Goal: Task Accomplishment & Management: Use online tool/utility

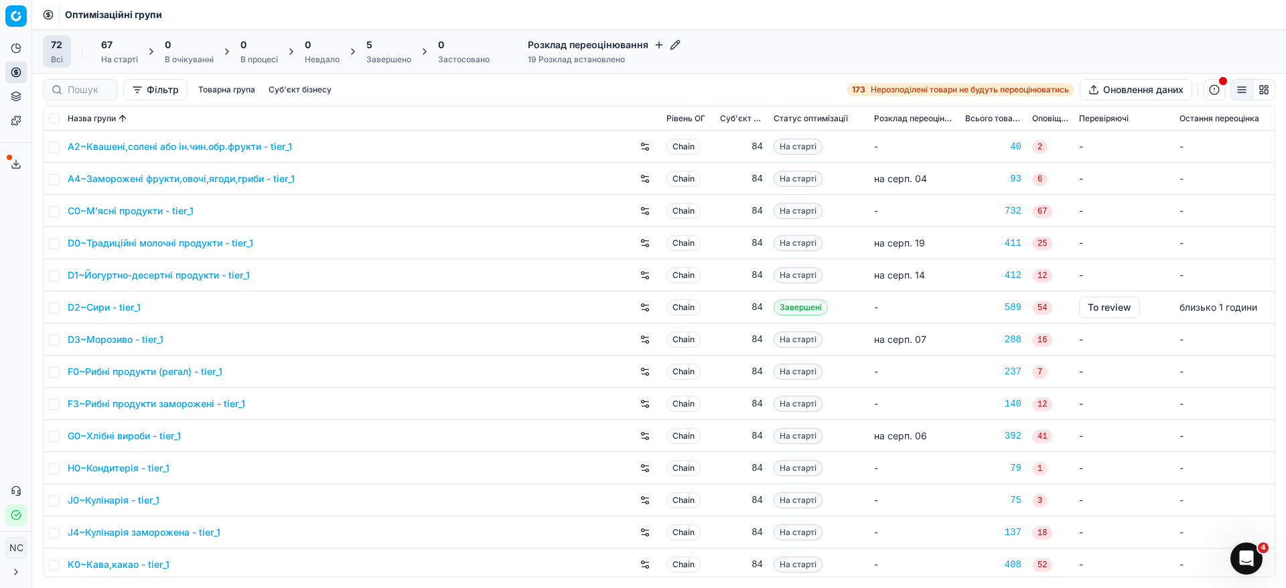
click at [392, 46] on div "5" at bounding box center [388, 44] width 45 height 13
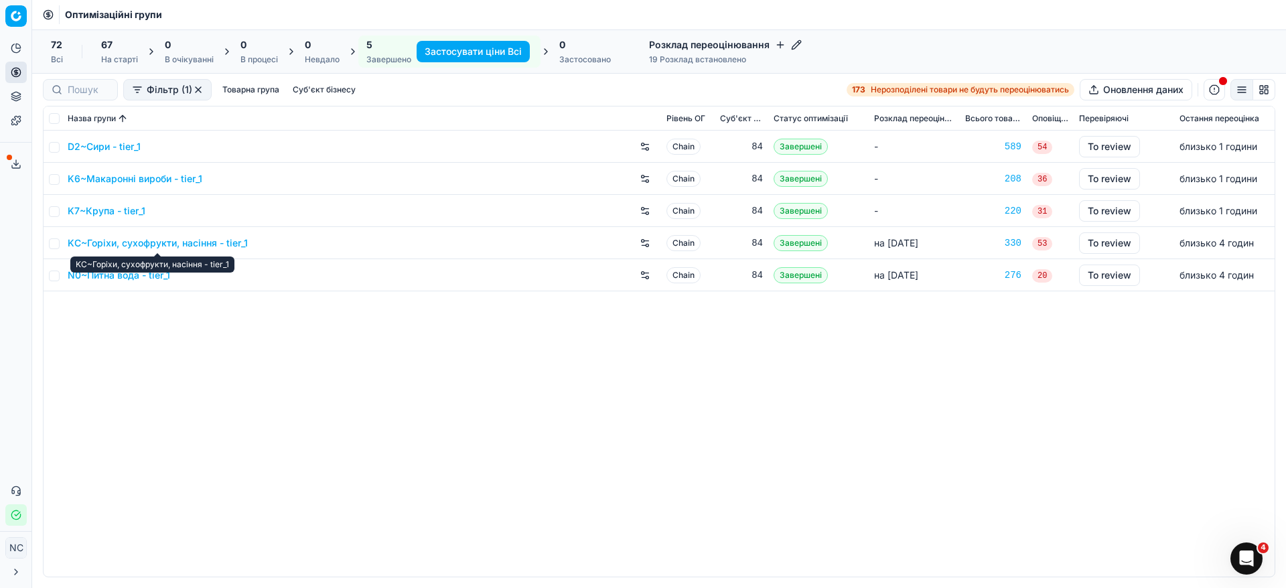
click at [191, 241] on link "KC~Горіхи, сухофрукти, насіння - tier_1" at bounding box center [158, 242] width 180 height 13
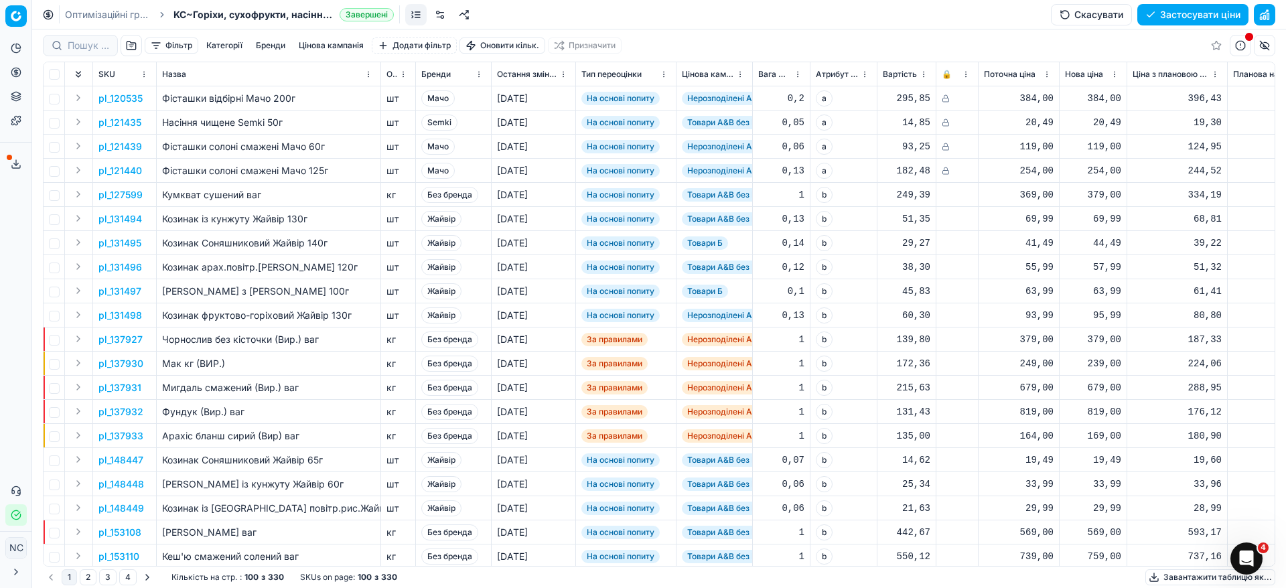
click at [131, 46] on button "button" at bounding box center [131, 45] width 21 height 21
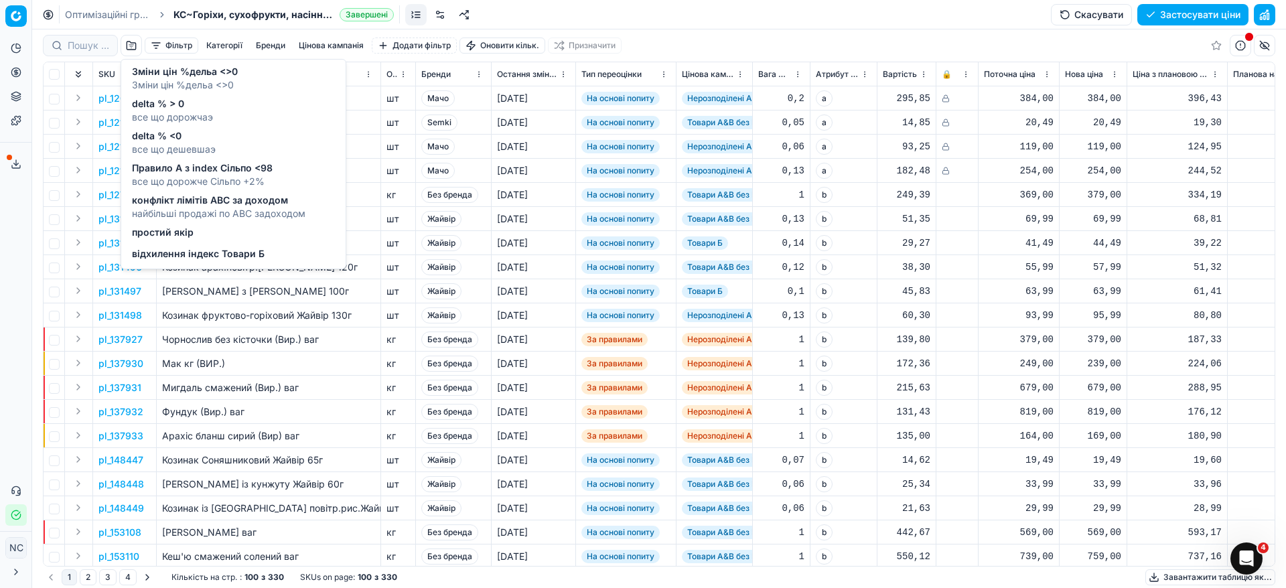
click at [169, 110] on span "все що дорожчаэ" at bounding box center [172, 116] width 81 height 13
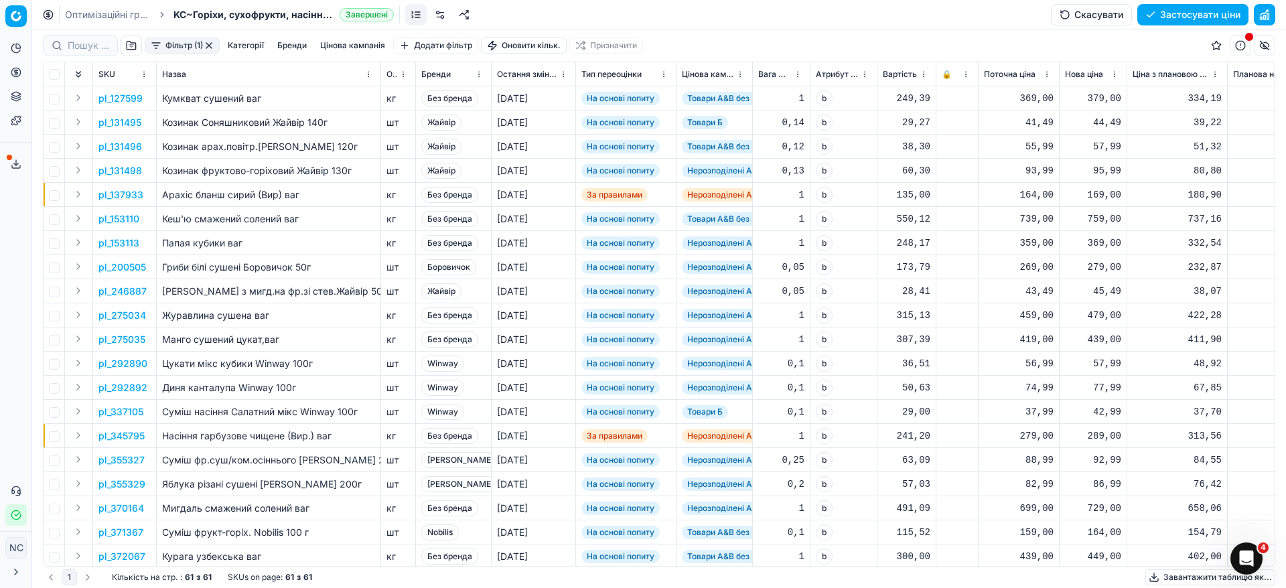
click at [346, 43] on button "Цінова кампанія" at bounding box center [353, 45] width 76 height 16
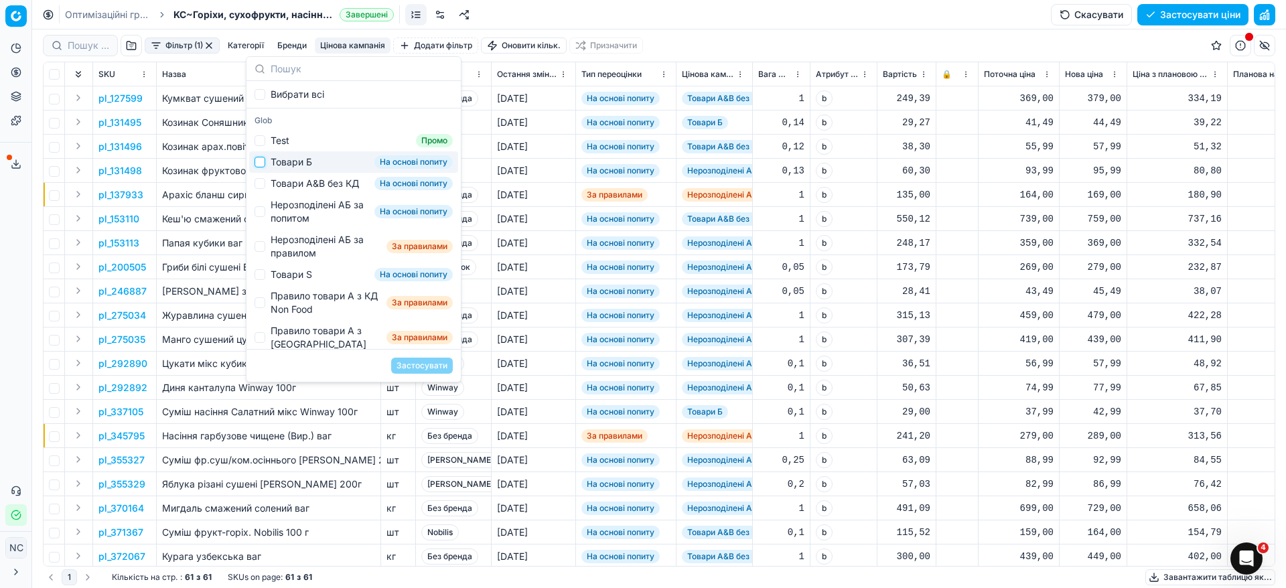
click at [262, 163] on input "Suggestions" at bounding box center [259, 162] width 11 height 11
checkbox input "true"
click at [413, 367] on button "Застосувати" at bounding box center [422, 366] width 62 height 16
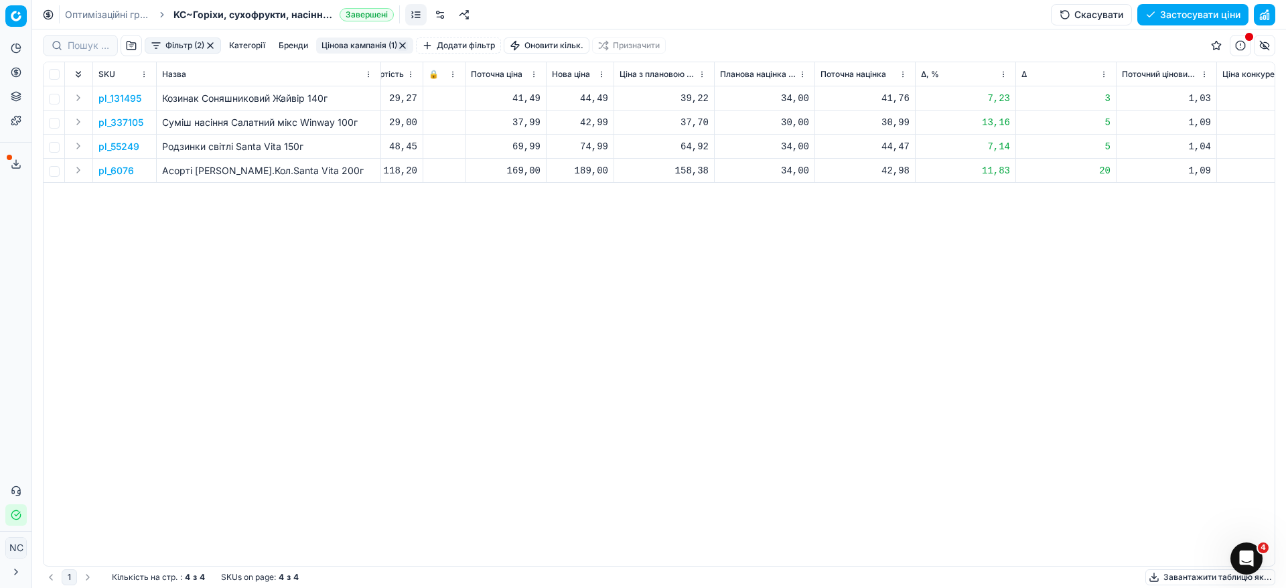
scroll to position [0, 553]
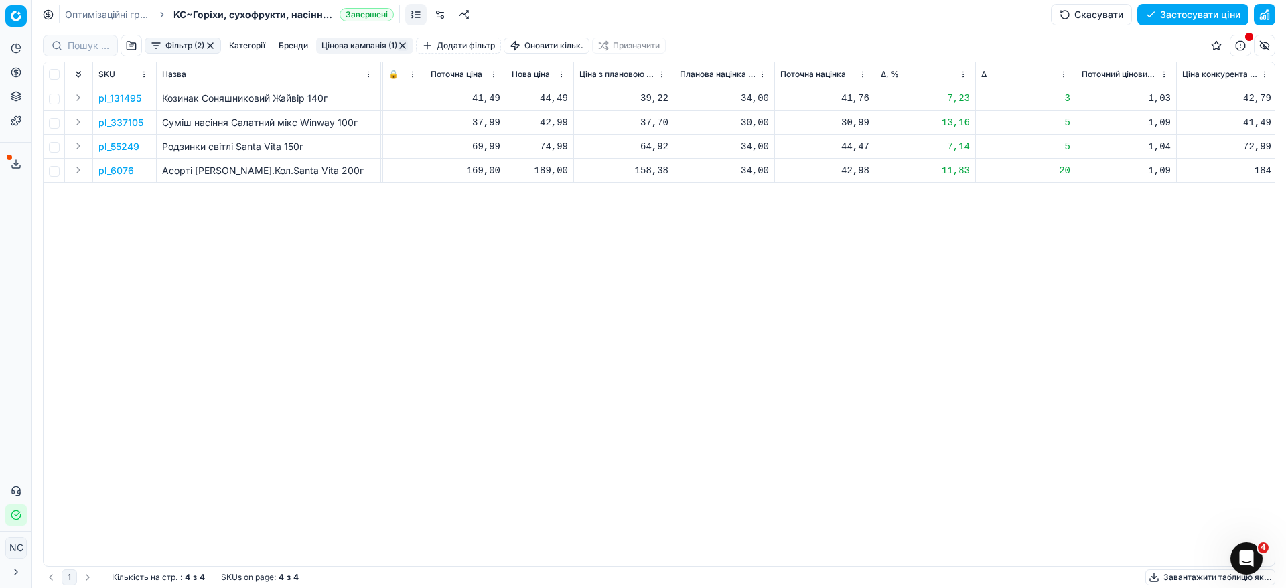
click at [129, 96] on p "pl_131495" at bounding box center [119, 98] width 43 height 13
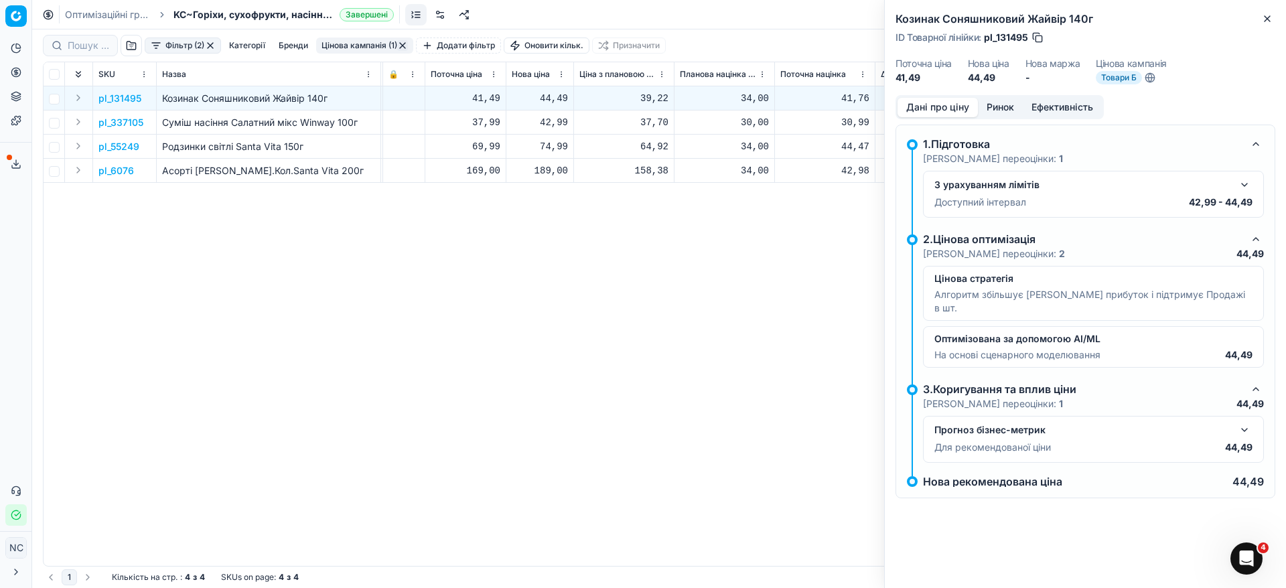
click at [1008, 105] on button "Ринок" at bounding box center [1000, 107] width 45 height 19
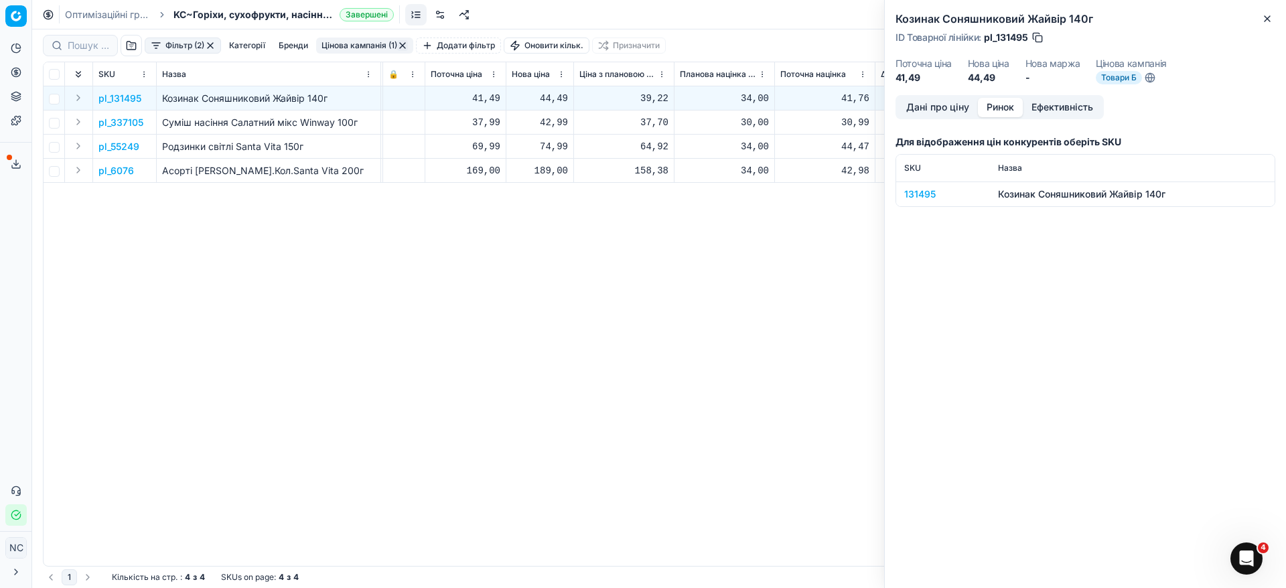
click at [1008, 105] on button "Ринок" at bounding box center [1000, 107] width 45 height 19
click at [921, 194] on div "131495" at bounding box center [943, 193] width 78 height 13
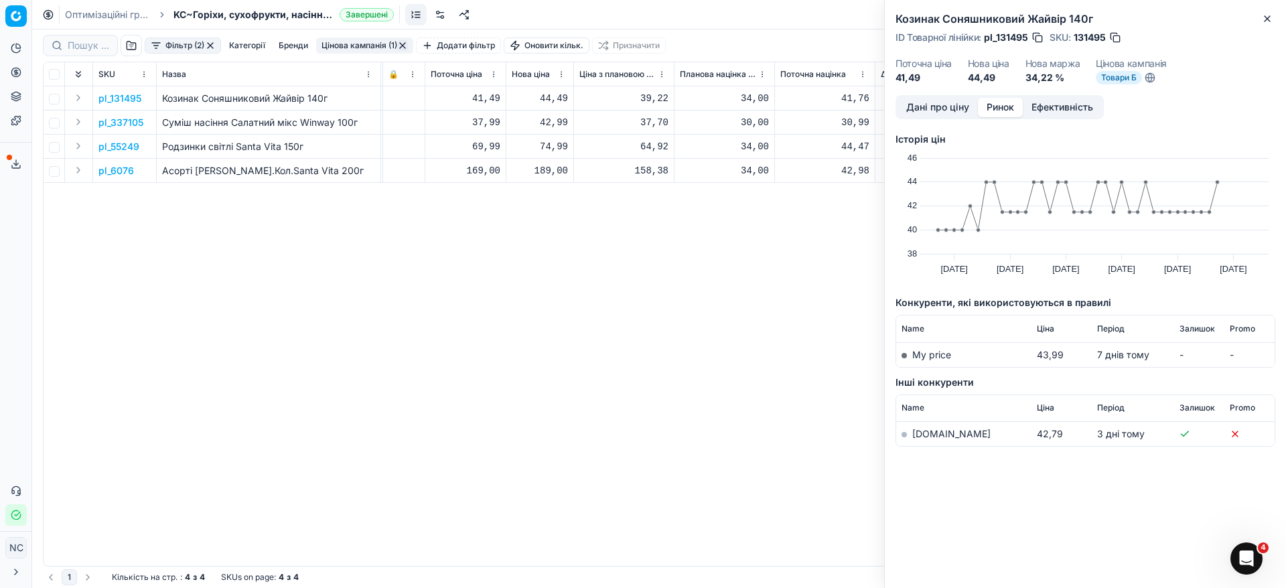
click at [929, 431] on link "[DOMAIN_NAME]" at bounding box center [951, 433] width 78 height 11
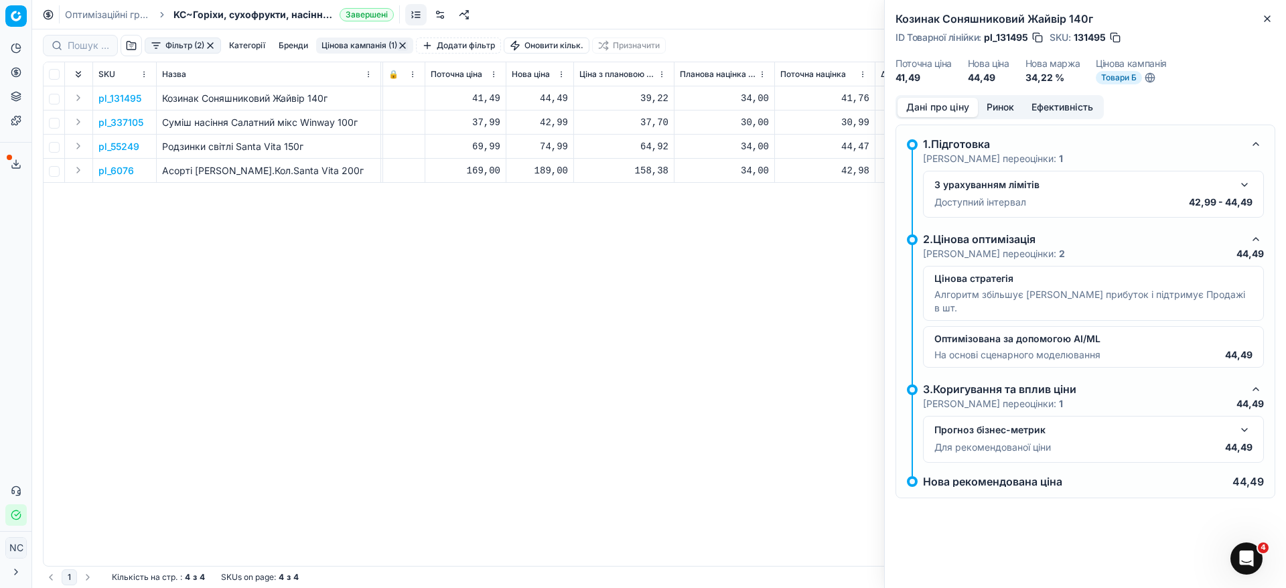
click at [928, 107] on button "Дані про ціну" at bounding box center [937, 107] width 80 height 19
click at [1266, 17] on icon "button" at bounding box center [1267, 18] width 11 height 11
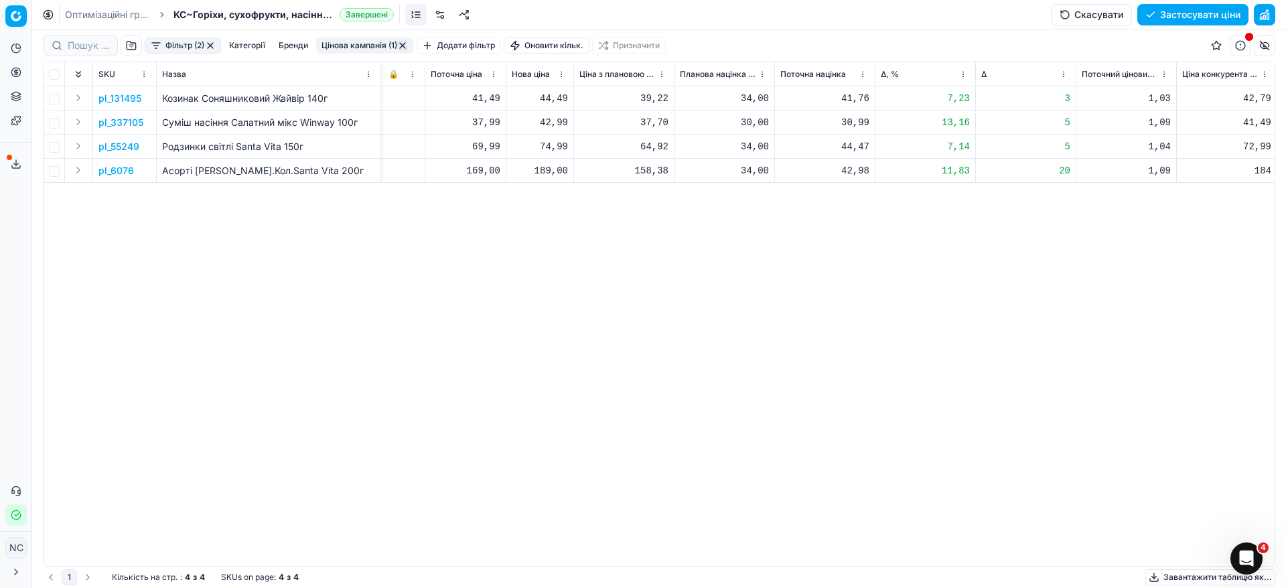
click at [550, 97] on div "44,49" at bounding box center [540, 98] width 56 height 13
type input "42"
type input "42.99"
click at [125, 119] on p "pl_337105" at bounding box center [120, 122] width 45 height 13
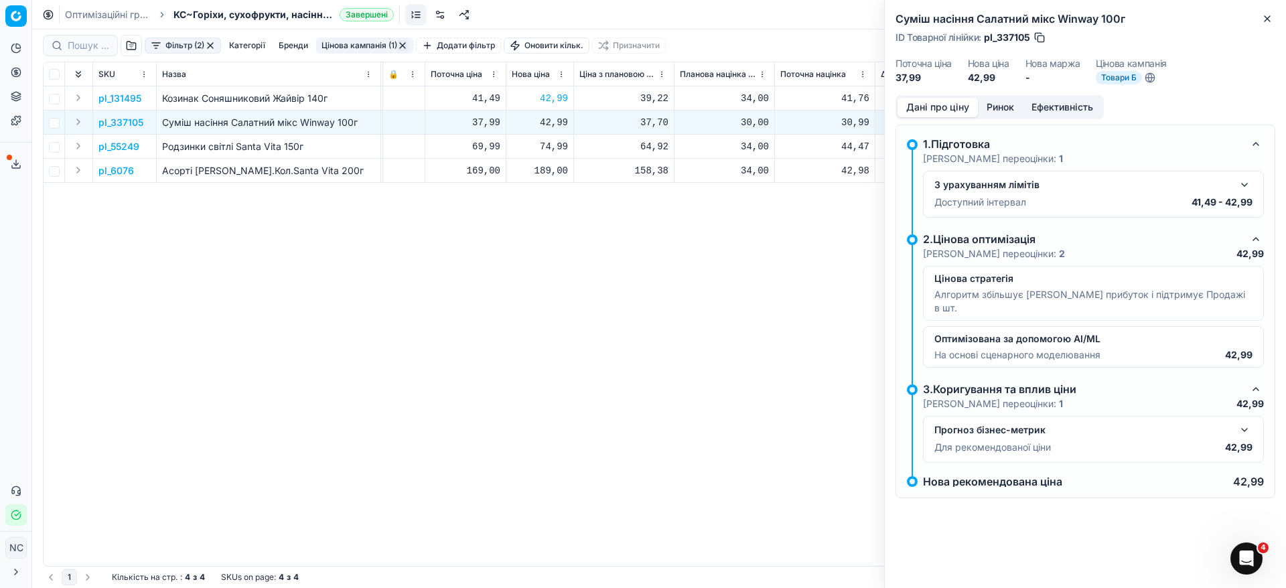
click at [988, 102] on button "Ринок" at bounding box center [1000, 107] width 45 height 19
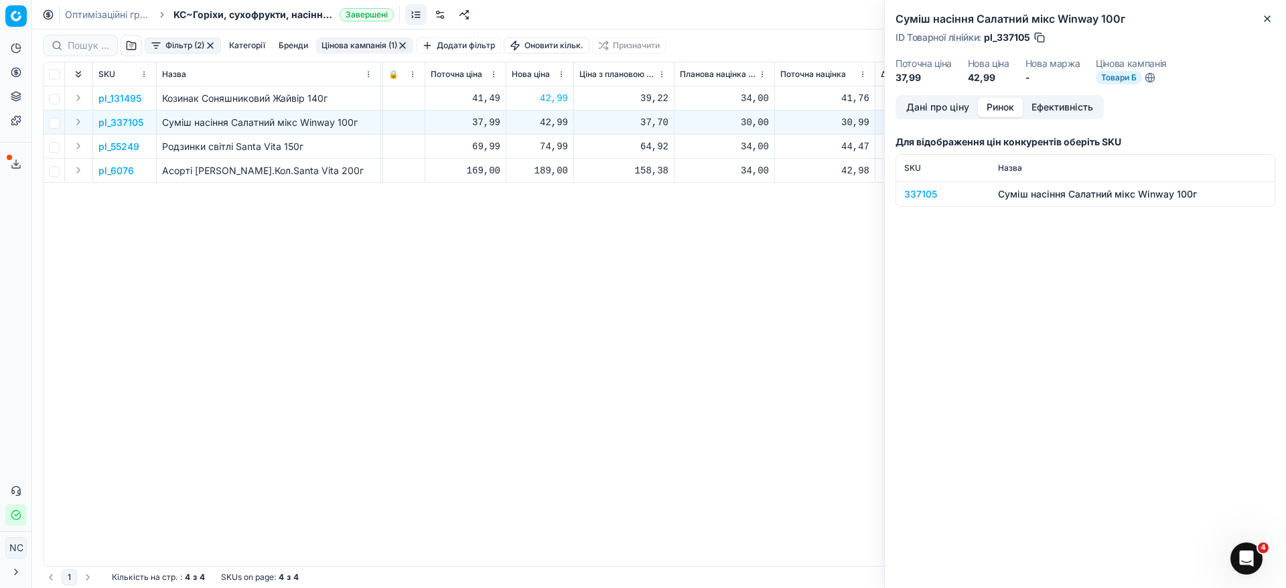
click at [915, 195] on div "337105" at bounding box center [943, 193] width 78 height 13
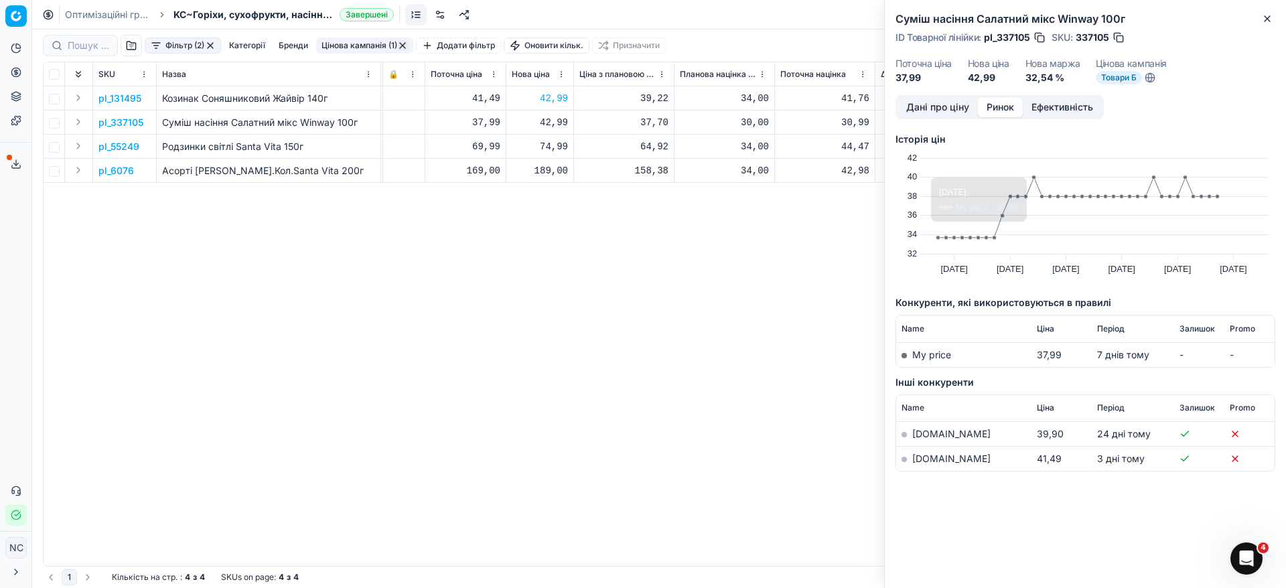
click at [925, 459] on link "[DOMAIN_NAME]" at bounding box center [951, 458] width 78 height 11
click at [942, 108] on button "Дані про ціну" at bounding box center [937, 107] width 80 height 19
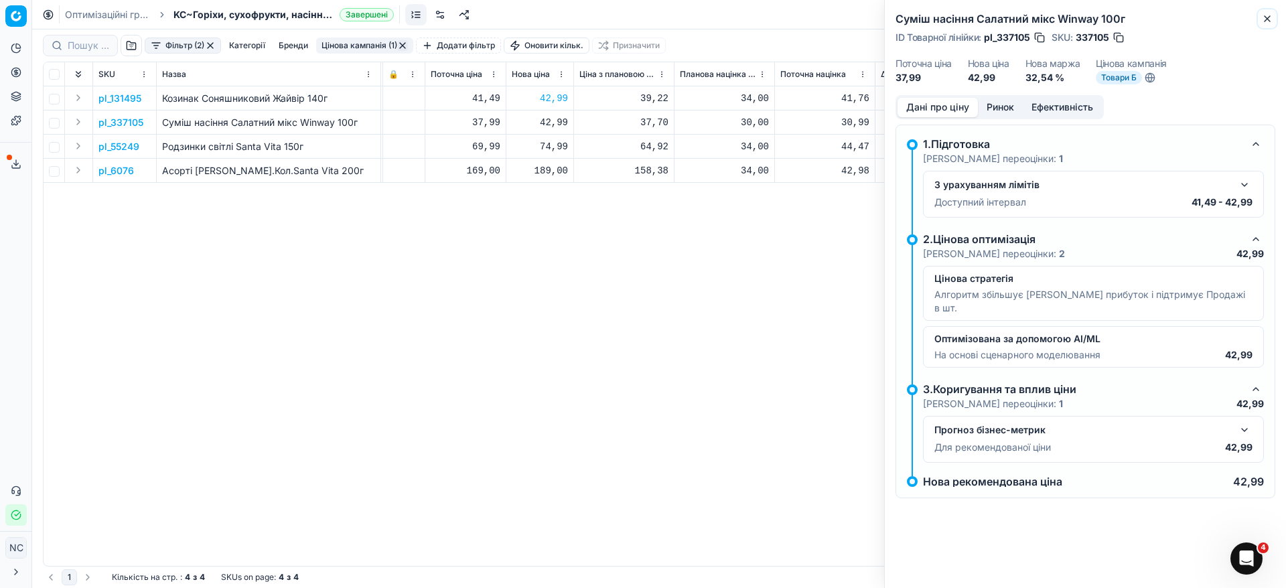
click at [1270, 15] on icon "button" at bounding box center [1267, 18] width 11 height 11
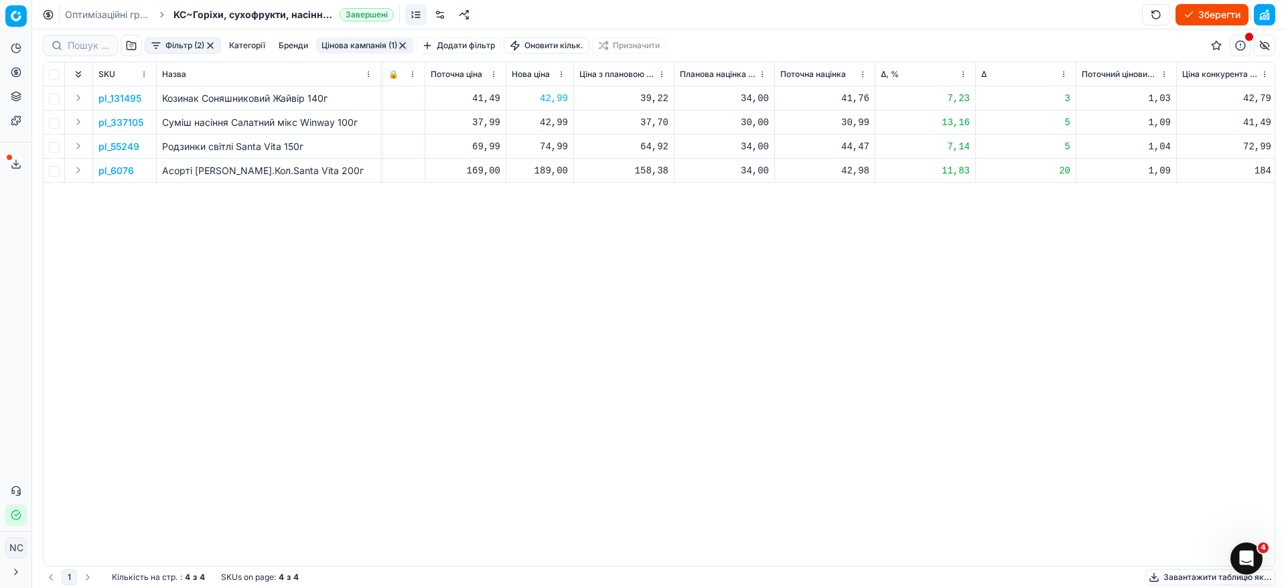
click at [554, 124] on div "42,99" at bounding box center [540, 122] width 56 height 13
type input "41"
type input "41.49"
click at [123, 150] on p "pl_55249" at bounding box center [118, 146] width 41 height 13
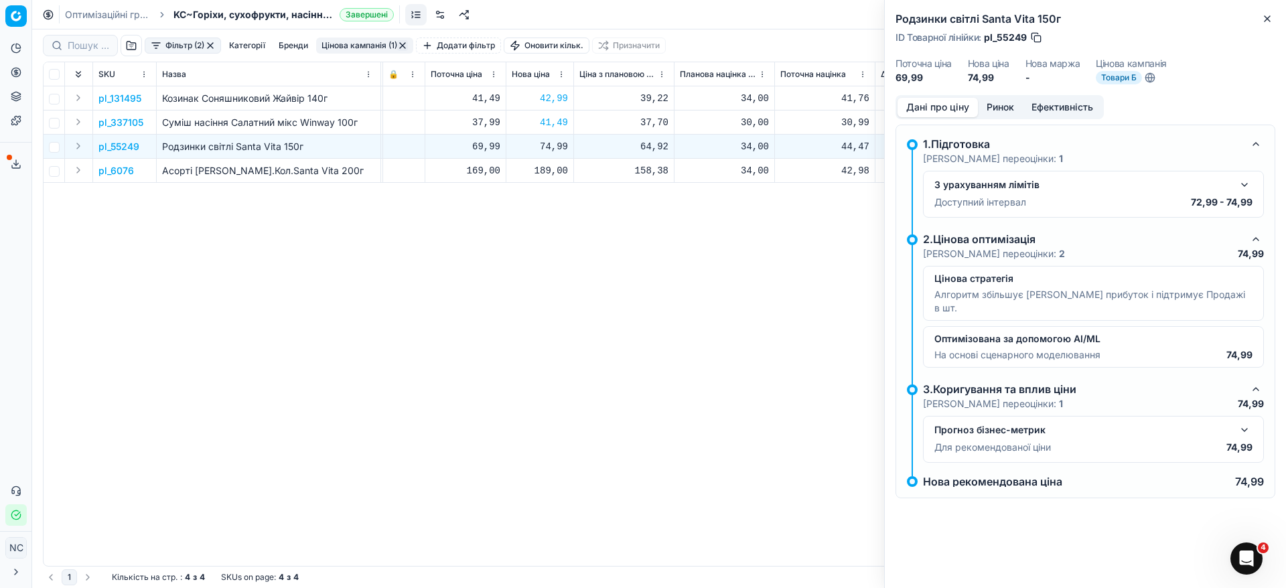
click at [1001, 106] on button "Ринок" at bounding box center [1000, 107] width 45 height 19
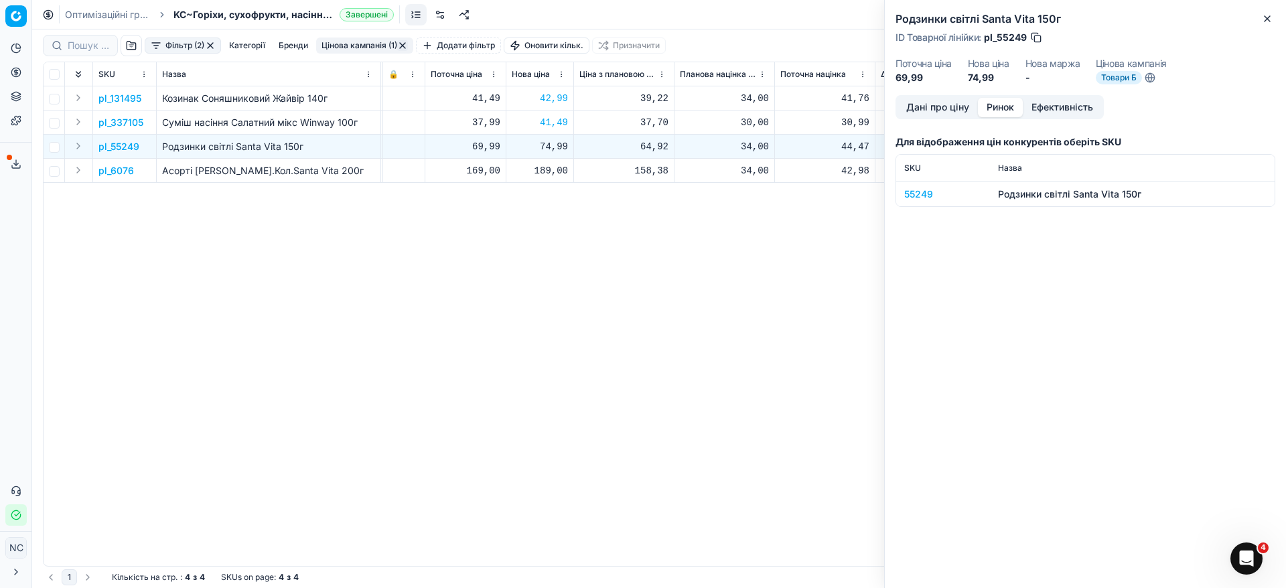
click at [927, 194] on div "55249" at bounding box center [943, 193] width 78 height 13
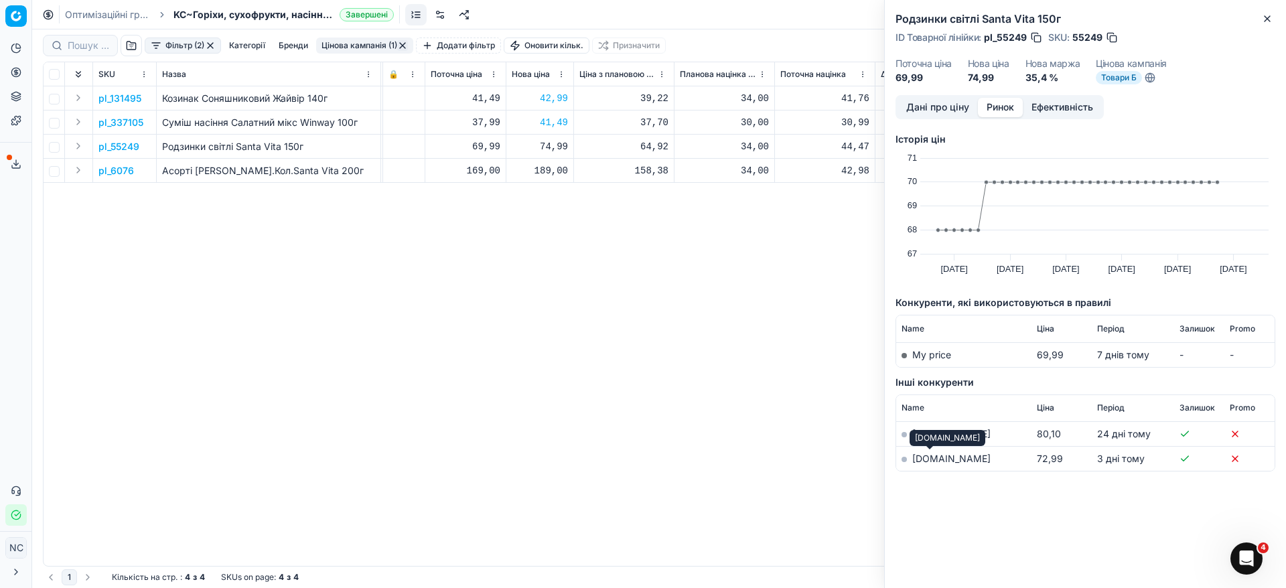
click at [931, 462] on link "[DOMAIN_NAME]" at bounding box center [951, 458] width 78 height 11
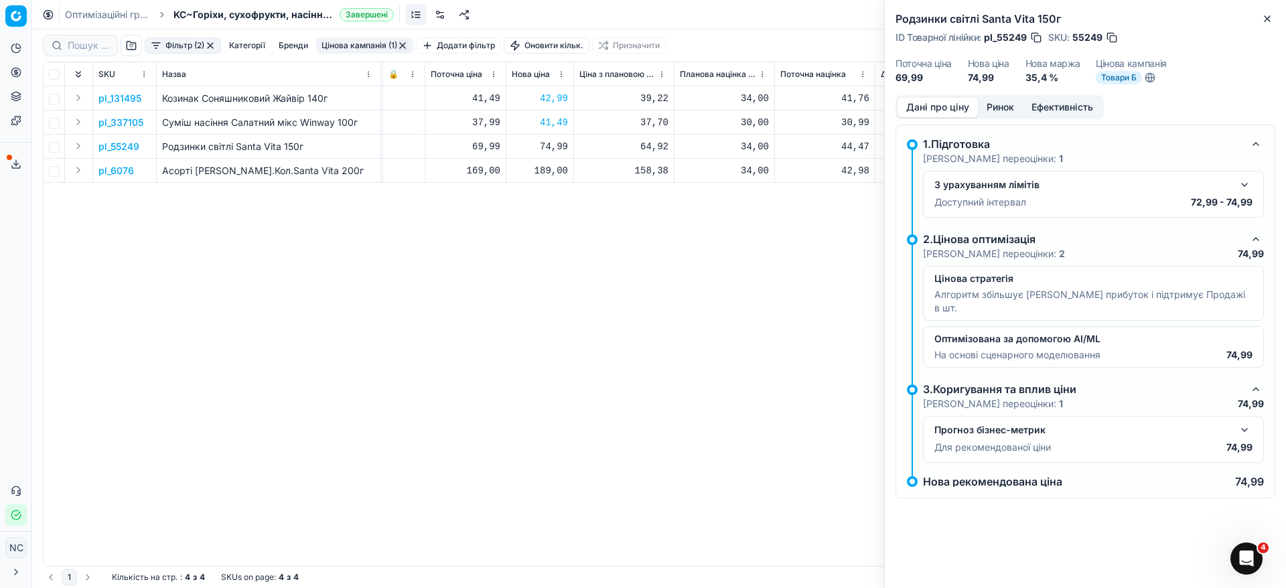
click at [942, 104] on button "Дані про ціну" at bounding box center [937, 107] width 80 height 19
click at [1266, 15] on icon "button" at bounding box center [1267, 18] width 11 height 11
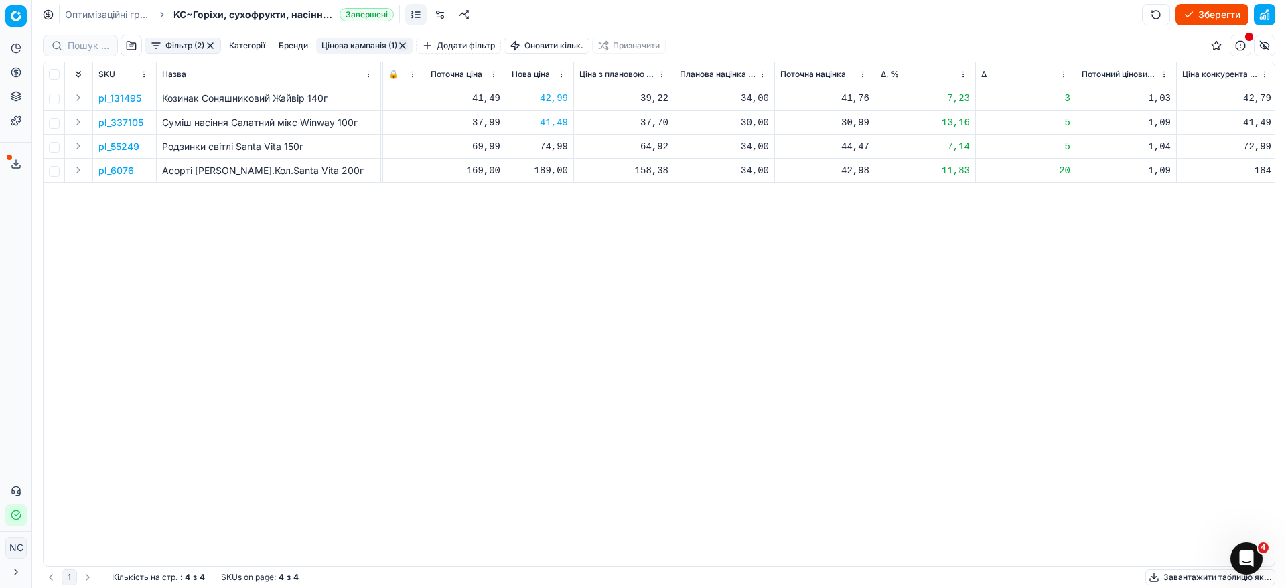
click at [562, 142] on div "74,99" at bounding box center [540, 146] width 56 height 13
type input "72"
type input "72.99"
click at [120, 171] on p "pl_6076" at bounding box center [115, 170] width 35 height 13
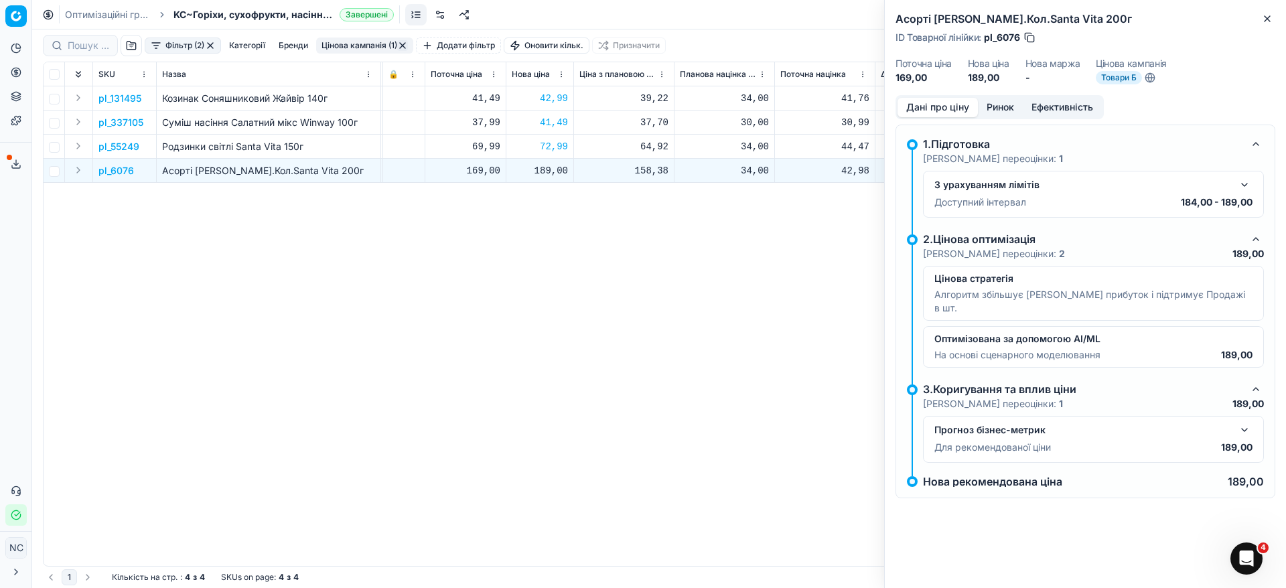
click at [996, 108] on button "Ринок" at bounding box center [1000, 107] width 45 height 19
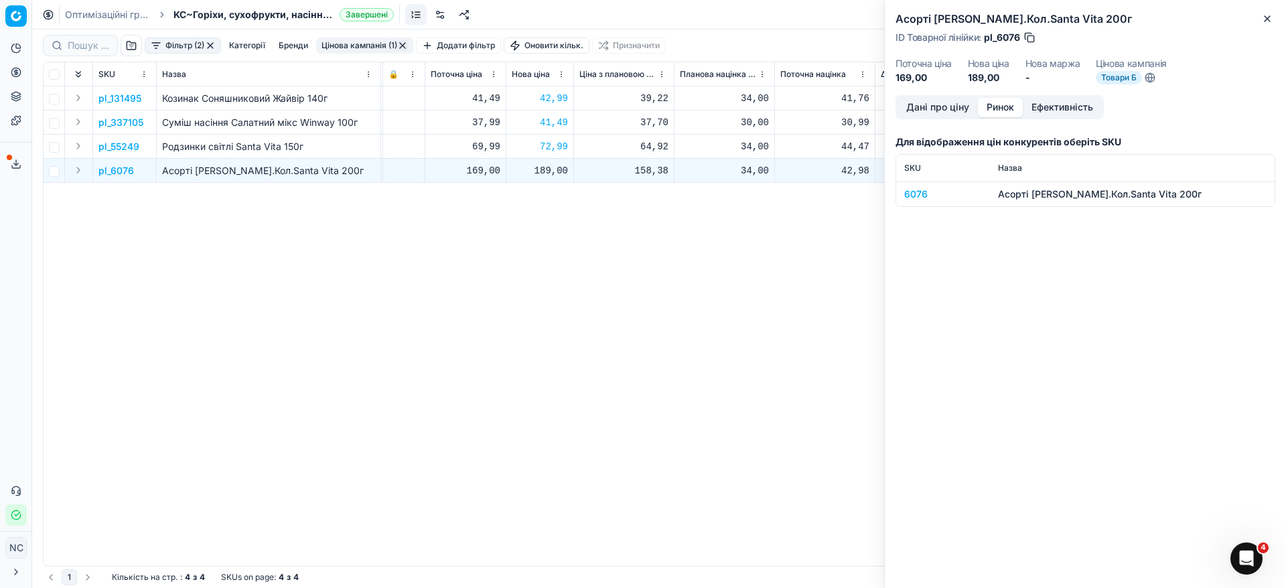
click at [909, 192] on div "6076" at bounding box center [943, 193] width 78 height 13
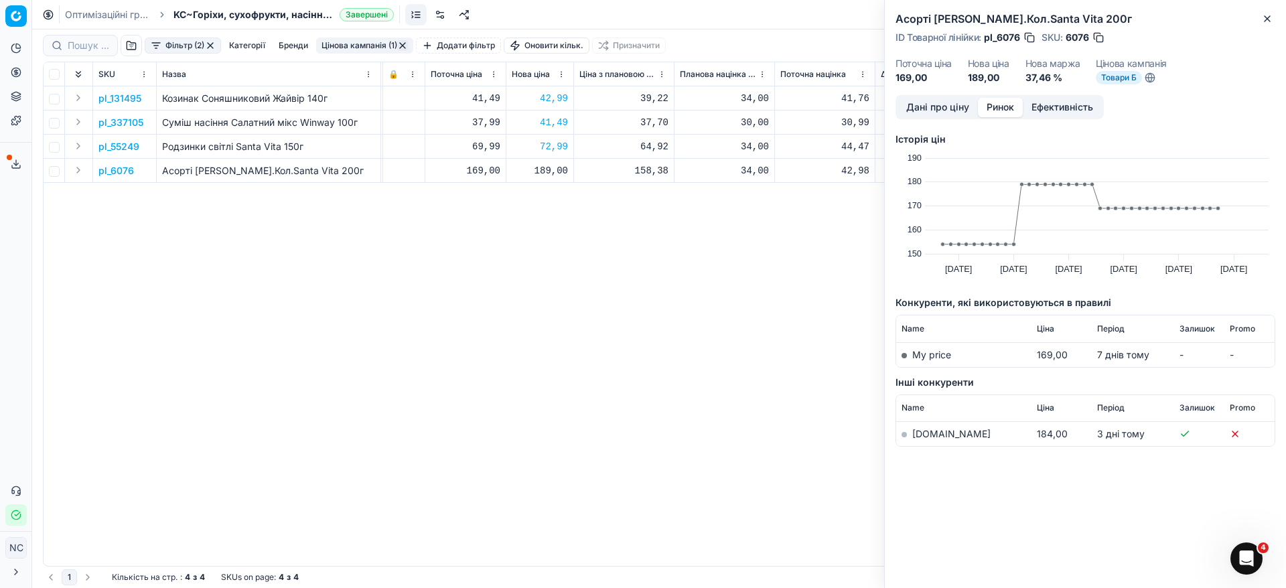
click at [996, 106] on button "Ринок" at bounding box center [1000, 107] width 45 height 19
click at [926, 433] on link "[DOMAIN_NAME]" at bounding box center [951, 433] width 78 height 11
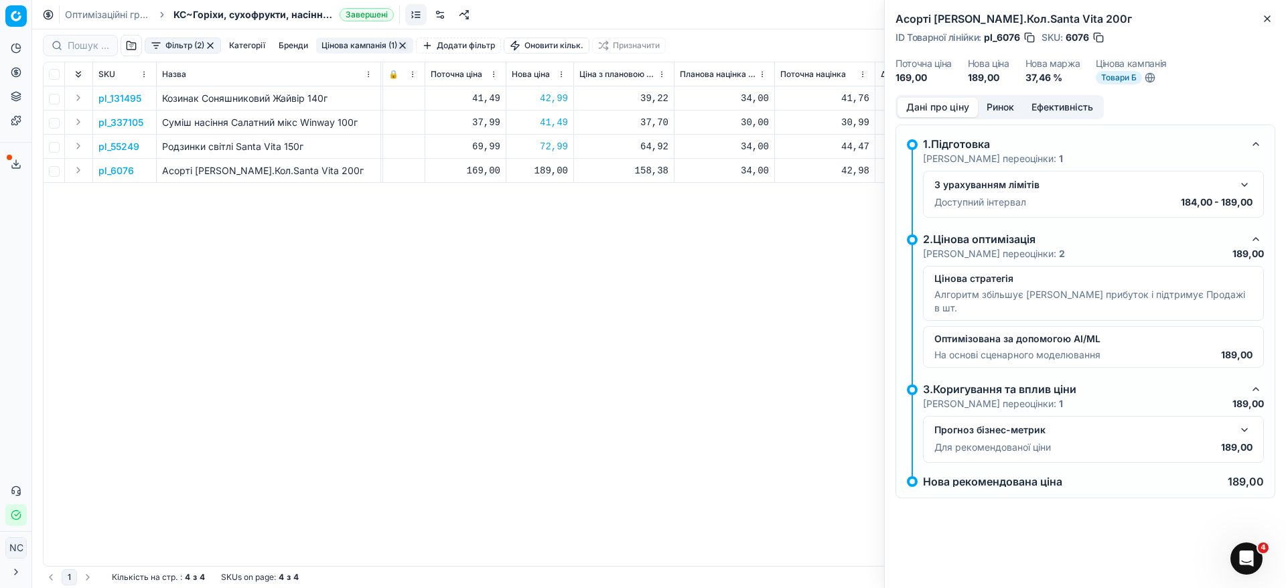
click at [952, 110] on button "Дані про ціну" at bounding box center [937, 107] width 80 height 19
click at [1268, 17] on icon "button" at bounding box center [1267, 18] width 11 height 11
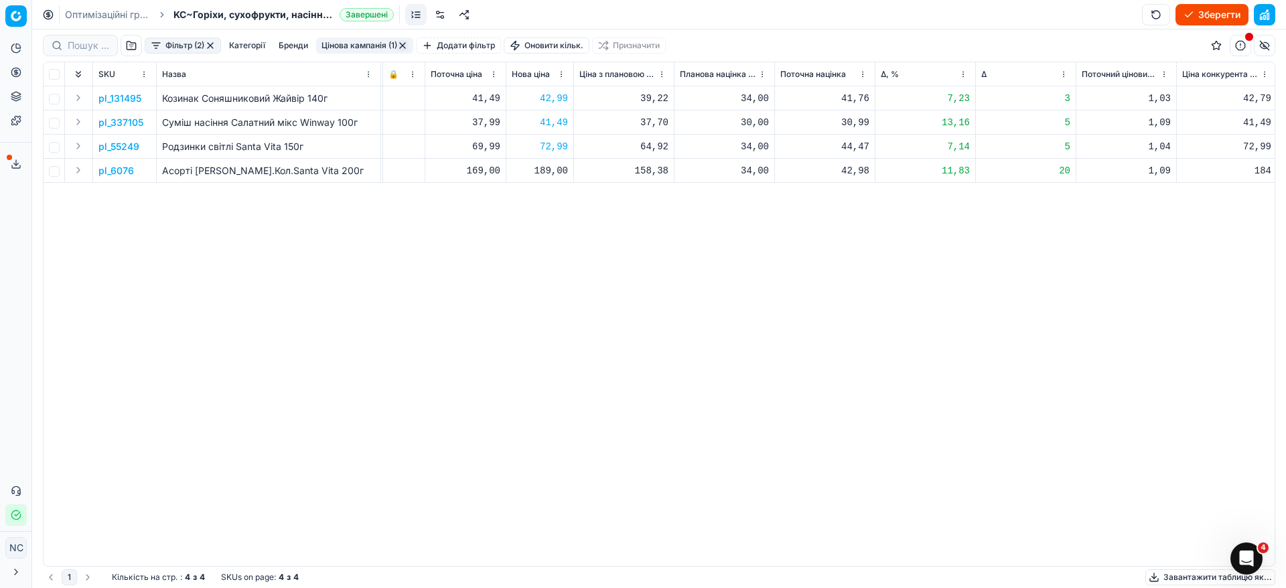
click at [547, 171] on div "189,00" at bounding box center [540, 170] width 56 height 13
type input "184.00"
click at [840, 364] on div "SKU Назва Одиниці виміру Бренди Остання зміна ціни Тип переоцінки Цінова кампан…" at bounding box center [659, 314] width 1231 height 504
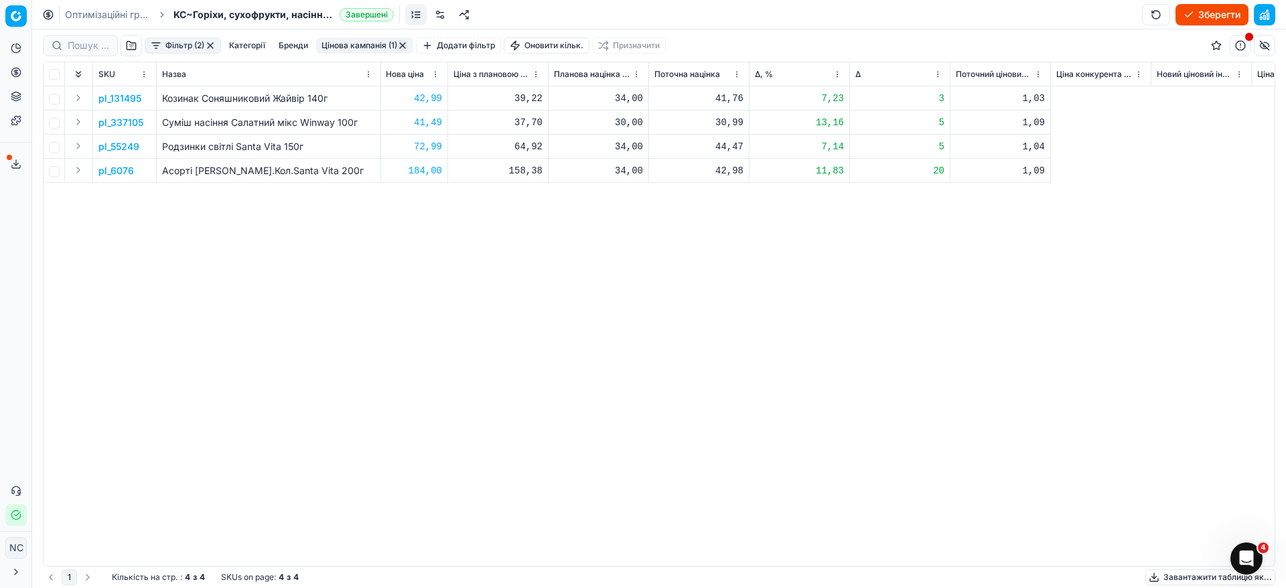
scroll to position [0, 0]
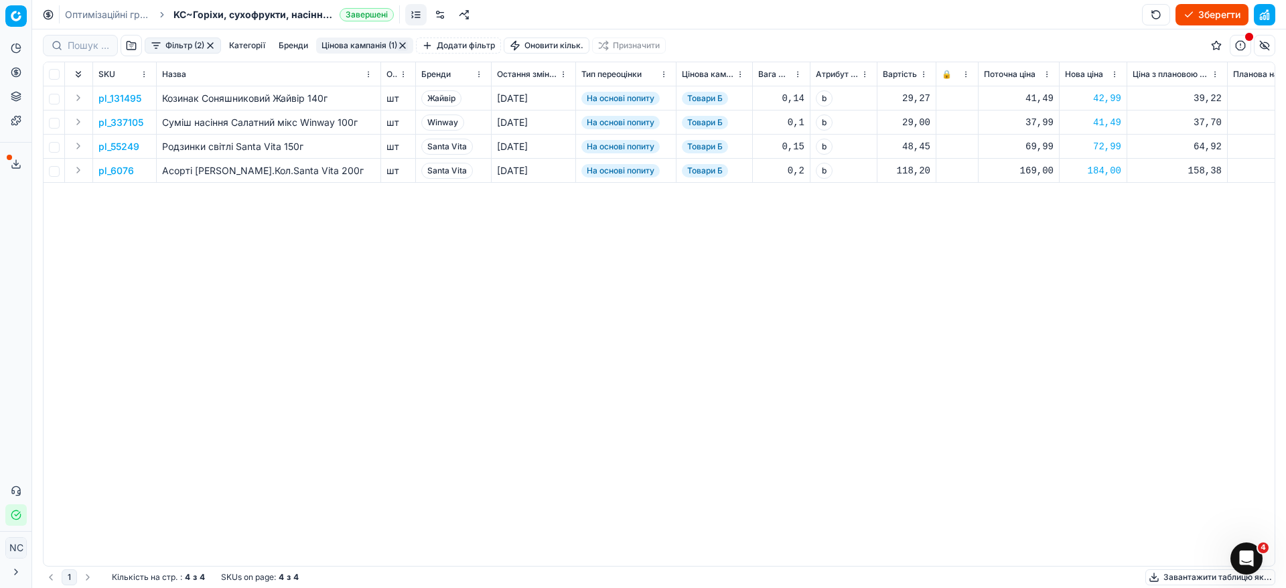
click at [340, 42] on button "Цінова кампанія (1)" at bounding box center [364, 45] width 97 height 16
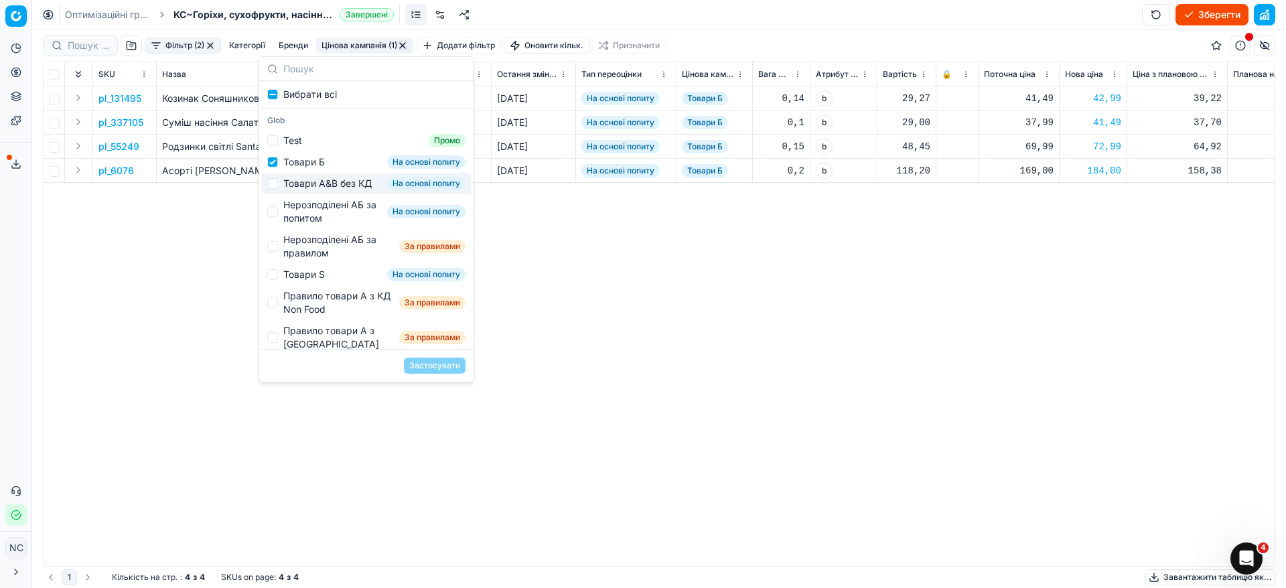
click at [285, 188] on div "Товари А&B без КД" at bounding box center [327, 183] width 88 height 13
checkbox input "true"
click at [294, 167] on div "Товари Б" at bounding box center [304, 161] width 42 height 13
checkbox input "false"
click at [441, 368] on button "Застосувати" at bounding box center [435, 366] width 62 height 16
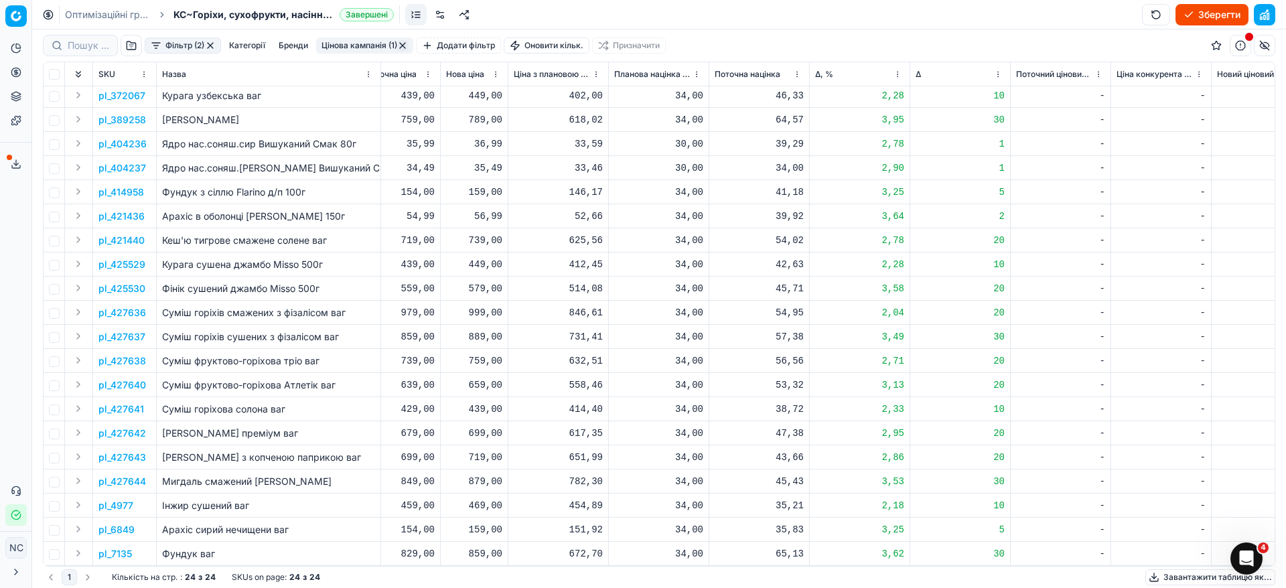
scroll to position [0, 619]
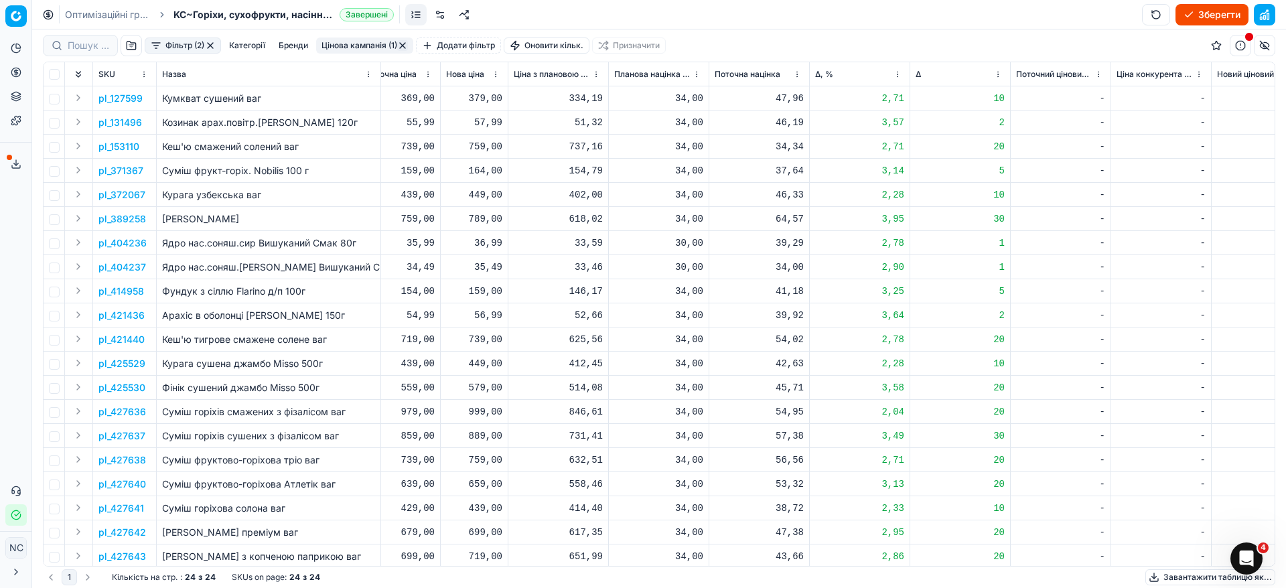
click at [377, 45] on button "Цінова кампанія (1)" at bounding box center [364, 45] width 97 height 16
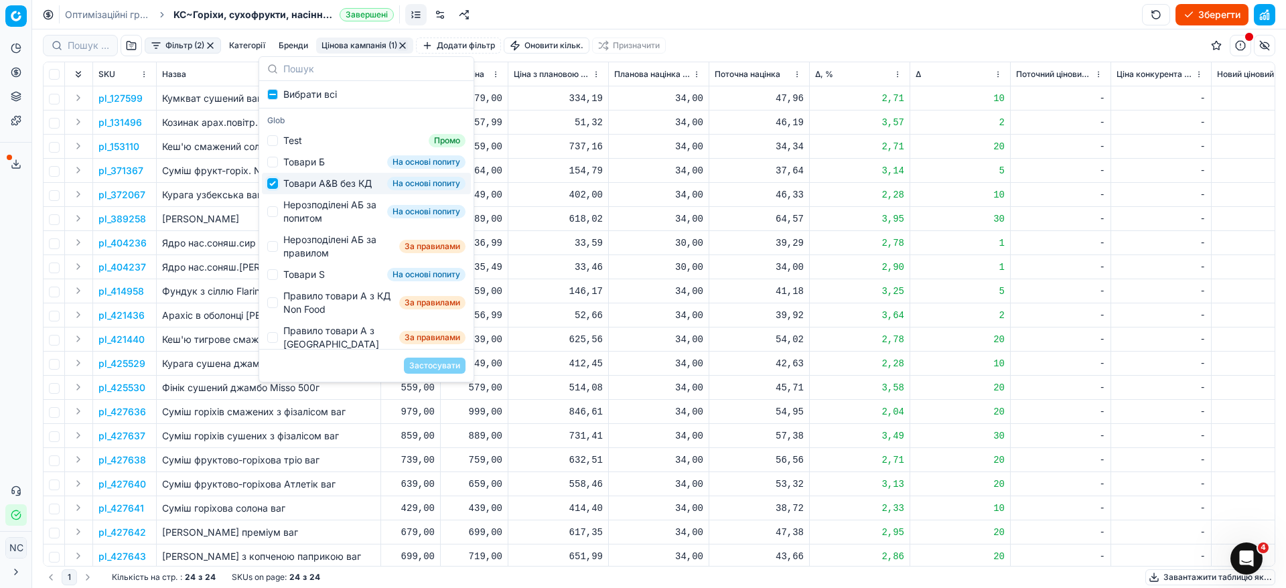
click at [273, 188] on input "Suggestions" at bounding box center [272, 183] width 11 height 11
checkbox input "false"
click at [275, 217] on input "Suggestions" at bounding box center [272, 211] width 11 height 11
checkbox input "true"
click at [433, 362] on button "Застосувати" at bounding box center [435, 366] width 62 height 16
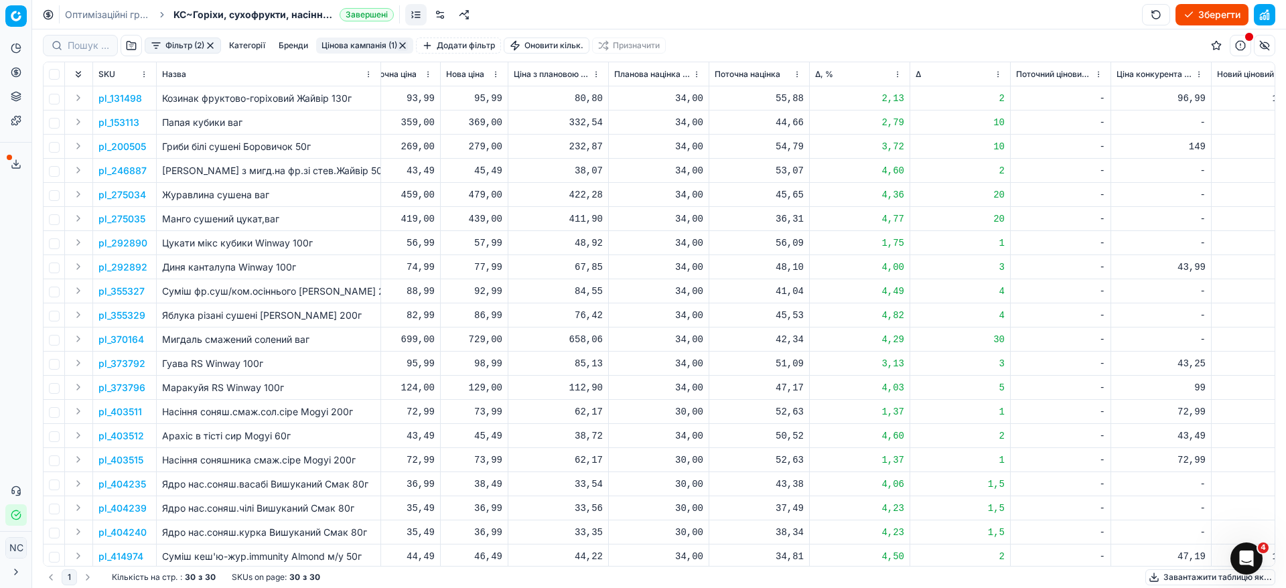
click at [124, 102] on p "pl_131498" at bounding box center [120, 98] width 44 height 13
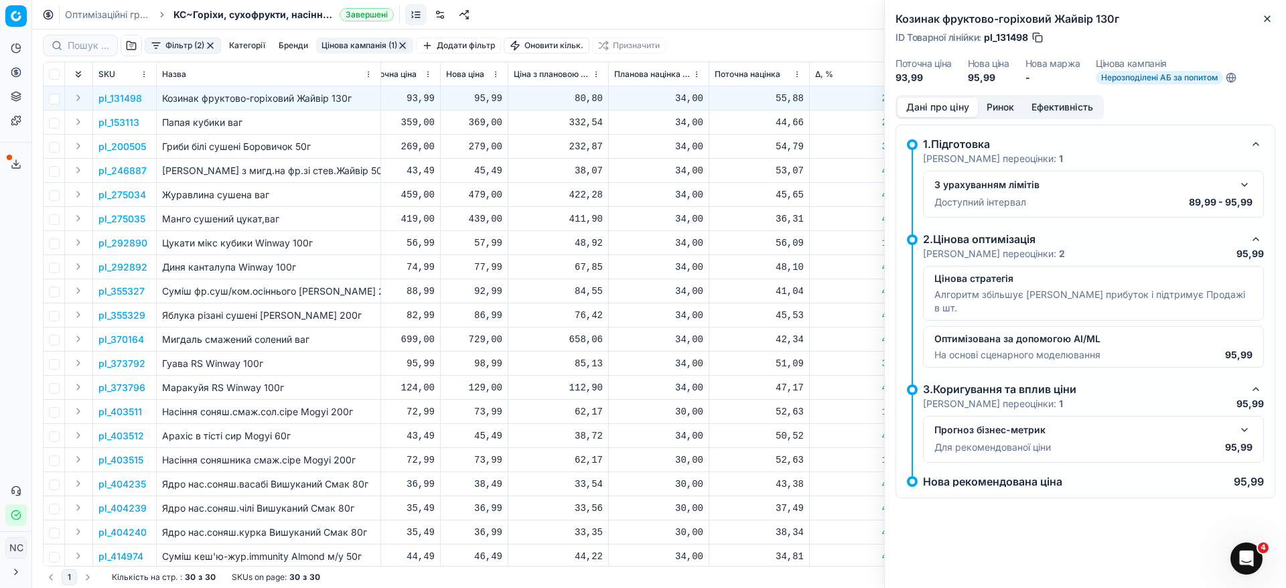
click at [1002, 108] on button "Ринок" at bounding box center [1000, 107] width 45 height 19
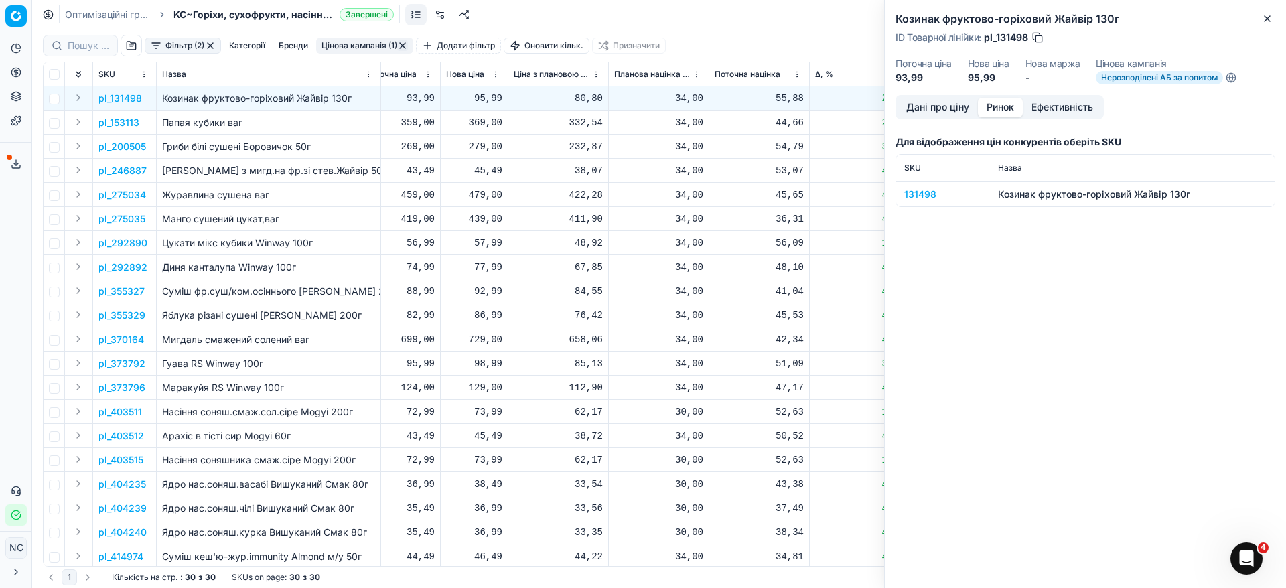
click at [915, 192] on div "131498" at bounding box center [943, 193] width 78 height 13
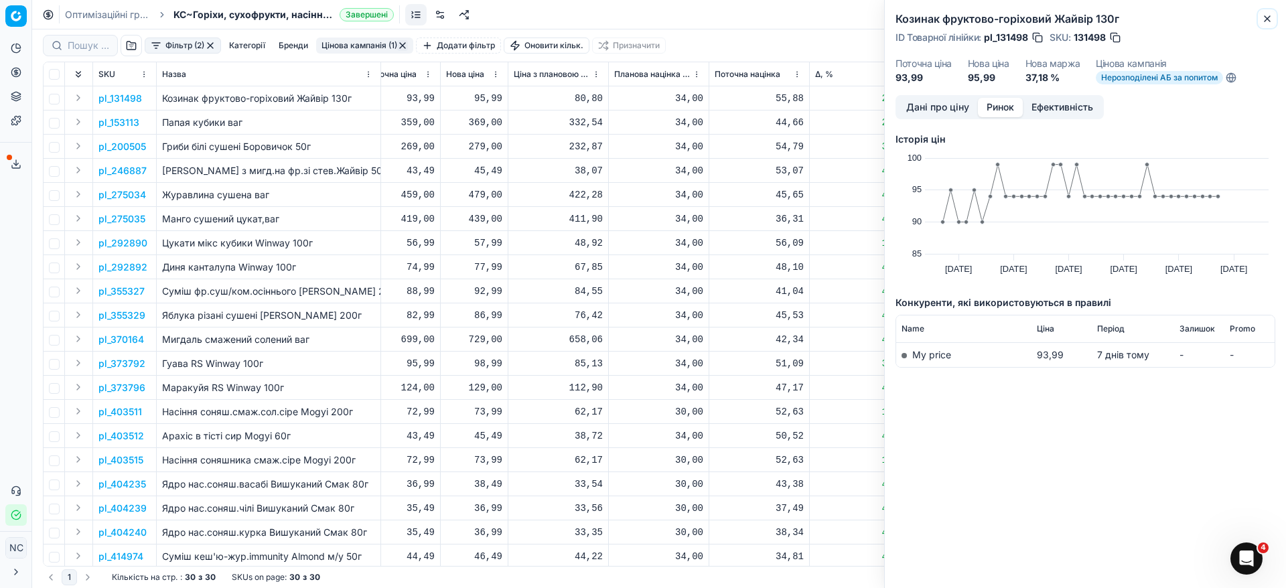
click at [1267, 21] on icon "button" at bounding box center [1267, 18] width 11 height 11
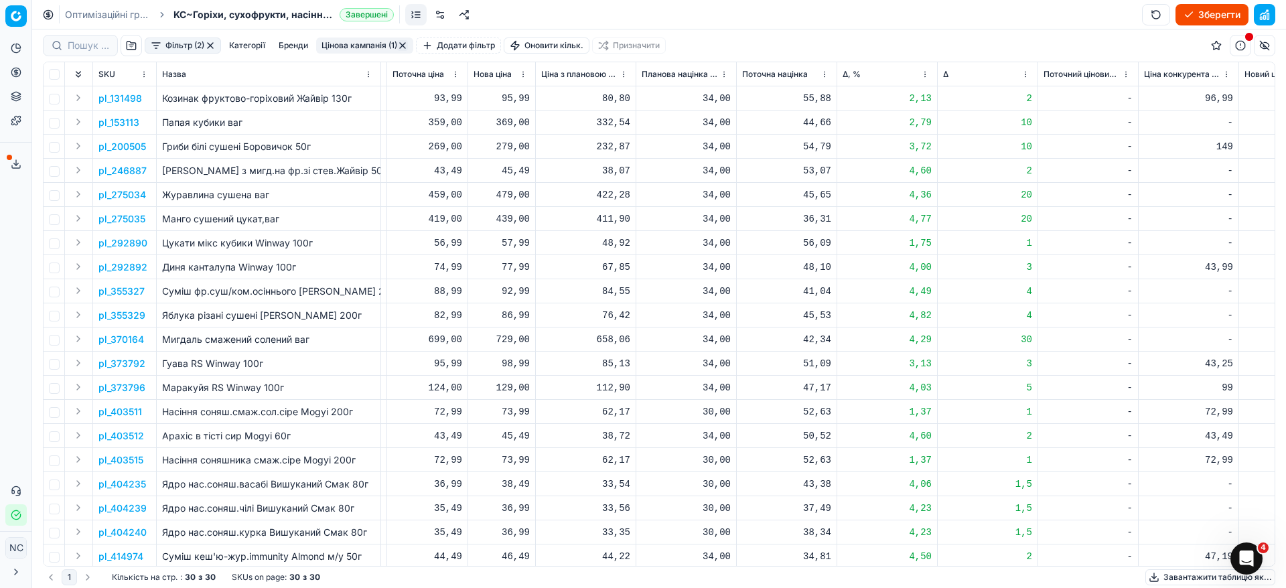
scroll to position [0, 579]
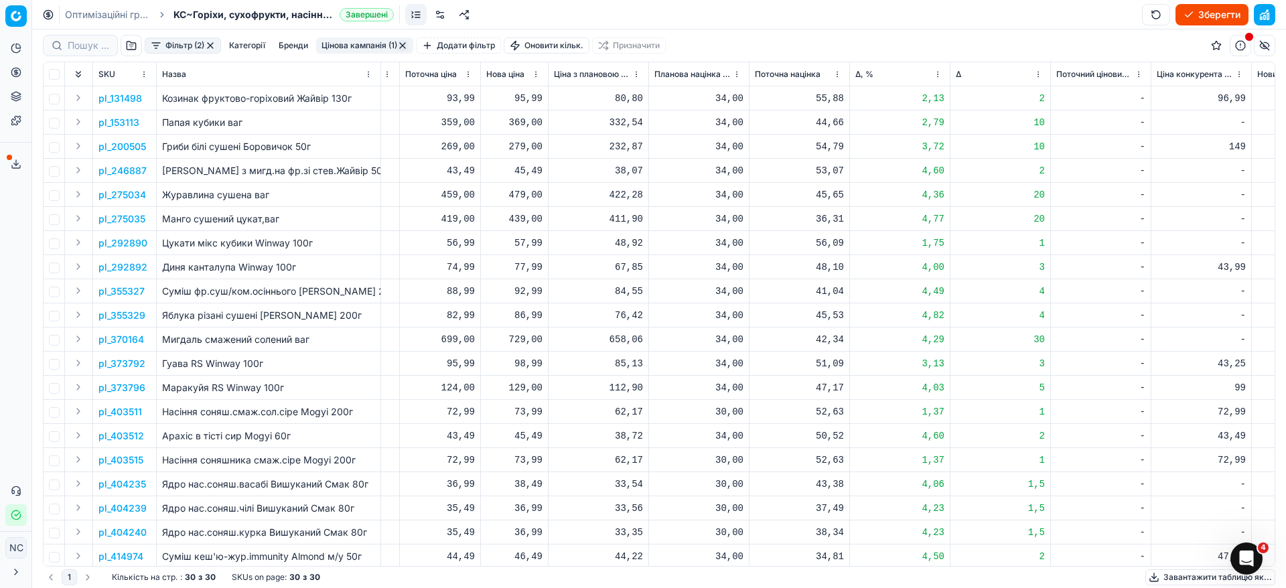
click at [127, 151] on p "pl_200505" at bounding box center [122, 146] width 48 height 13
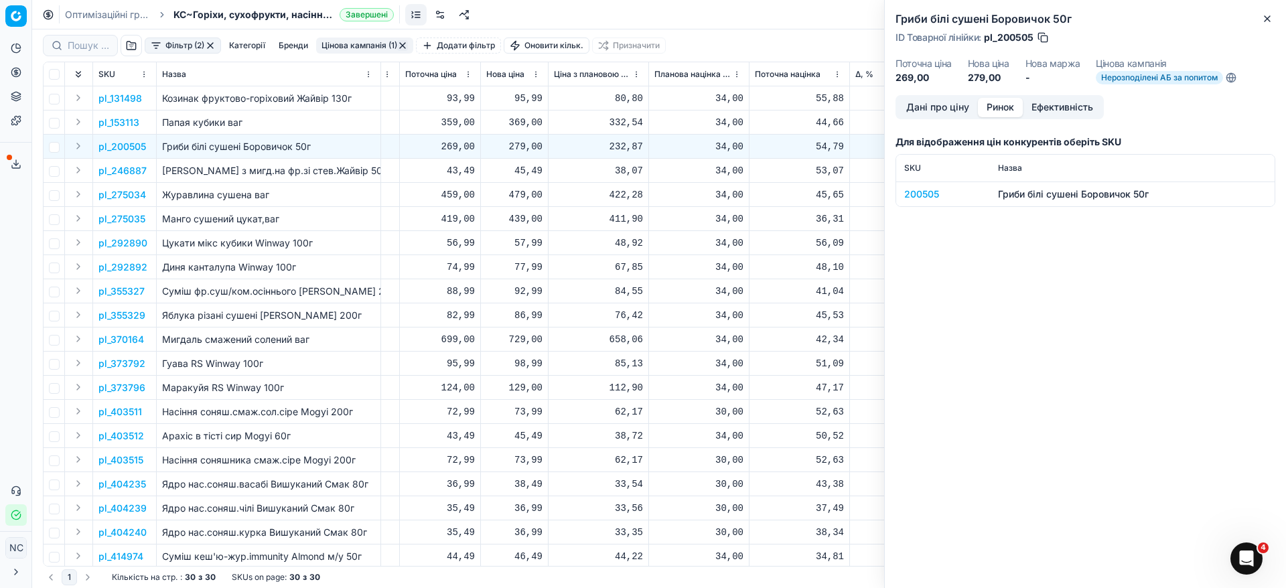
click at [985, 109] on button "Ринок" at bounding box center [1000, 107] width 45 height 19
click at [925, 196] on div "200505" at bounding box center [943, 193] width 78 height 13
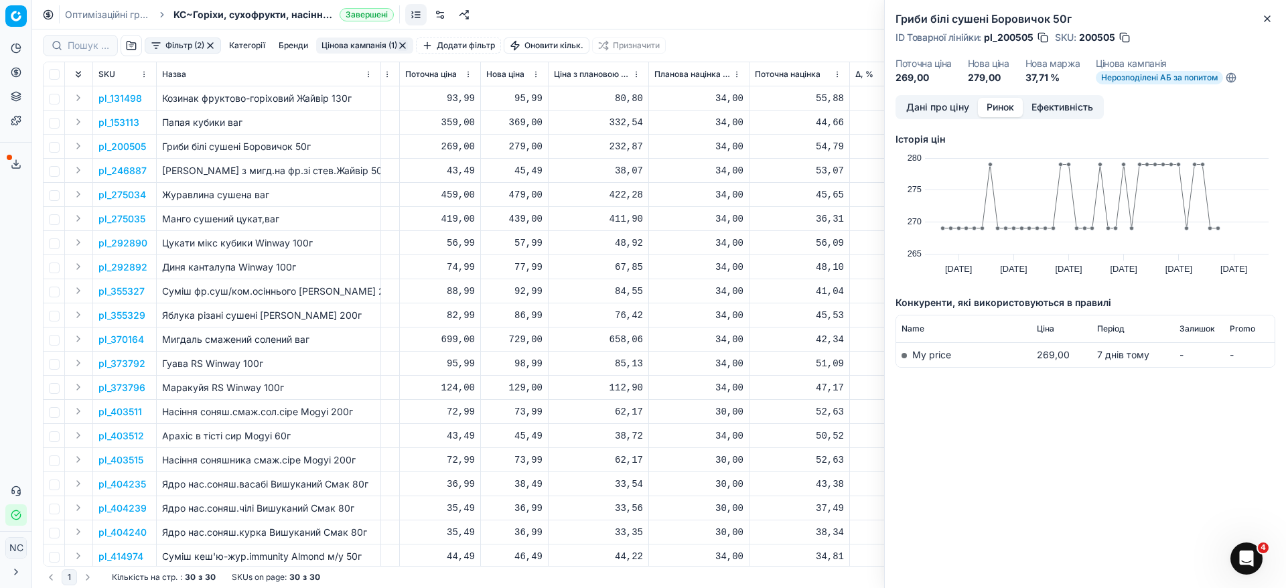
click at [1127, 41] on button "button" at bounding box center [1124, 37] width 13 height 13
click at [1269, 20] on icon "button" at bounding box center [1266, 18] width 5 height 5
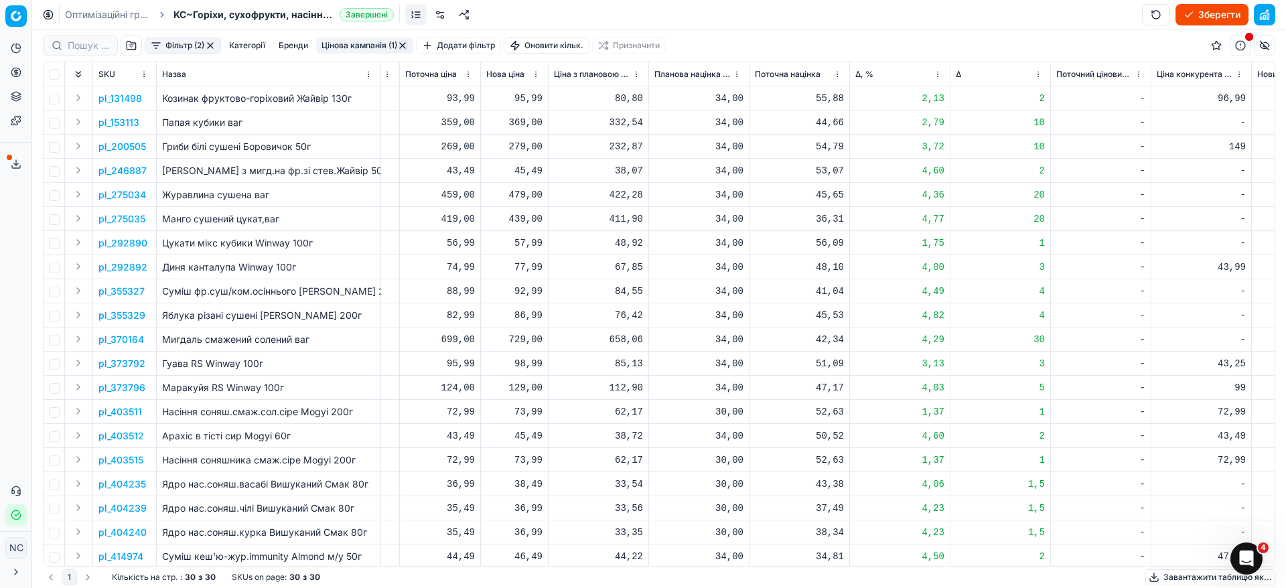
click at [124, 277] on td "pl_292892" at bounding box center [125, 267] width 64 height 24
click at [124, 268] on p "pl_292892" at bounding box center [122, 266] width 49 height 13
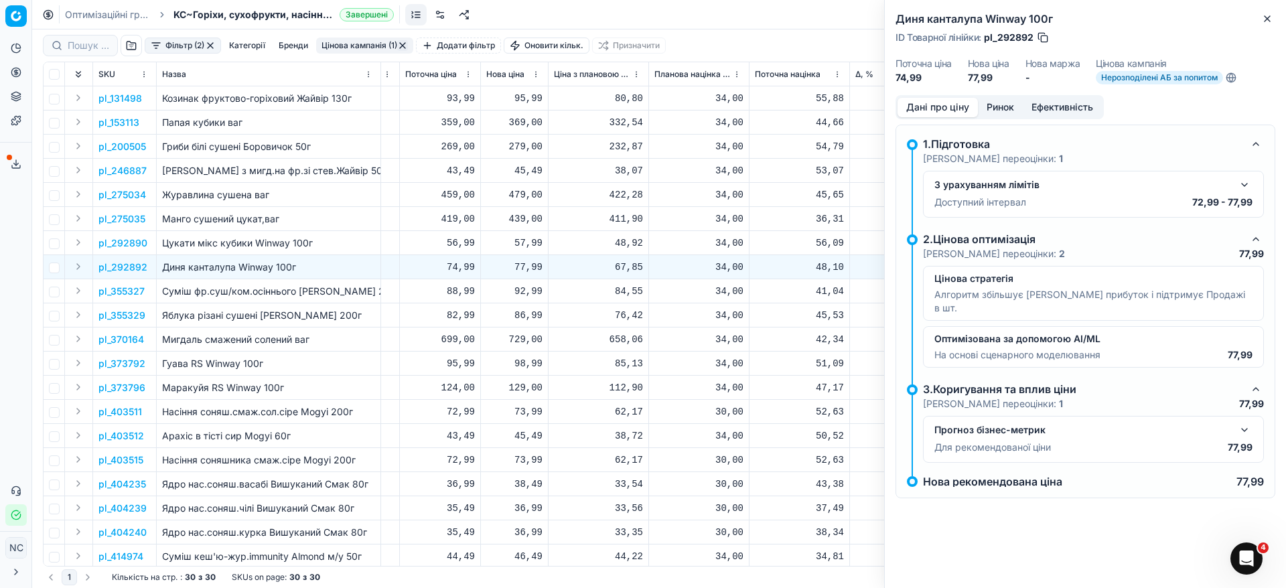
click at [998, 107] on button "Ринок" at bounding box center [1000, 107] width 45 height 19
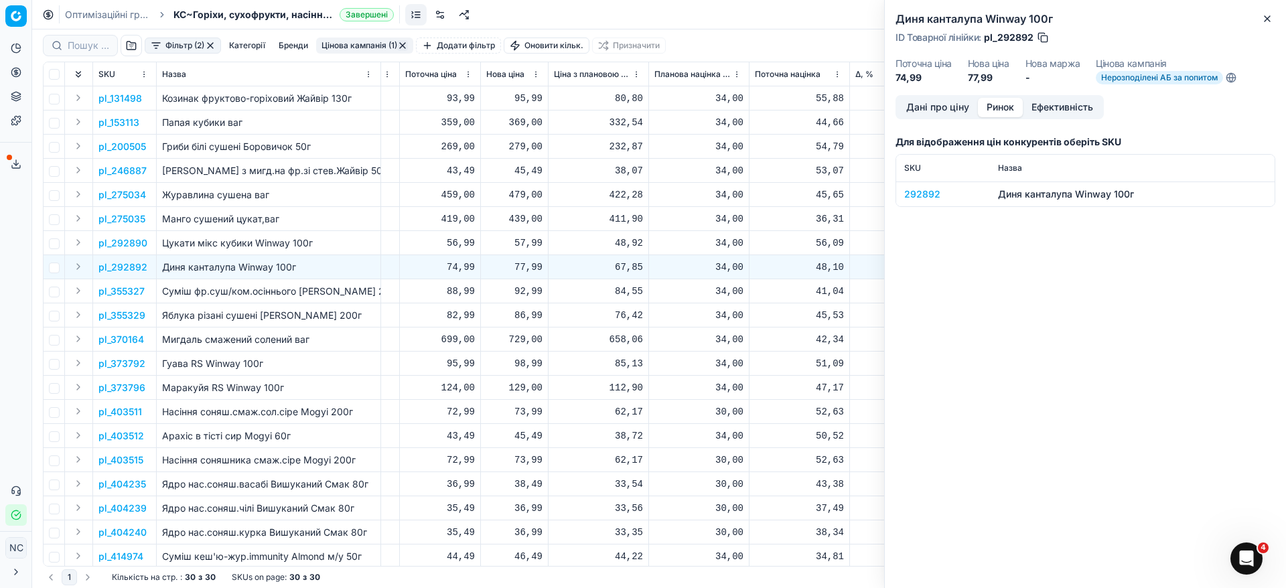
click at [935, 193] on div "292892" at bounding box center [943, 193] width 78 height 13
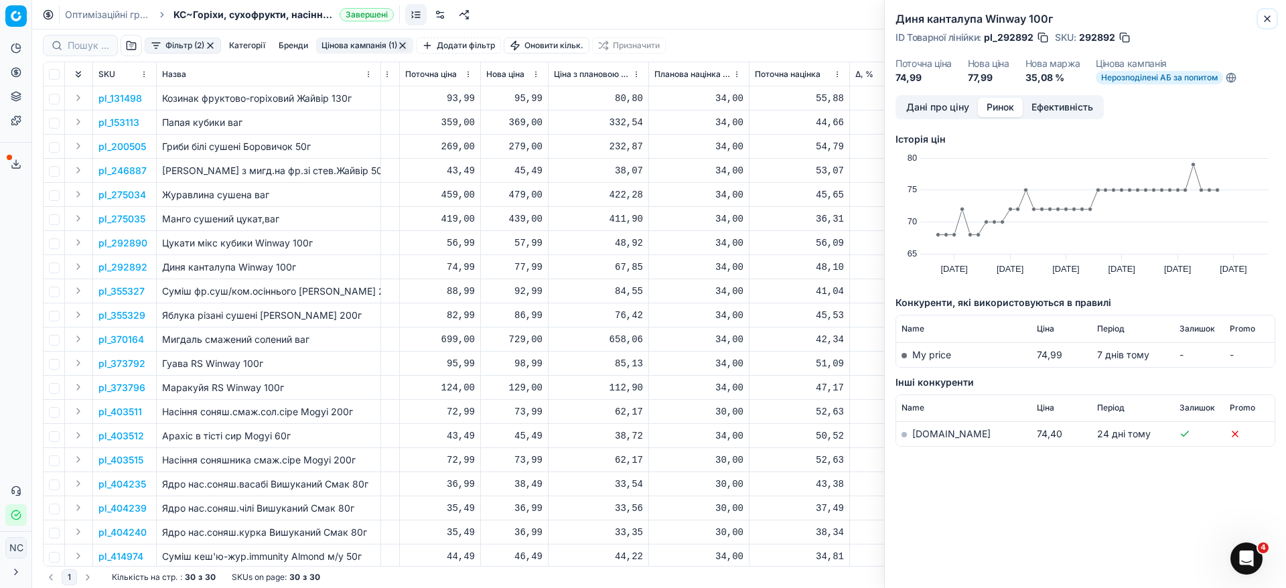
click at [1270, 26] on button "Close" at bounding box center [1267, 19] width 16 height 16
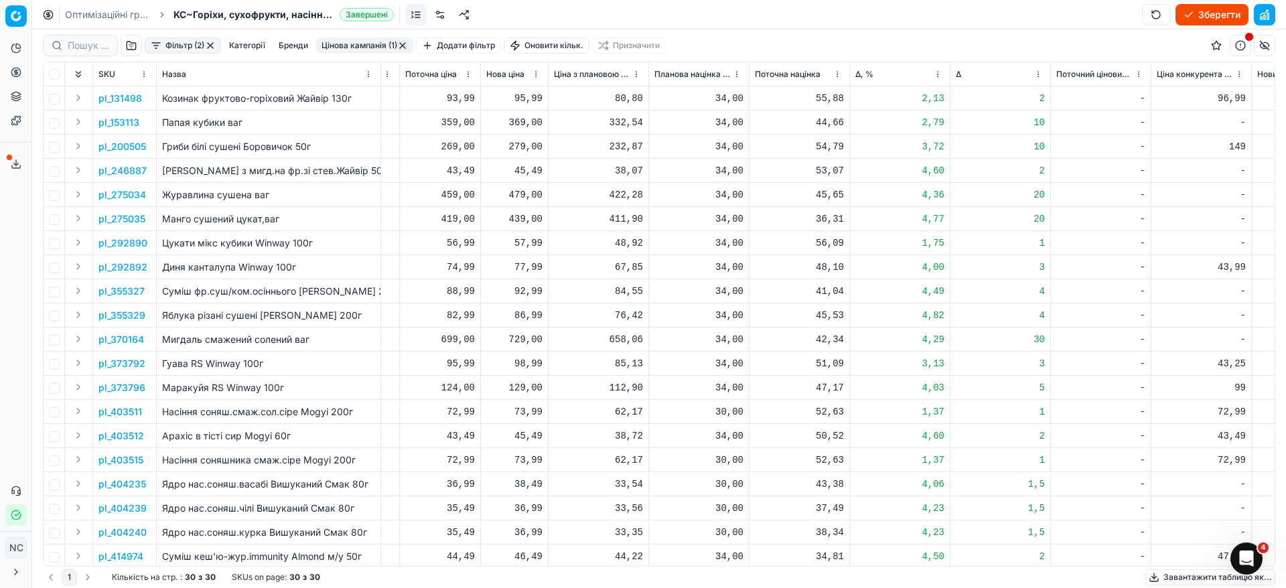
click at [126, 413] on p "pl_403511" at bounding box center [120, 411] width 44 height 13
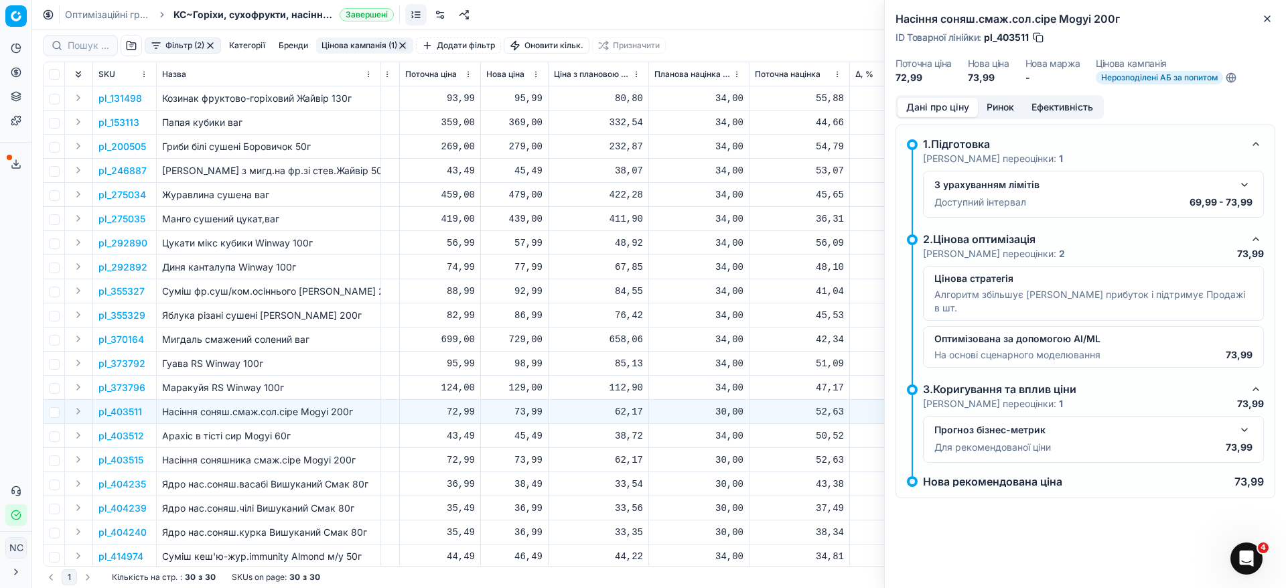
click at [1002, 108] on button "Ринок" at bounding box center [1000, 107] width 45 height 19
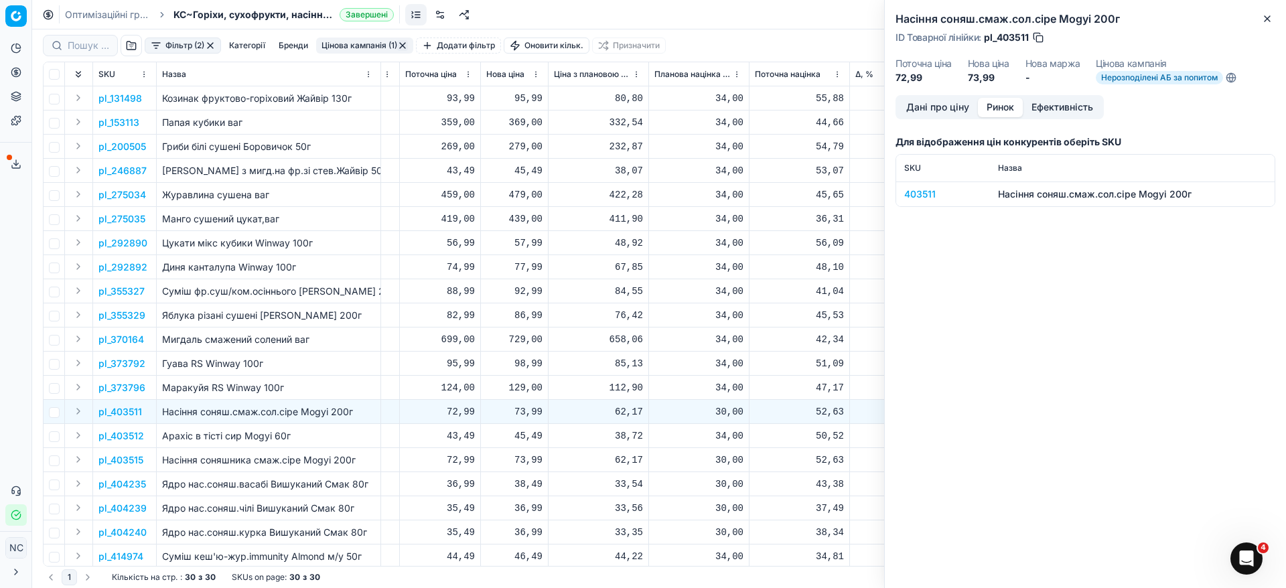
click at [926, 192] on div "403511" at bounding box center [943, 193] width 78 height 13
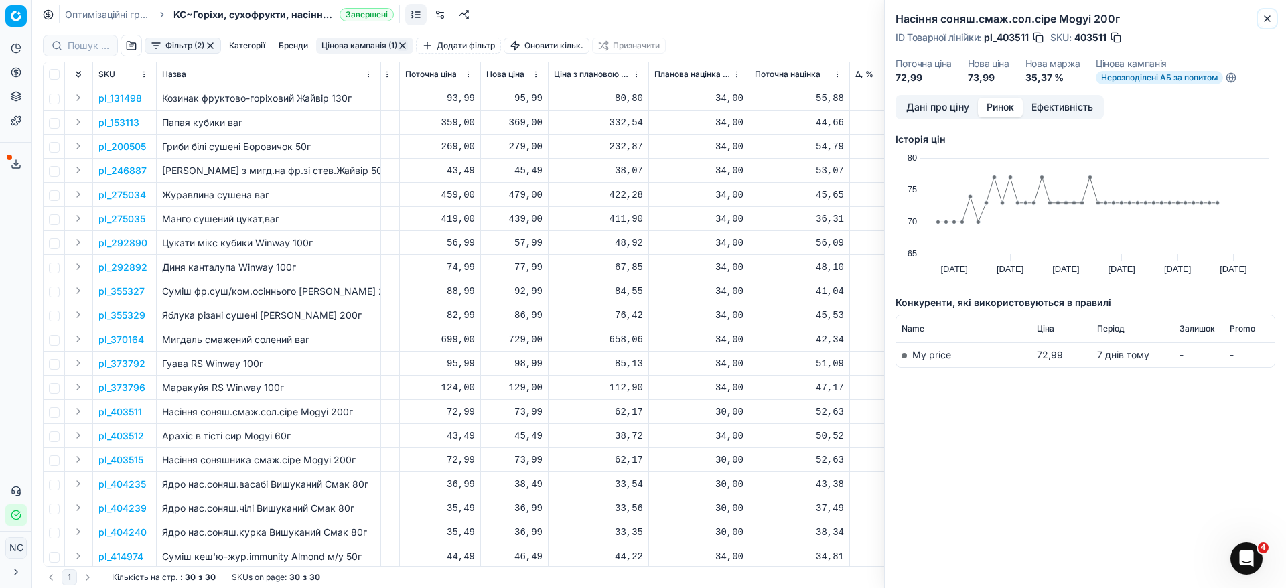
click at [1270, 23] on icon "button" at bounding box center [1267, 18] width 11 height 11
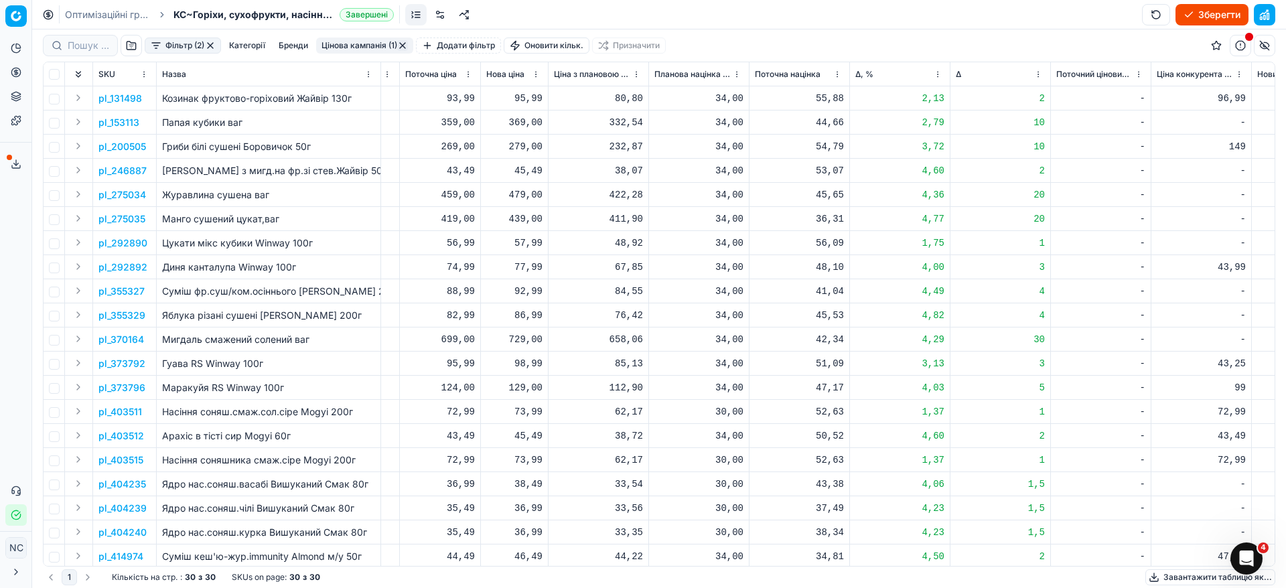
click at [341, 42] on button "Цінова кампанія (1)" at bounding box center [364, 45] width 97 height 16
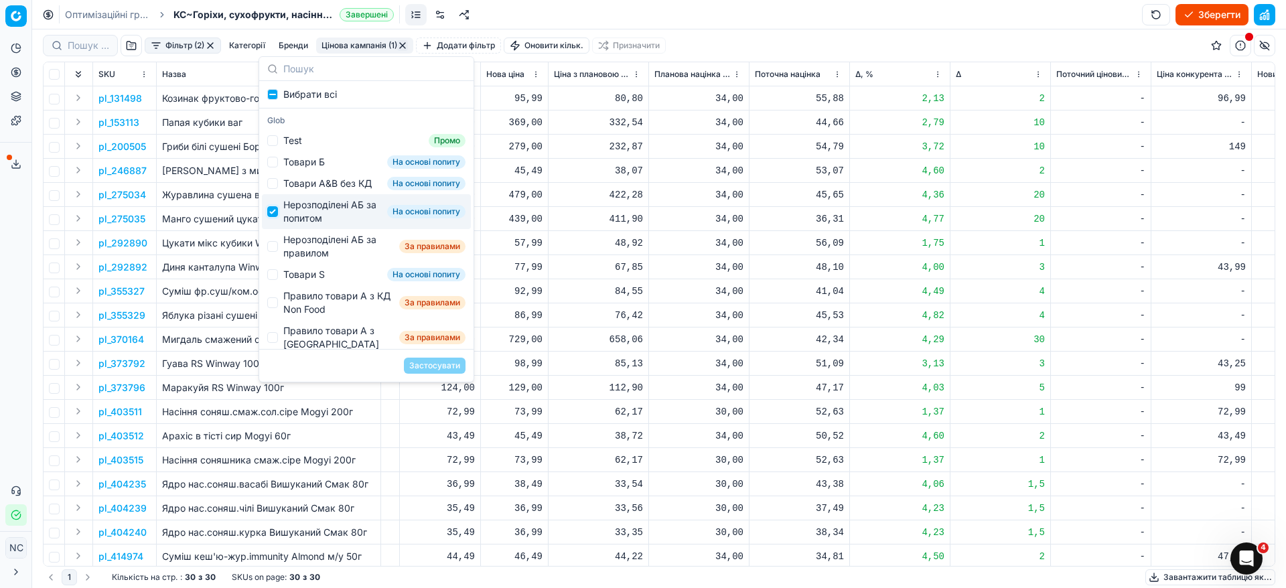
click at [271, 217] on input "Suggestions" at bounding box center [272, 211] width 11 height 11
checkbox input "false"
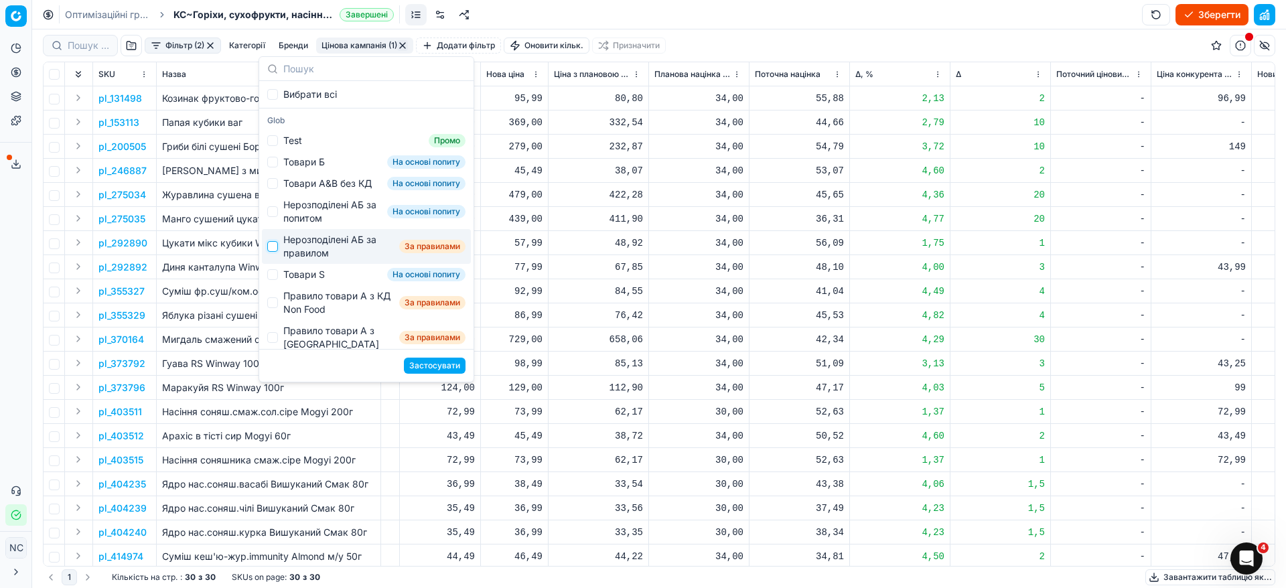
click at [275, 252] on input "Suggestions" at bounding box center [272, 246] width 11 height 11
checkbox input "true"
click at [439, 360] on button "Застосувати" at bounding box center [435, 366] width 62 height 16
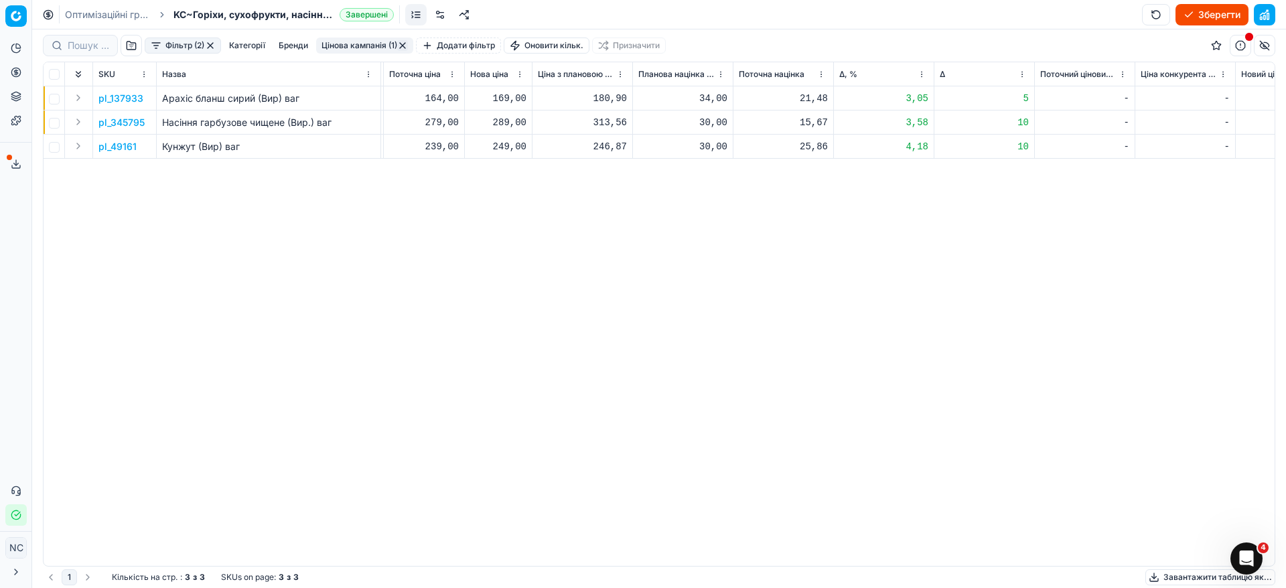
scroll to position [0, 539]
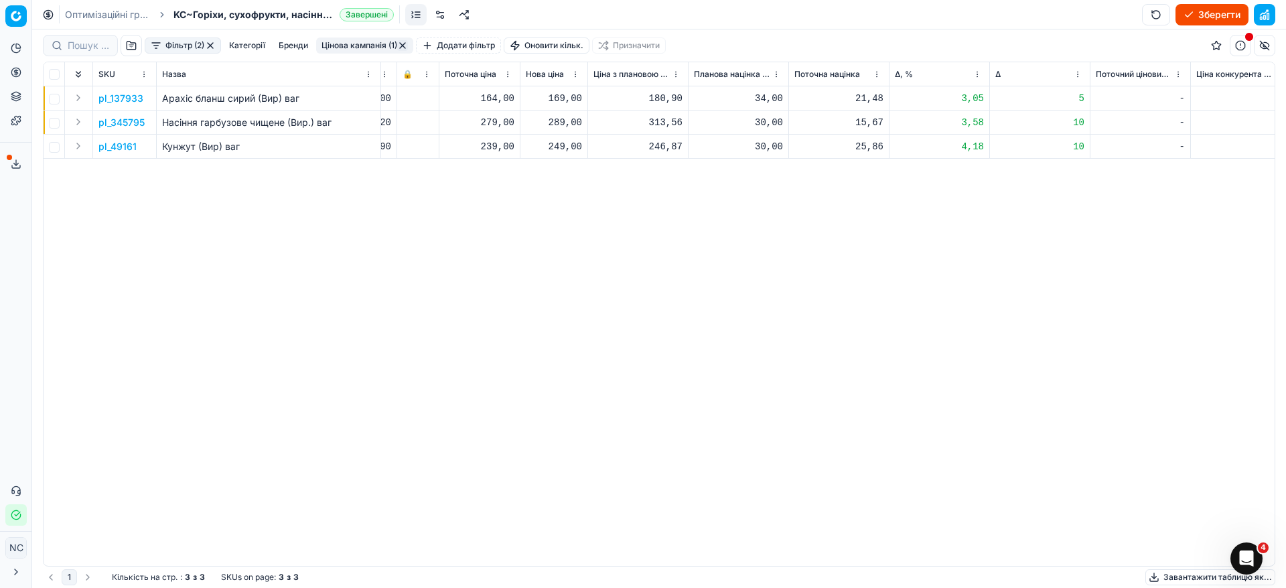
click at [406, 47] on button "button" at bounding box center [402, 45] width 11 height 11
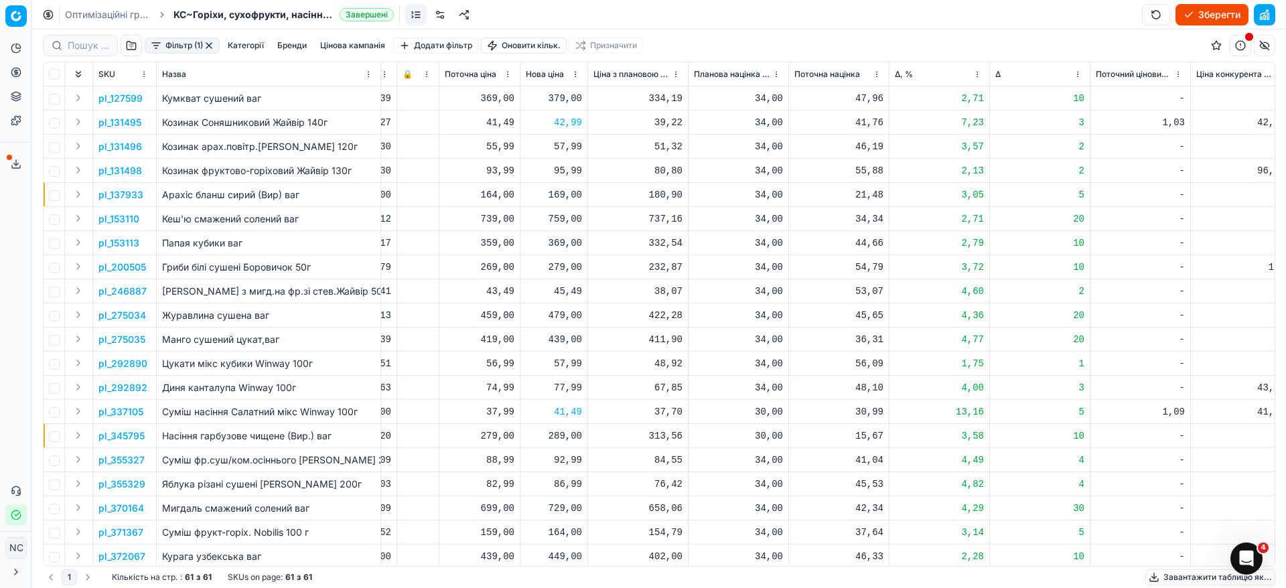
click at [212, 42] on button "button" at bounding box center [209, 45] width 11 height 11
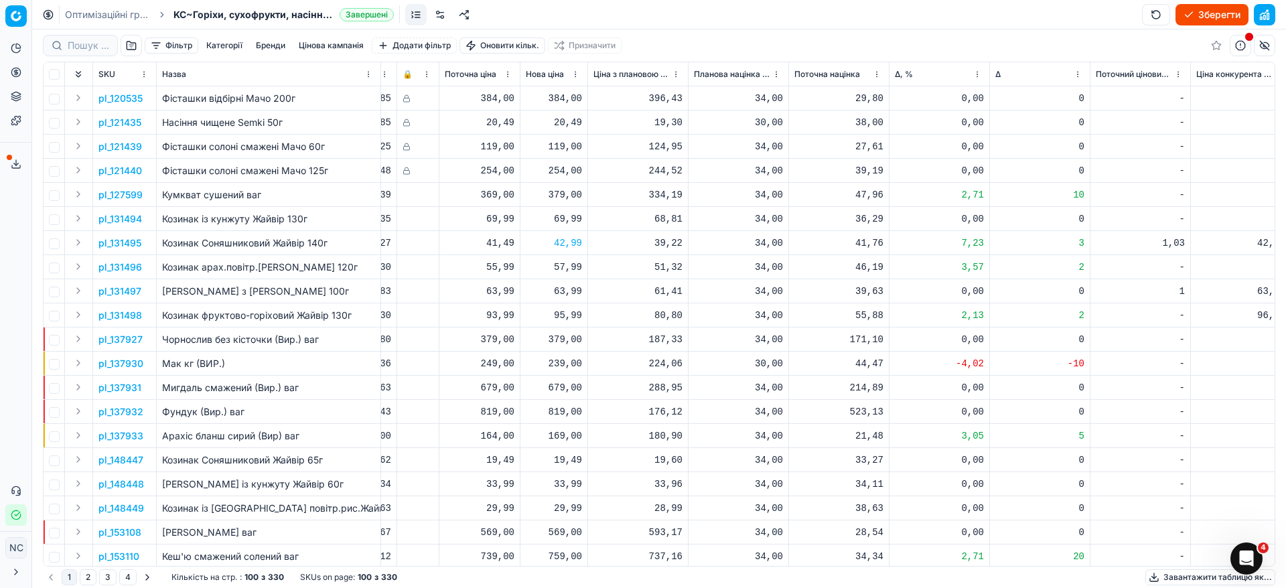
click at [131, 44] on button "button" at bounding box center [131, 45] width 21 height 21
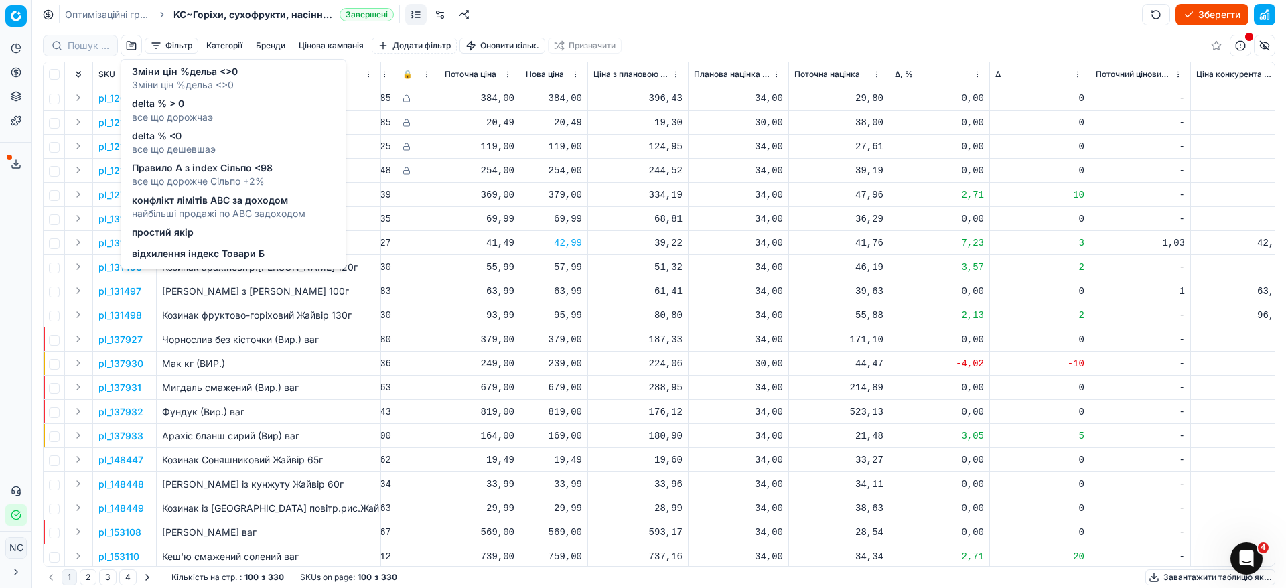
click at [171, 143] on span "все що дешевшаэ" at bounding box center [174, 149] width 84 height 13
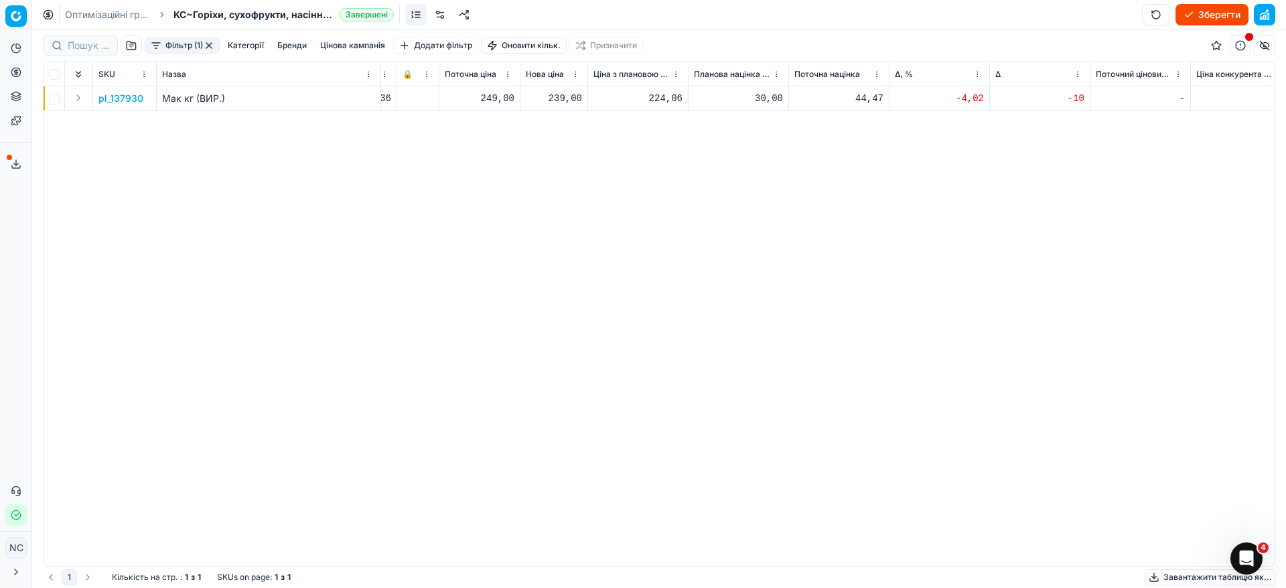
click at [125, 101] on p "pl_137930" at bounding box center [120, 98] width 45 height 13
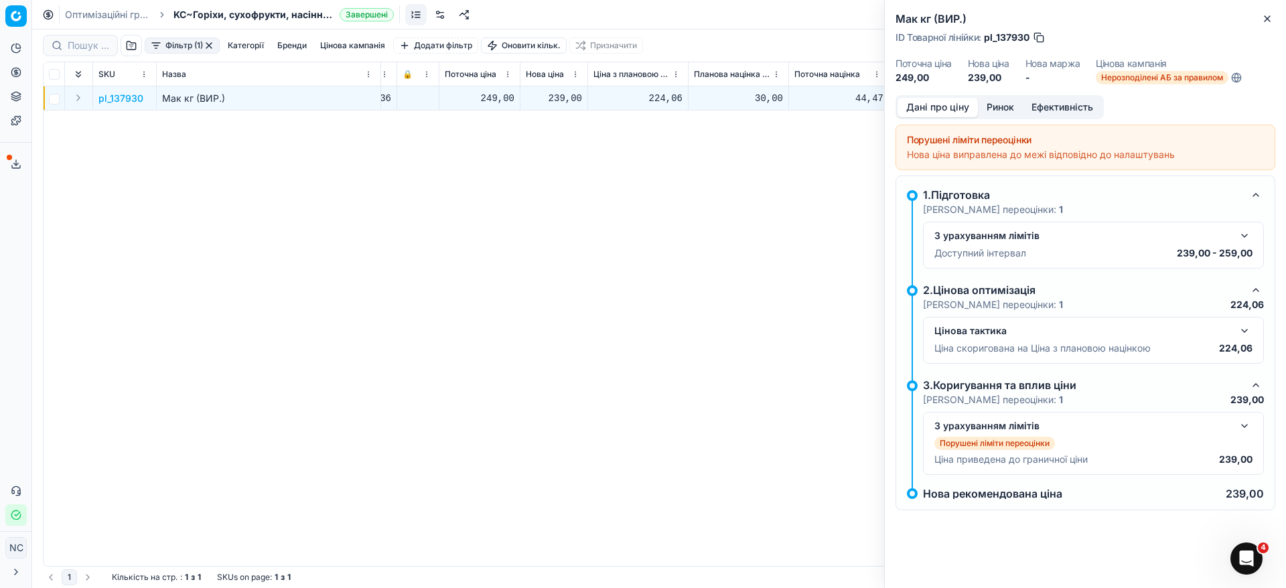
click at [998, 107] on button "Ринок" at bounding box center [1000, 107] width 45 height 19
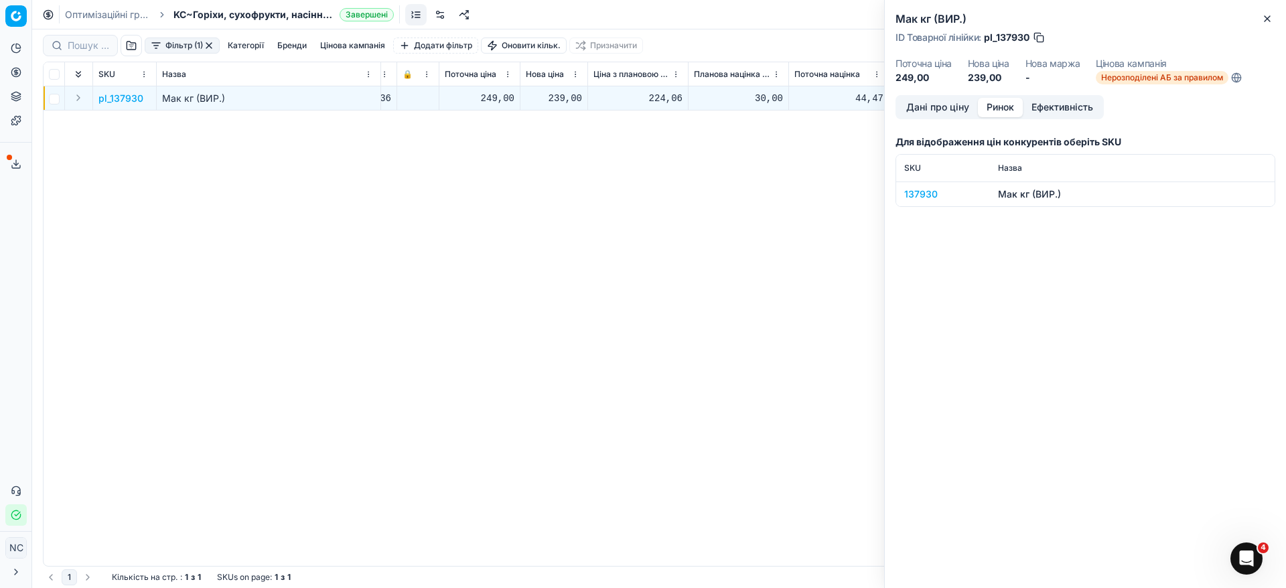
click at [929, 196] on div "137930" at bounding box center [943, 193] width 78 height 13
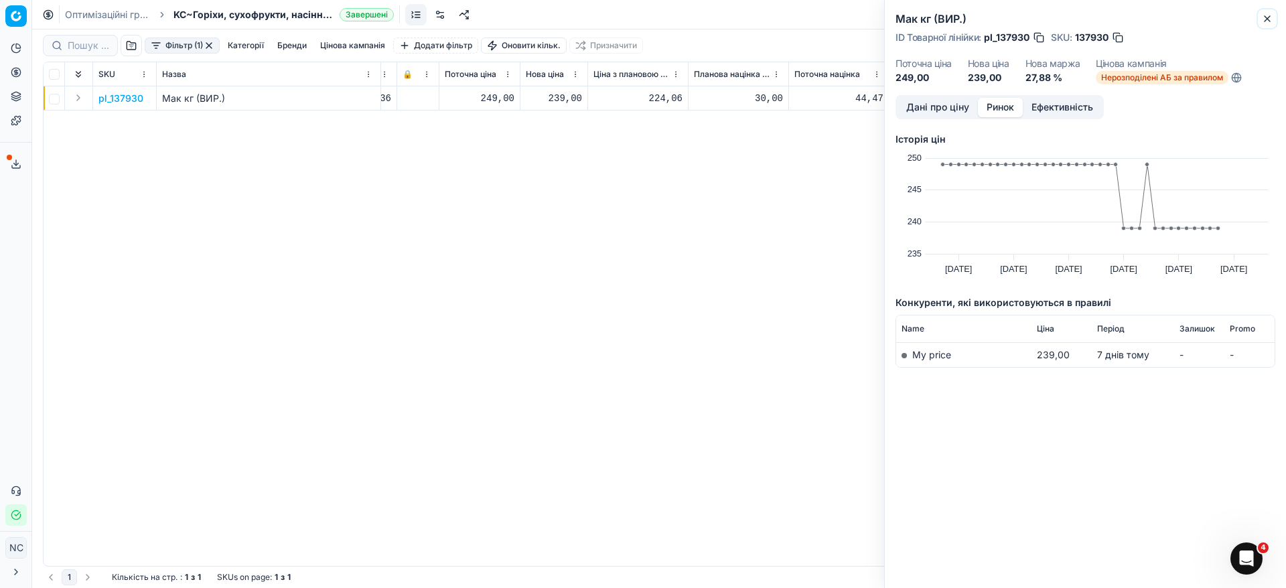
click at [1264, 16] on icon "button" at bounding box center [1266, 18] width 5 height 5
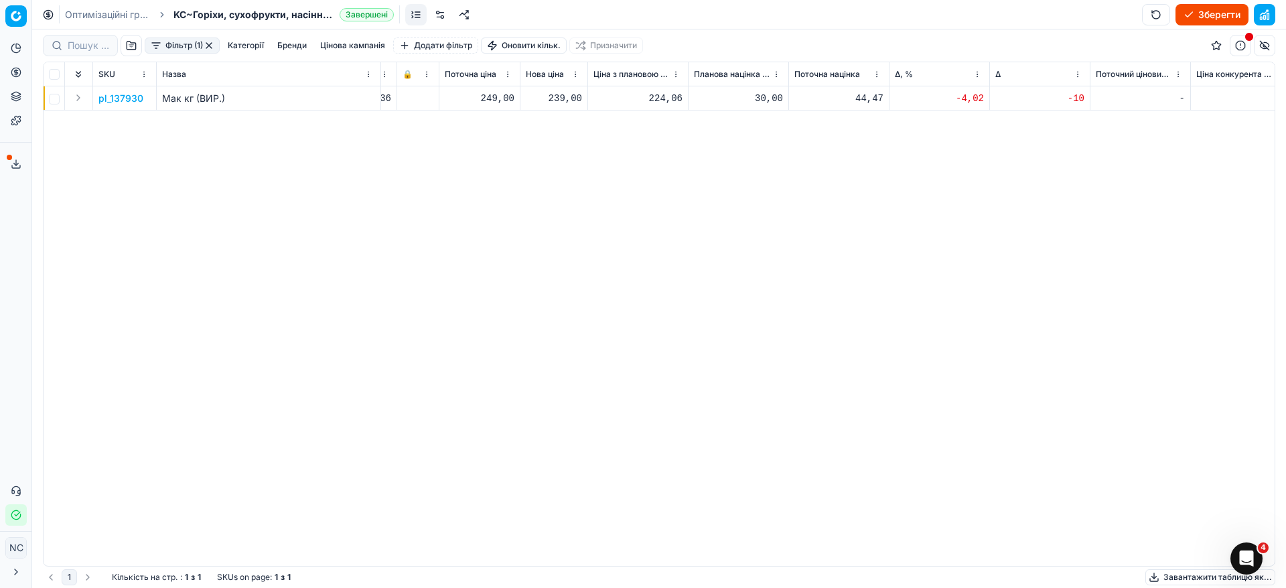
click at [212, 46] on button "button" at bounding box center [209, 45] width 11 height 11
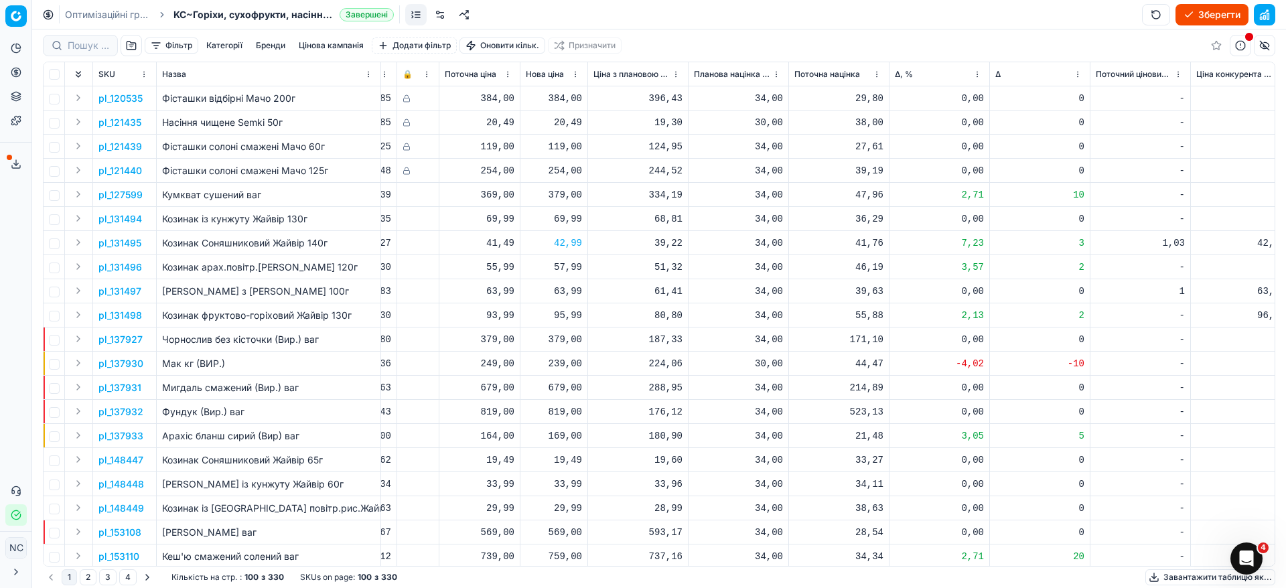
click at [128, 42] on button "button" at bounding box center [131, 45] width 21 height 21
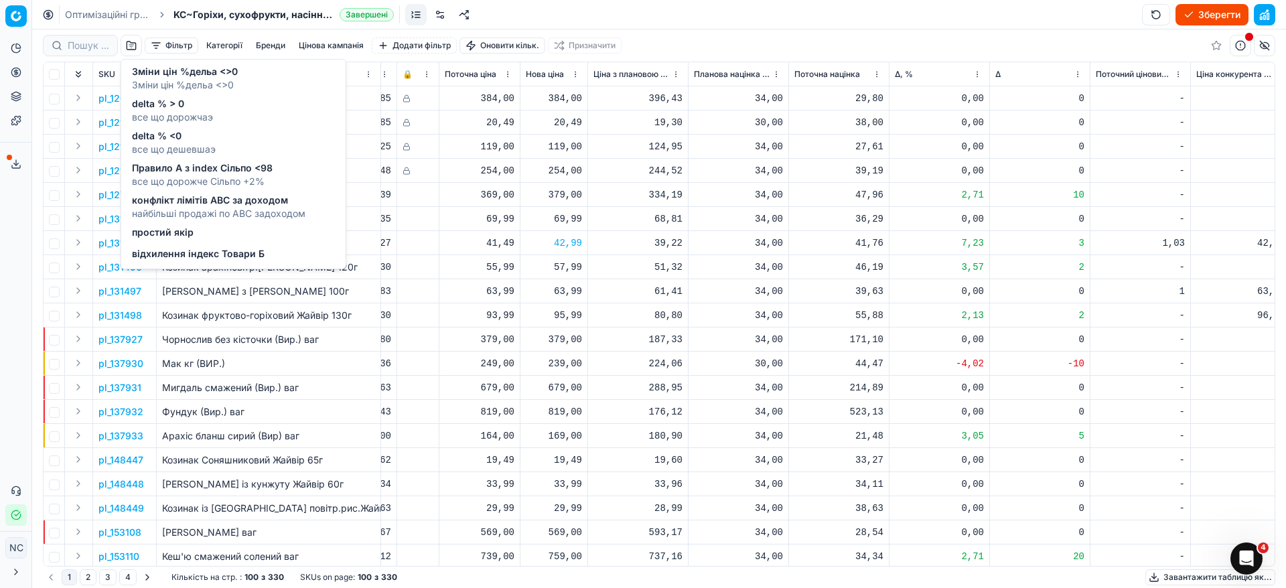
click at [199, 169] on span "Правило А з index Сільпо <98" at bounding box center [202, 167] width 141 height 13
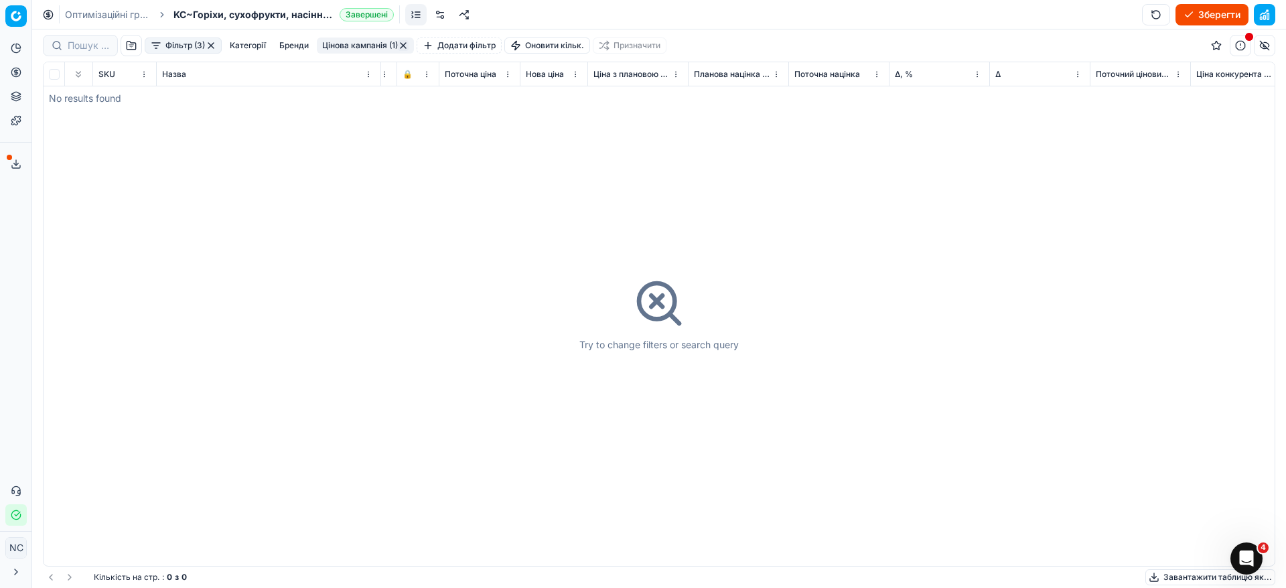
click at [210, 47] on button "button" at bounding box center [211, 45] width 11 height 11
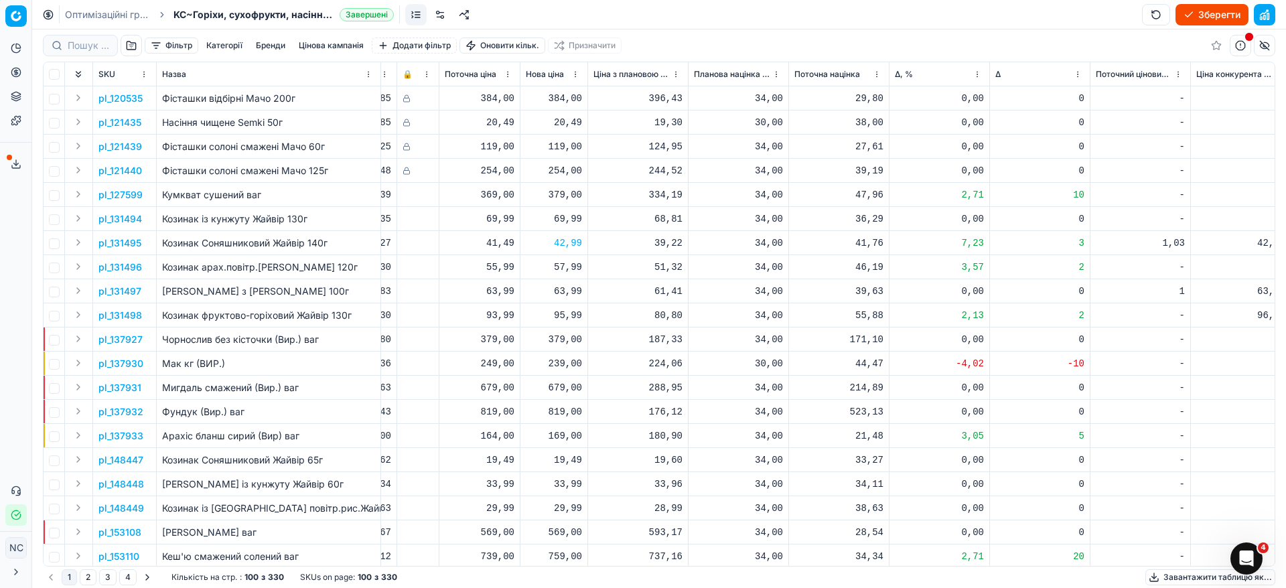
click at [127, 44] on button "button" at bounding box center [131, 45] width 21 height 21
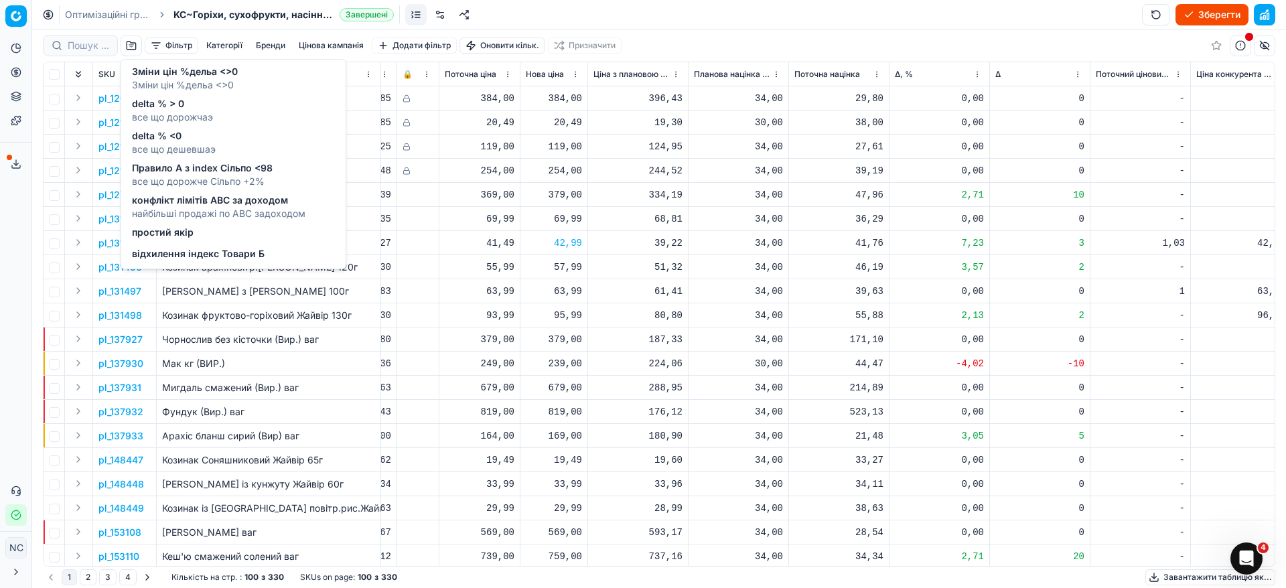
click at [226, 207] on span "найбільші продажі по АВС задоходом" at bounding box center [218, 213] width 173 height 13
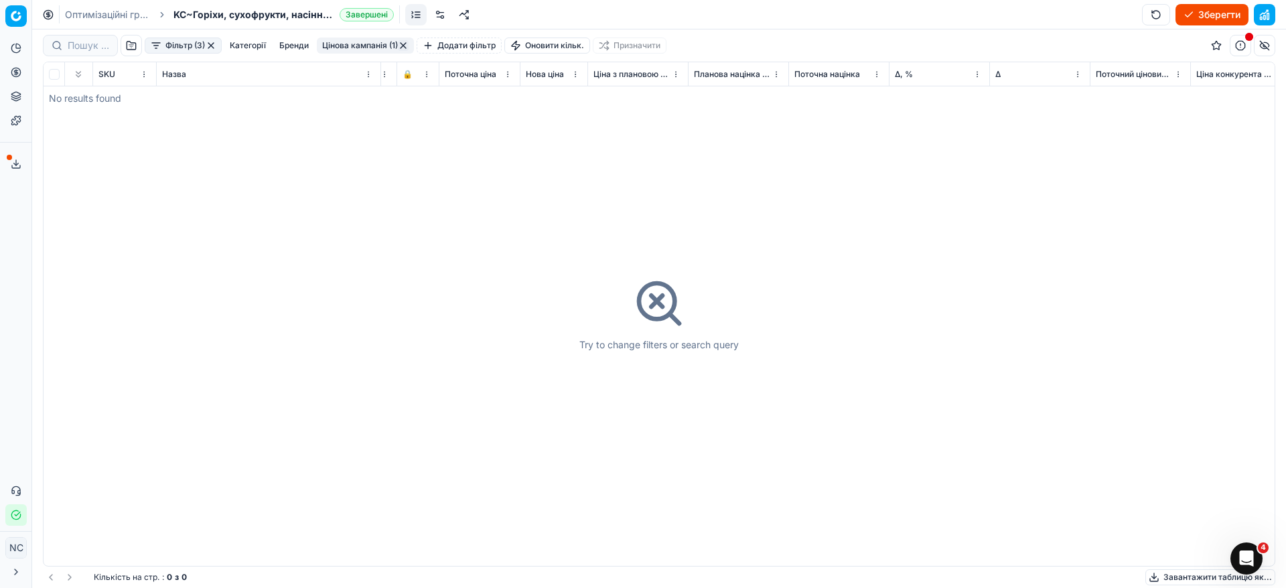
click at [213, 46] on button "button" at bounding box center [211, 45] width 11 height 11
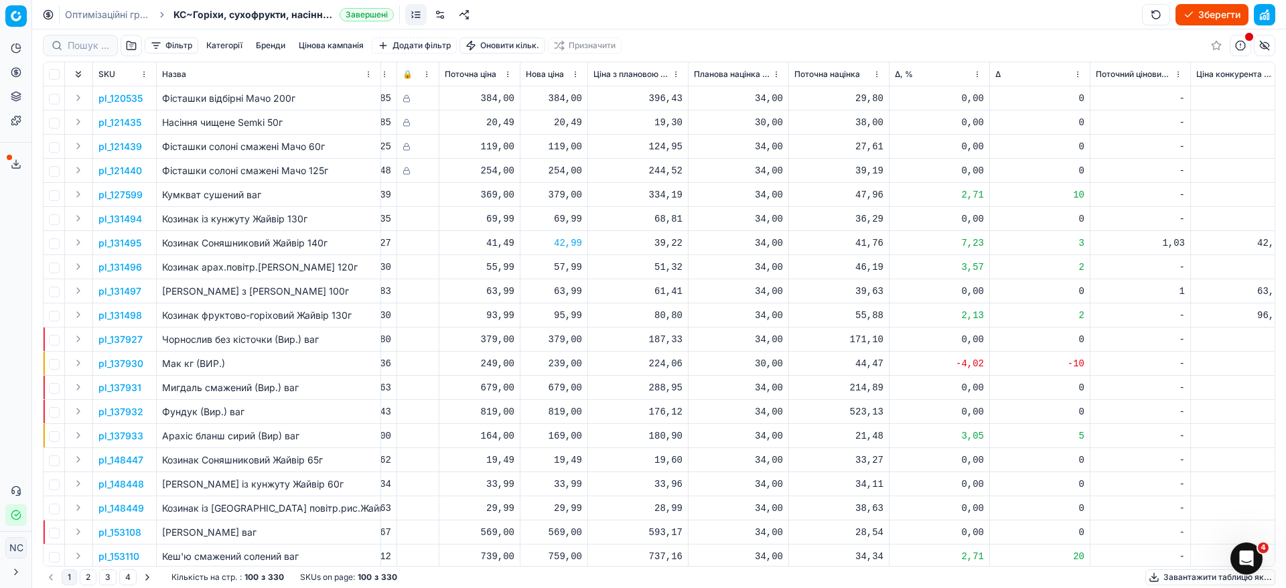
click at [131, 44] on button "button" at bounding box center [131, 45] width 21 height 21
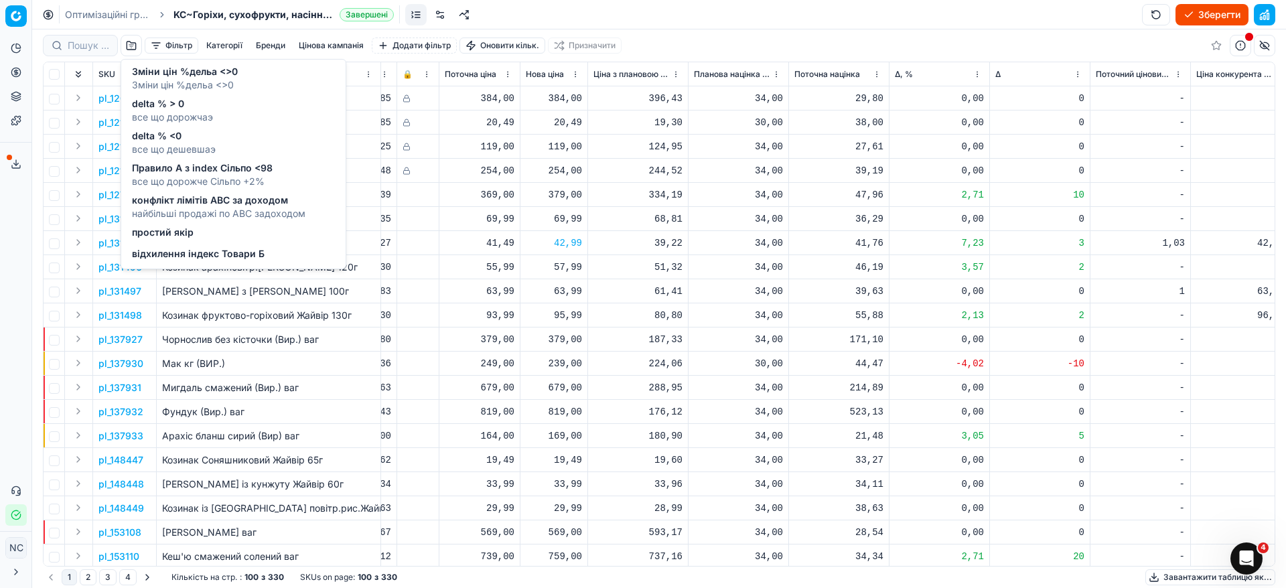
click at [218, 207] on span "найбільші продажі по АВС задоходом" at bounding box center [218, 213] width 173 height 13
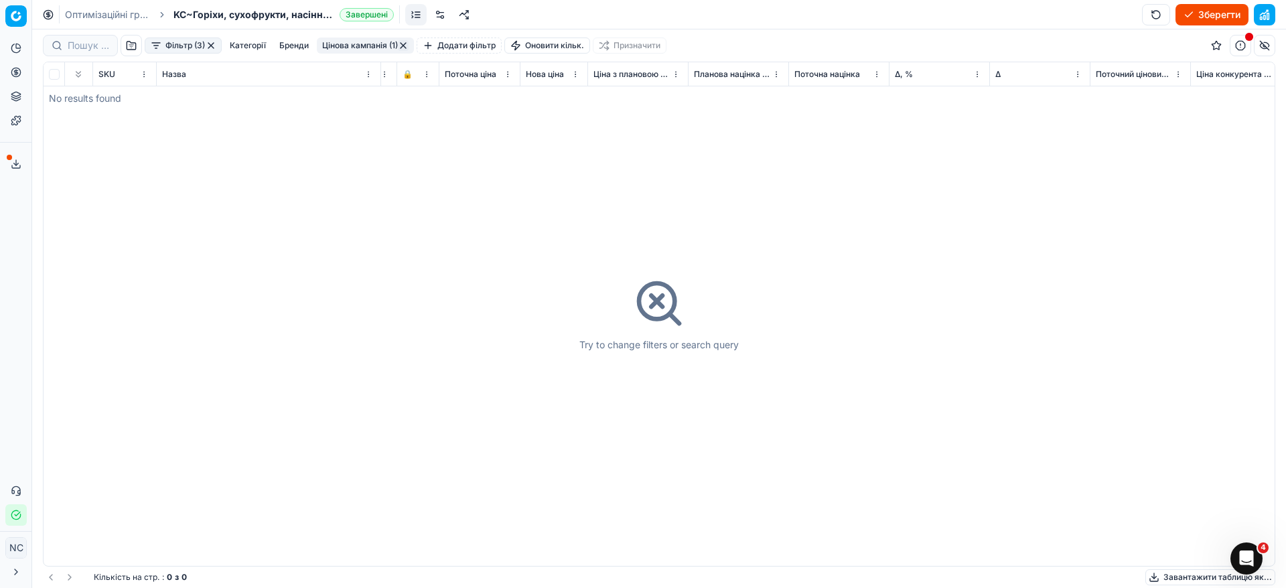
click at [214, 42] on button "button" at bounding box center [211, 45] width 11 height 11
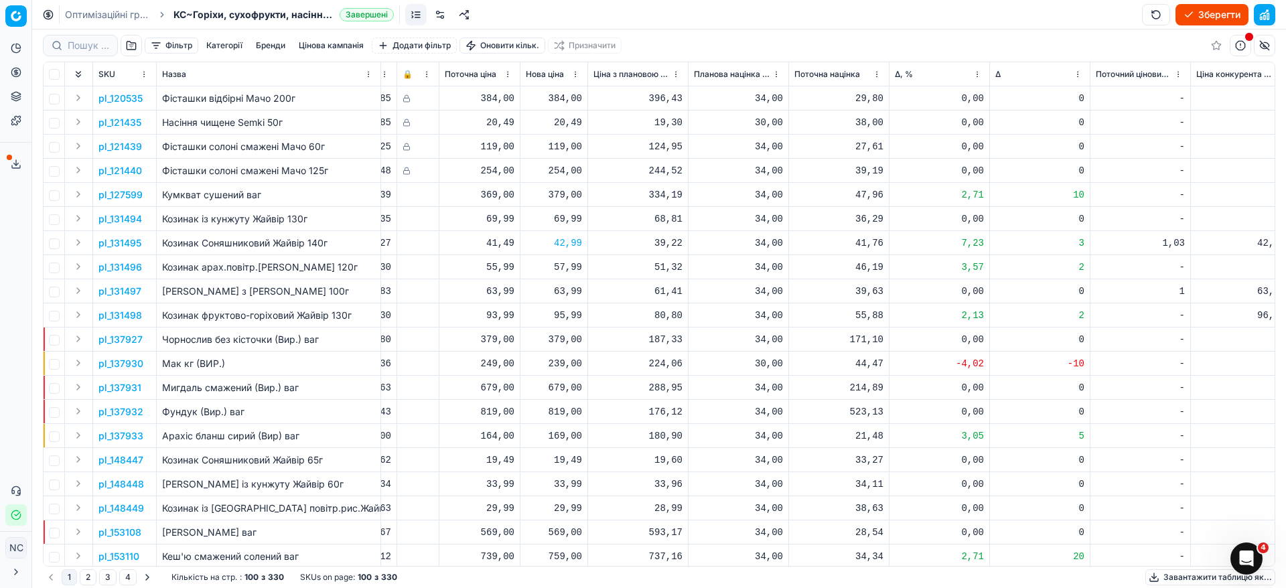
click at [134, 48] on button "button" at bounding box center [131, 45] width 21 height 21
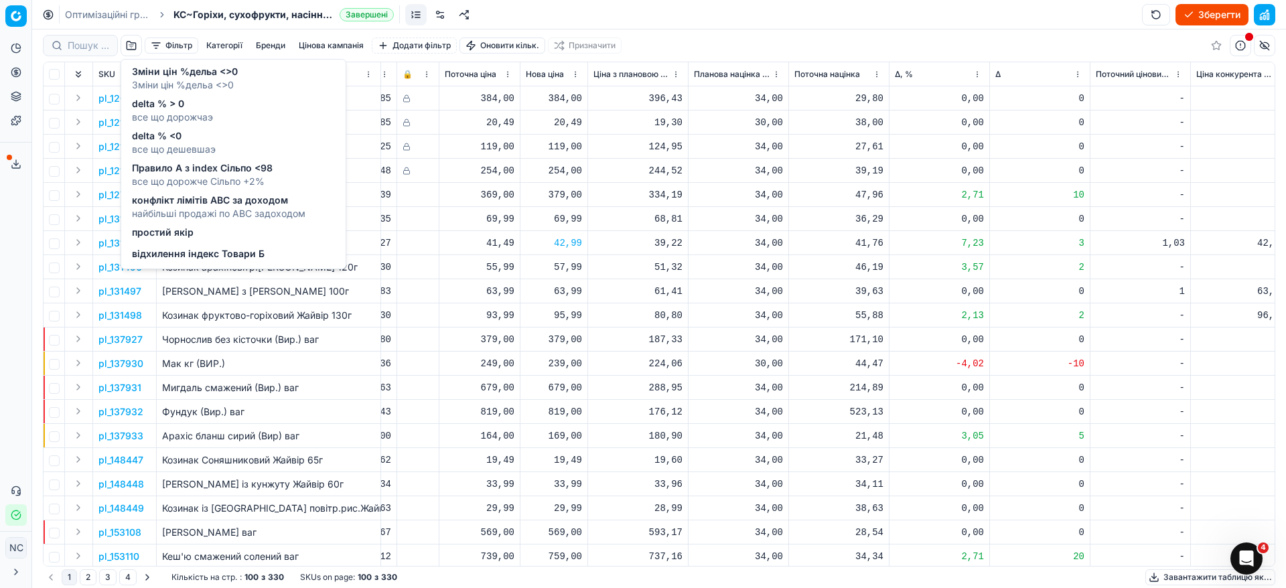
click at [187, 256] on span "відхилення індекс Товари Б" at bounding box center [198, 253] width 133 height 13
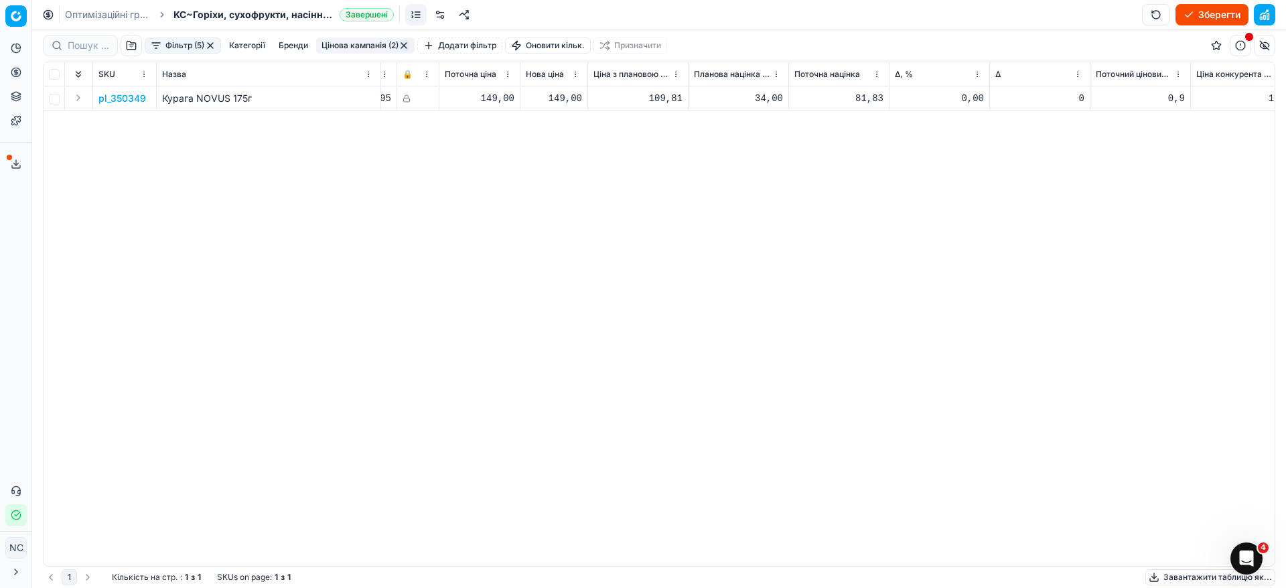
click at [209, 46] on button "button" at bounding box center [210, 45] width 11 height 11
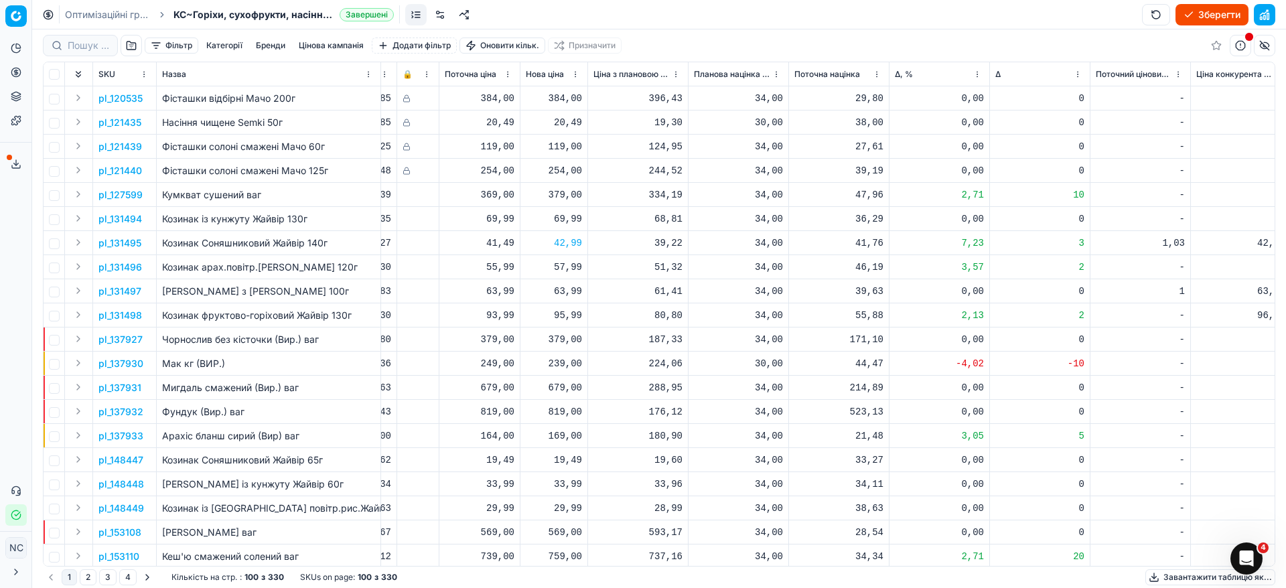
click at [1205, 13] on button "Зберегти" at bounding box center [1211, 14] width 73 height 21
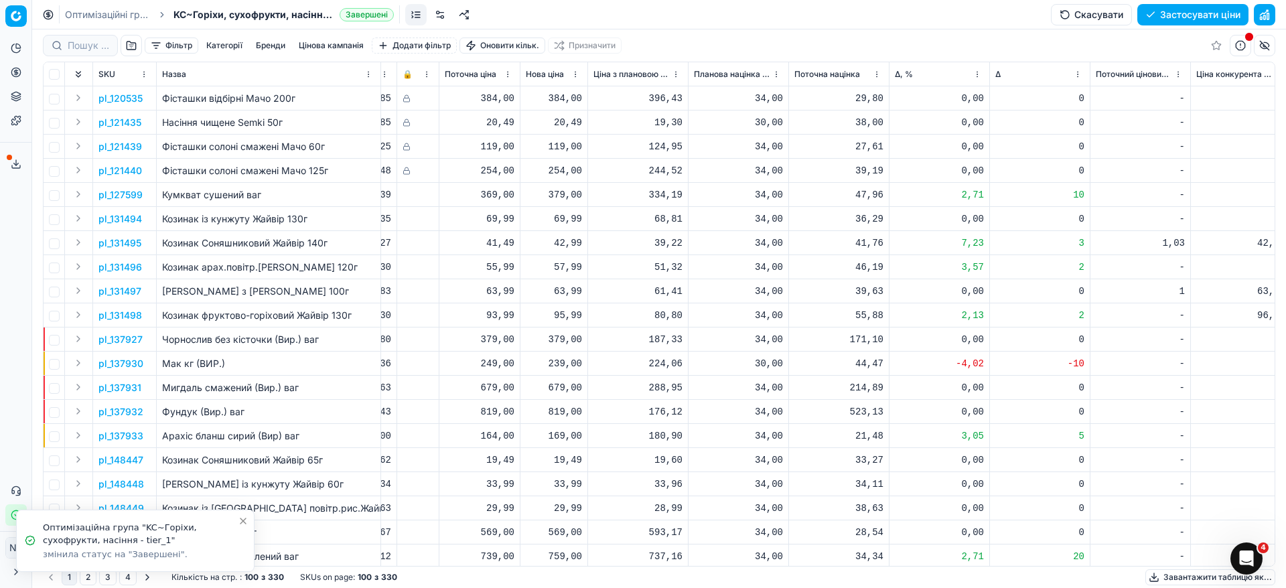
click at [1213, 18] on button "Застосувати ціни" at bounding box center [1192, 14] width 111 height 21
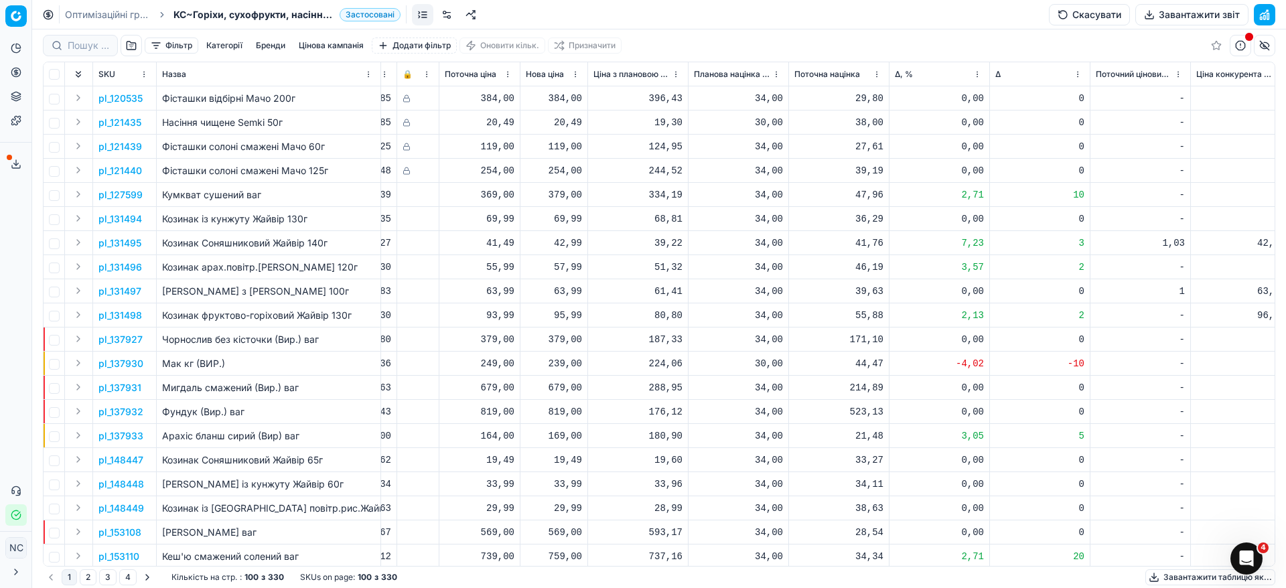
click at [1206, 13] on button "Завантажити звіт" at bounding box center [1191, 14] width 113 height 21
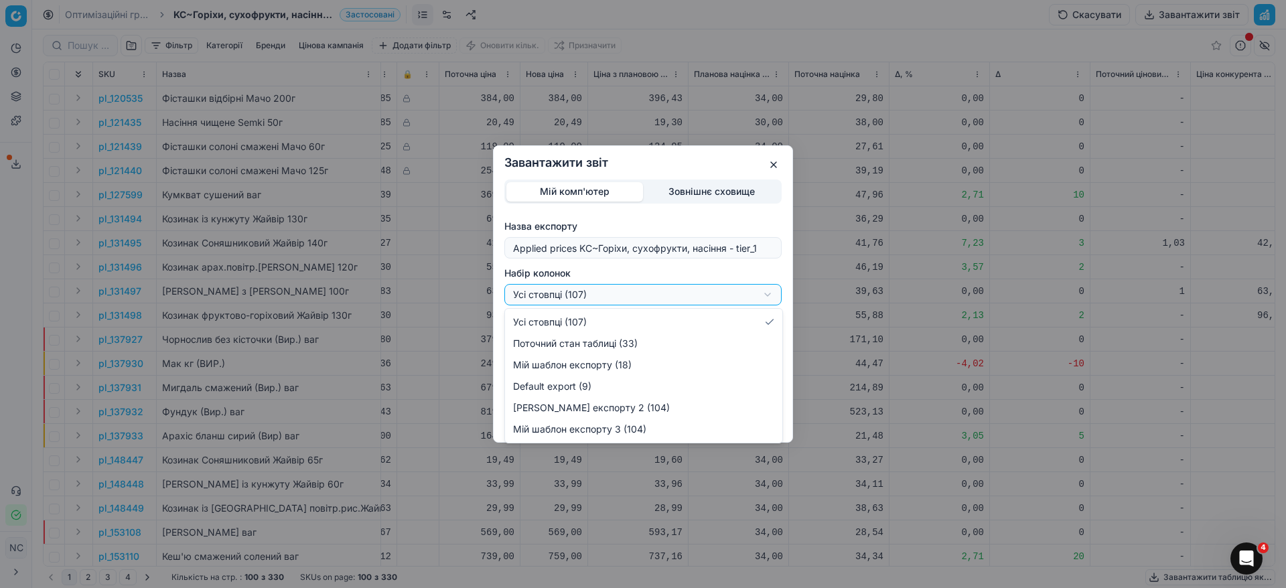
click at [767, 293] on div "Завантажити звіт Мій комп'ютер Зовнішнє сховище Назва експорту Applied prices K…" at bounding box center [643, 294] width 1286 height 588
select select "custom"
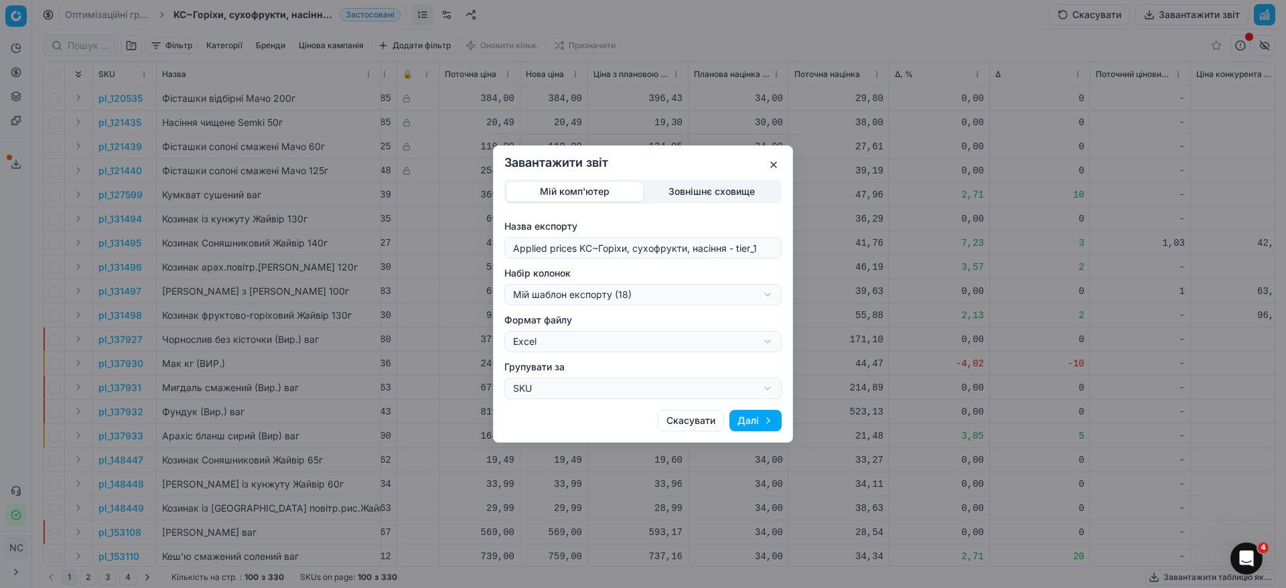
click at [757, 421] on button "Далі" at bounding box center [755, 420] width 52 height 21
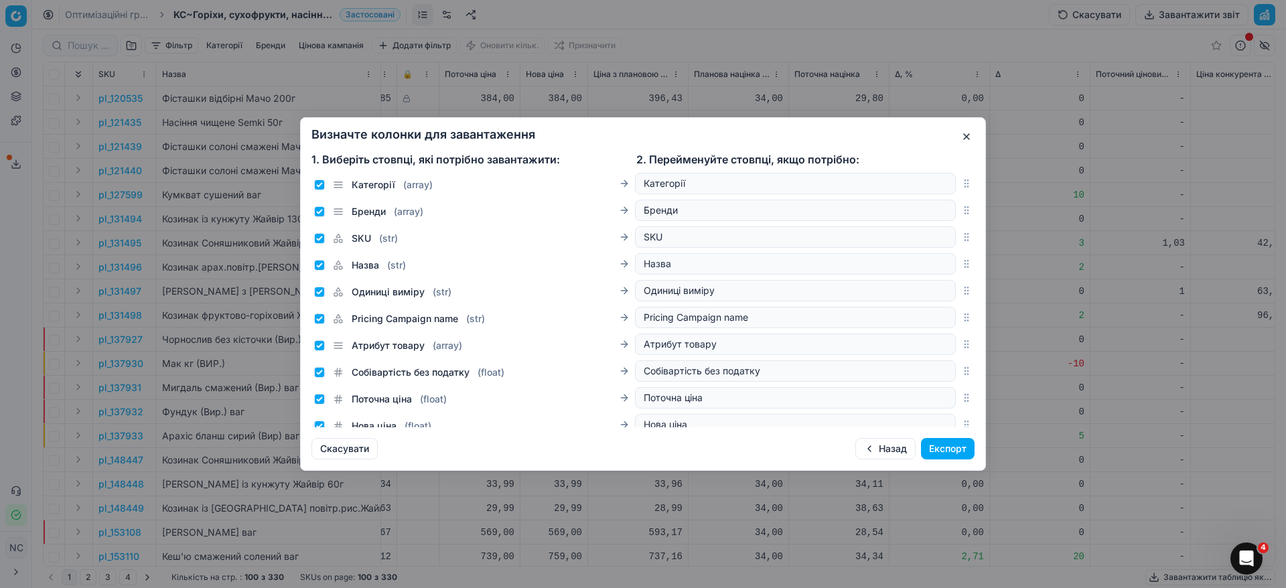
click at [945, 453] on button "Експорт" at bounding box center [948, 448] width 54 height 21
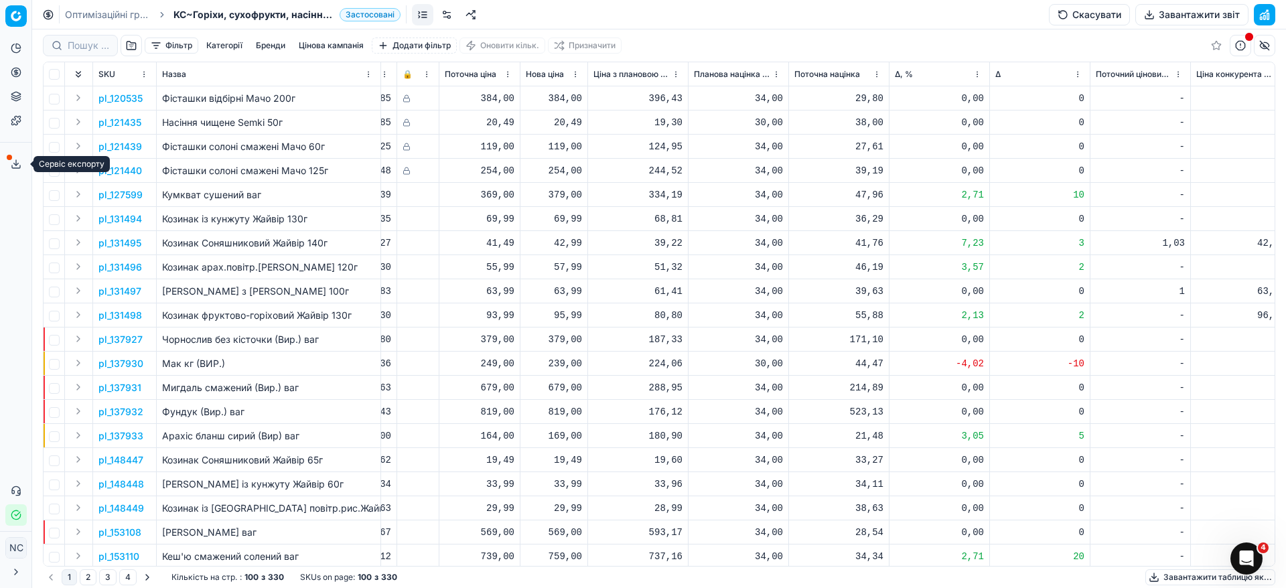
click at [12, 157] on button "Сервіс експорту" at bounding box center [15, 163] width 21 height 21
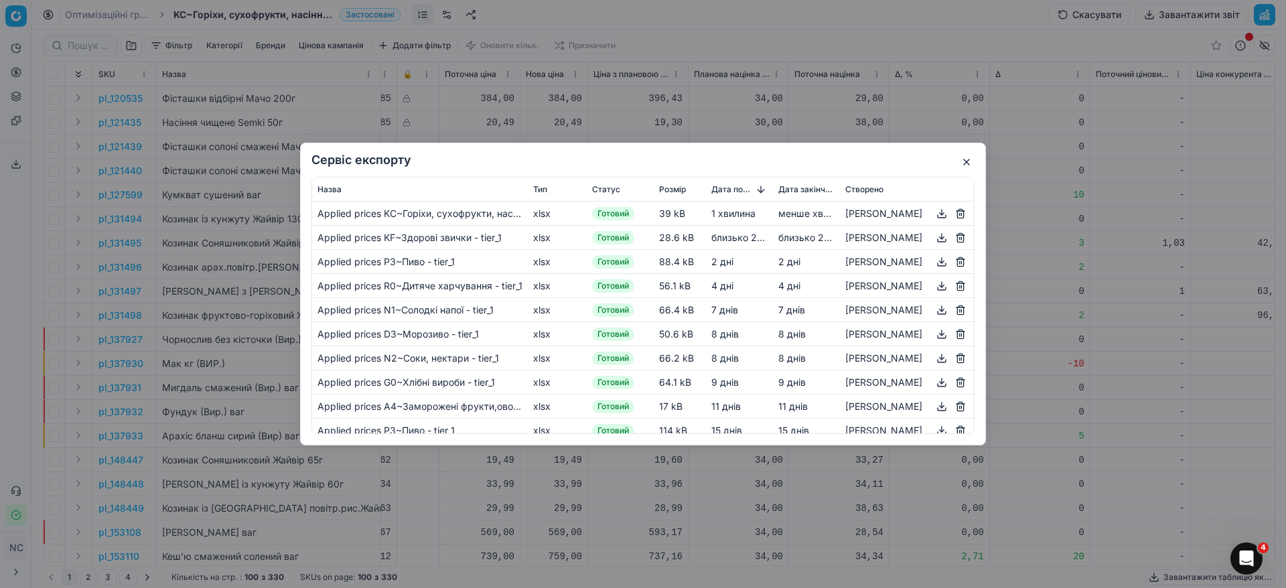
click at [944, 213] on button "button" at bounding box center [941, 214] width 16 height 16
click at [970, 157] on button "button" at bounding box center [966, 162] width 16 height 16
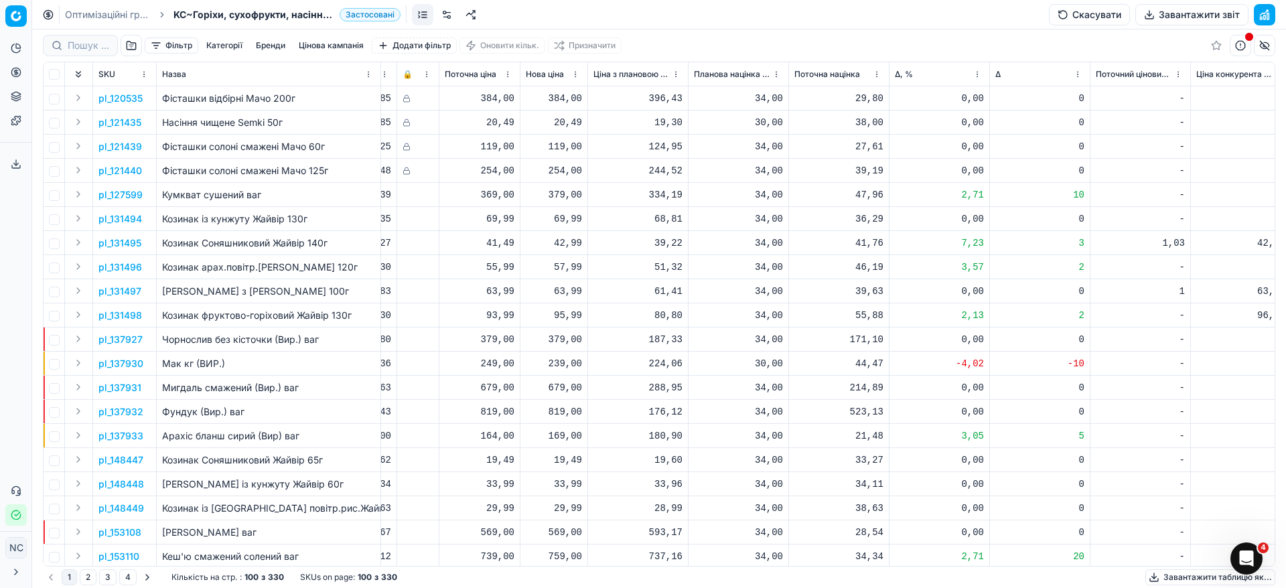
click at [72, 12] on link "Оптимізаційні групи" at bounding box center [108, 14] width 86 height 13
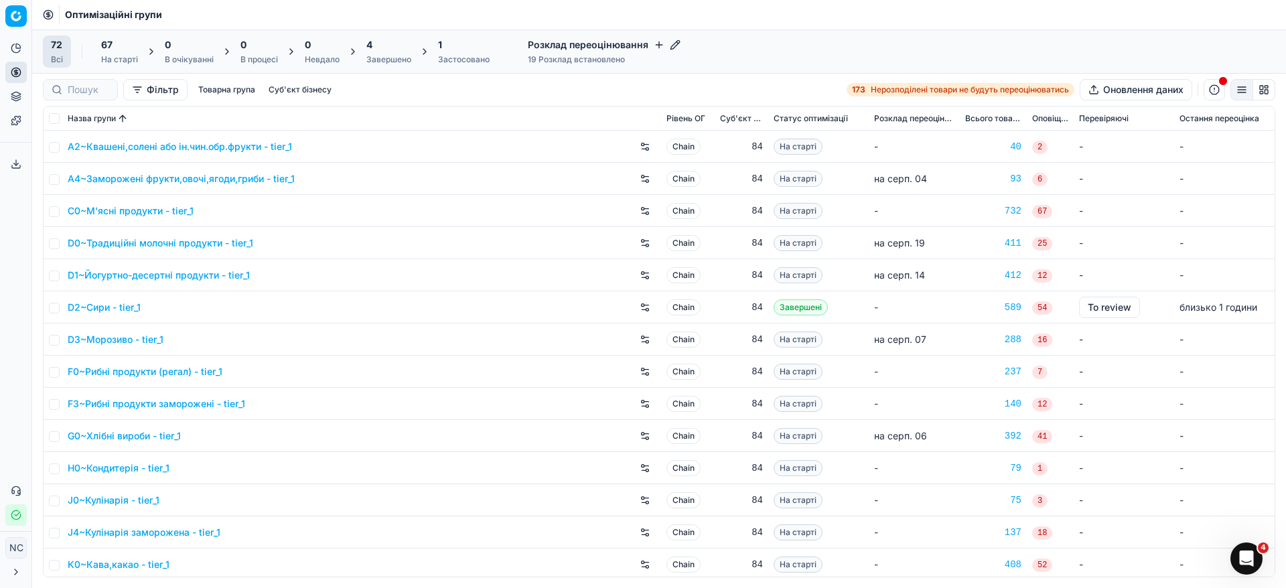
click at [395, 60] on div "Завершено" at bounding box center [388, 59] width 45 height 11
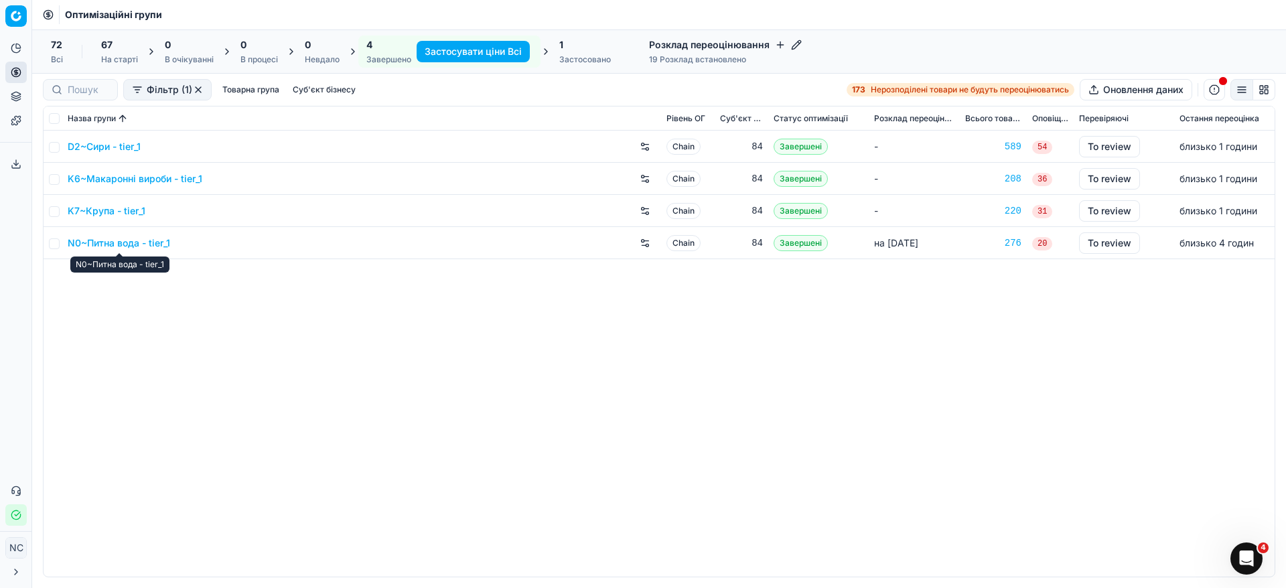
click at [121, 246] on link "N0~Питна вода - tier_1" at bounding box center [119, 242] width 102 height 13
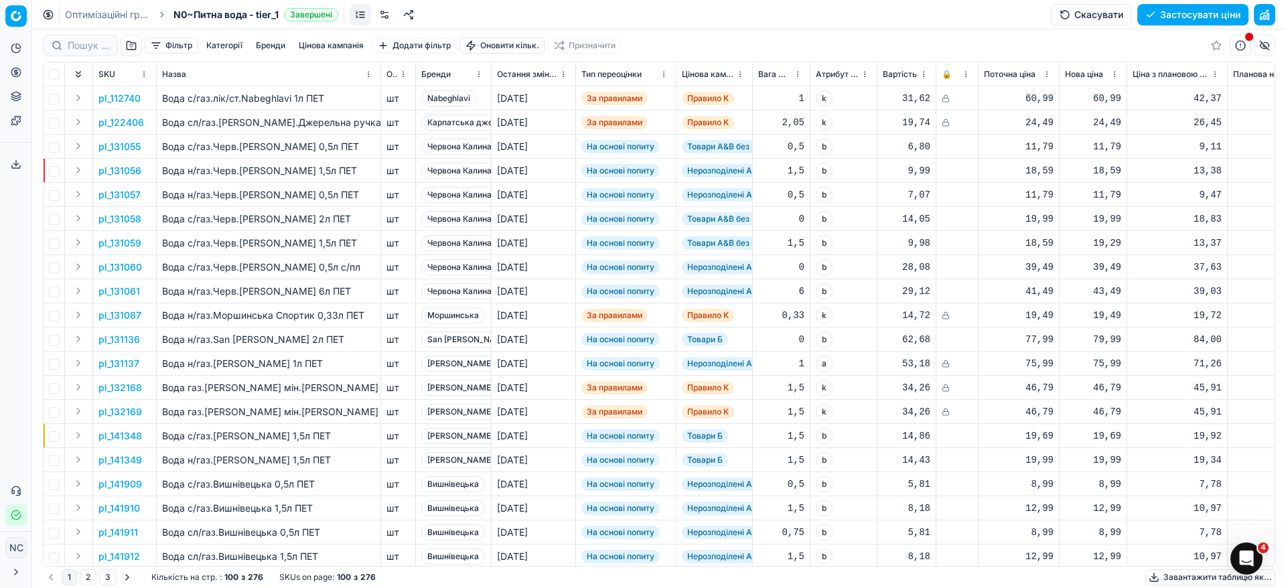
click at [132, 42] on button "button" at bounding box center [131, 45] width 21 height 21
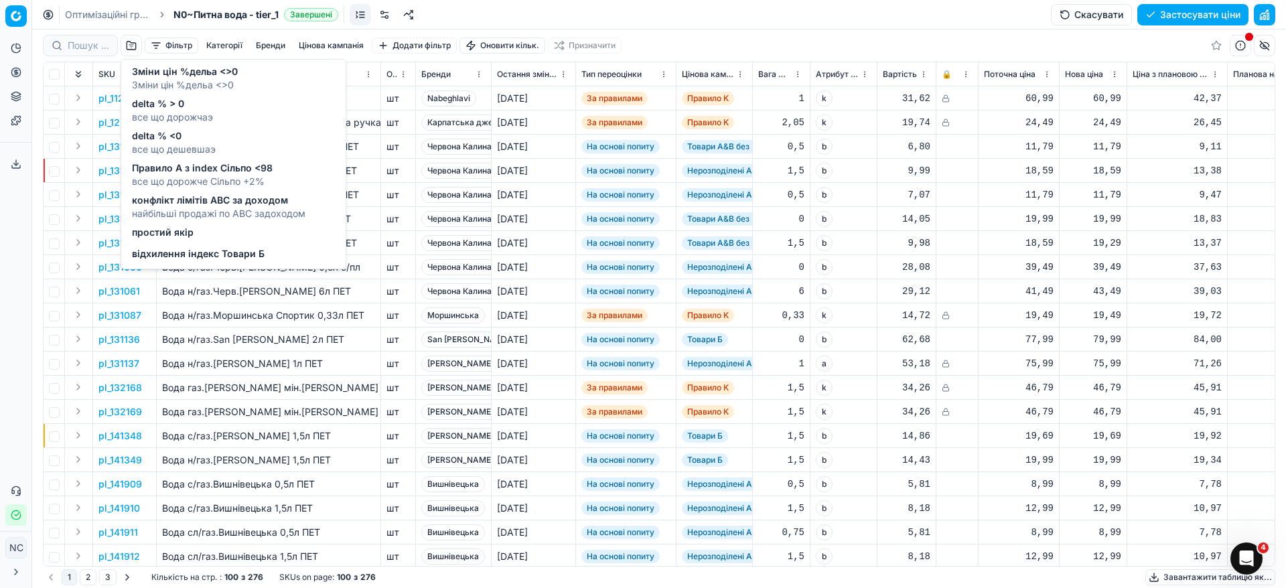
click at [148, 106] on span "delta % > 0" at bounding box center [172, 103] width 81 height 13
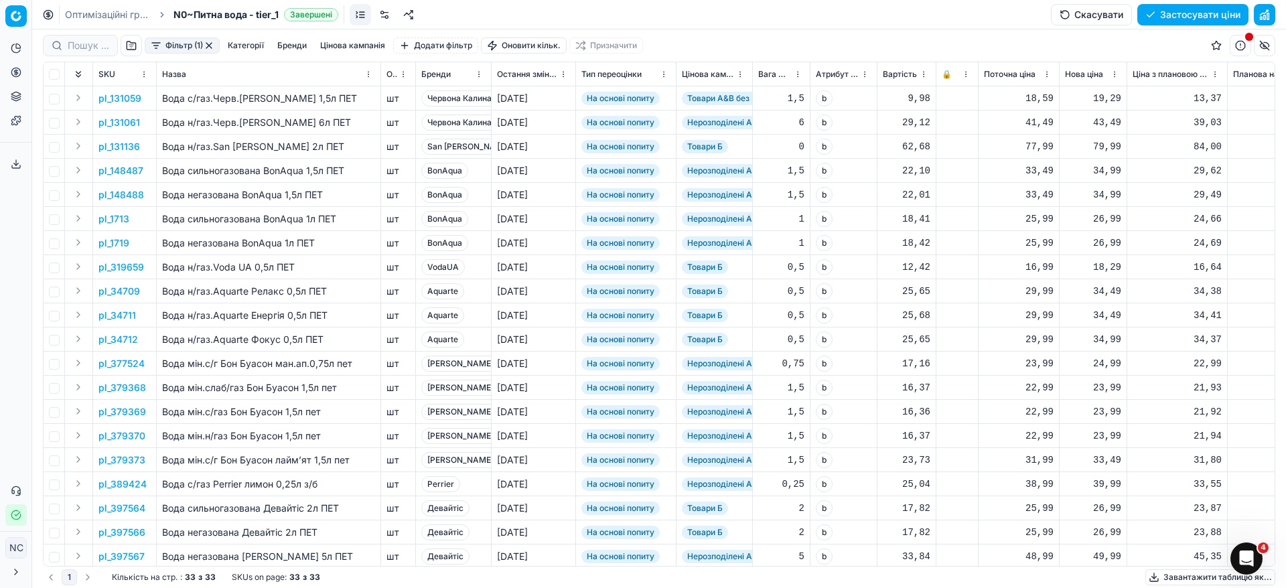
click at [343, 49] on button "Цінова кампанія" at bounding box center [353, 45] width 76 height 16
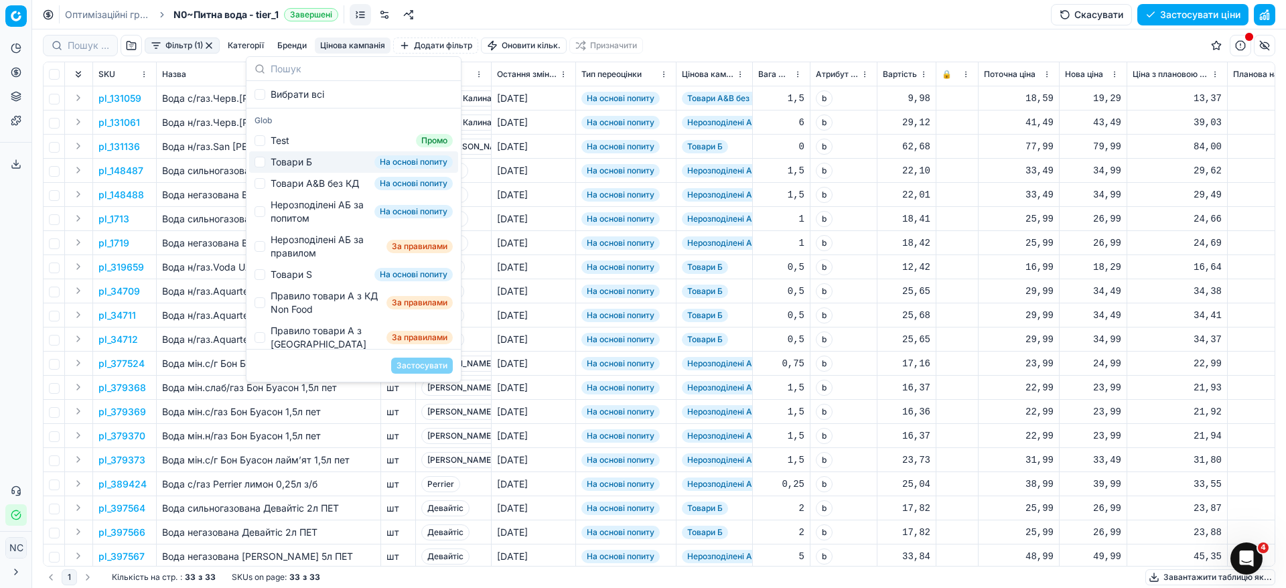
click at [277, 163] on div "Товари Б" at bounding box center [292, 161] width 42 height 13
checkbox input "true"
click at [410, 364] on button "Застосувати" at bounding box center [422, 366] width 62 height 16
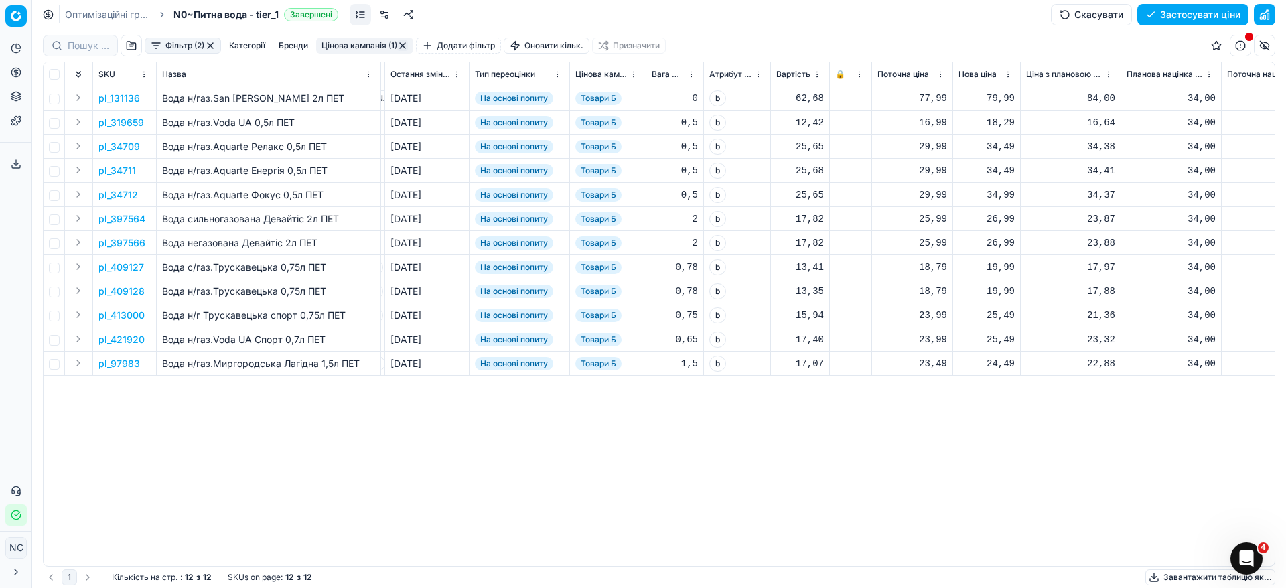
scroll to position [0, 102]
click at [157, 44] on button "Фільтр (2)" at bounding box center [183, 45] width 76 height 16
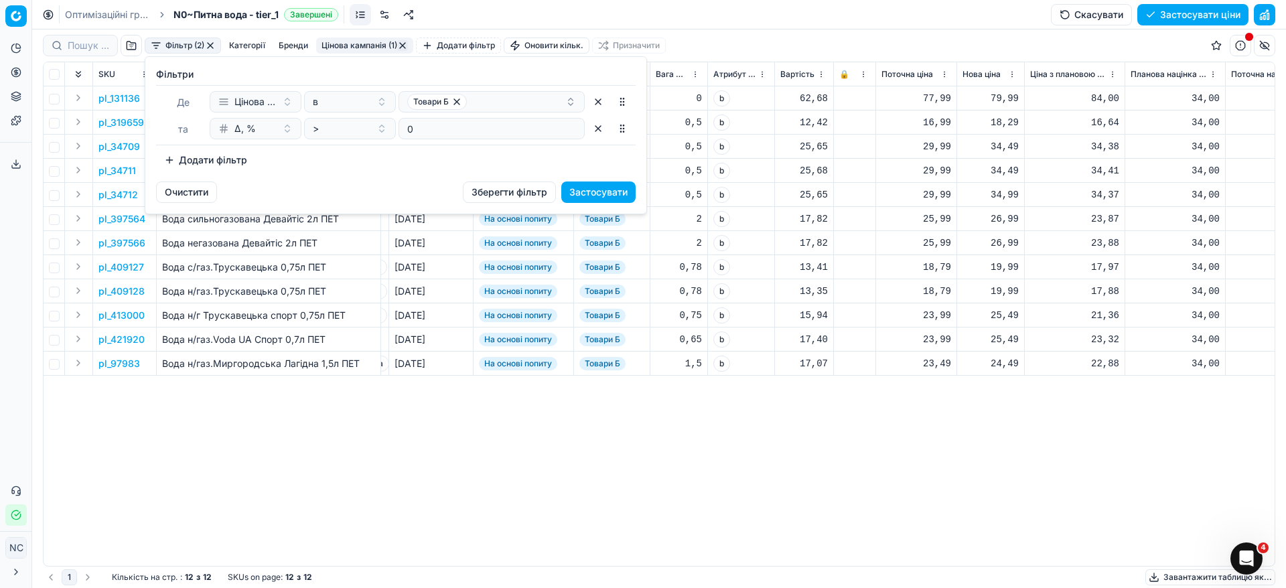
click at [166, 161] on button "Додати фільтр" at bounding box center [205, 159] width 99 height 21
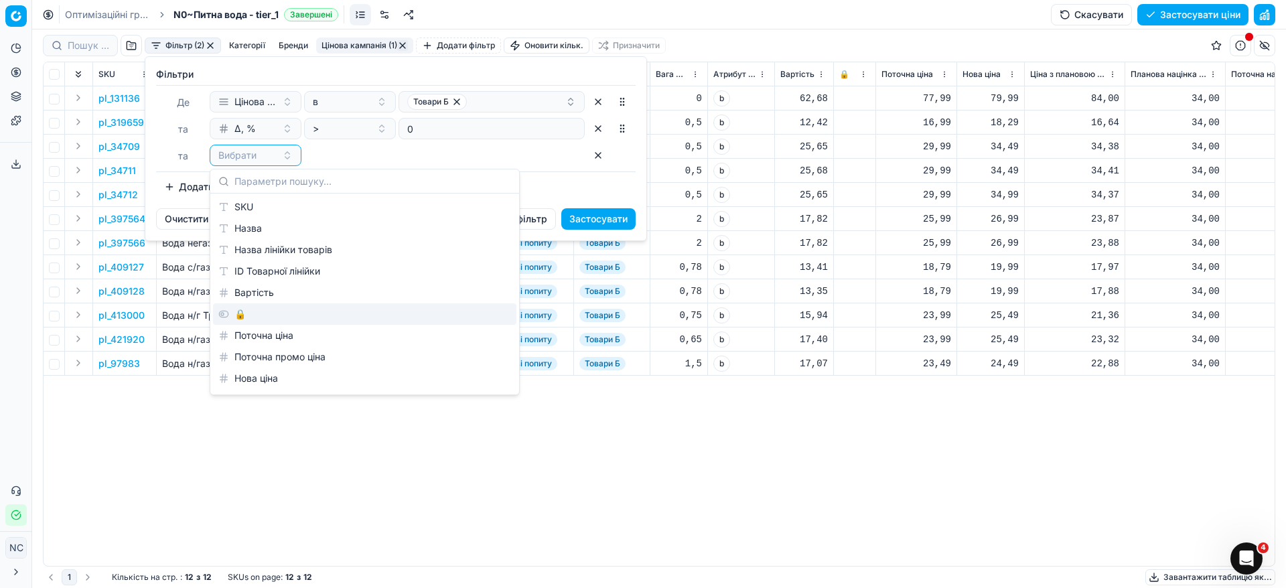
click at [238, 314] on div "🔒" at bounding box center [364, 313] width 303 height 21
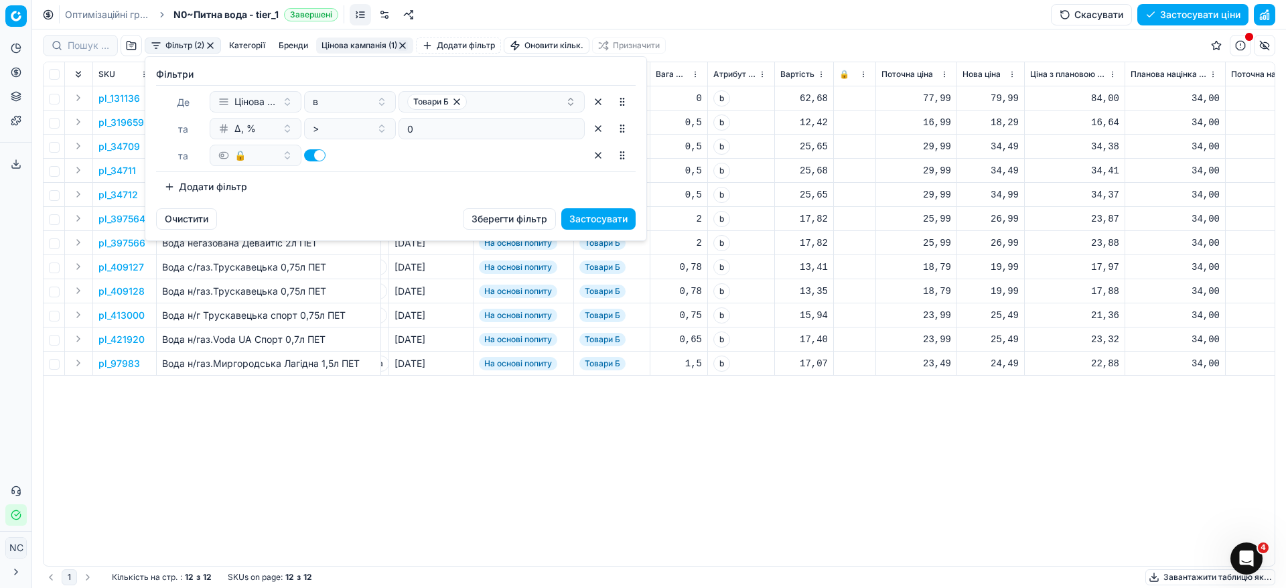
click at [313, 155] on button "button" at bounding box center [314, 155] width 21 height 12
checkbox input "false"
click at [575, 218] on button "Застосувати" at bounding box center [598, 218] width 74 height 21
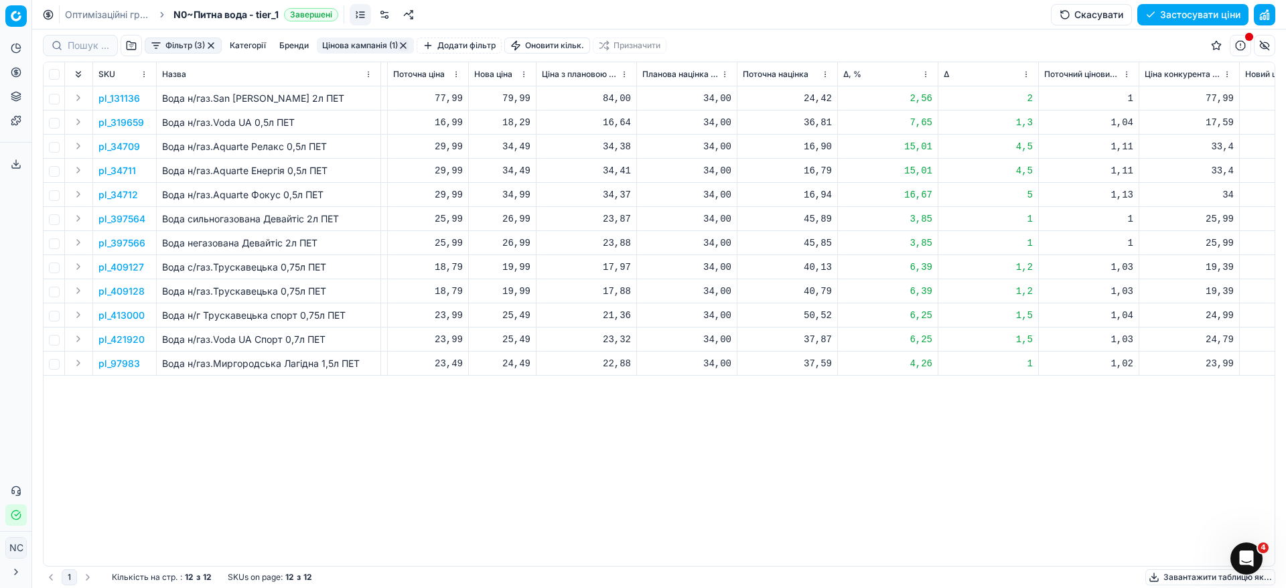
scroll to position [0, 593]
click at [121, 98] on p "pl_131136" at bounding box center [119, 98] width 42 height 13
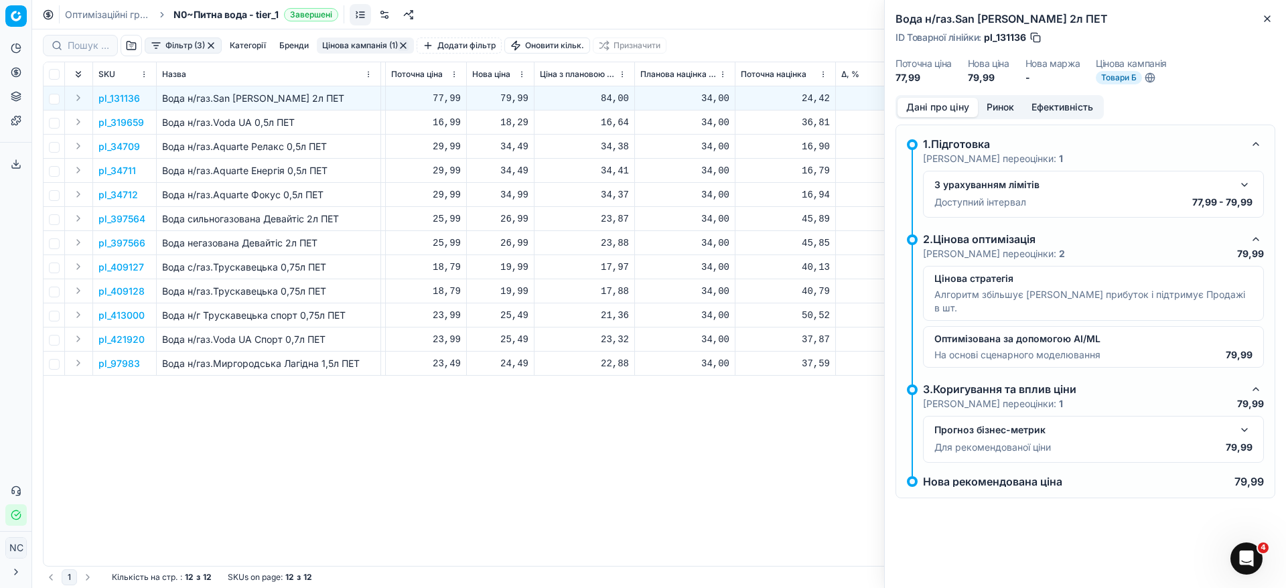
click at [999, 107] on button "Ринок" at bounding box center [1000, 107] width 45 height 19
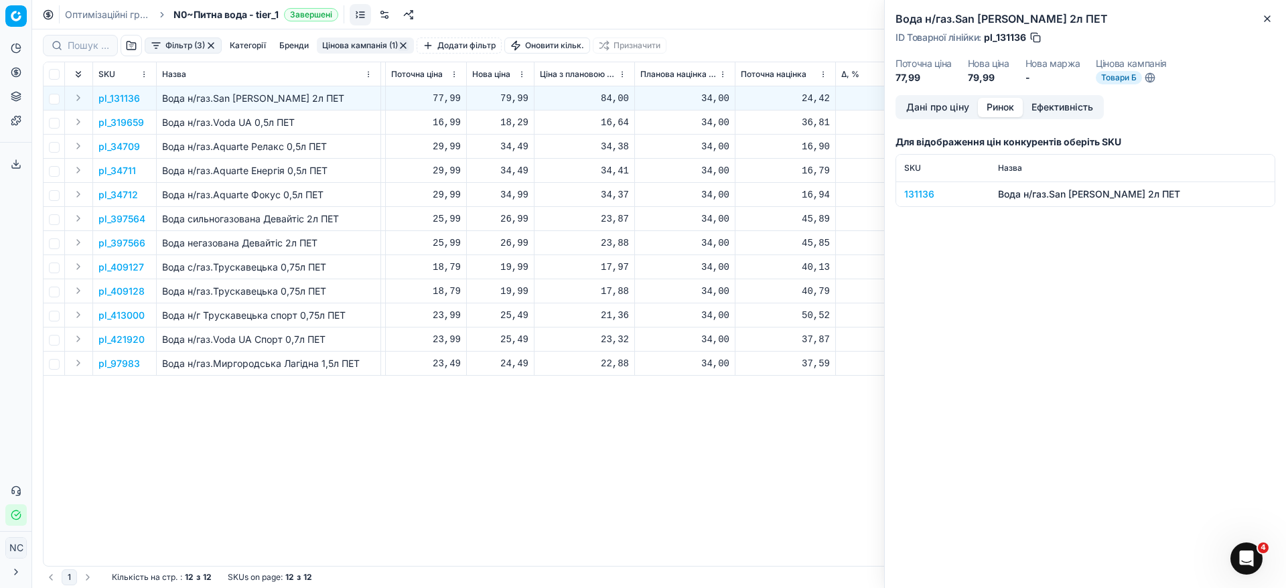
click at [923, 194] on div "131136" at bounding box center [943, 193] width 78 height 13
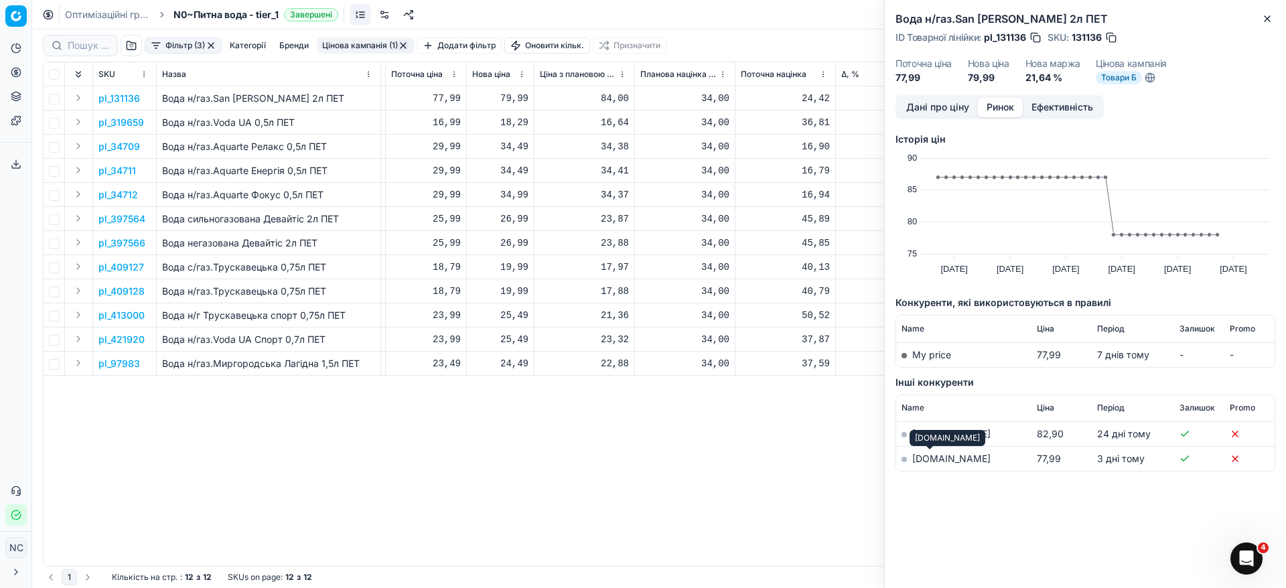
click at [917, 459] on link "[DOMAIN_NAME]" at bounding box center [951, 458] width 78 height 11
click at [927, 106] on button "Дані про ціну" at bounding box center [937, 107] width 80 height 19
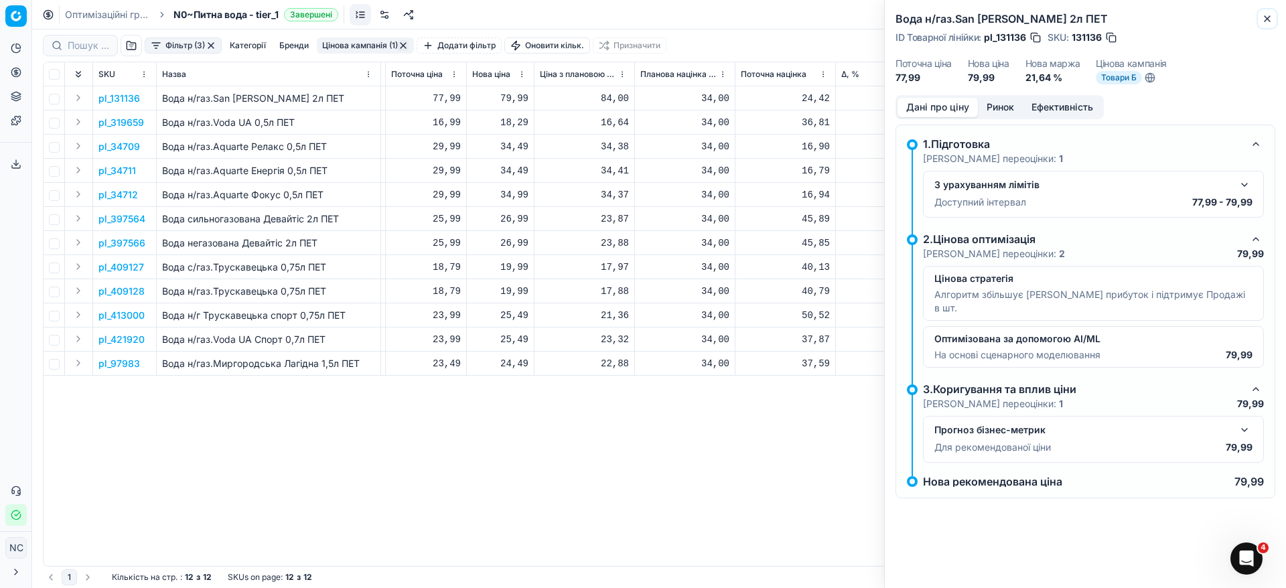
click at [1266, 11] on button "Close" at bounding box center [1267, 19] width 16 height 16
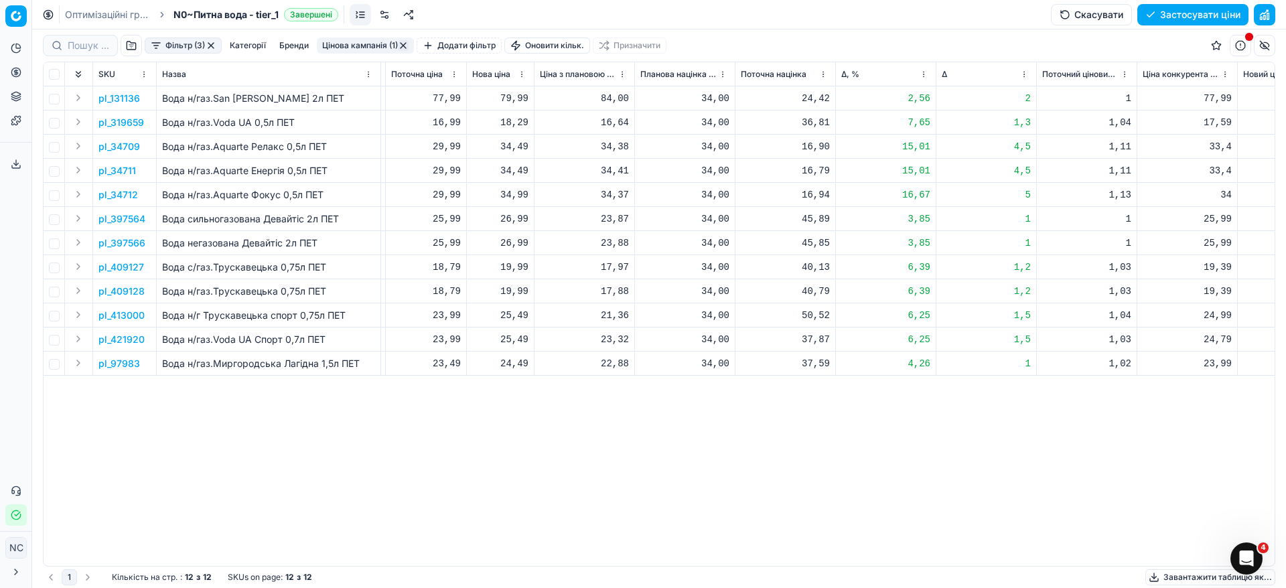
click at [123, 124] on p "pl_319659" at bounding box center [121, 122] width 46 height 13
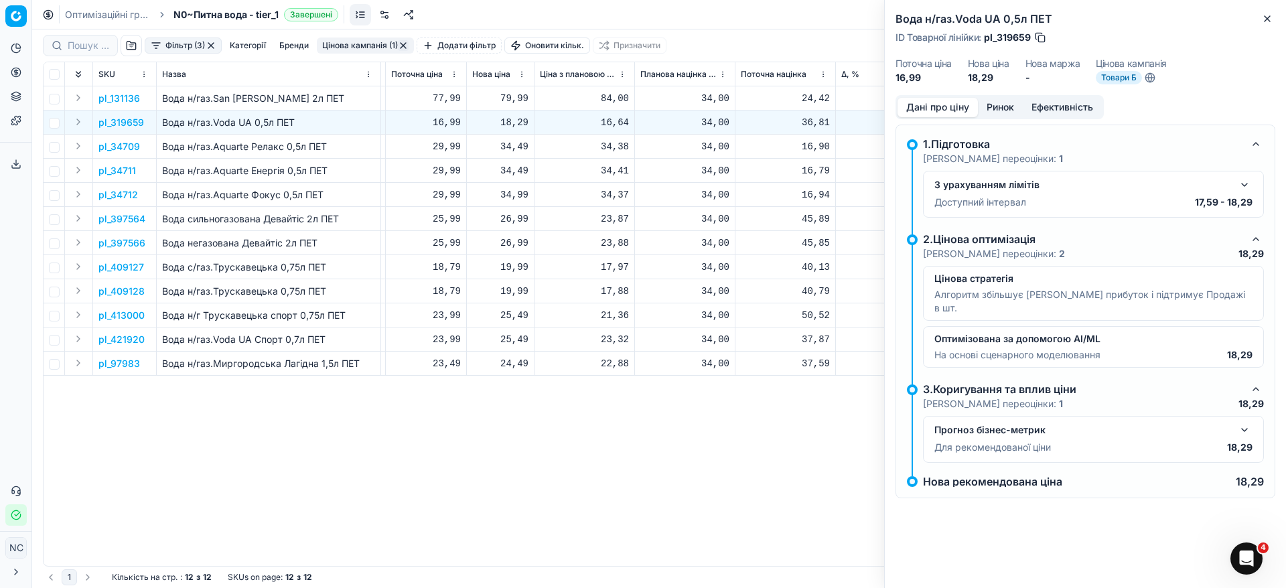
click at [1012, 105] on button "Ринок" at bounding box center [1000, 107] width 45 height 19
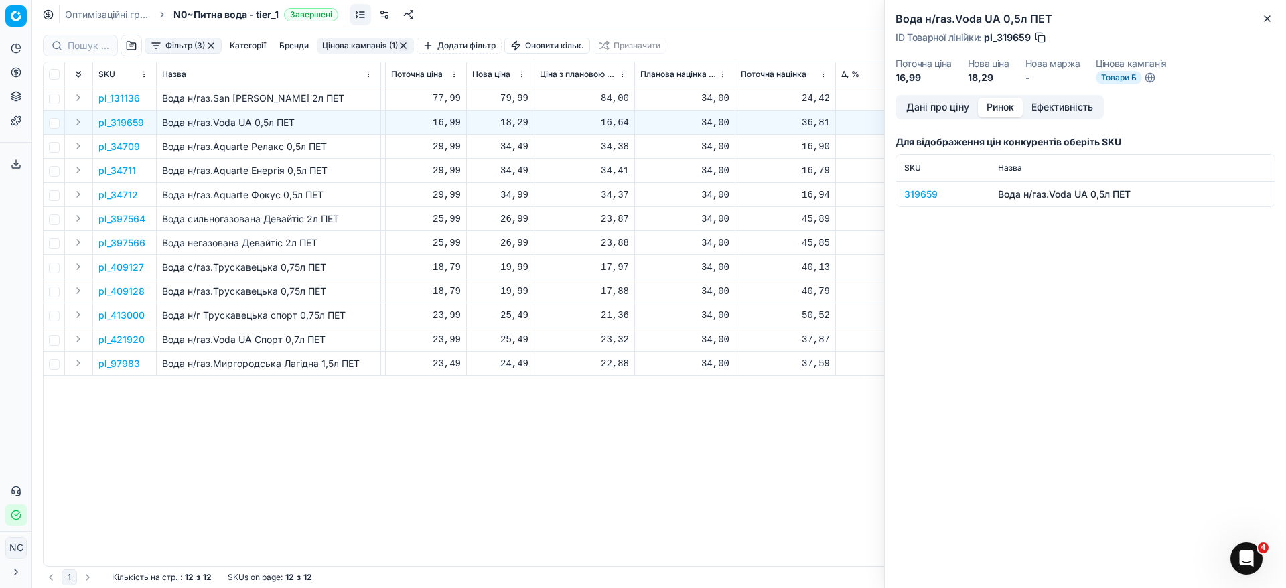
click at [925, 198] on div "319659" at bounding box center [943, 193] width 78 height 13
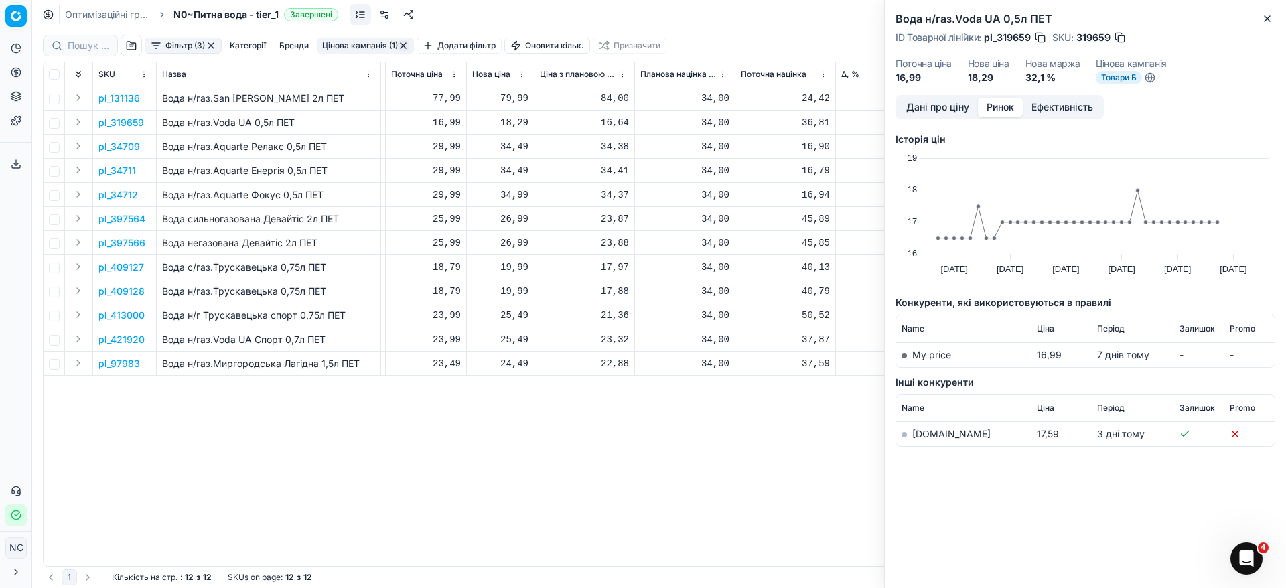
click at [925, 436] on link "[DOMAIN_NAME]" at bounding box center [951, 433] width 78 height 11
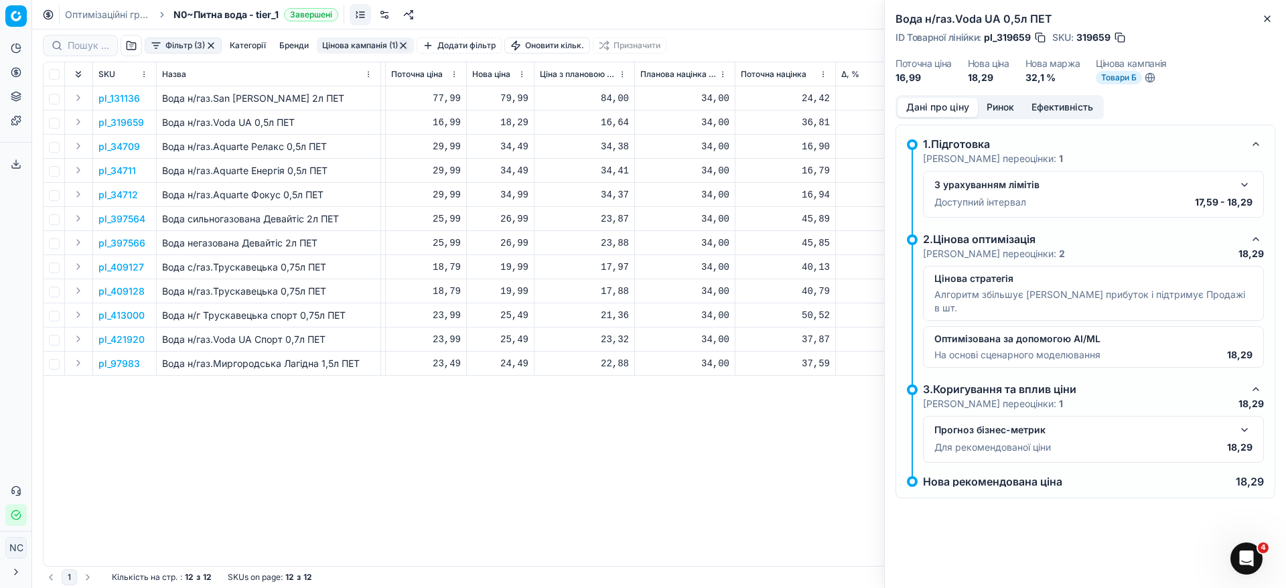
click at [942, 110] on button "Дані про ціну" at bounding box center [937, 107] width 80 height 19
click at [1273, 15] on button "Close" at bounding box center [1267, 19] width 16 height 16
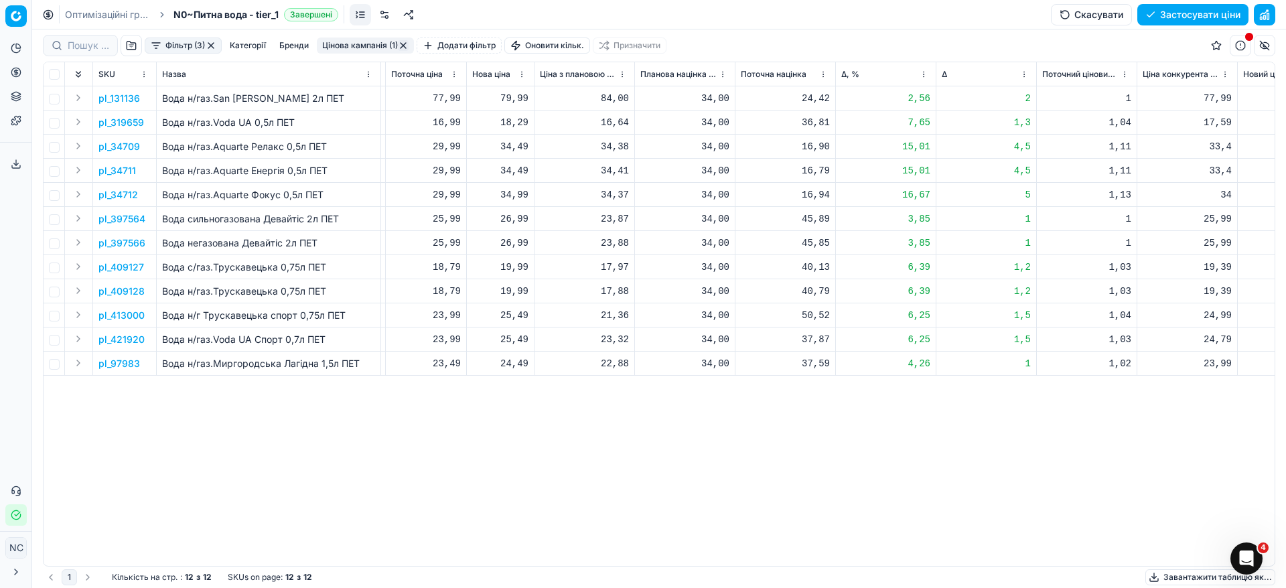
click at [502, 121] on div "18,29" at bounding box center [500, 122] width 56 height 13
drag, startPoint x: 541, startPoint y: 237, endPoint x: 448, endPoint y: 210, distance: 96.9
click at [459, 220] on dl "Поточна: 16,99 Оптимум: 18,29 Вручну: 18.29" at bounding box center [500, 212] width 193 height 87
type input "17.59"
click at [117, 145] on p "pl_34709" at bounding box center [119, 146] width 42 height 13
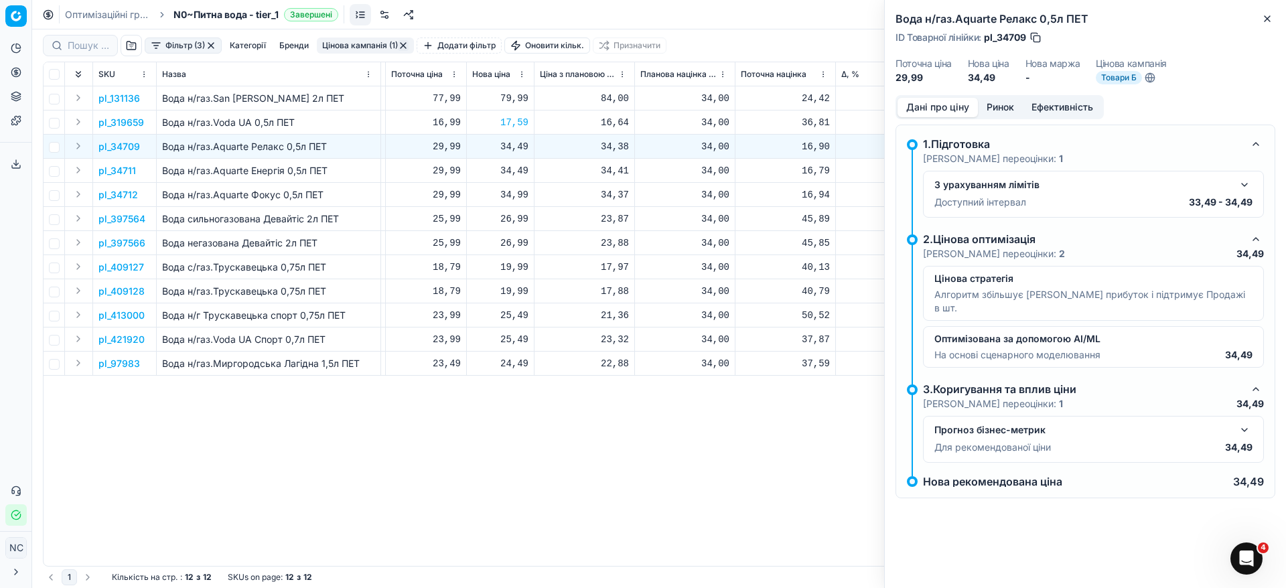
click at [991, 101] on button "Ринок" at bounding box center [1000, 107] width 45 height 19
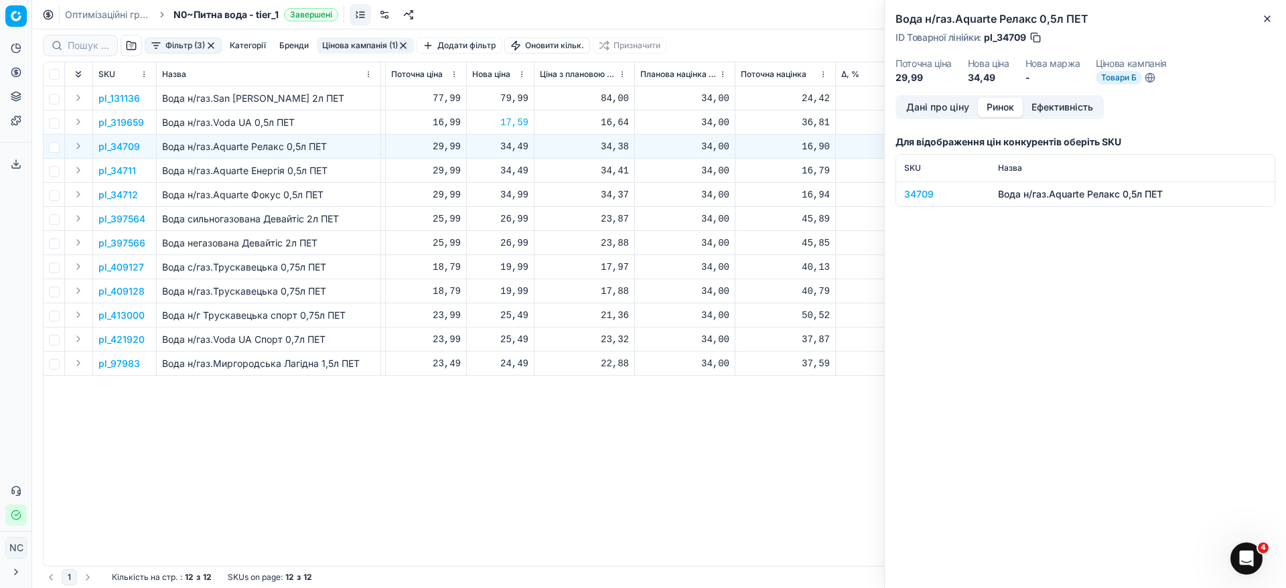
click at [919, 196] on div "34709" at bounding box center [943, 193] width 78 height 13
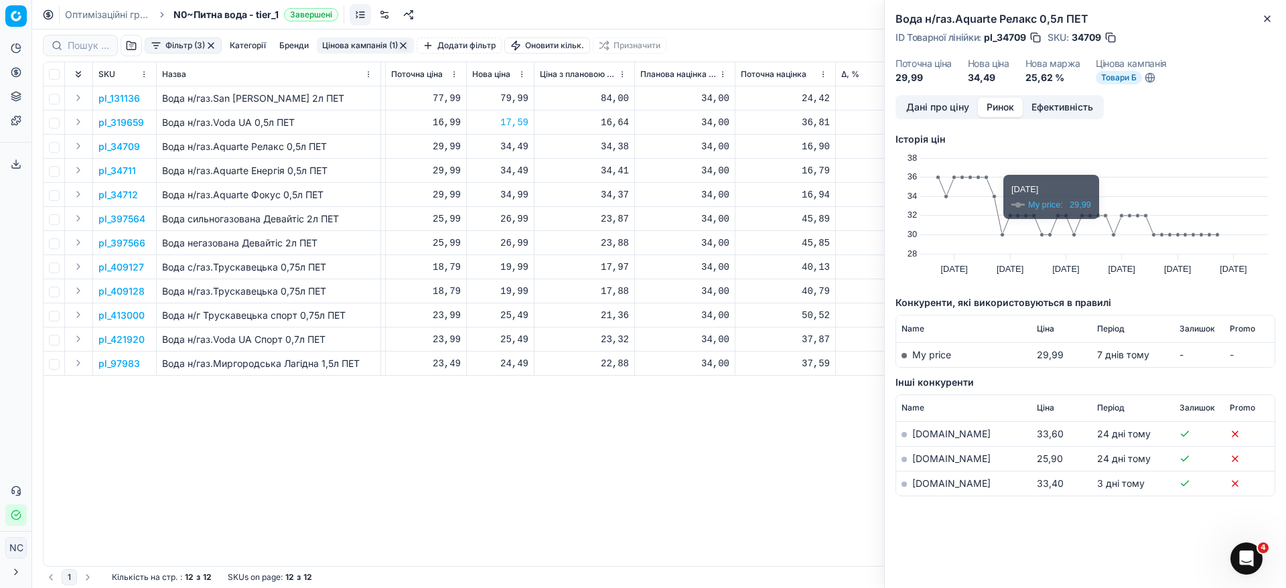
click at [934, 487] on link "[DOMAIN_NAME]" at bounding box center [951, 482] width 78 height 11
click at [947, 103] on button "Дані про ціну" at bounding box center [937, 107] width 80 height 19
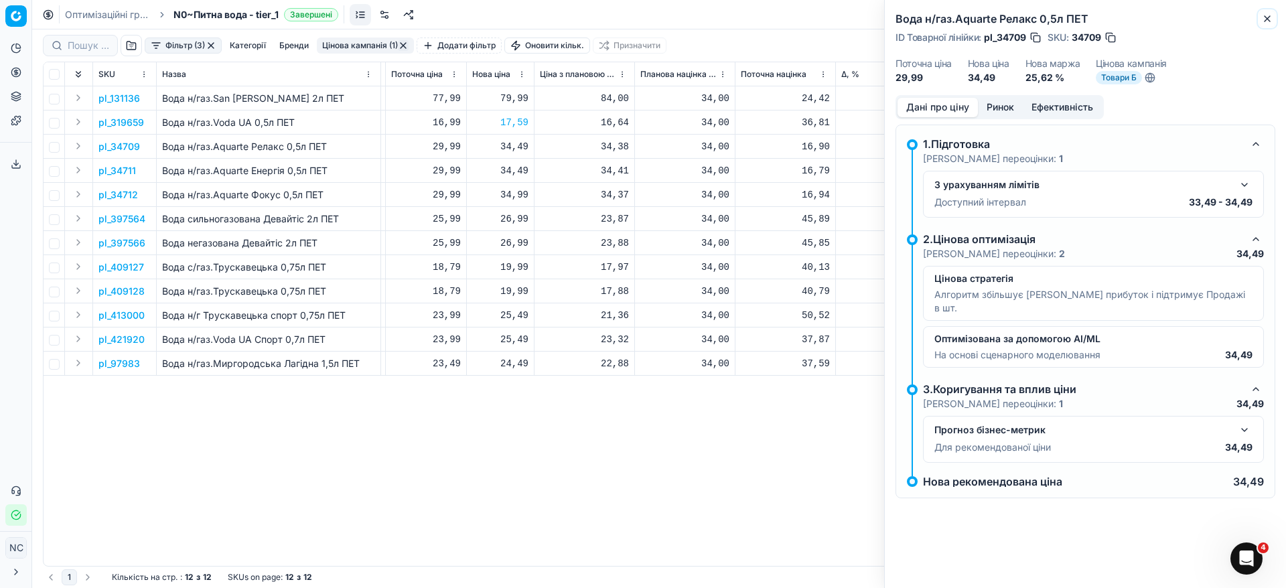
click at [1272, 17] on icon "button" at bounding box center [1267, 18] width 11 height 11
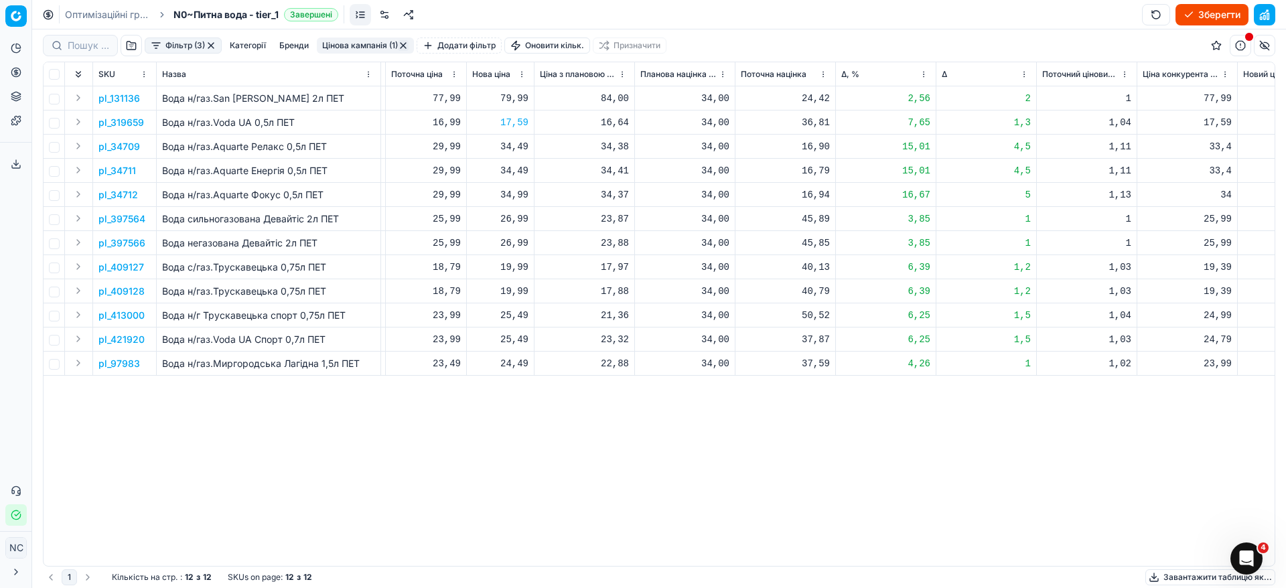
click at [513, 148] on div "34,49" at bounding box center [500, 146] width 56 height 13
type input "33"
type input "33.49"
click at [627, 459] on div "pl_131136 Вода н/газ.San [PERSON_NAME] 2л ПЕТ [DATE] На основі попиту Товари Б …" at bounding box center [66, 325] width 1231 height 479
click at [516, 170] on div "34,49" at bounding box center [500, 170] width 56 height 13
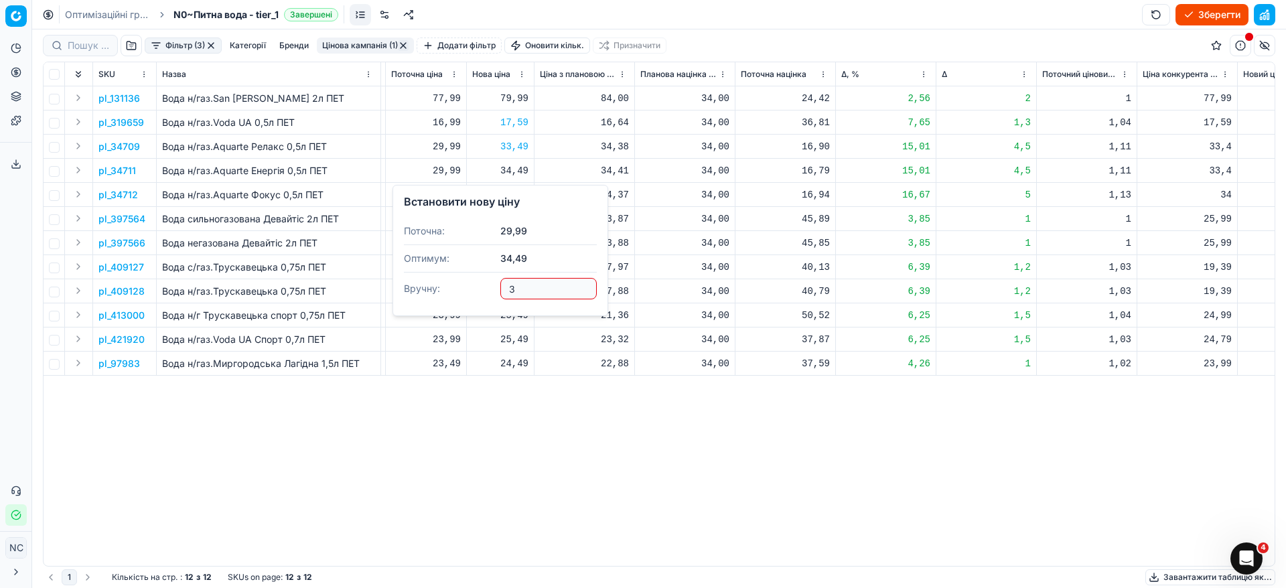
type input "33"
type input "33.49"
click at [127, 193] on p "pl_34712" at bounding box center [118, 194] width 40 height 13
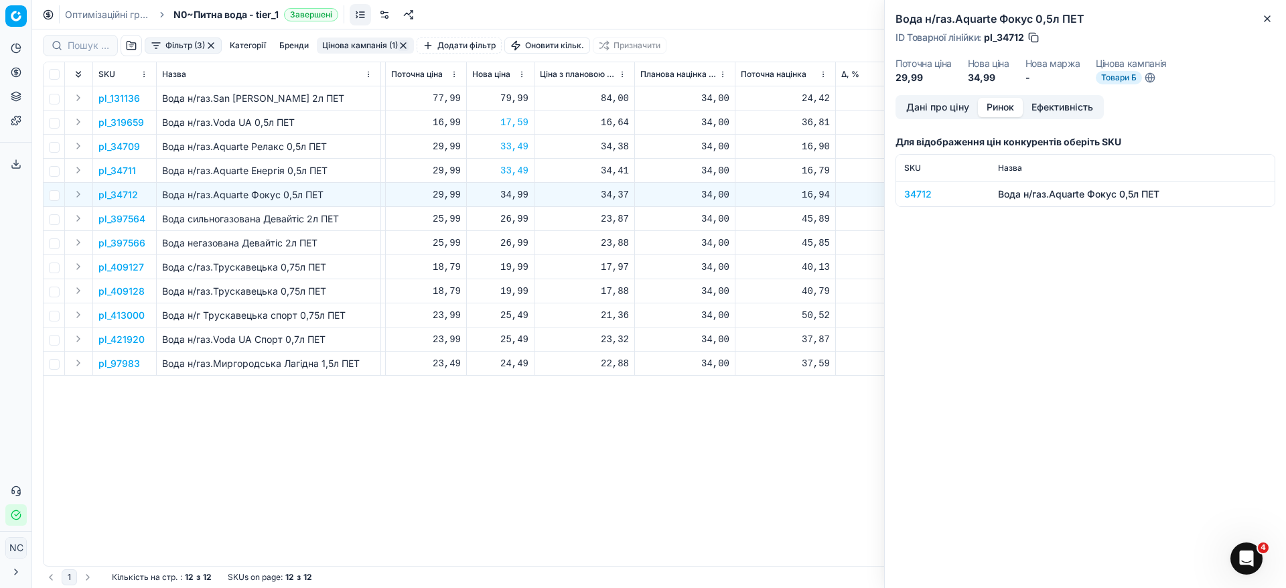
click at [1005, 109] on button "Ринок" at bounding box center [1000, 107] width 45 height 19
click at [921, 197] on div "34712" at bounding box center [943, 193] width 78 height 13
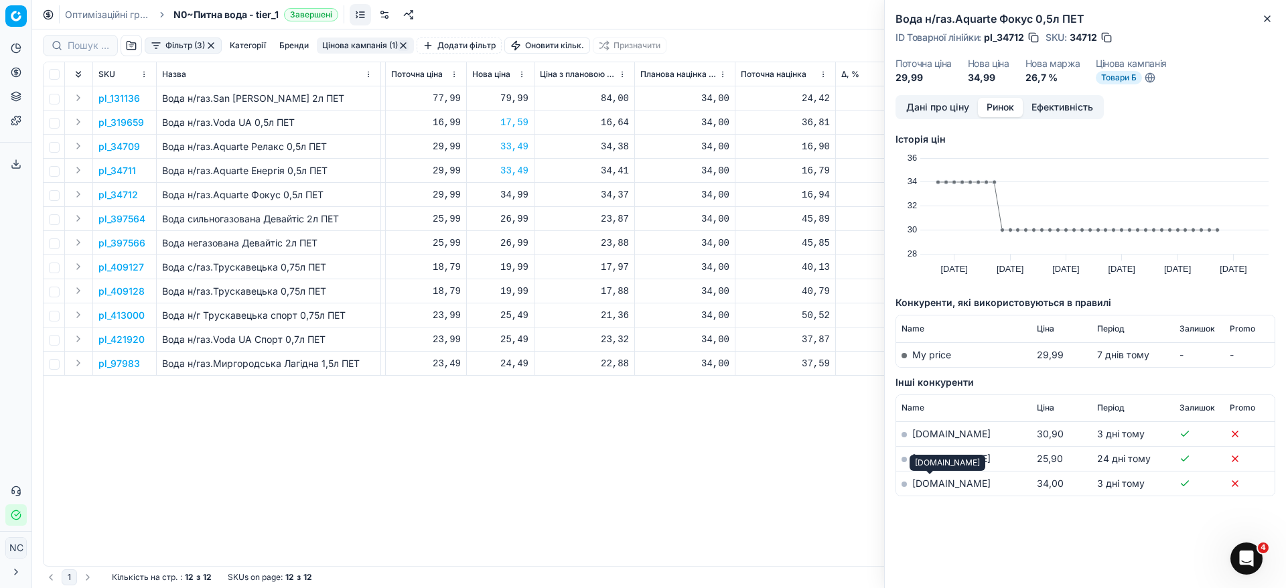
click at [923, 485] on link "[DOMAIN_NAME]" at bounding box center [951, 482] width 78 height 11
click at [1276, 23] on div "Вода н/газ.Aquarte Фокус 0,5л ПЕТ ID Товарної лінійки : pl_34712 SKU : 34712 По…" at bounding box center [1085, 47] width 401 height 95
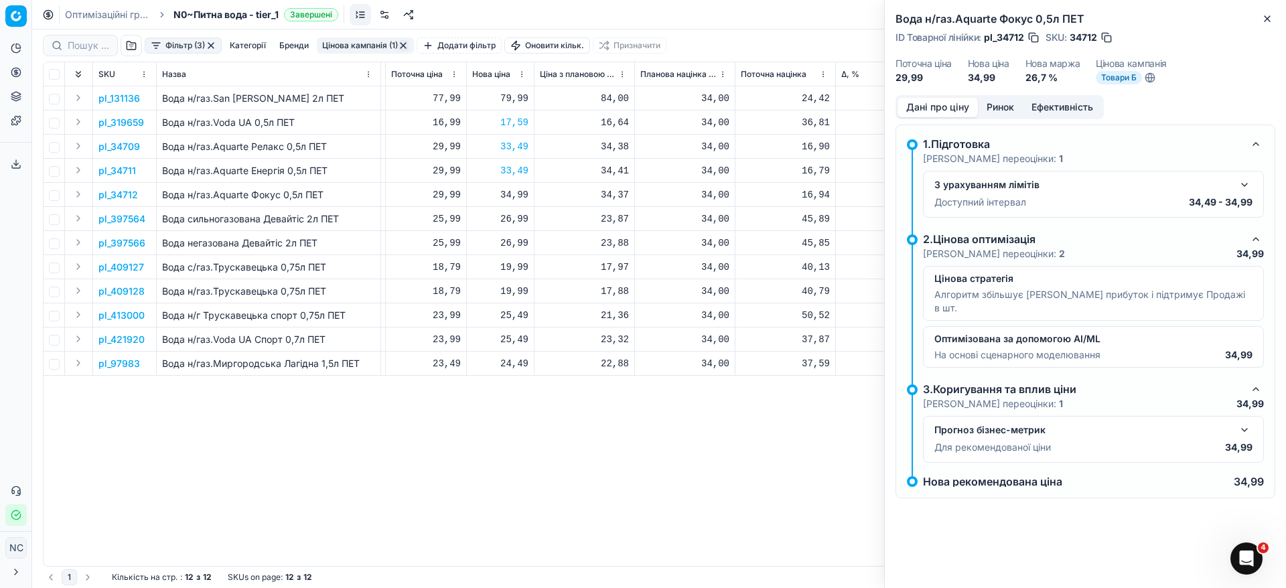
click at [925, 104] on button "Дані про ціну" at bounding box center [937, 107] width 80 height 19
click at [516, 198] on div "34,99" at bounding box center [500, 194] width 56 height 13
type input "34"
type input "34.49"
click at [1268, 21] on icon "button" at bounding box center [1267, 18] width 11 height 11
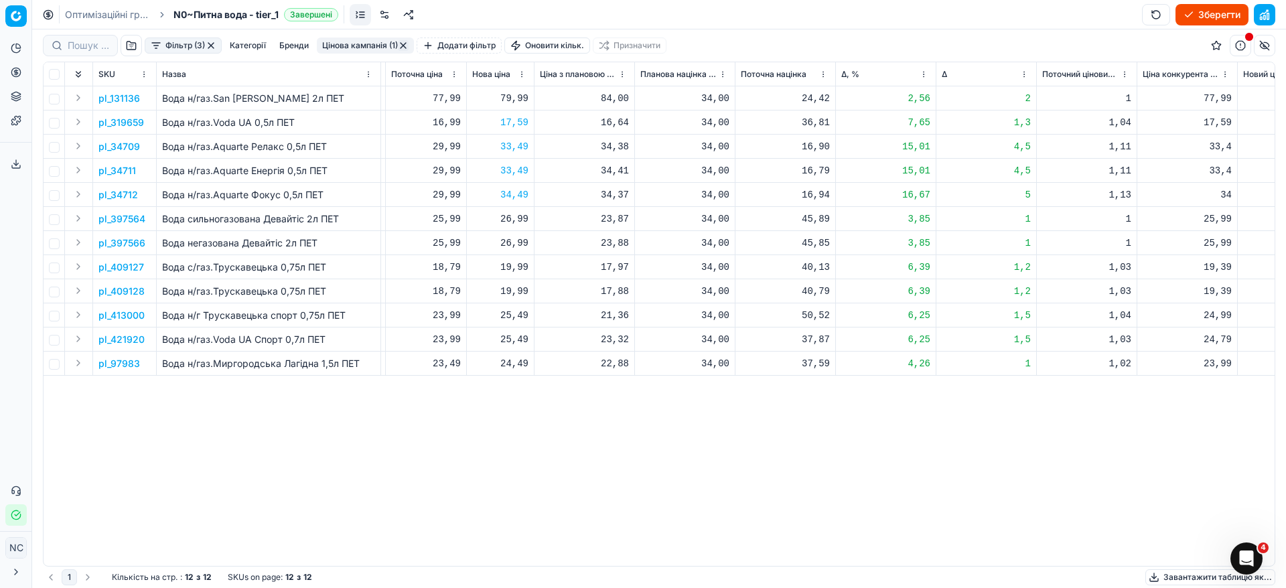
click at [513, 218] on div "26,99" at bounding box center [500, 218] width 56 height 13
type input "25"
type input "25.99"
click at [520, 439] on div "pl_131136 Вода н/газ.San [PERSON_NAME] 2л ПЕТ [DATE] На основі попиту Товари Б …" at bounding box center [66, 325] width 1231 height 479
click at [519, 239] on div "26,99" at bounding box center [500, 242] width 56 height 13
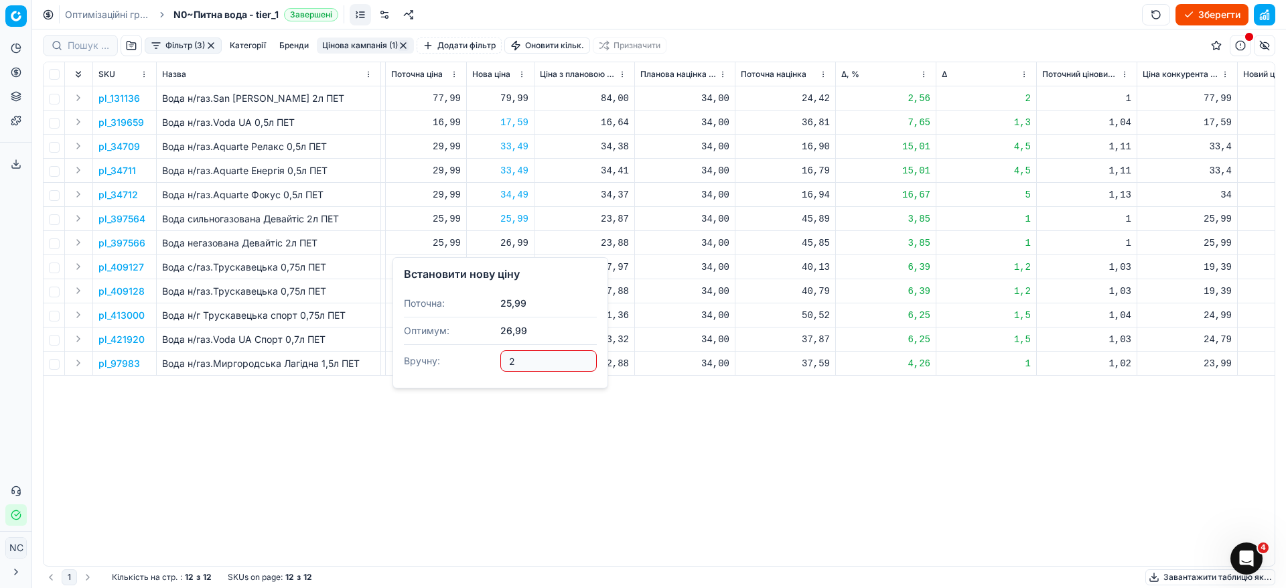
type input "25"
type input "25.99"
click at [359, 43] on button "Цінова кампанія (1)" at bounding box center [365, 45] width 97 height 16
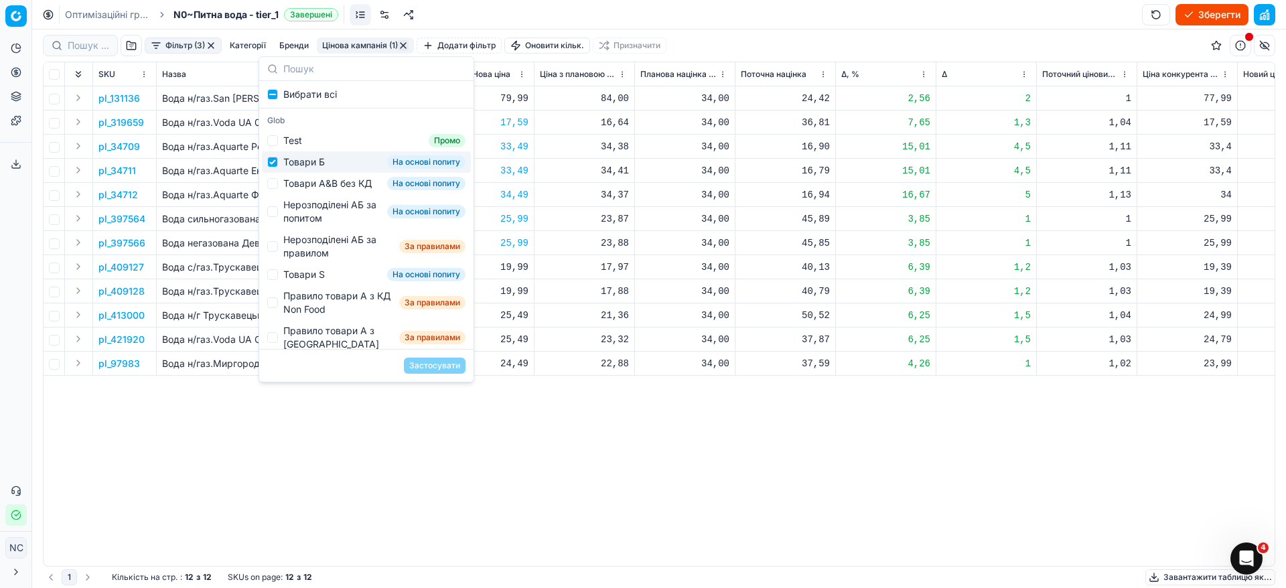
click at [300, 160] on div "Товари Б" at bounding box center [304, 161] width 42 height 13
checkbox input "false"
click at [303, 183] on div "Товари А&B без КД" at bounding box center [327, 183] width 88 height 13
checkbox input "true"
click at [438, 369] on button "Застосувати" at bounding box center [435, 366] width 62 height 16
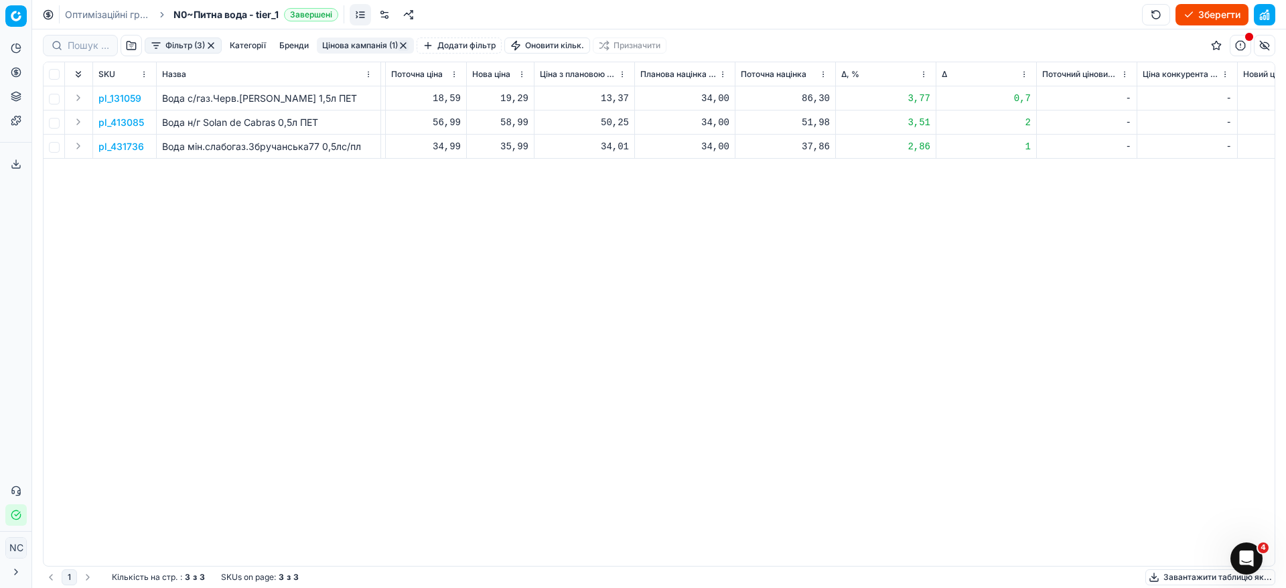
click at [356, 47] on button "Цінова кампанія (1)" at bounding box center [365, 45] width 97 height 16
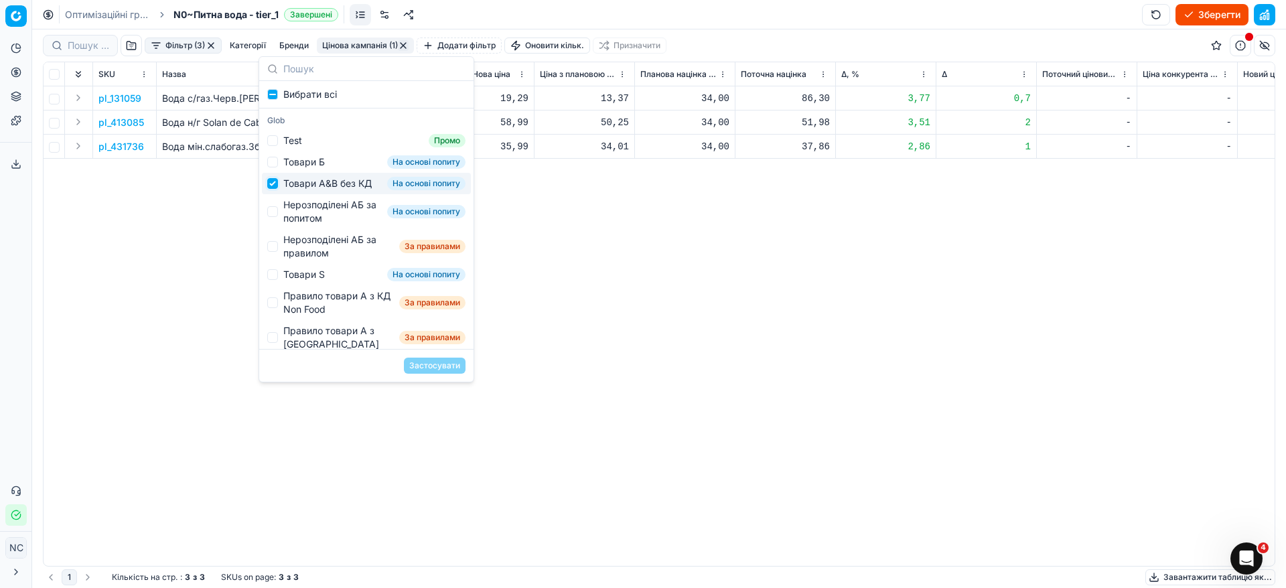
click at [274, 189] on input "Suggestions" at bounding box center [272, 183] width 11 height 11
checkbox input "false"
click at [275, 217] on input "Suggestions" at bounding box center [272, 211] width 11 height 11
checkbox input "true"
click at [435, 371] on button "Застосувати" at bounding box center [435, 366] width 62 height 16
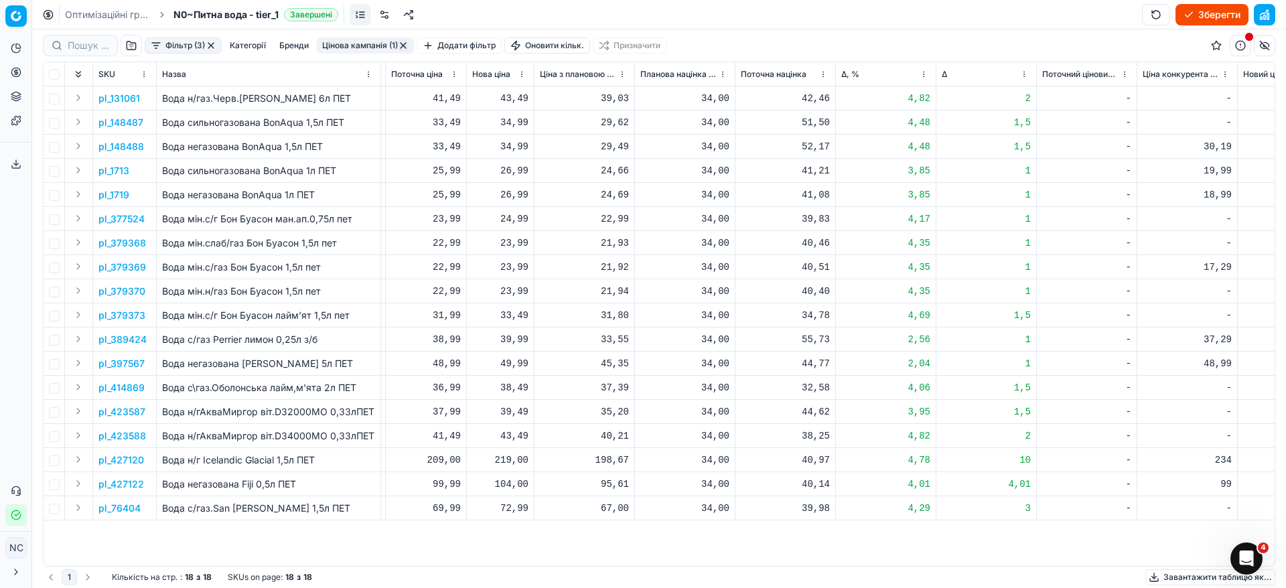
click at [157, 42] on button "Фільтр (3)" at bounding box center [183, 45] width 77 height 16
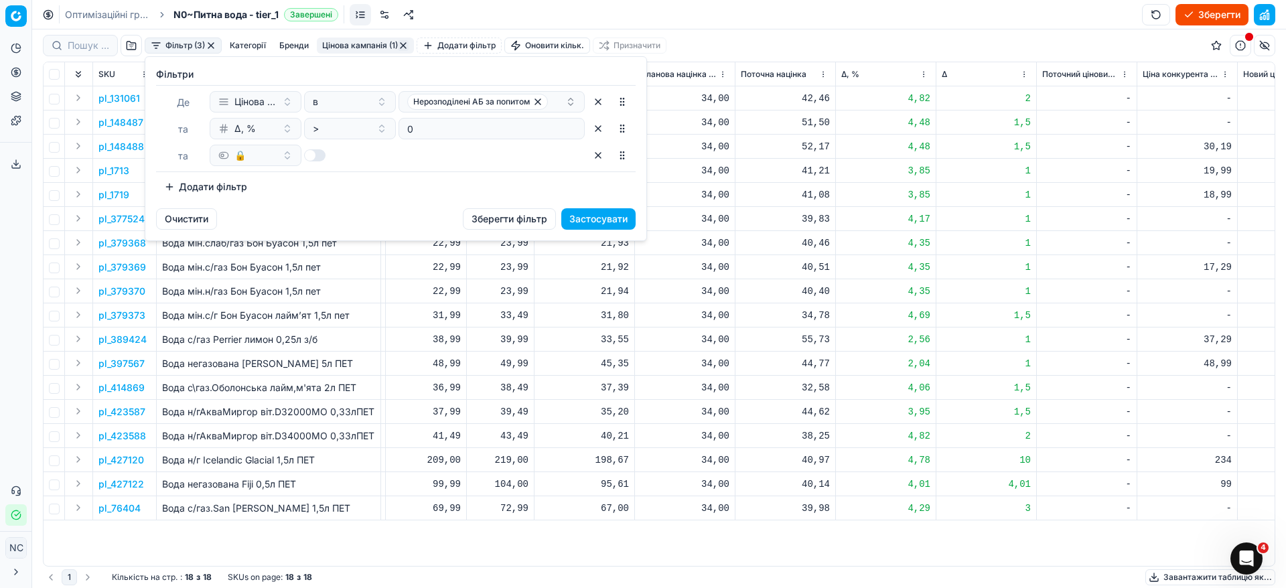
click at [169, 188] on button "Додати фільтр" at bounding box center [205, 186] width 99 height 21
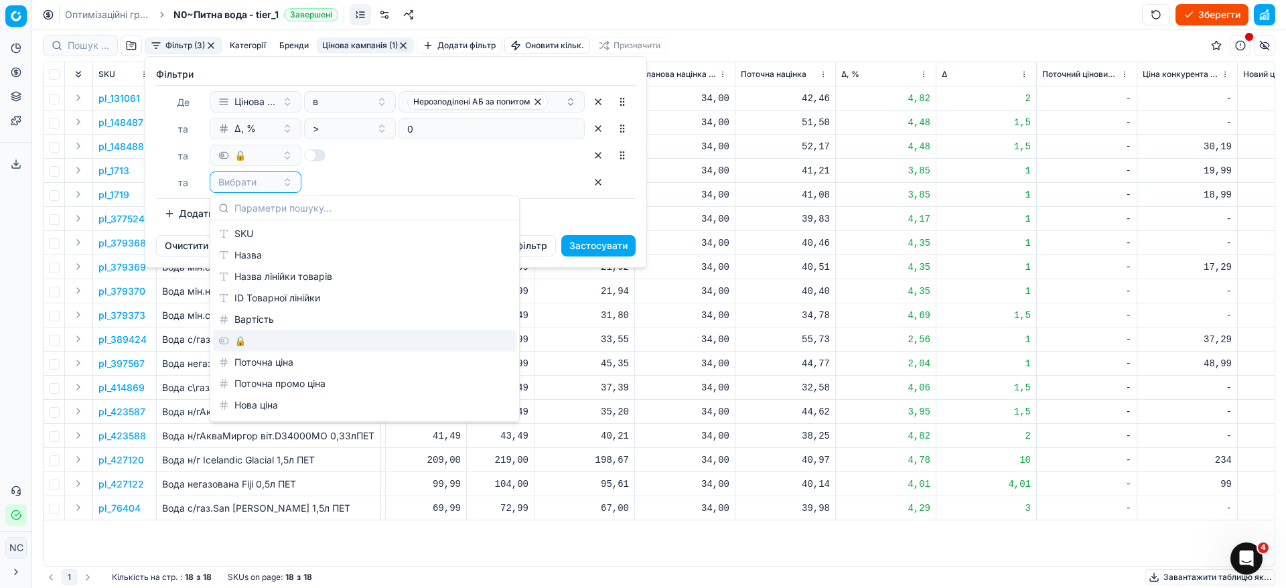
click at [257, 338] on div "🔒" at bounding box center [364, 340] width 303 height 21
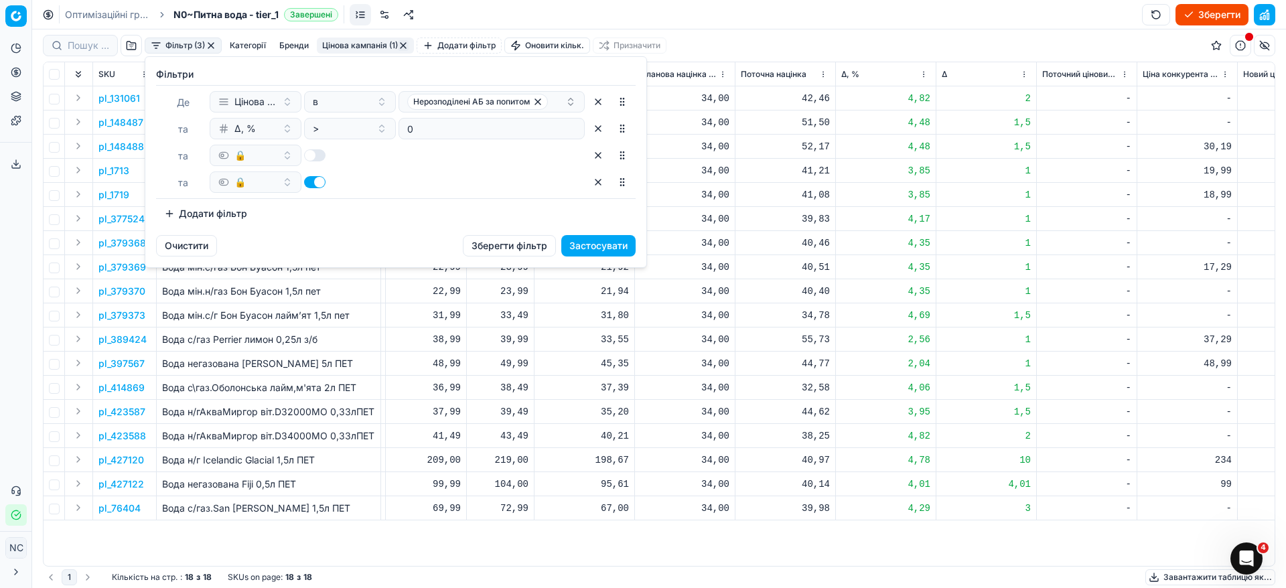
click at [313, 184] on button "button" at bounding box center [314, 182] width 21 height 12
checkbox input "false"
click at [580, 248] on button "Застосувати" at bounding box center [598, 245] width 74 height 21
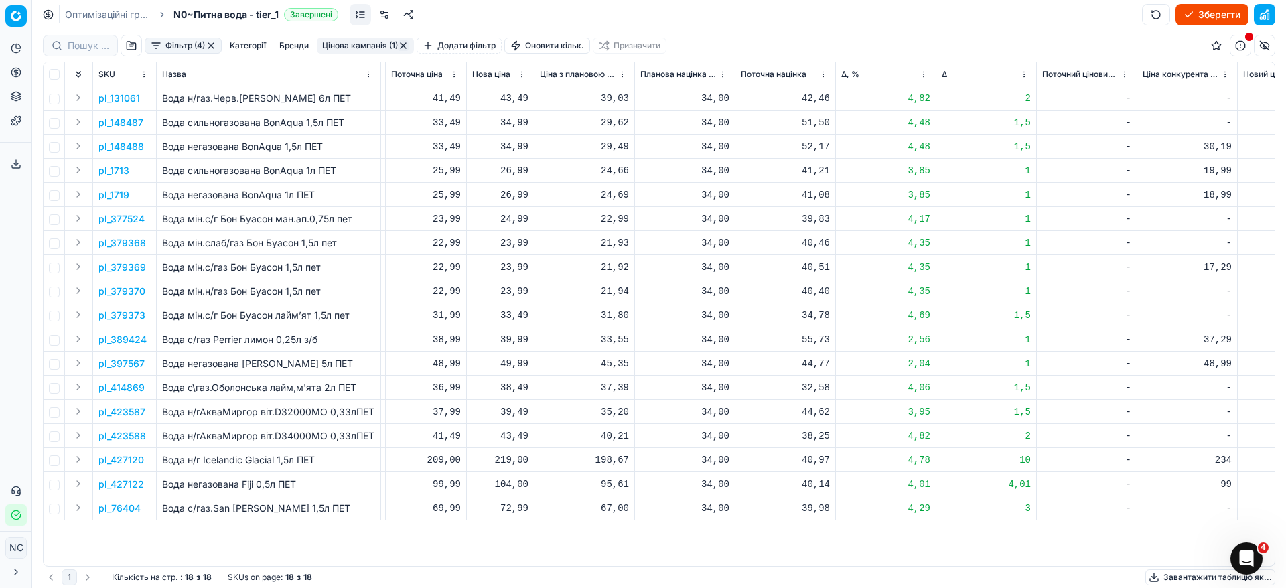
click at [119, 149] on p "pl_148488" at bounding box center [121, 146] width 46 height 13
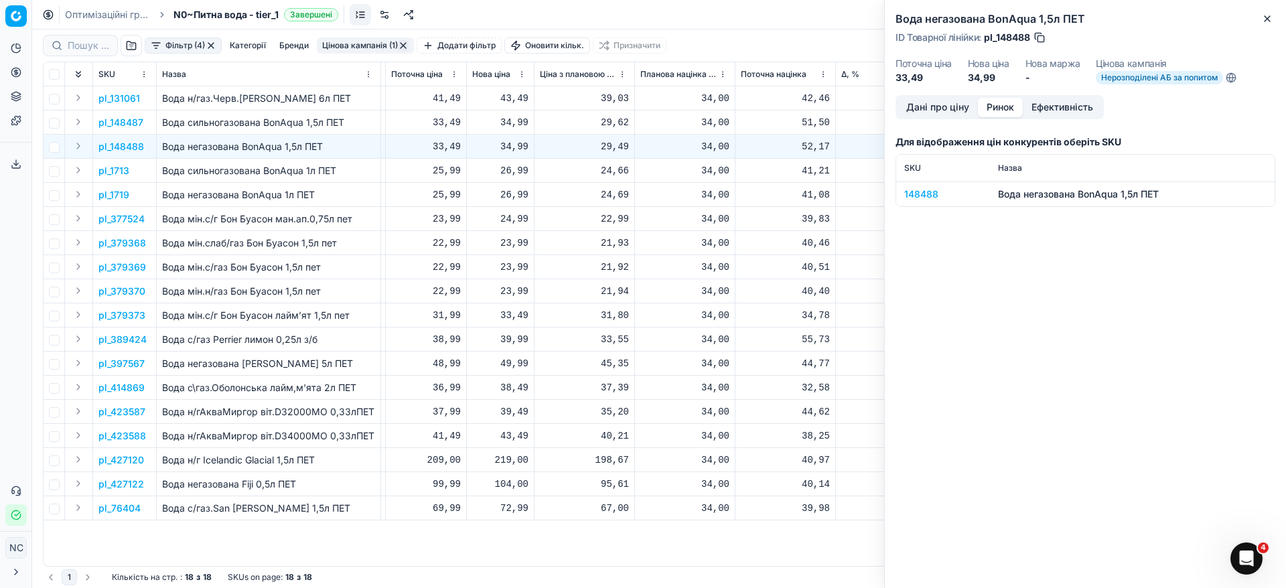
click at [995, 109] on button "Ринок" at bounding box center [1000, 107] width 45 height 19
click at [927, 194] on div "148488" at bounding box center [943, 193] width 78 height 13
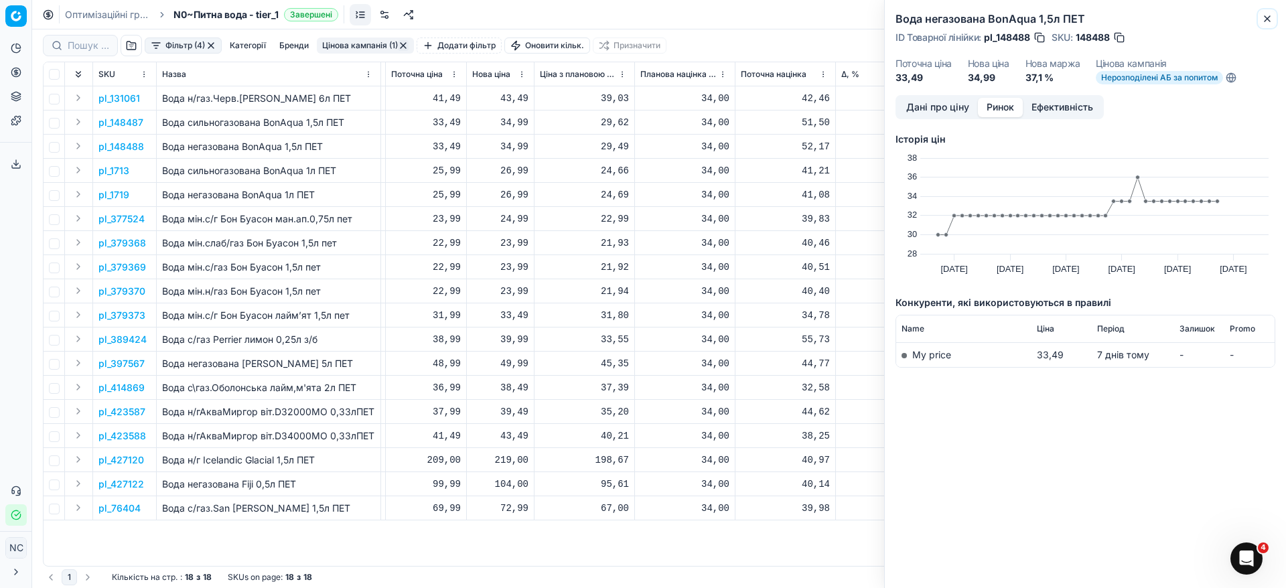
click at [1270, 14] on icon "button" at bounding box center [1267, 18] width 11 height 11
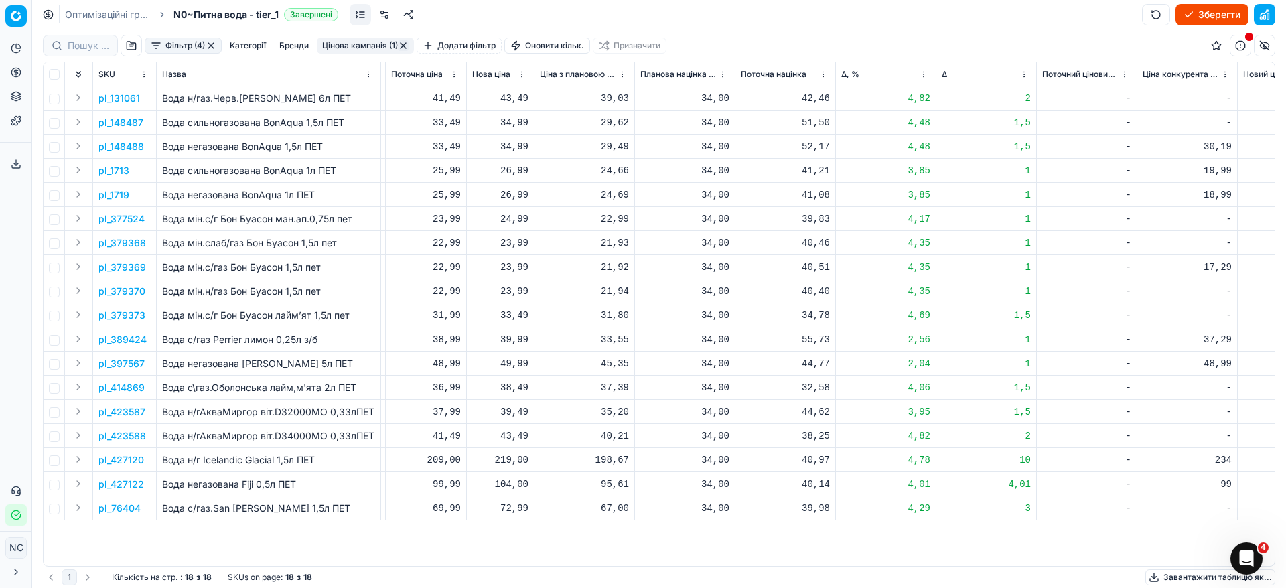
click at [137, 340] on p "pl_389424" at bounding box center [122, 339] width 48 height 13
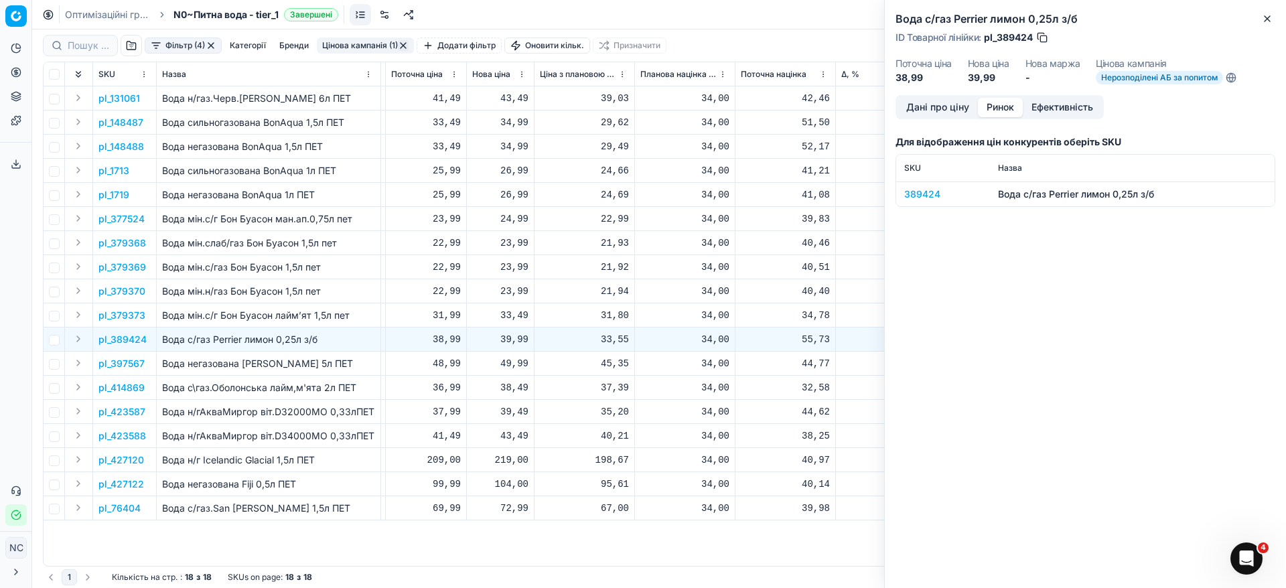
click at [998, 108] on button "Ринок" at bounding box center [1000, 107] width 45 height 19
click at [919, 192] on div "389424" at bounding box center [943, 193] width 78 height 13
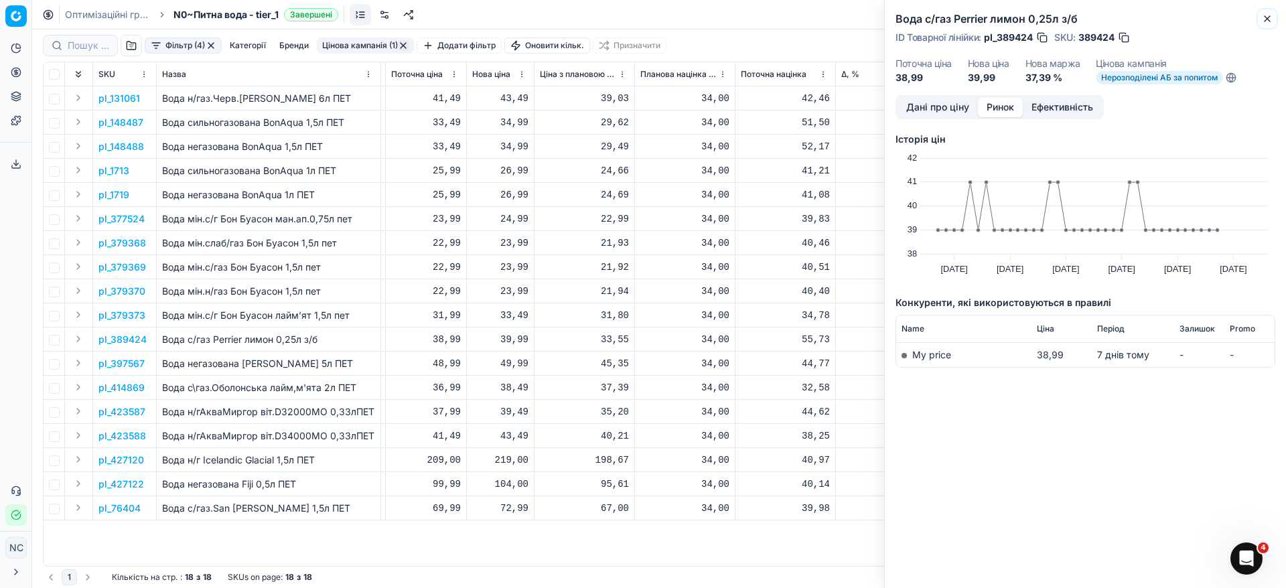
click at [1270, 14] on icon "button" at bounding box center [1267, 18] width 11 height 11
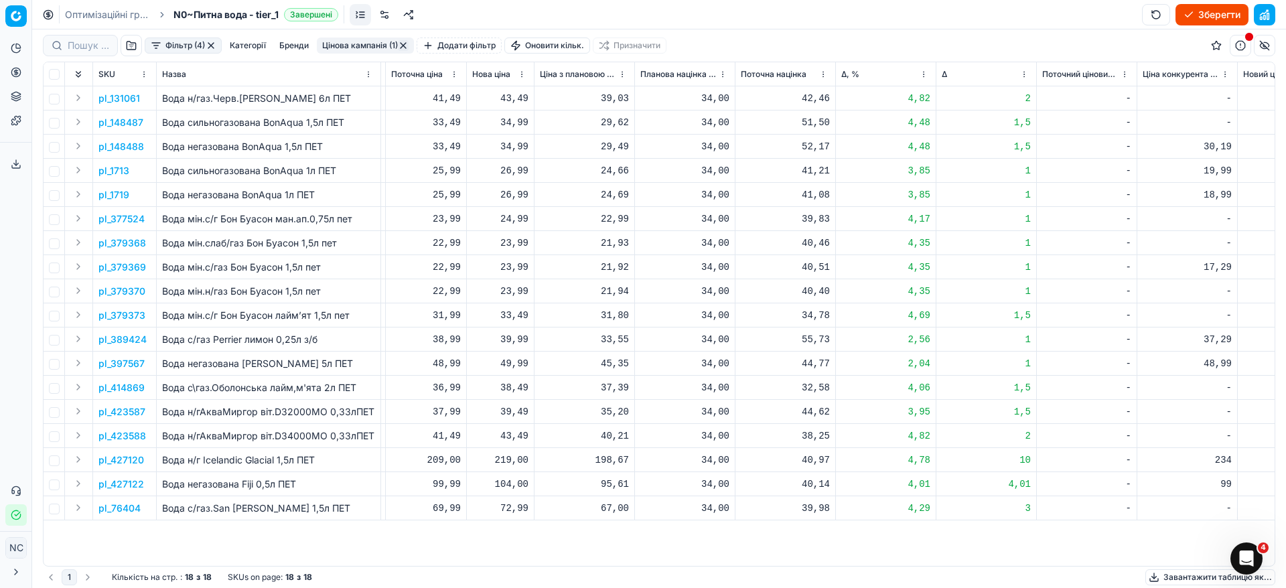
click at [354, 41] on button "Цінова кампанія (1)" at bounding box center [365, 45] width 97 height 16
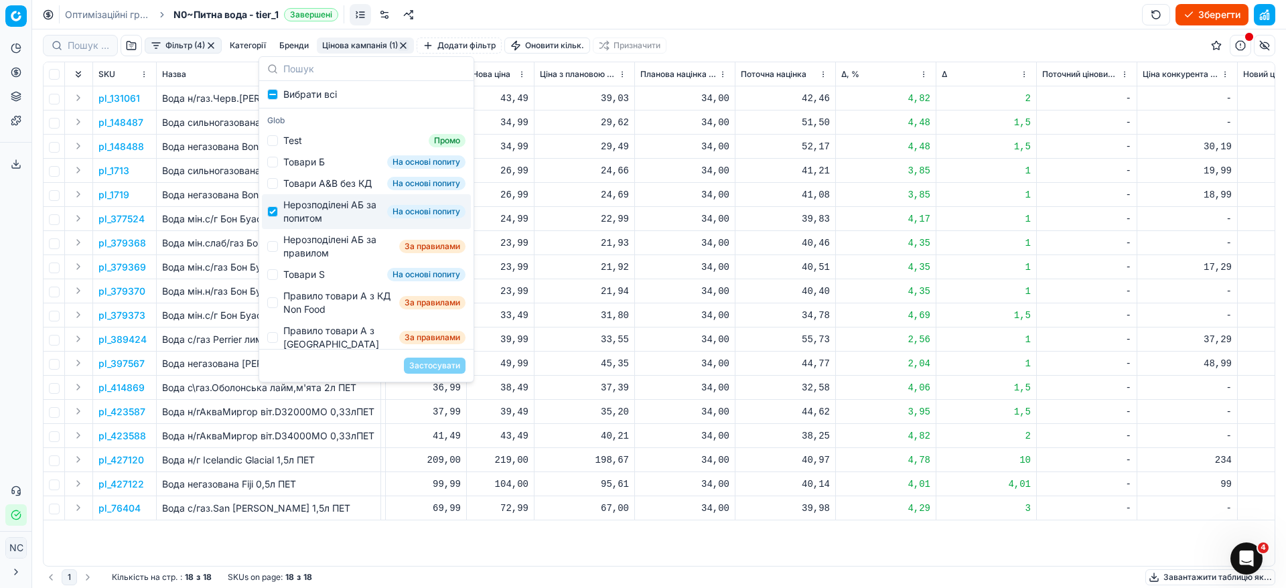
click at [287, 225] on div "Нерозподілені АБ за попитом" at bounding box center [332, 211] width 98 height 27
checkbox input "false"
click at [285, 259] on div "Нерозподілені АБ за правилом" at bounding box center [338, 246] width 110 height 27
checkbox input "true"
click at [429, 368] on button "Застосувати" at bounding box center [435, 366] width 62 height 16
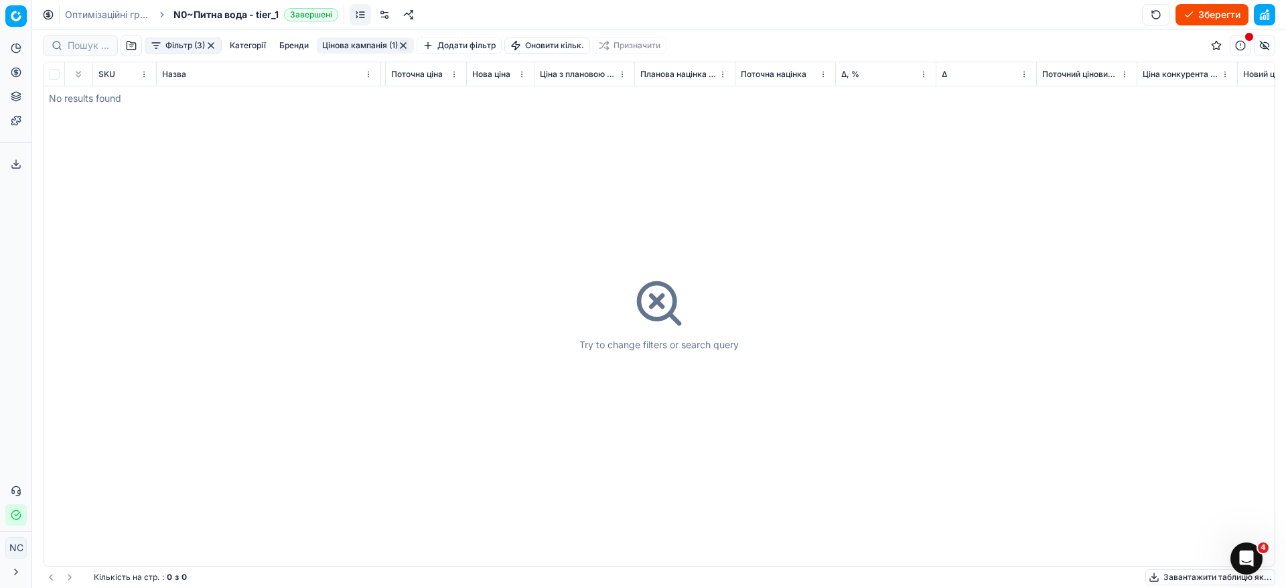
click at [399, 43] on button "button" at bounding box center [403, 45] width 11 height 11
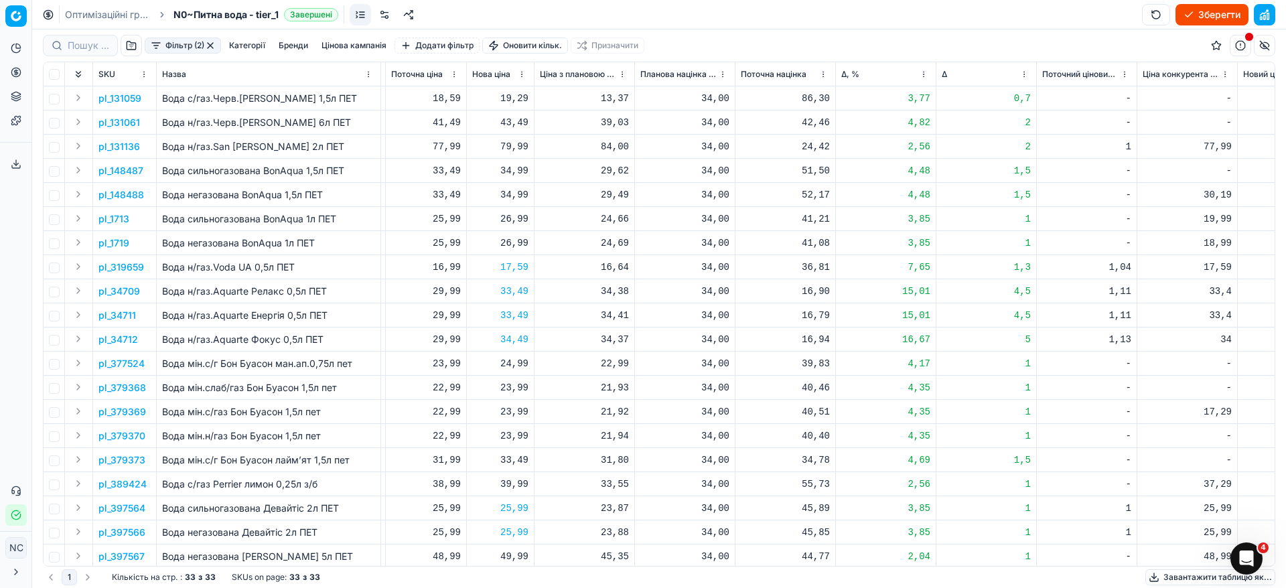
click at [210, 43] on button "button" at bounding box center [210, 45] width 11 height 11
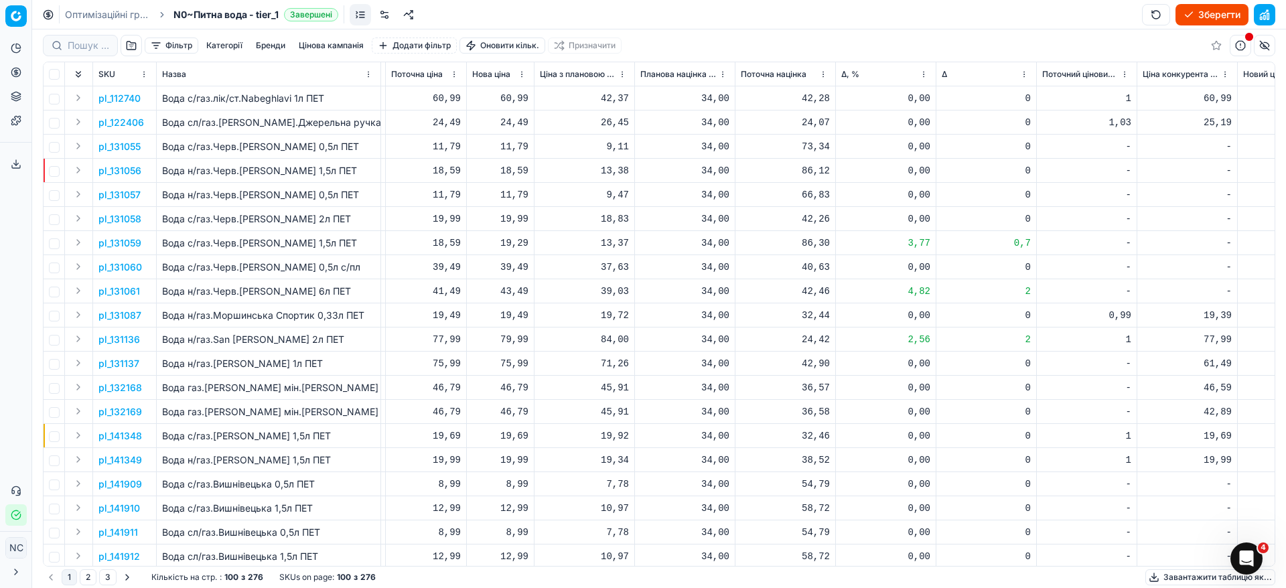
click at [129, 44] on button "button" at bounding box center [131, 45] width 21 height 21
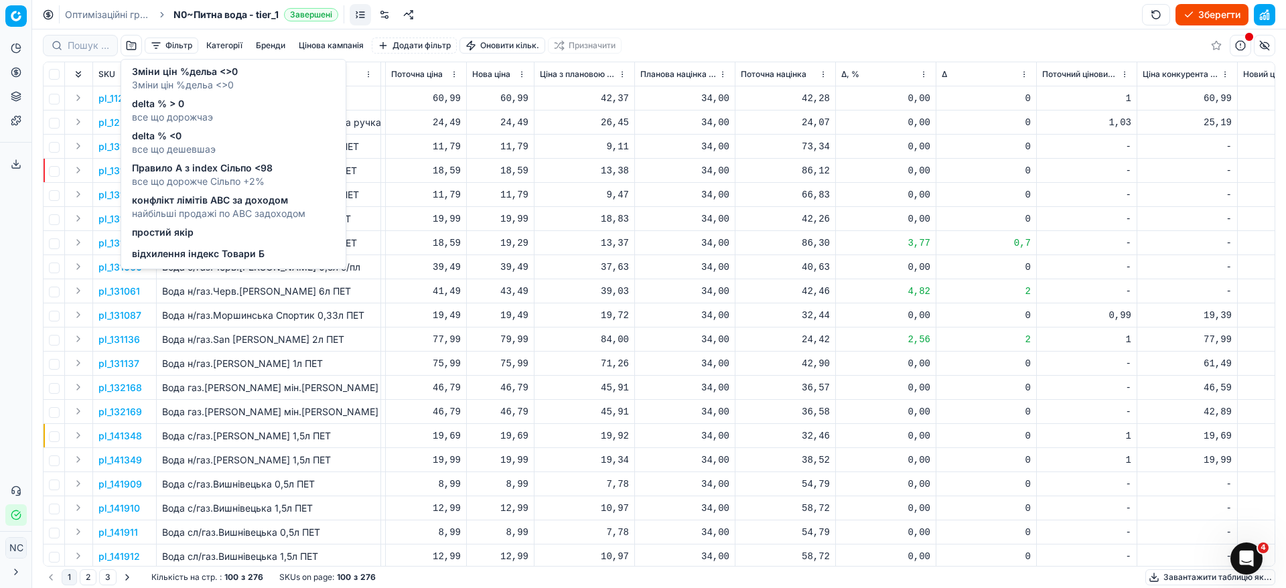
click at [179, 137] on span "delta % <0" at bounding box center [174, 135] width 84 height 13
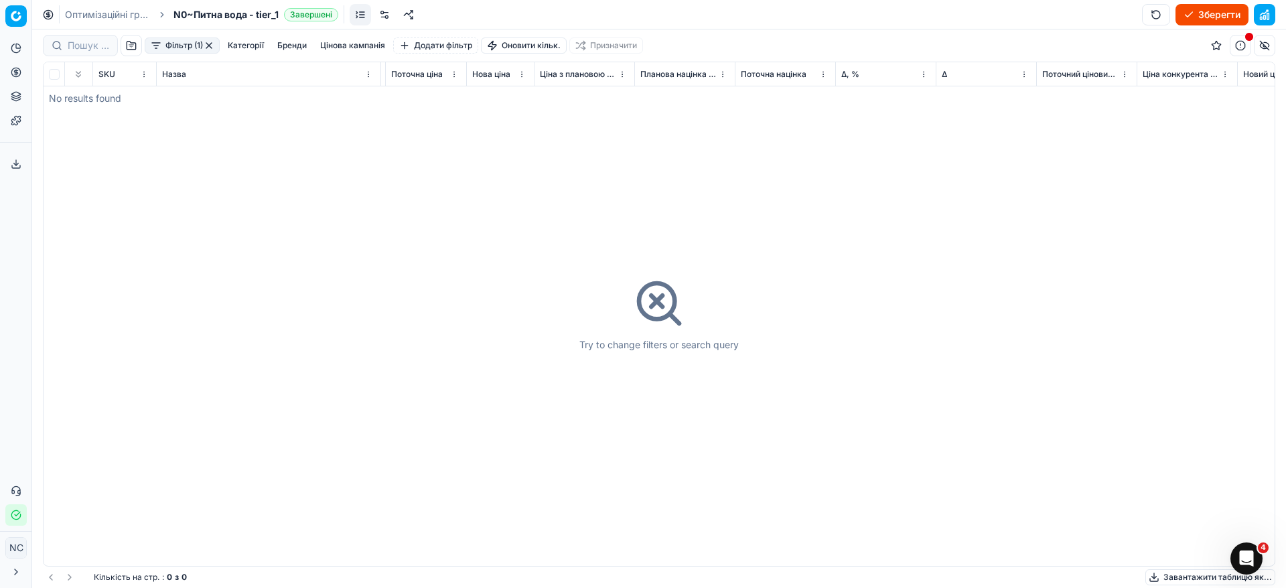
click at [155, 40] on button "Фільтр (1)" at bounding box center [182, 45] width 75 height 16
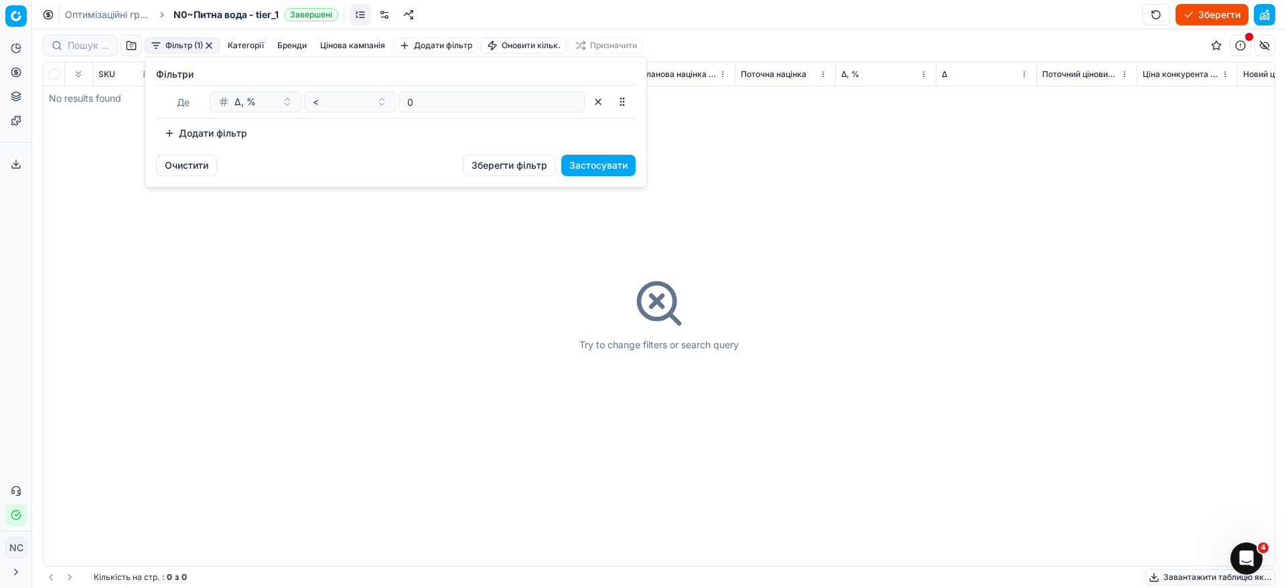
click at [845, 250] on html "Pricing platform Аналітика Цінова оптимізація Асортимент продукції Шаблони Серв…" at bounding box center [643, 294] width 1286 height 588
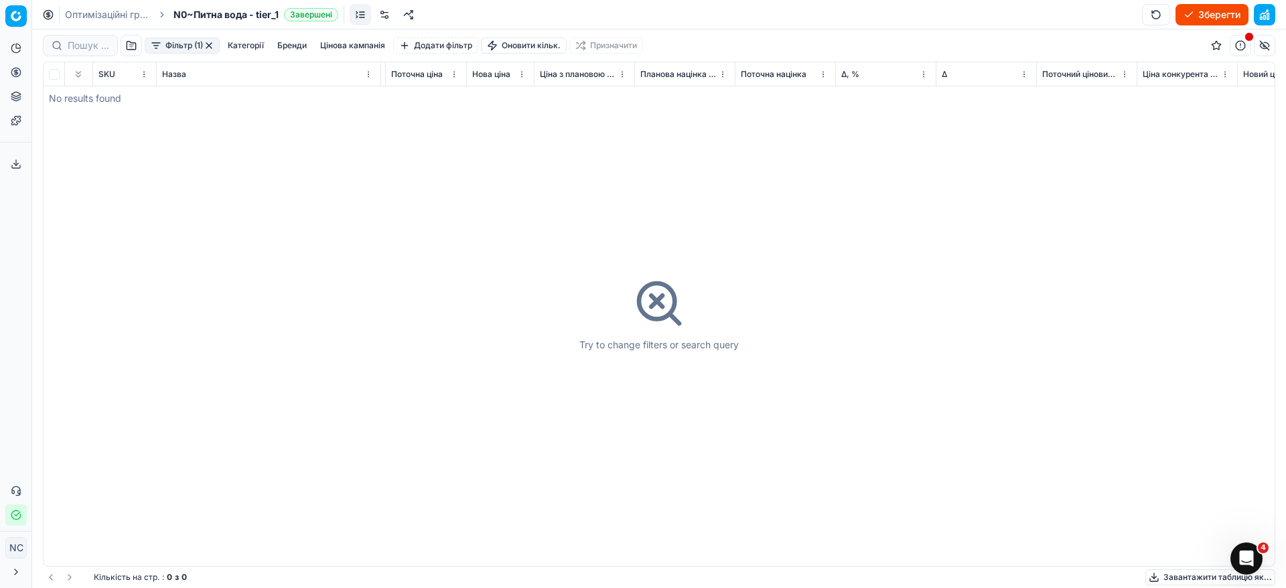
click at [127, 46] on button "button" at bounding box center [131, 45] width 21 height 21
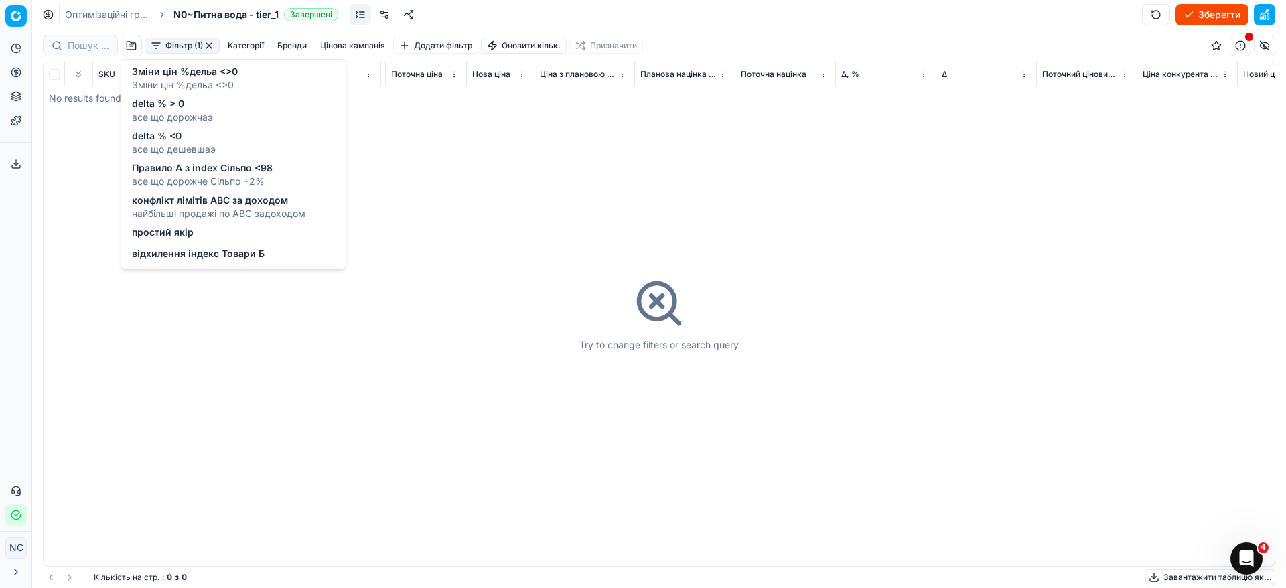
click at [171, 143] on span "все що дешевшаэ" at bounding box center [174, 149] width 84 height 13
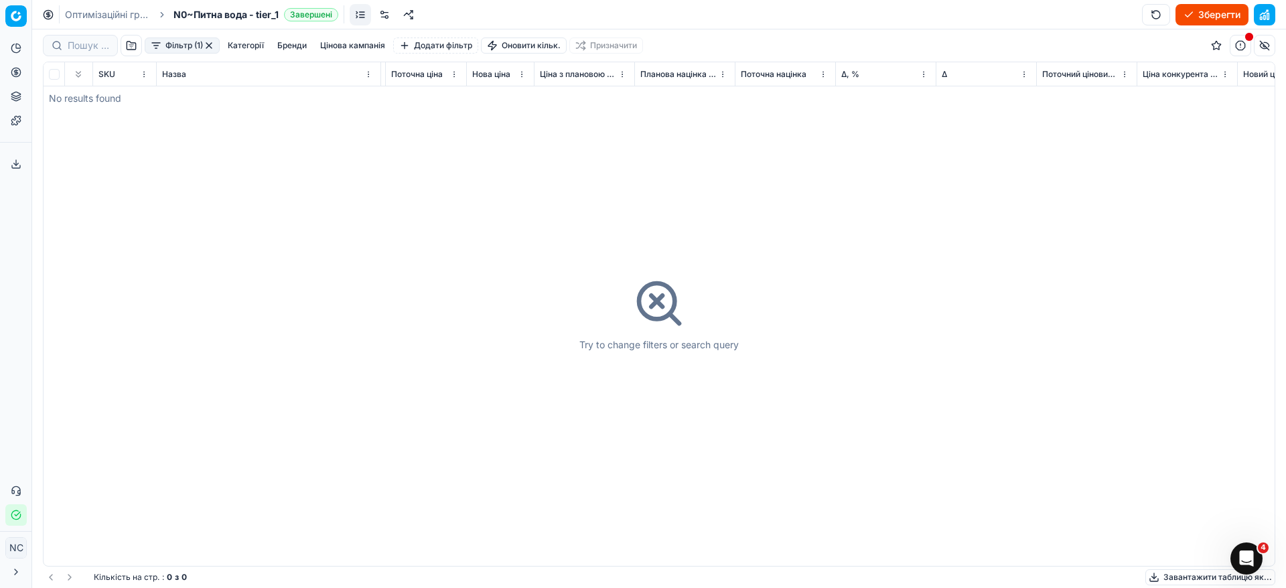
click at [206, 47] on button "button" at bounding box center [209, 45] width 11 height 11
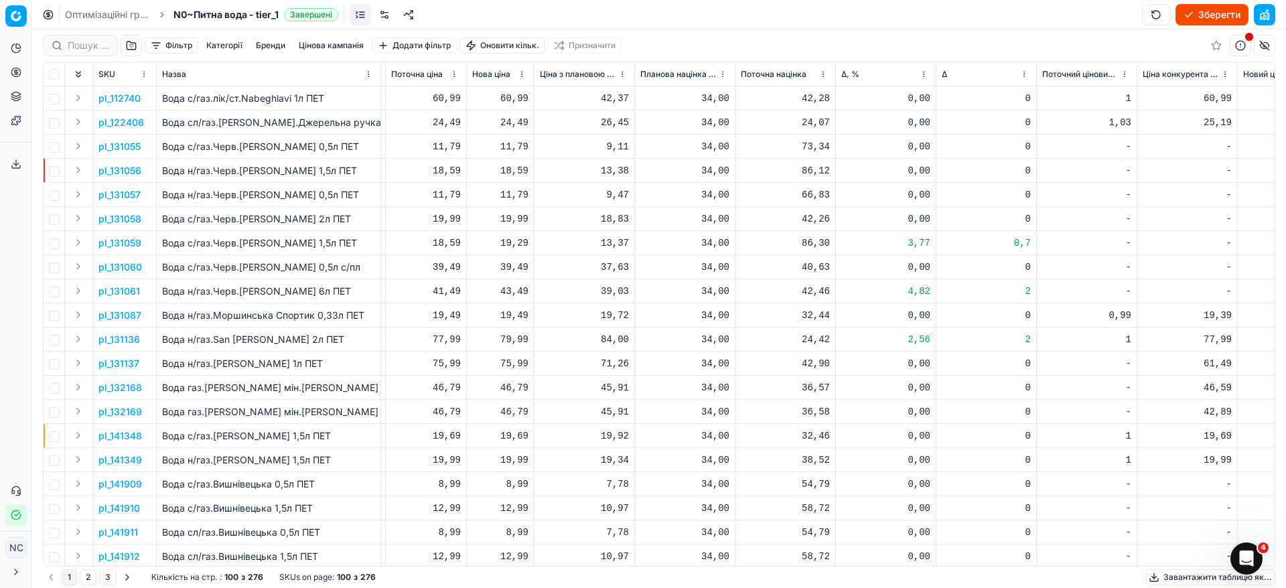
click at [132, 45] on button "button" at bounding box center [131, 45] width 21 height 21
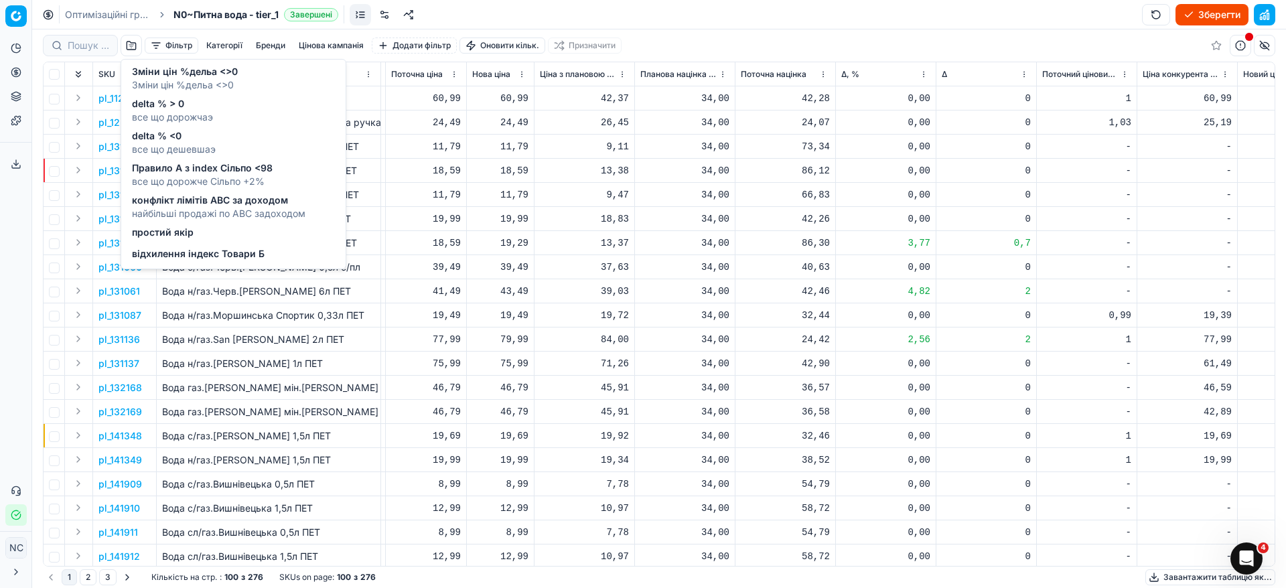
click at [168, 171] on span "Правило А з index Сільпо <98" at bounding box center [202, 167] width 141 height 13
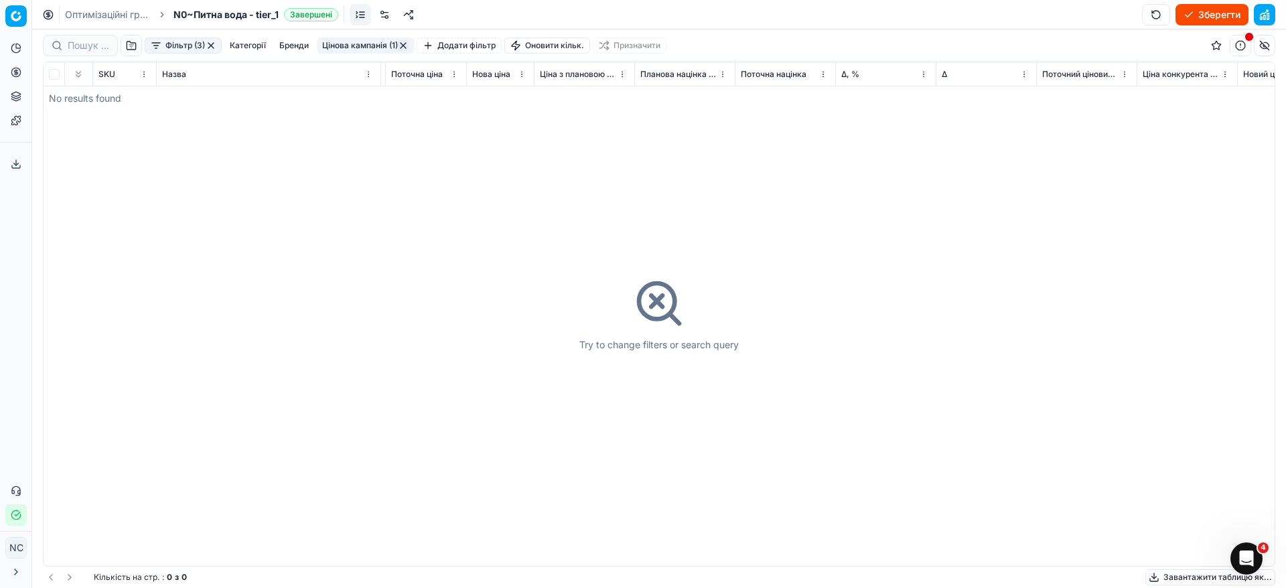
click at [211, 46] on button "button" at bounding box center [211, 45] width 11 height 11
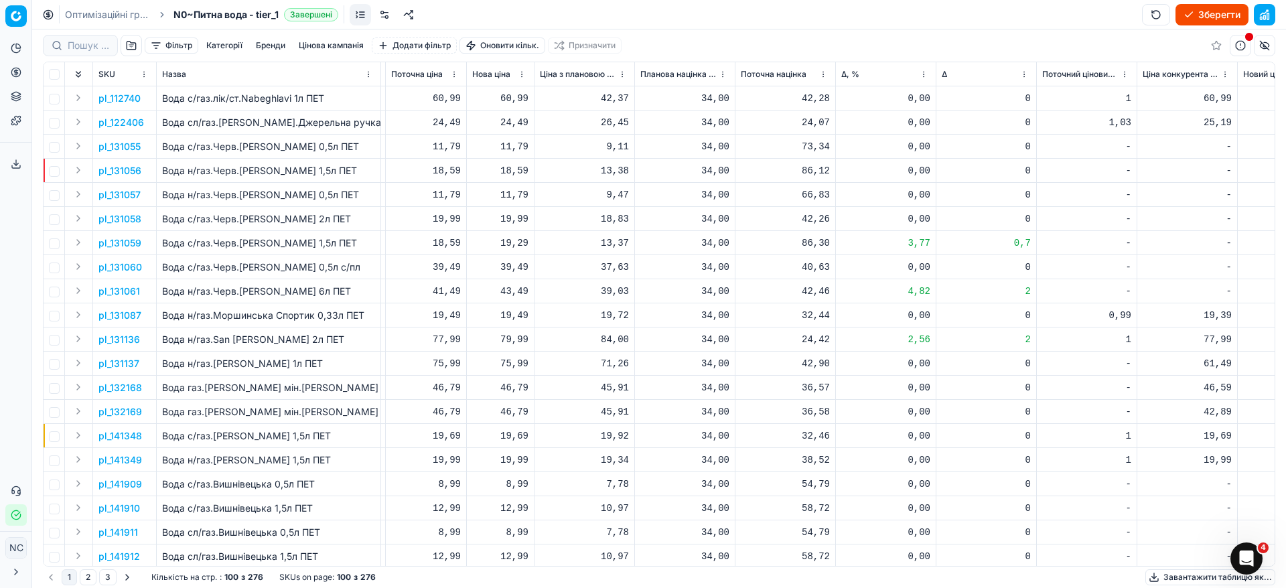
click at [132, 46] on button "button" at bounding box center [131, 45] width 21 height 21
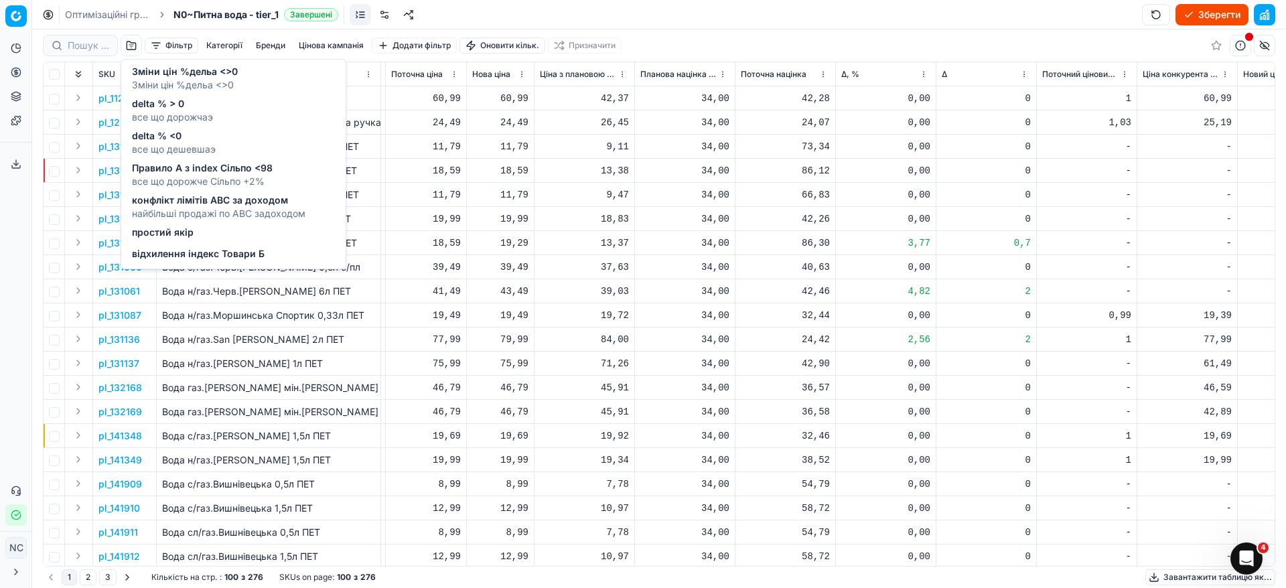
click at [216, 202] on span "конфлікт лімітів ABC за доходом" at bounding box center [218, 200] width 173 height 13
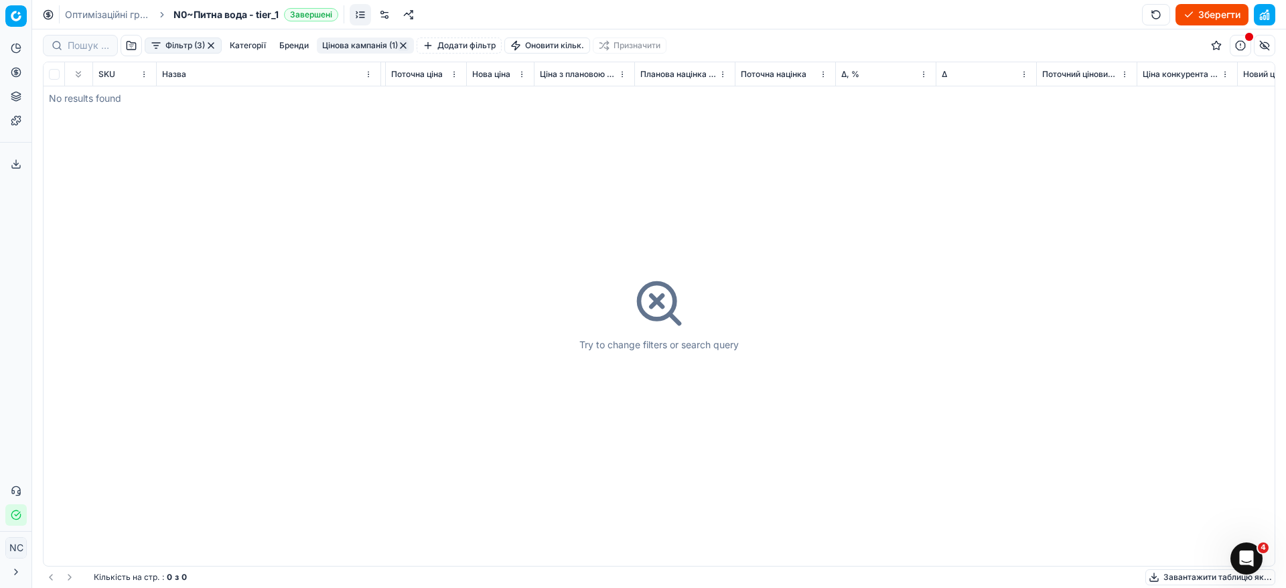
click at [210, 45] on button "button" at bounding box center [211, 45] width 11 height 11
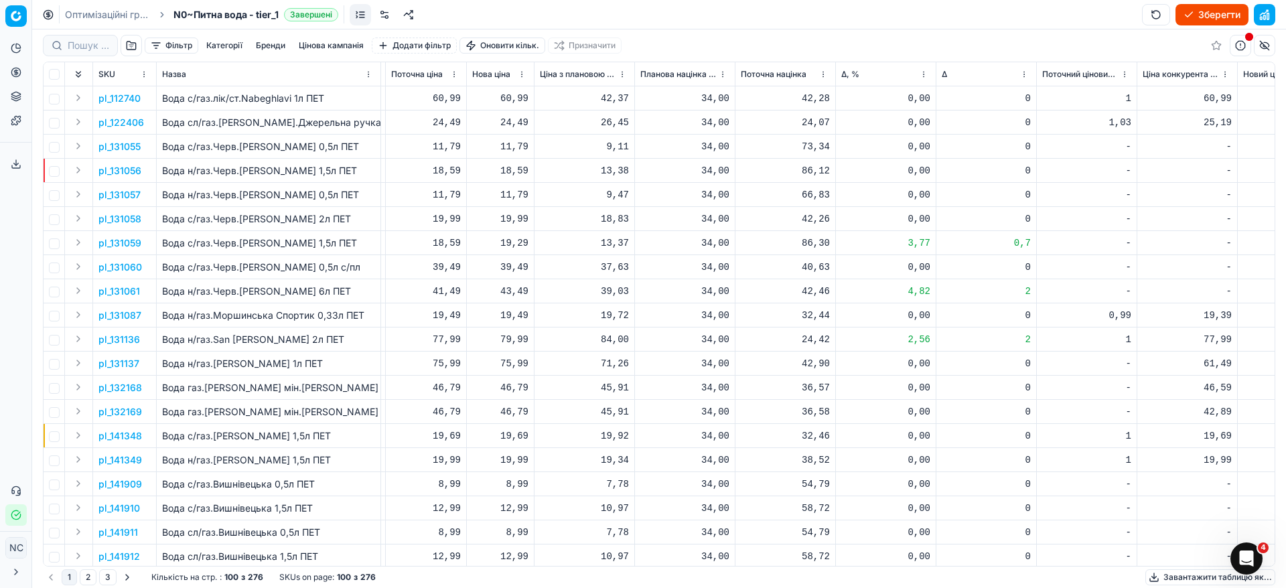
click at [132, 44] on button "button" at bounding box center [131, 45] width 21 height 21
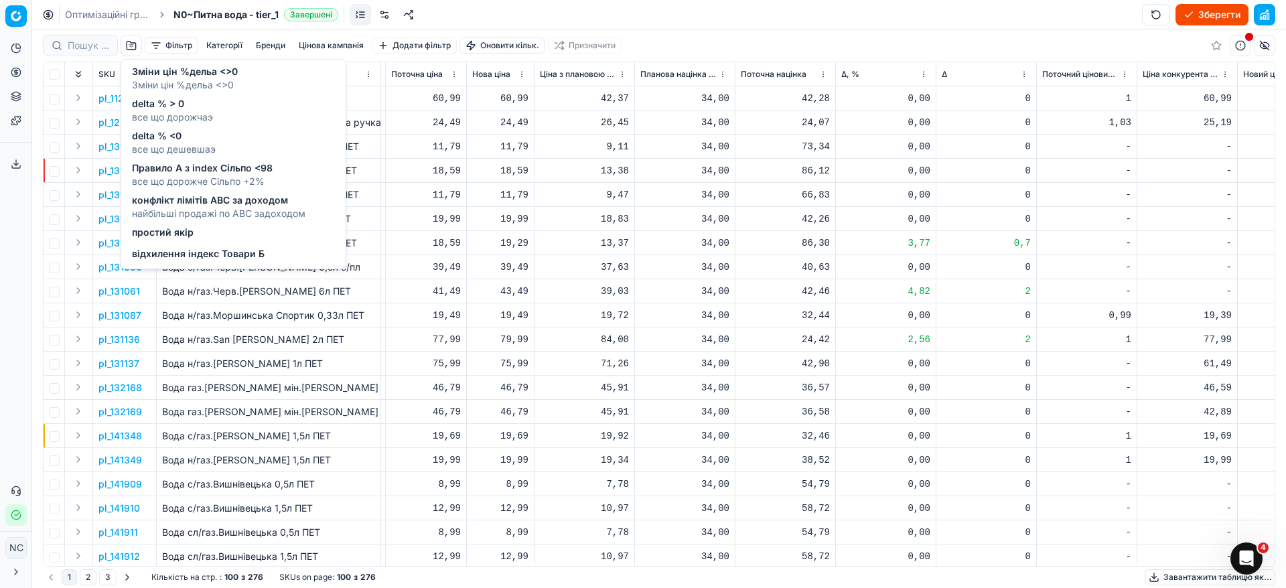
click at [177, 256] on span "відхилення індекс Товари Б" at bounding box center [198, 253] width 133 height 13
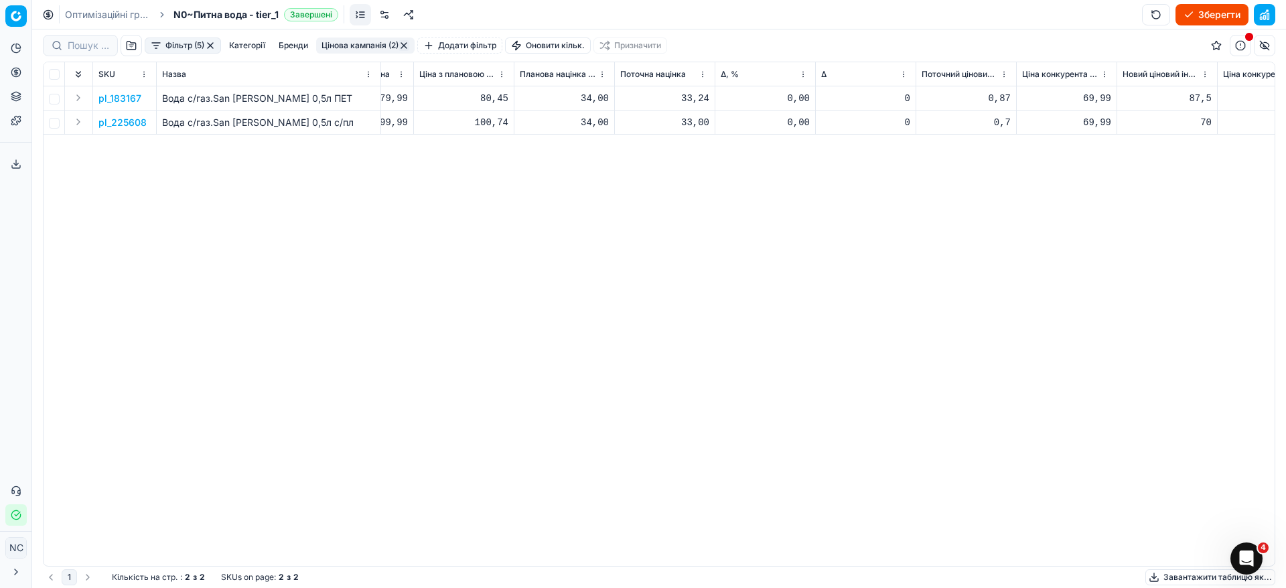
scroll to position [0, 715]
drag, startPoint x: 1013, startPoint y: 76, endPoint x: 1081, endPoint y: 83, distance: 68.7
click at [1081, 83] on div at bounding box center [1081, 73] width 1 height 23
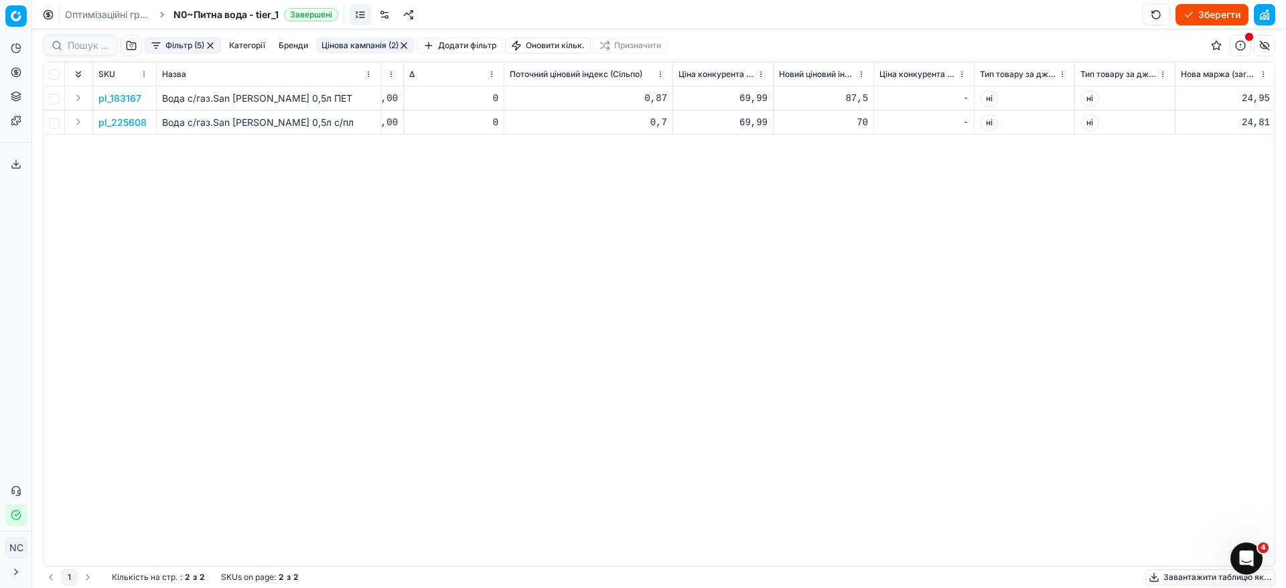
scroll to position [0, 1112]
click at [887, 75] on tr "SKU Назва Одиниці виміру Бренди Остання зміна ціни Тип переоцінки Цінова кампан…" at bounding box center [572, 74] width 3282 height 24
drag, startPoint x: 885, startPoint y: 75, endPoint x: 970, endPoint y: 82, distance: 84.7
click at [970, 82] on div at bounding box center [969, 73] width 1 height 23
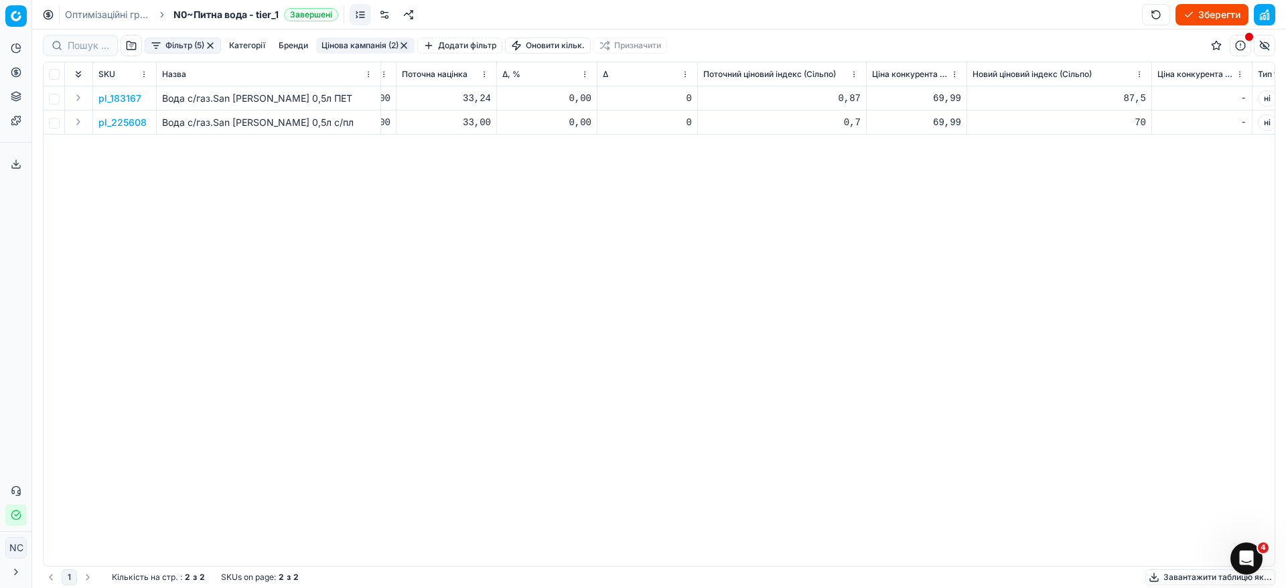
scroll to position [0, 937]
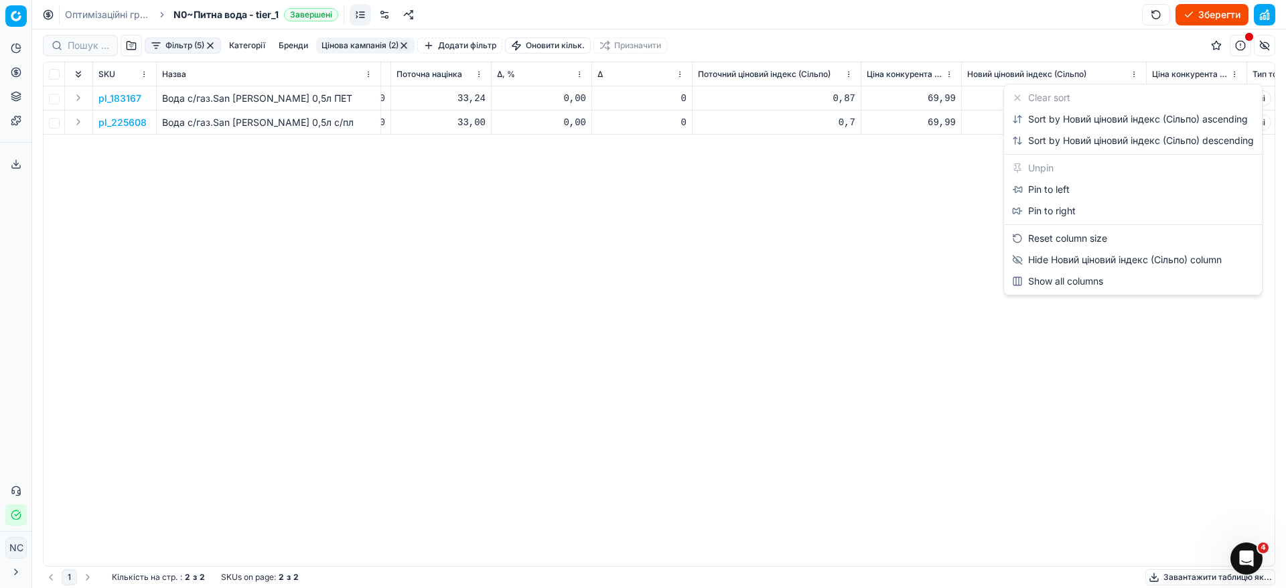
click at [1134, 72] on html "Pricing platform Аналітика Цінова оптимізація Асортимент продукції Шаблони Серв…" at bounding box center [643, 294] width 1286 height 588
click at [830, 262] on html "Pricing platform Аналітика Цінова оптимізація Асортимент продукції Шаблони Серв…" at bounding box center [643, 294] width 1286 height 588
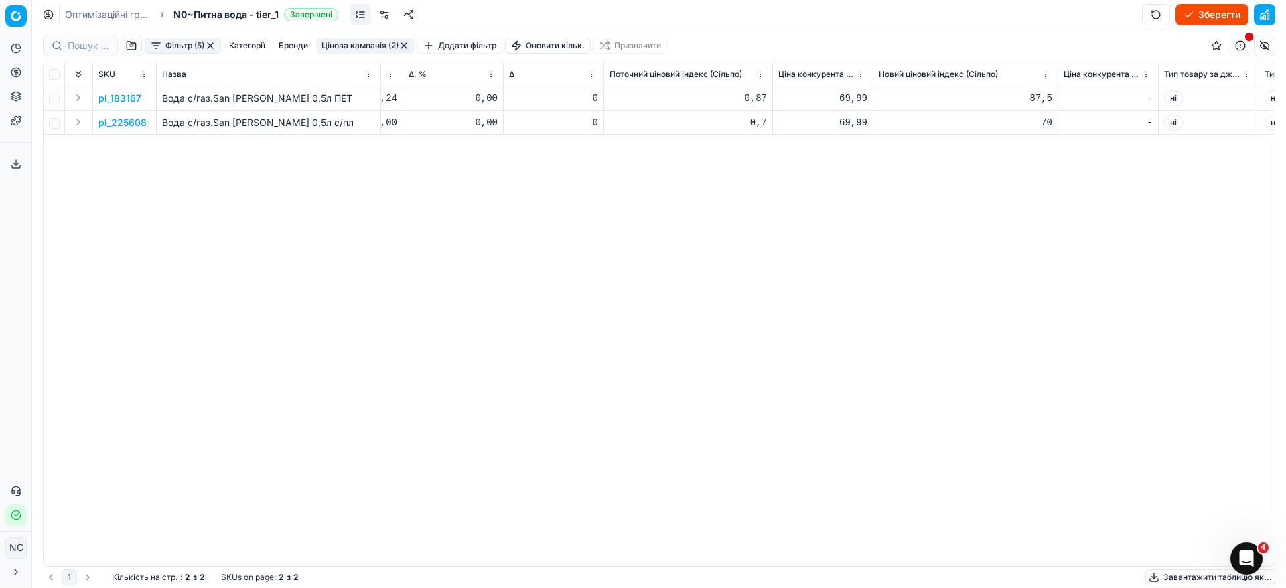
scroll to position [0, 1037]
click at [406, 42] on button "button" at bounding box center [403, 45] width 11 height 11
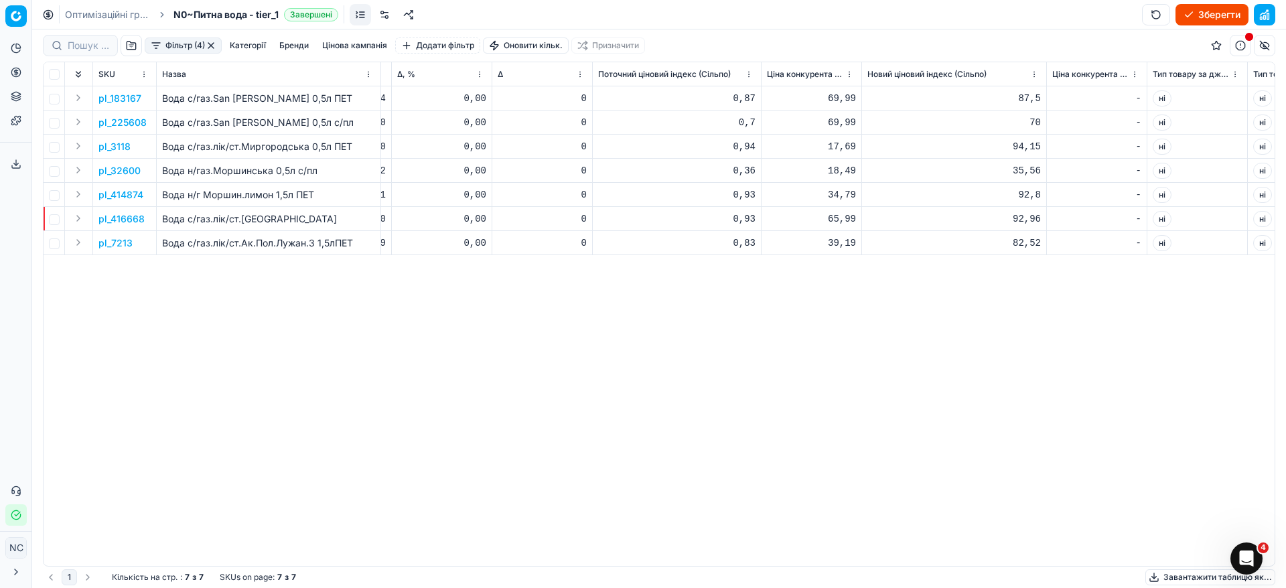
click at [168, 45] on button "Фільтр (4)" at bounding box center [183, 45] width 77 height 16
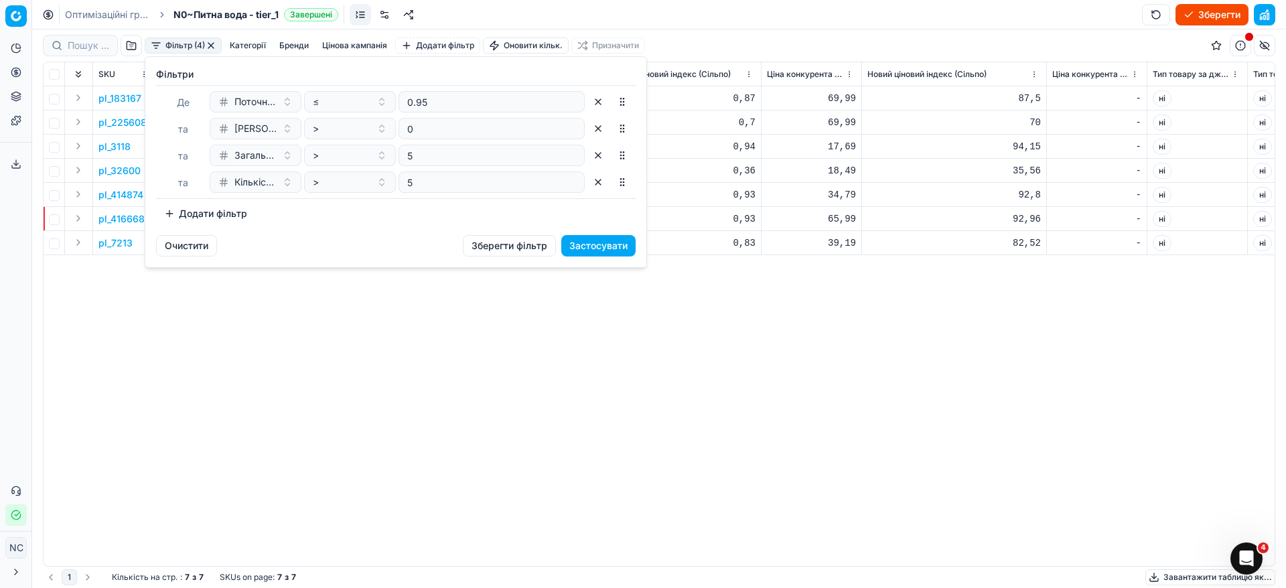
click at [714, 377] on html "Pricing platform Аналітика Цінова оптимізація Асортимент продукції Шаблони Серв…" at bounding box center [643, 294] width 1286 height 588
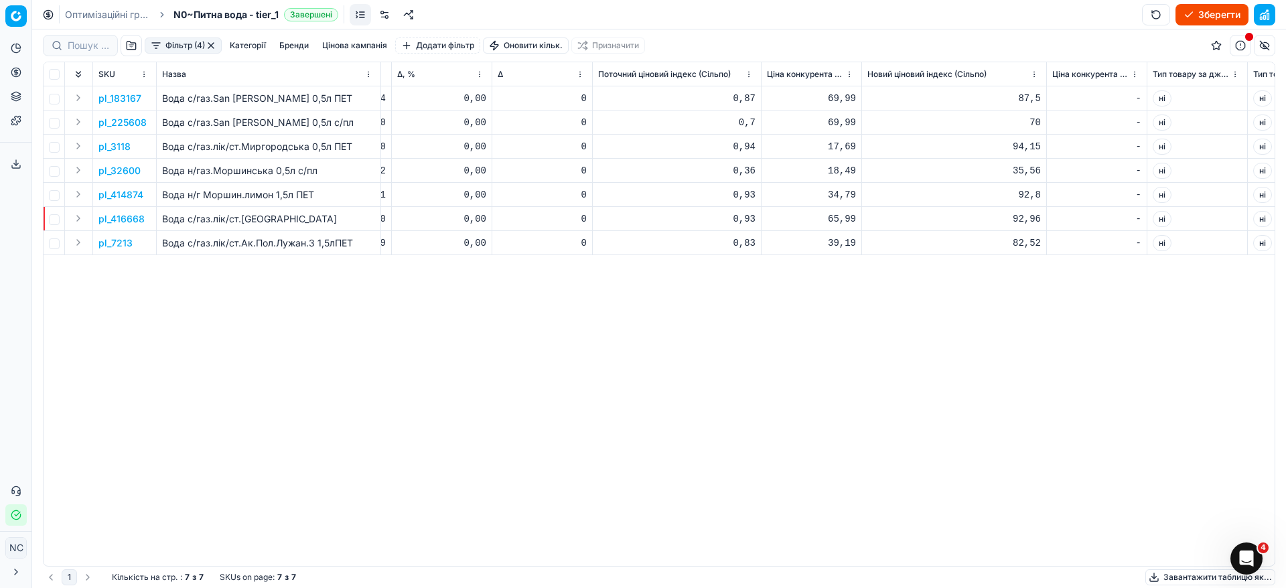
click at [212, 42] on button "button" at bounding box center [211, 45] width 11 height 11
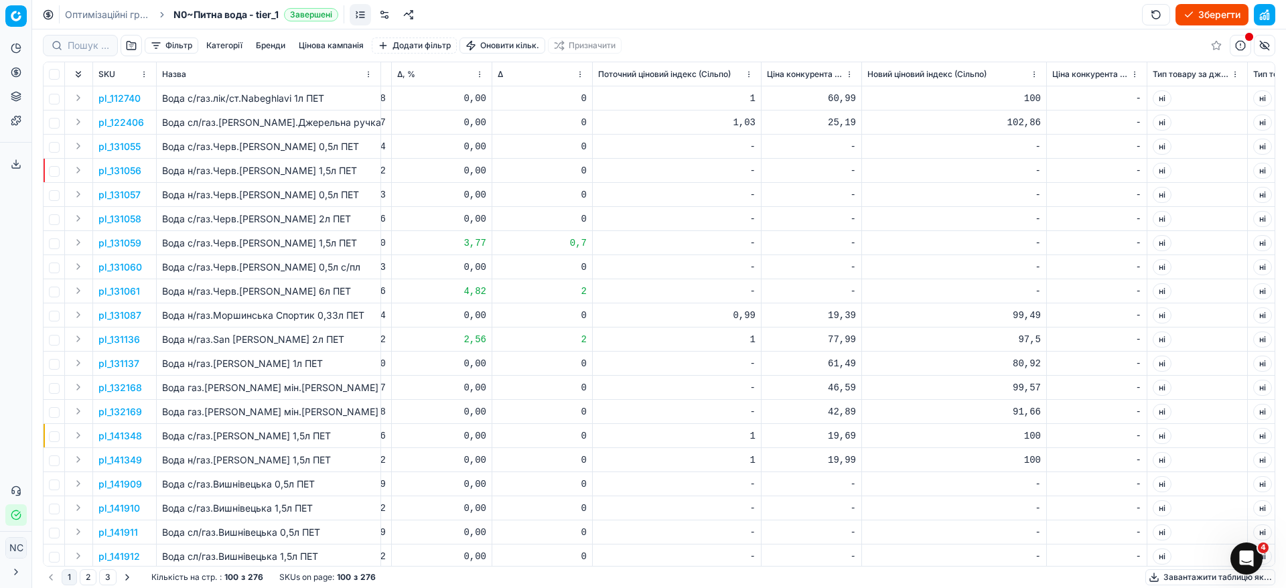
click at [133, 46] on button "button" at bounding box center [131, 45] width 21 height 21
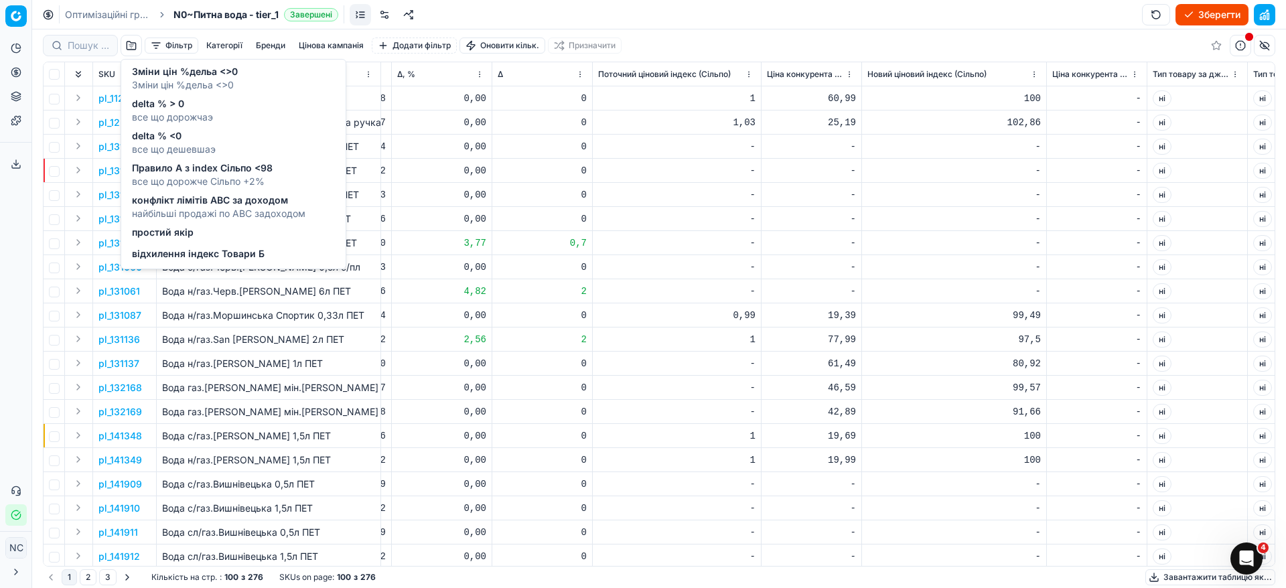
click at [171, 254] on span "відхилення індекс Товари Б" at bounding box center [198, 253] width 133 height 13
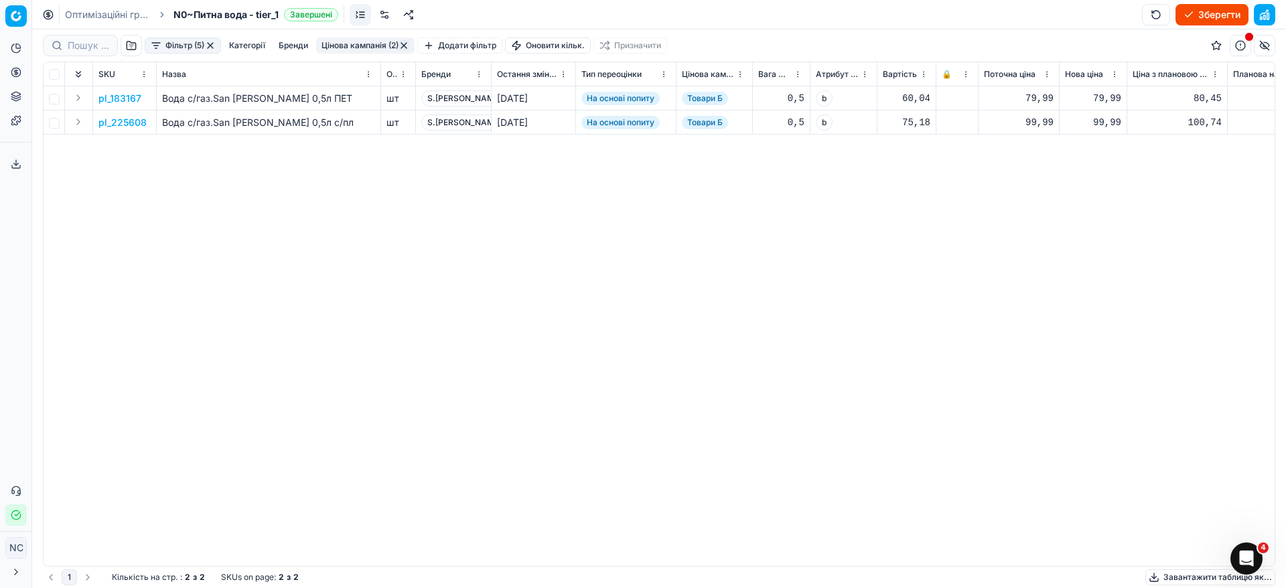
click at [124, 99] on p "pl_183167" at bounding box center [119, 98] width 43 height 13
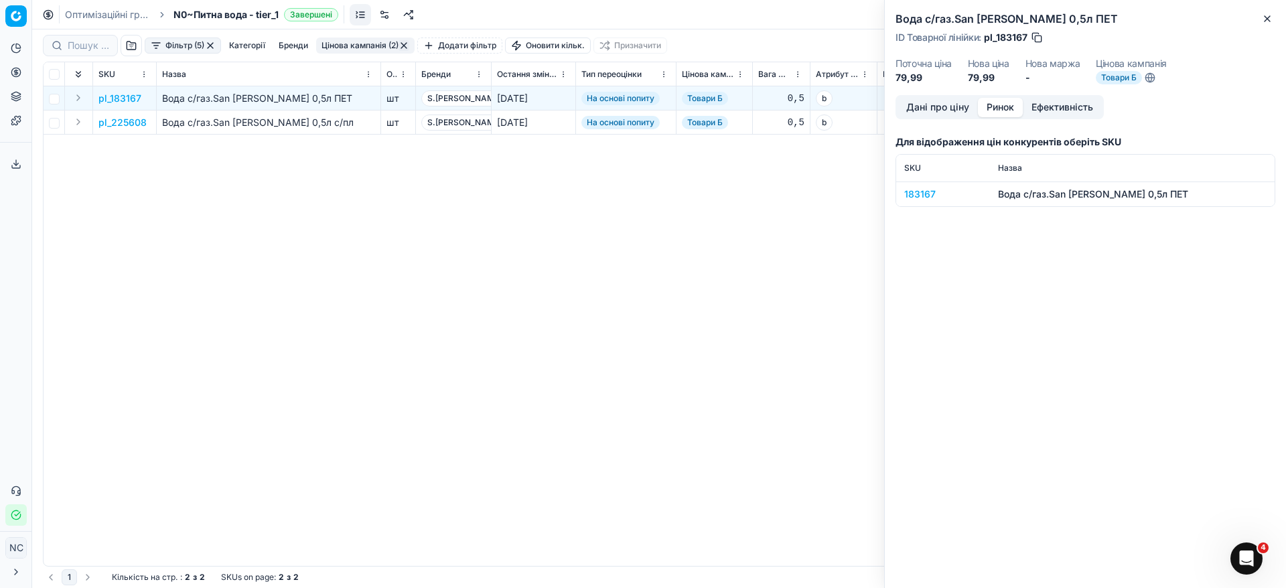
click at [994, 109] on button "Ринок" at bounding box center [1000, 107] width 45 height 19
click at [916, 198] on div "183167" at bounding box center [943, 193] width 78 height 13
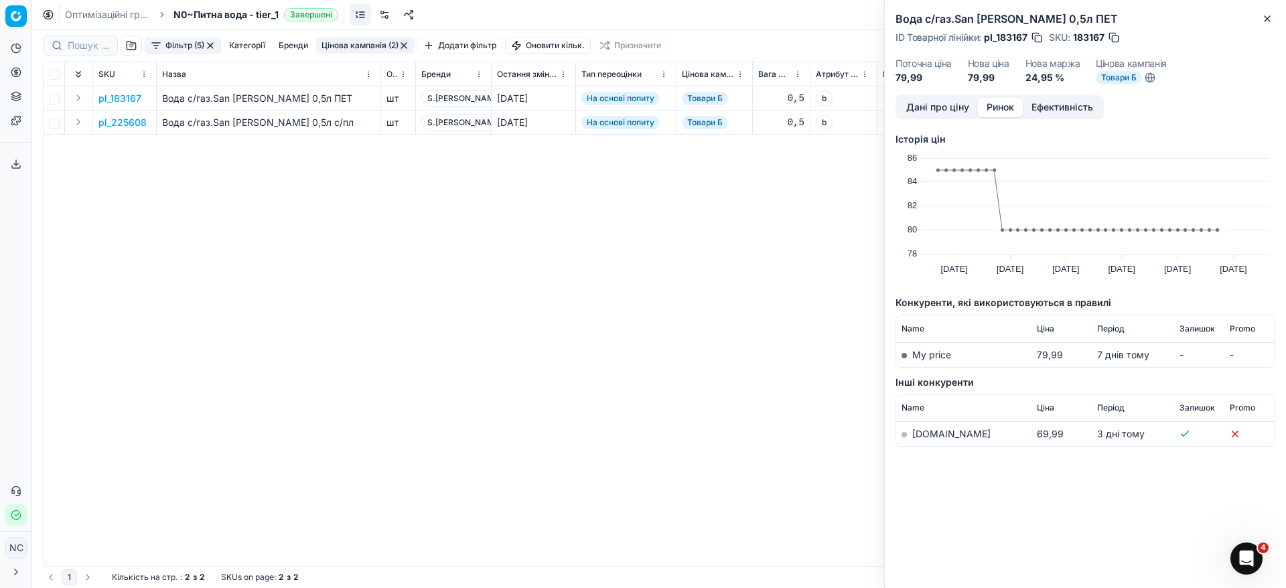
click at [937, 437] on link "[DOMAIN_NAME]" at bounding box center [951, 433] width 78 height 11
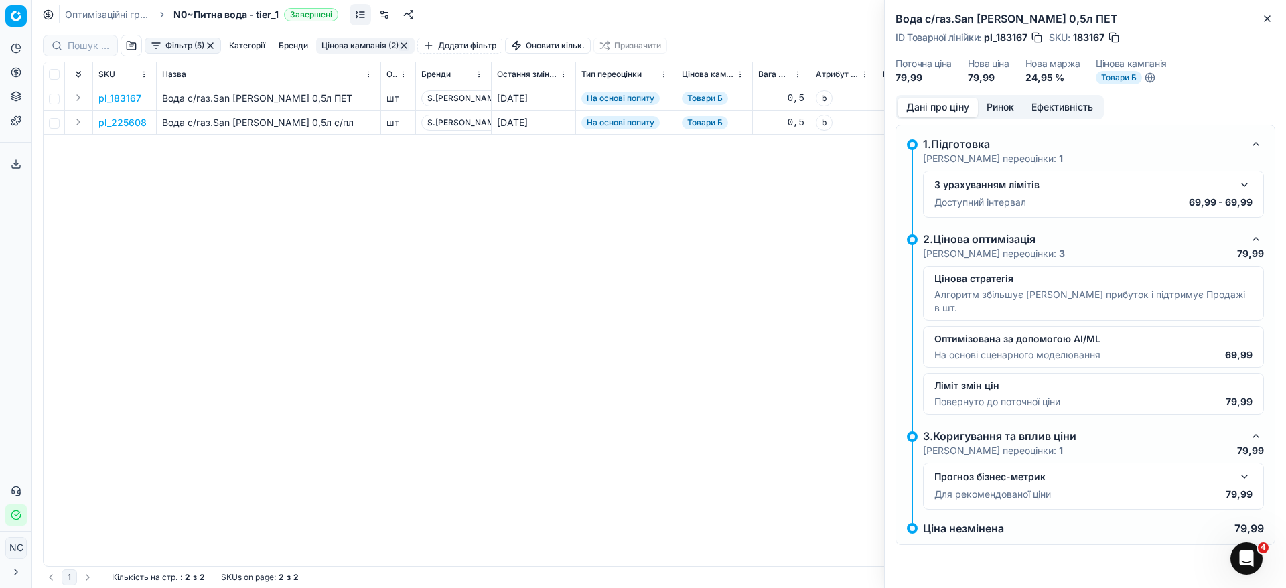
click at [946, 102] on button "Дані про ціну" at bounding box center [937, 107] width 80 height 19
click at [1275, 23] on div "Вода с/газ.San [PERSON_NAME] 0,5л ПЕТ ID Товарної лінійки : pl_183167 SKU : 183…" at bounding box center [1085, 294] width 402 height 588
click at [1266, 13] on icon "button" at bounding box center [1267, 18] width 11 height 11
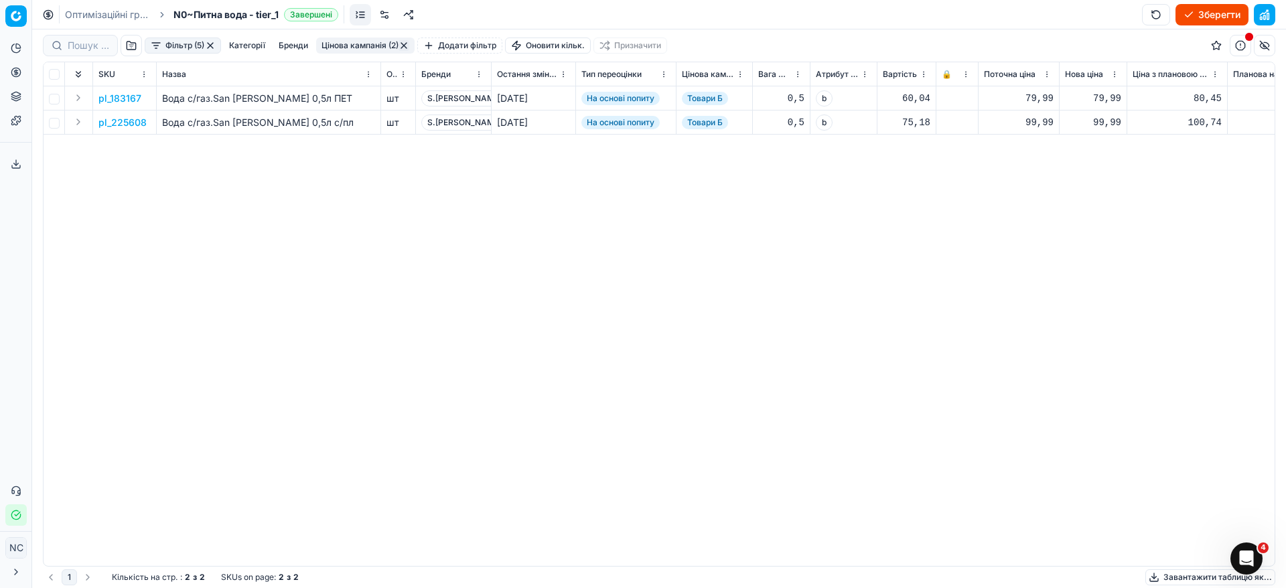
click at [160, 45] on button "Фільтр (5)" at bounding box center [183, 45] width 76 height 16
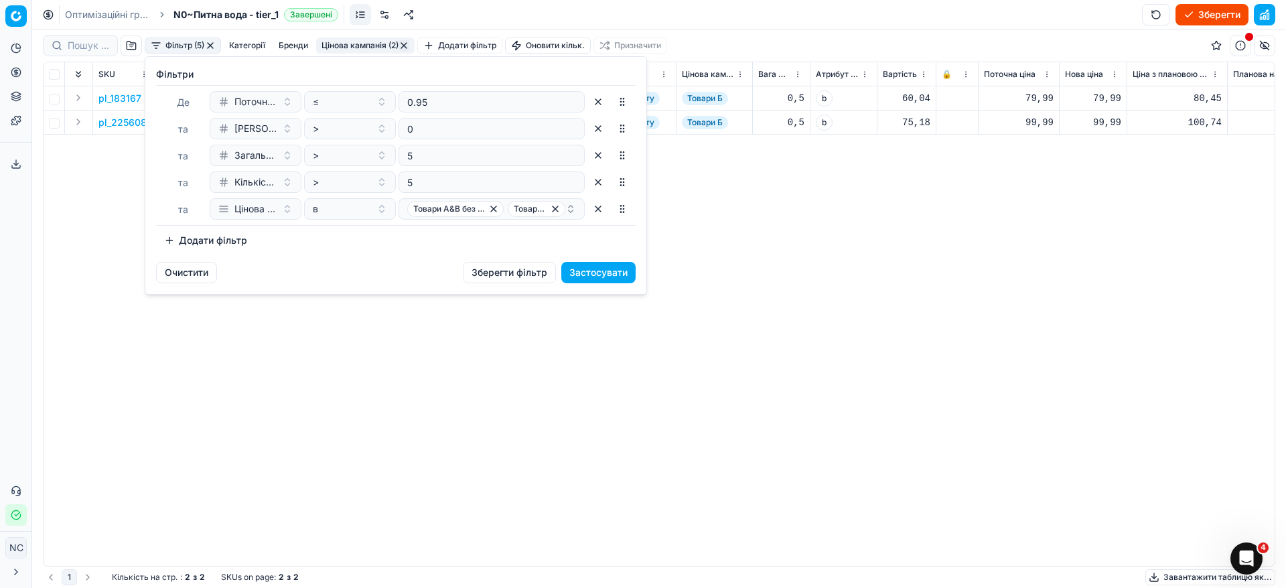
click at [171, 241] on button "Додати фільтр" at bounding box center [205, 240] width 99 height 21
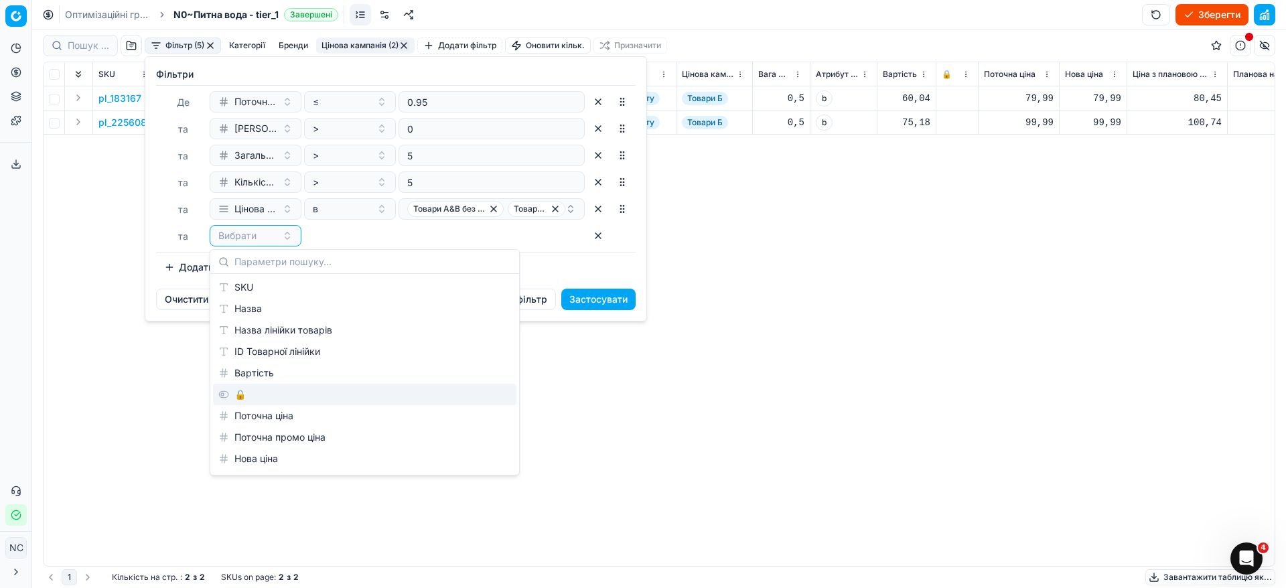
click at [262, 397] on div "🔒" at bounding box center [364, 394] width 303 height 21
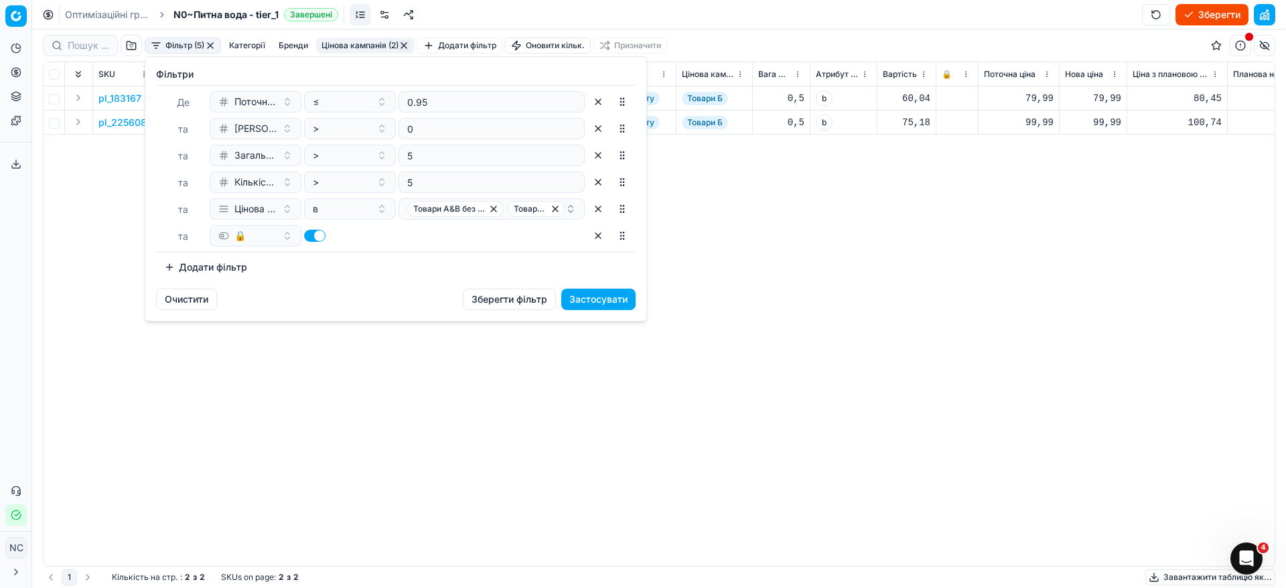
click at [313, 235] on button "button" at bounding box center [314, 236] width 21 height 12
checkbox input "false"
click at [576, 302] on button "Застосувати" at bounding box center [598, 299] width 74 height 21
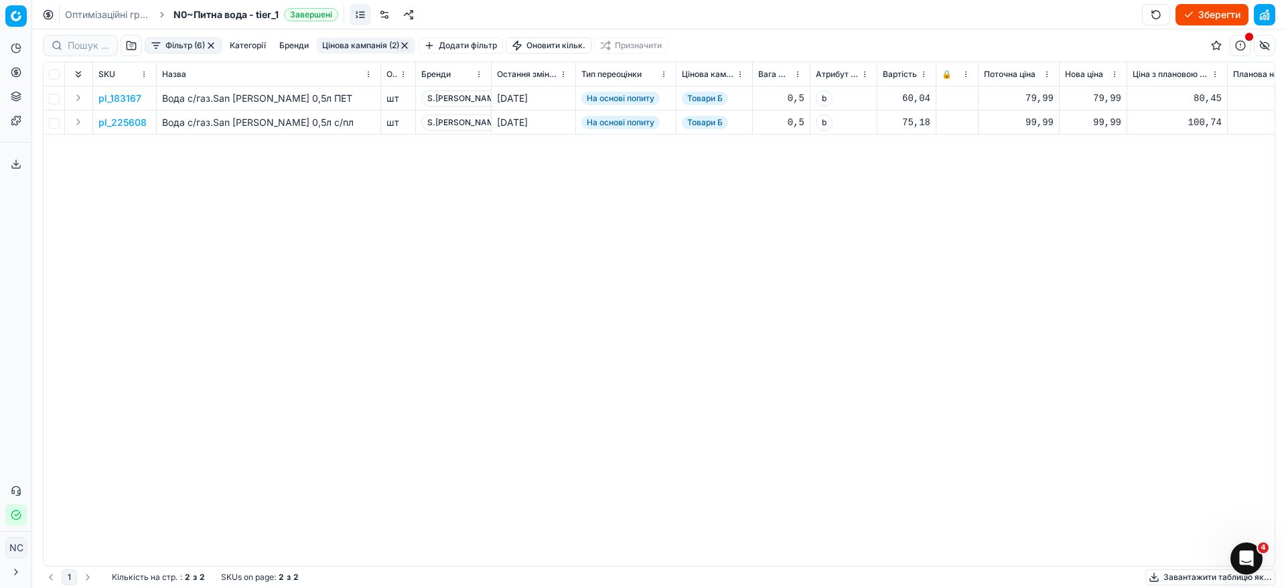
click at [1108, 98] on div "79,99" at bounding box center [1093, 98] width 56 height 13
type input "7"
type input "69"
type input "69.99"
drag, startPoint x: 816, startPoint y: 274, endPoint x: 855, endPoint y: 243, distance: 49.6
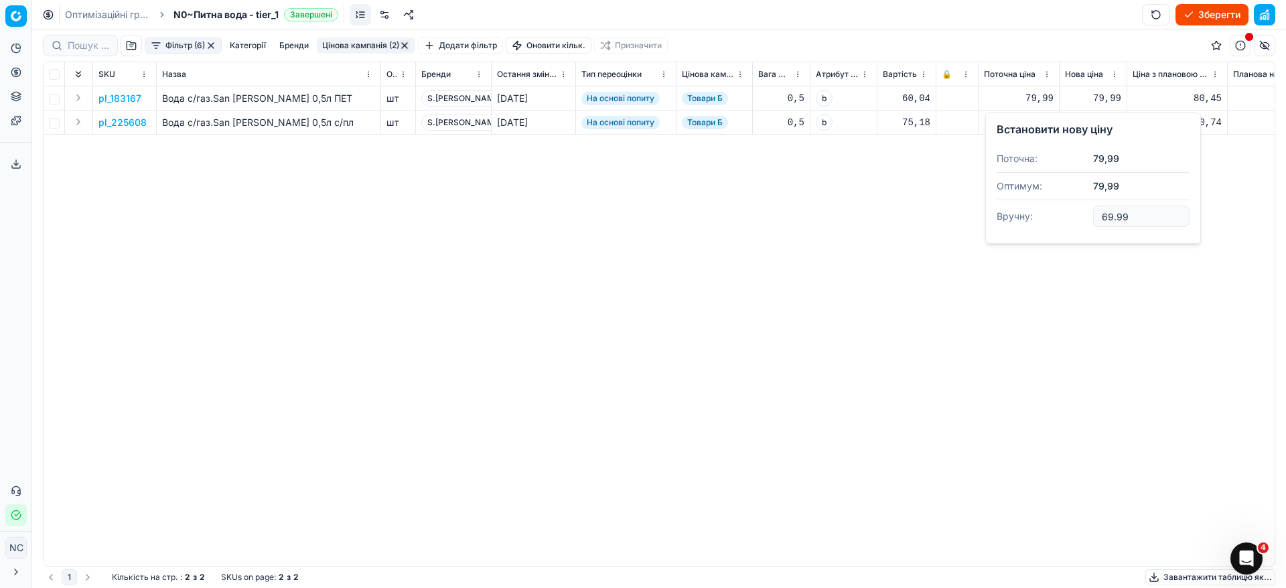
click at [816, 271] on div "pl_183167 Вода с/газ.San [PERSON_NAME] 0,5л ПЕТ шт S.[PERSON_NAME] [DATE] На ос…" at bounding box center [659, 325] width 1231 height 479
click at [131, 120] on p "pl_225608" at bounding box center [122, 122] width 48 height 13
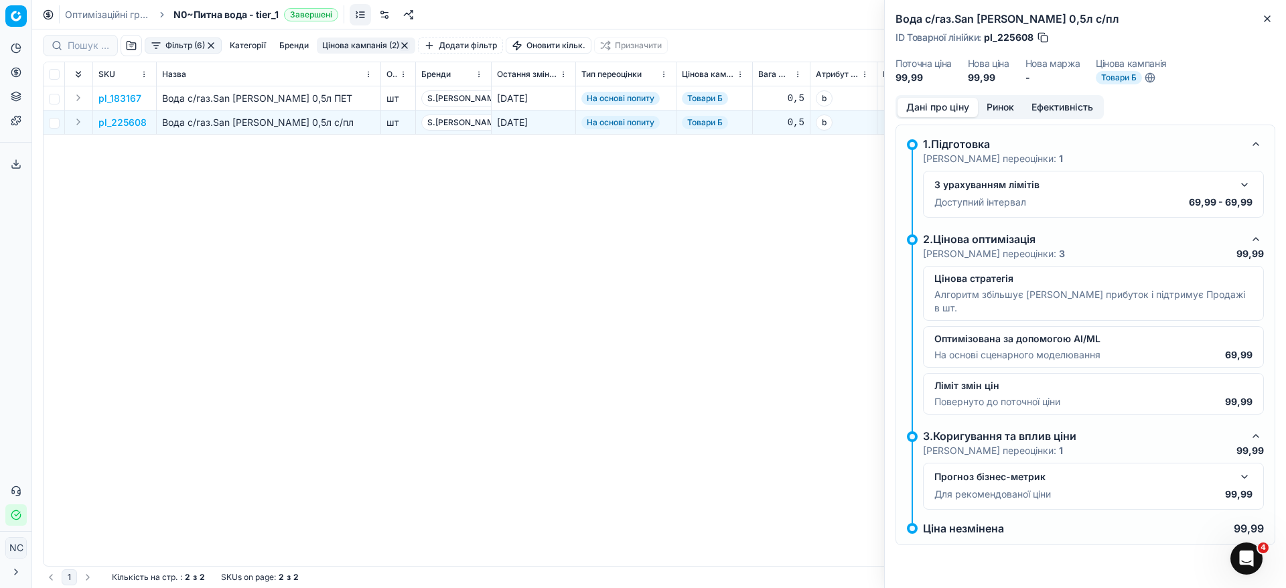
click at [1009, 102] on button "Ринок" at bounding box center [1000, 107] width 45 height 19
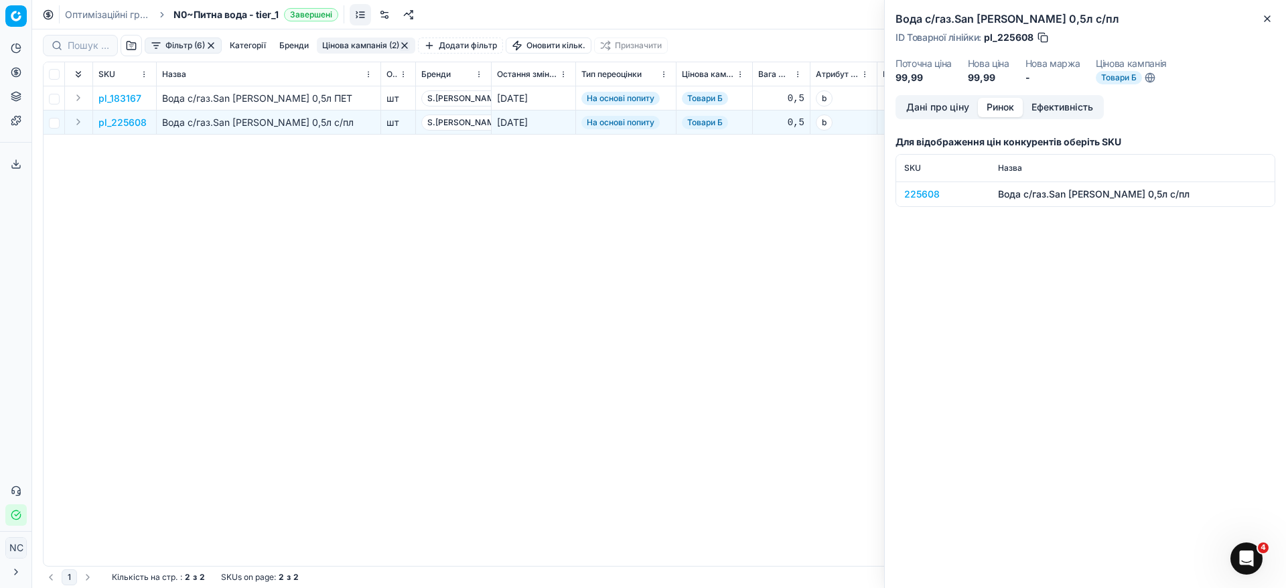
click at [927, 194] on div "225608" at bounding box center [943, 193] width 78 height 13
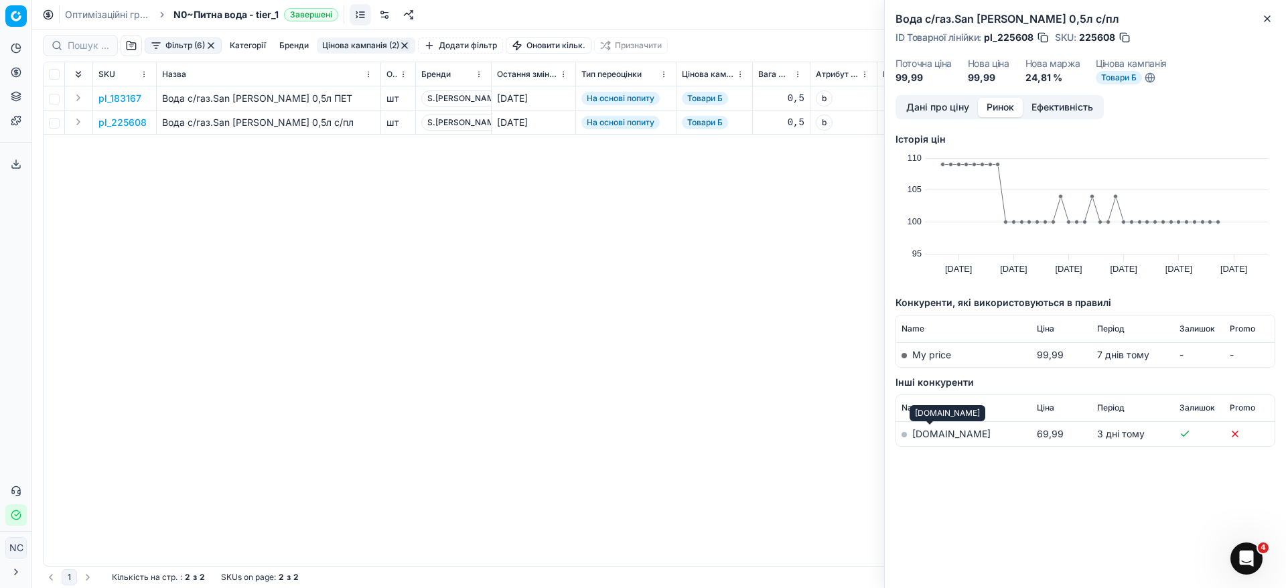
click at [921, 433] on link "[DOMAIN_NAME]" at bounding box center [951, 433] width 78 height 11
click at [1274, 20] on button "Close" at bounding box center [1267, 19] width 16 height 16
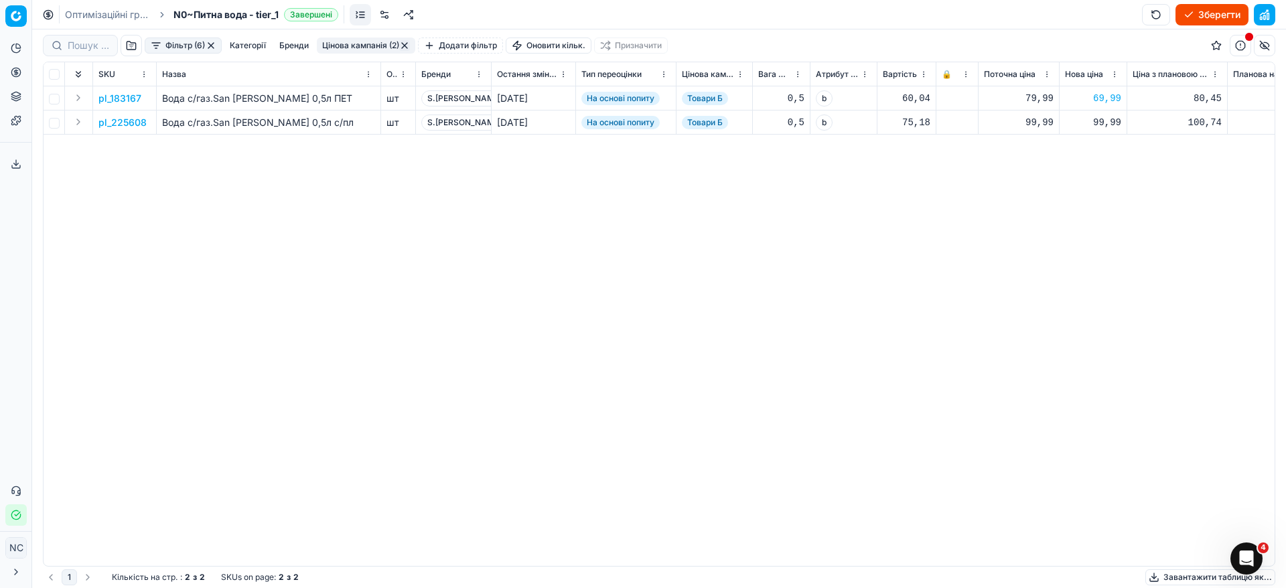
click at [125, 123] on p "pl_225608" at bounding box center [122, 122] width 48 height 13
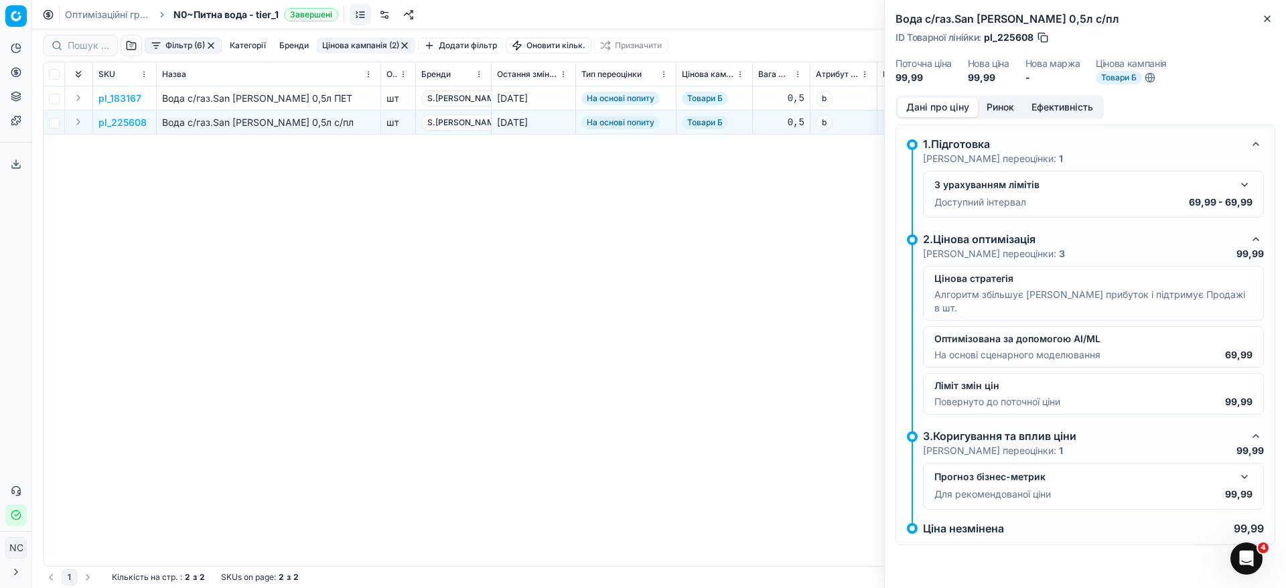
click at [1006, 102] on button "Ринок" at bounding box center [1000, 107] width 45 height 19
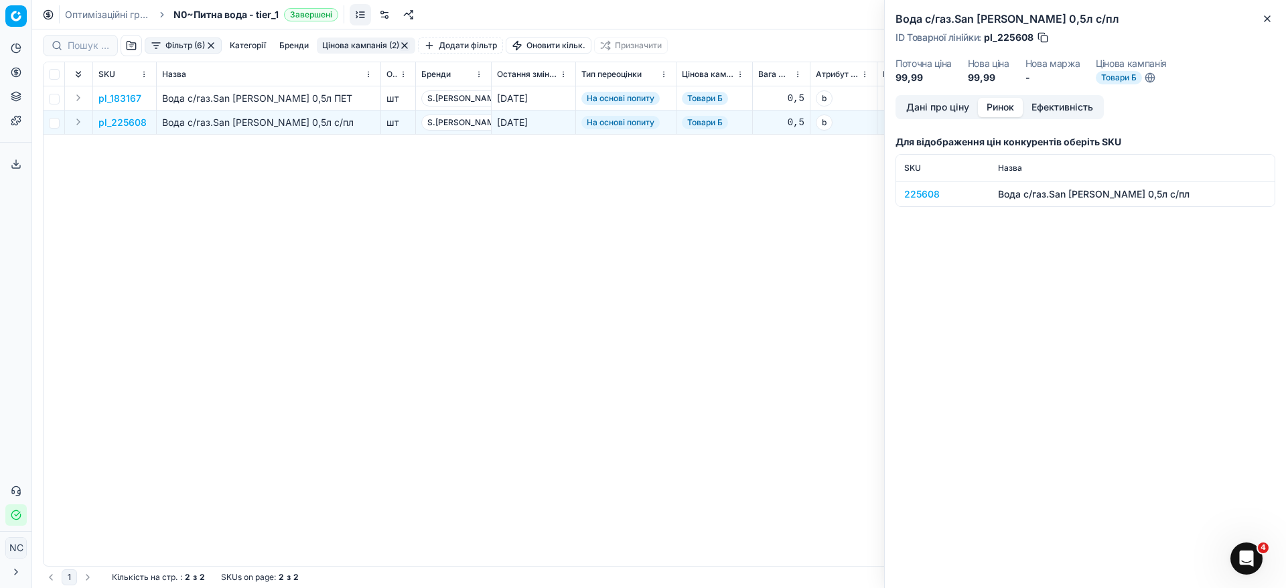
click at [910, 196] on div "225608" at bounding box center [943, 193] width 78 height 13
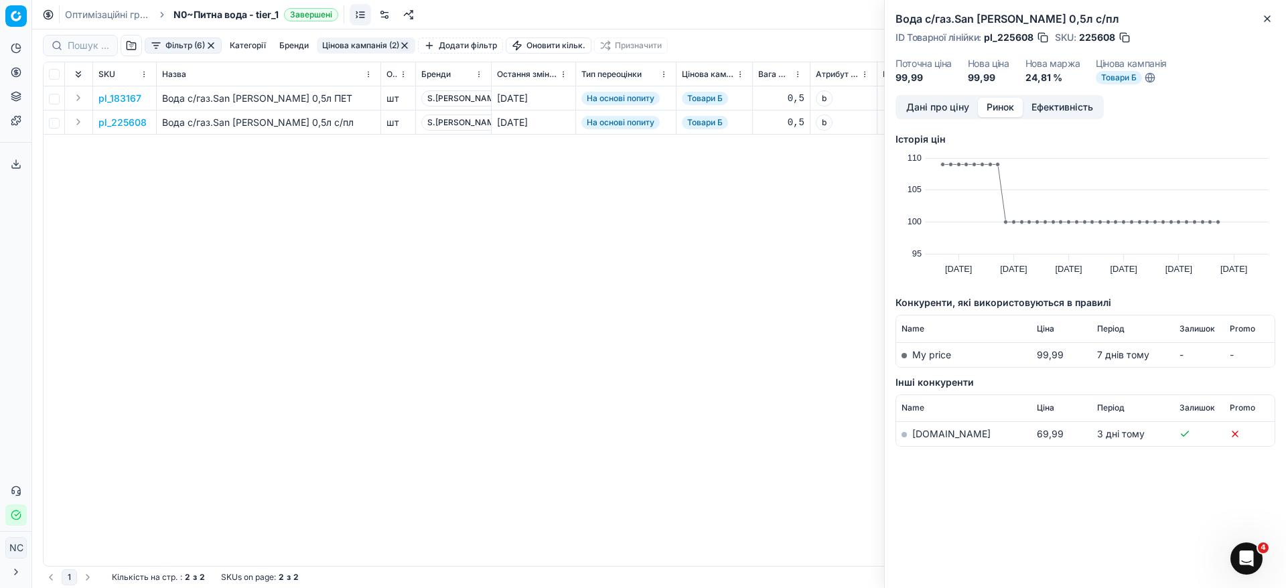
click at [924, 434] on link "[DOMAIN_NAME]" at bounding box center [951, 433] width 78 height 11
click at [1267, 12] on button "Close" at bounding box center [1267, 19] width 16 height 16
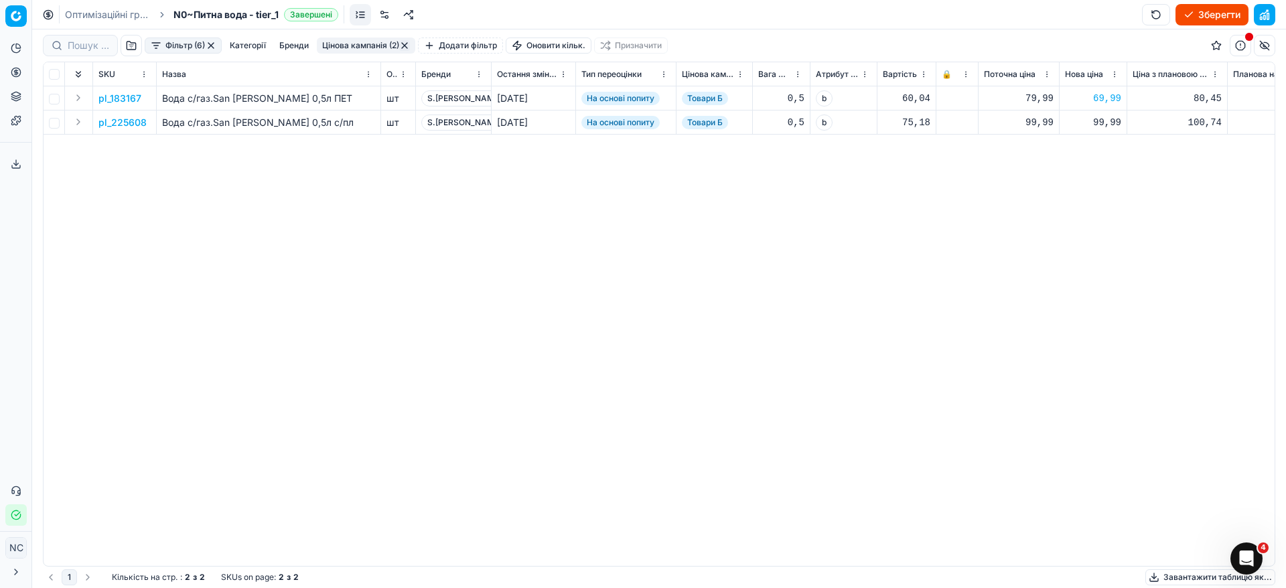
click at [111, 99] on p "pl_183167" at bounding box center [119, 98] width 43 height 13
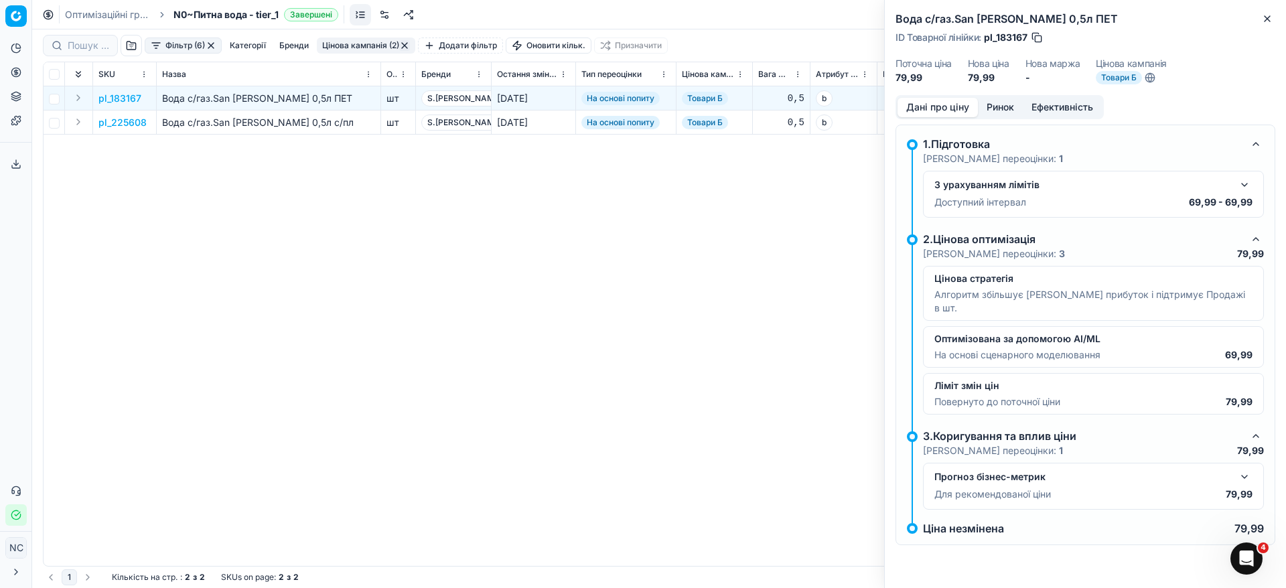
click at [1000, 114] on button "Ринок" at bounding box center [1000, 107] width 45 height 19
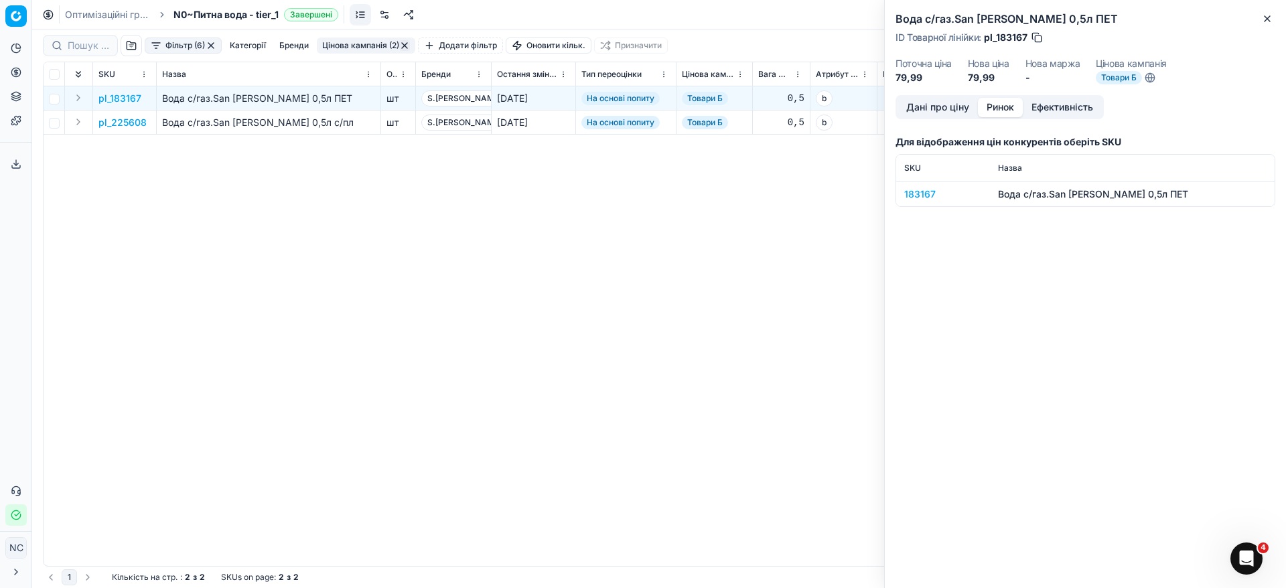
click at [927, 193] on div "183167" at bounding box center [943, 193] width 78 height 13
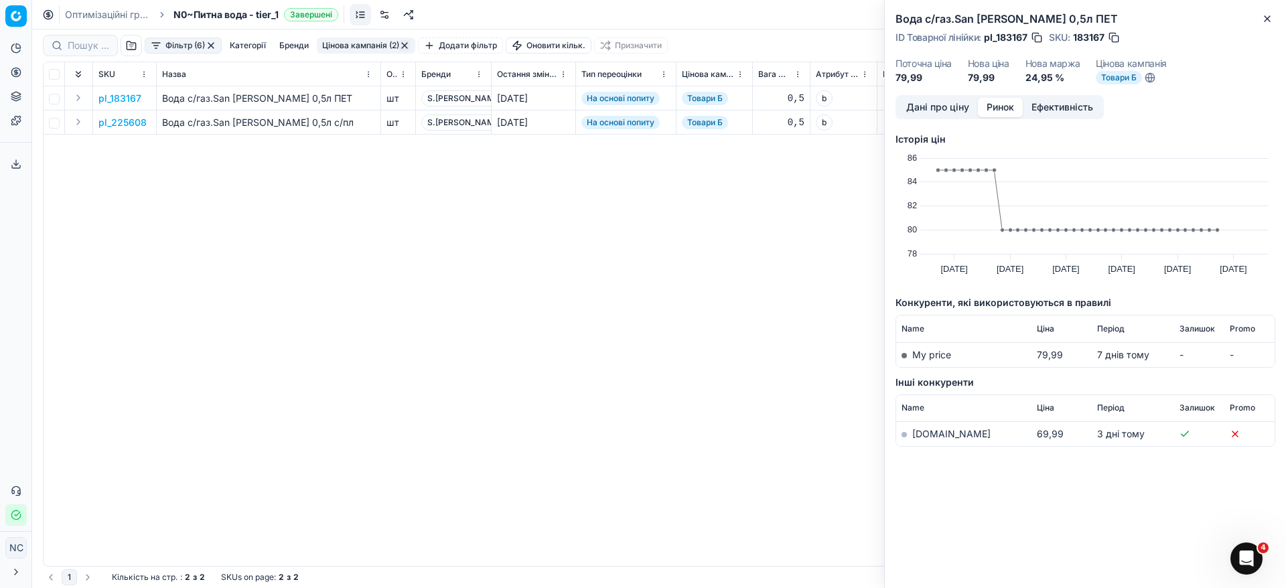
click at [925, 433] on link "[DOMAIN_NAME]" at bounding box center [951, 433] width 78 height 11
click at [1118, 40] on button "button" at bounding box center [1113, 37] width 13 height 13
click at [1269, 18] on icon "button" at bounding box center [1267, 18] width 11 height 11
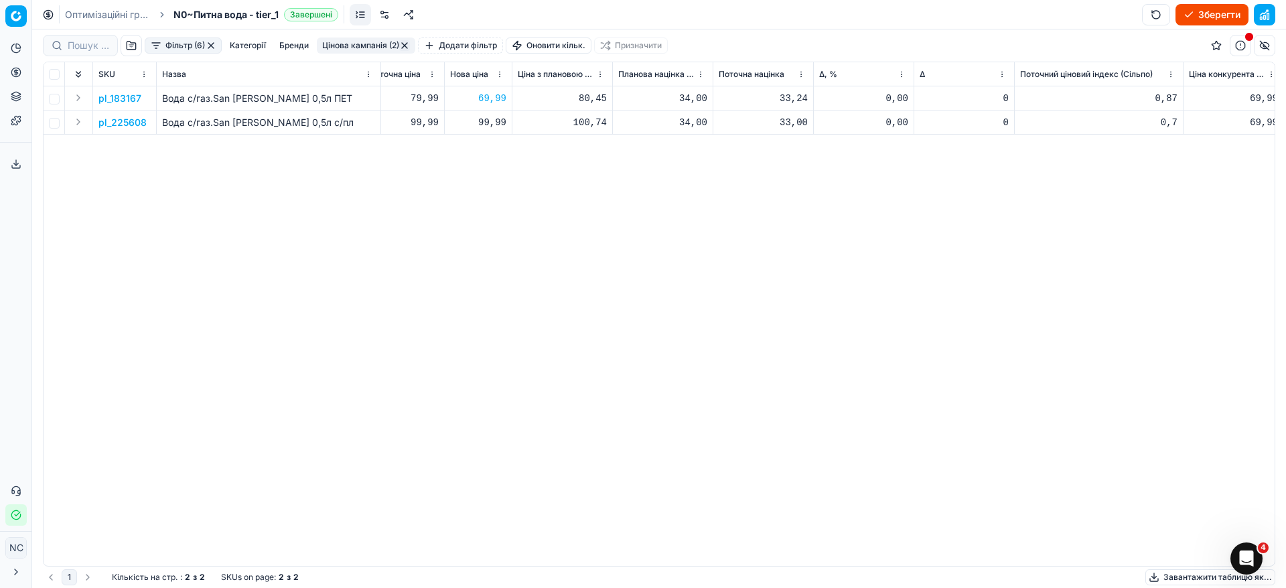
scroll to position [0, 511]
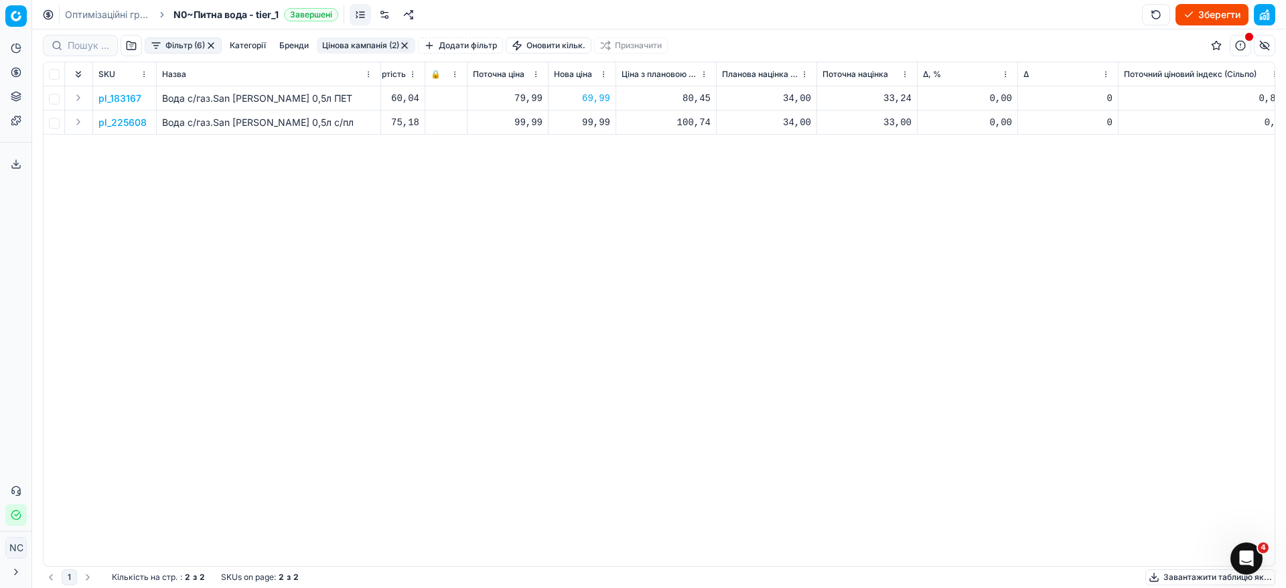
click at [601, 125] on div "99,99" at bounding box center [582, 122] width 56 height 13
type input "9"
type input "89"
type input "89.99"
click at [212, 42] on button "button" at bounding box center [211, 45] width 11 height 11
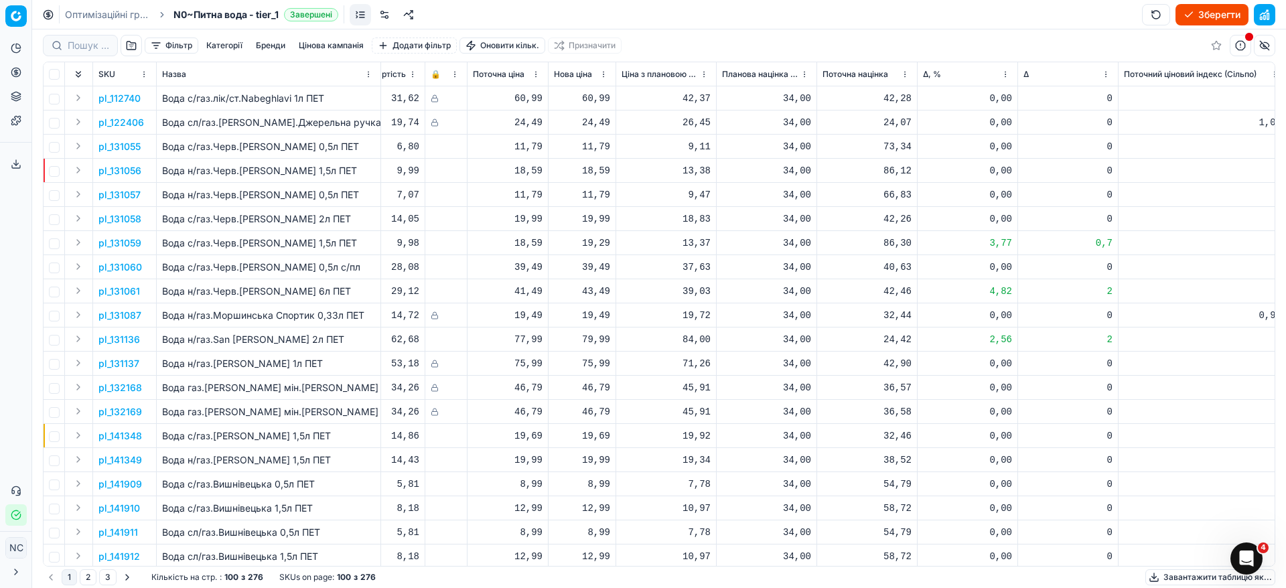
click at [131, 47] on button "button" at bounding box center [131, 45] width 21 height 21
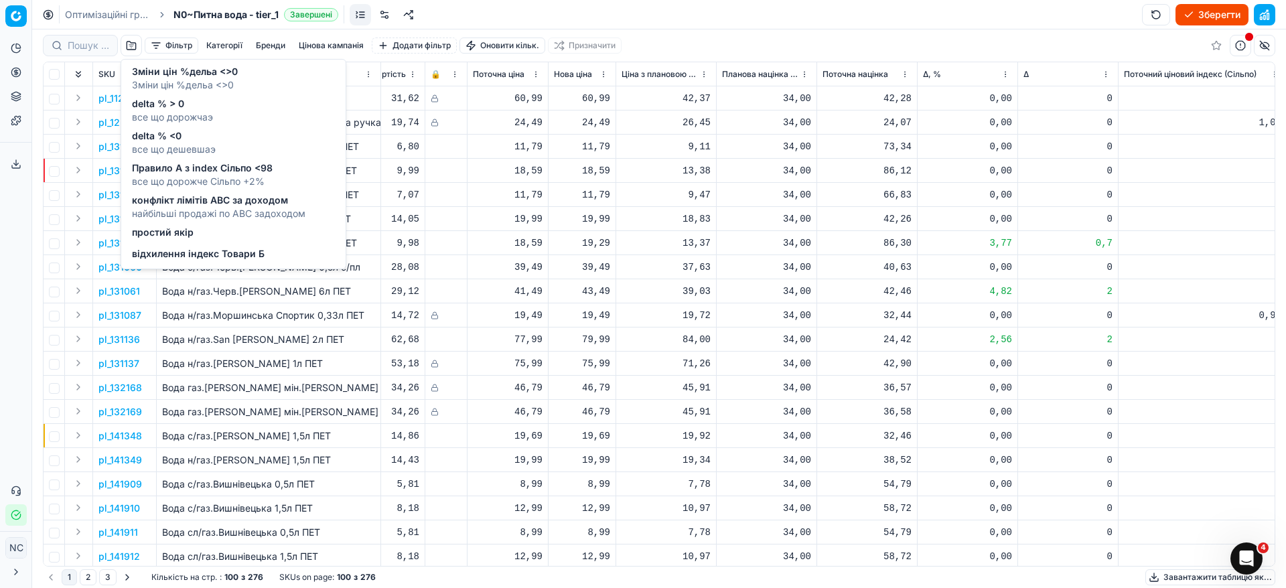
click at [194, 175] on span "все що дорожче Сільпо +2%" at bounding box center [202, 181] width 141 height 13
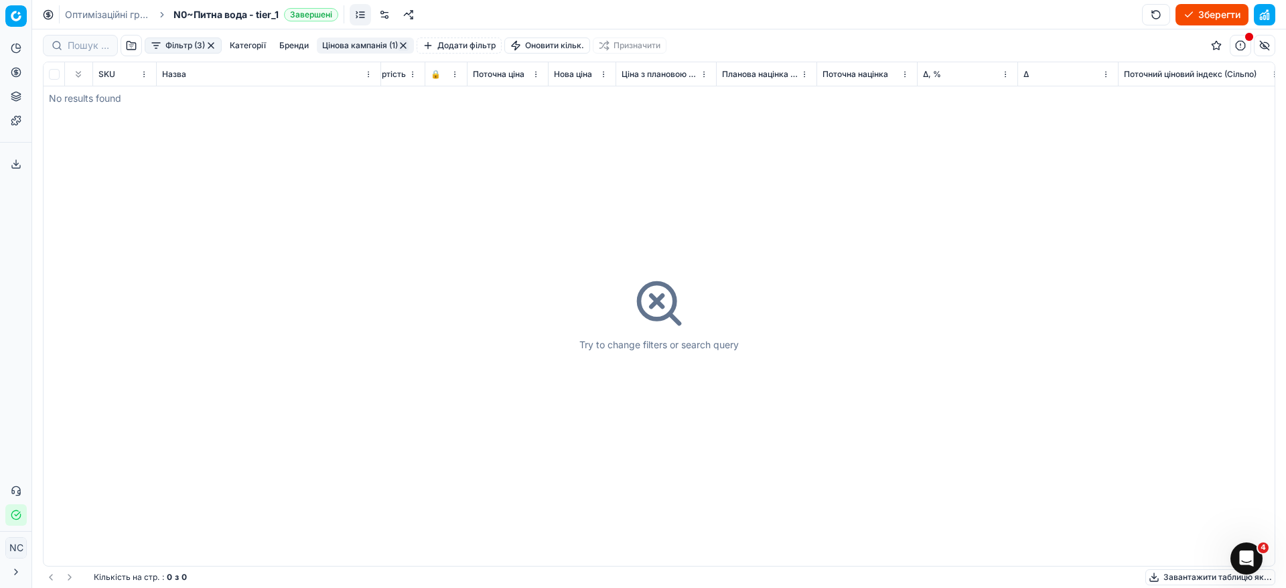
click at [212, 43] on button "button" at bounding box center [211, 45] width 11 height 11
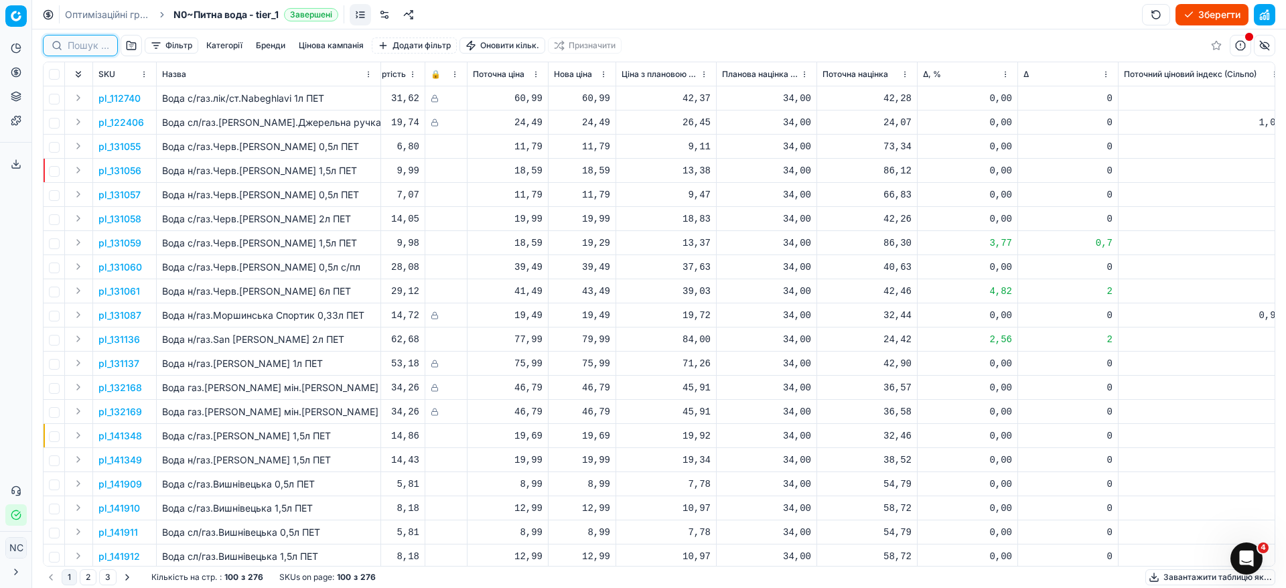
click at [78, 45] on input at bounding box center [89, 45] width 42 height 13
paste input "397564"
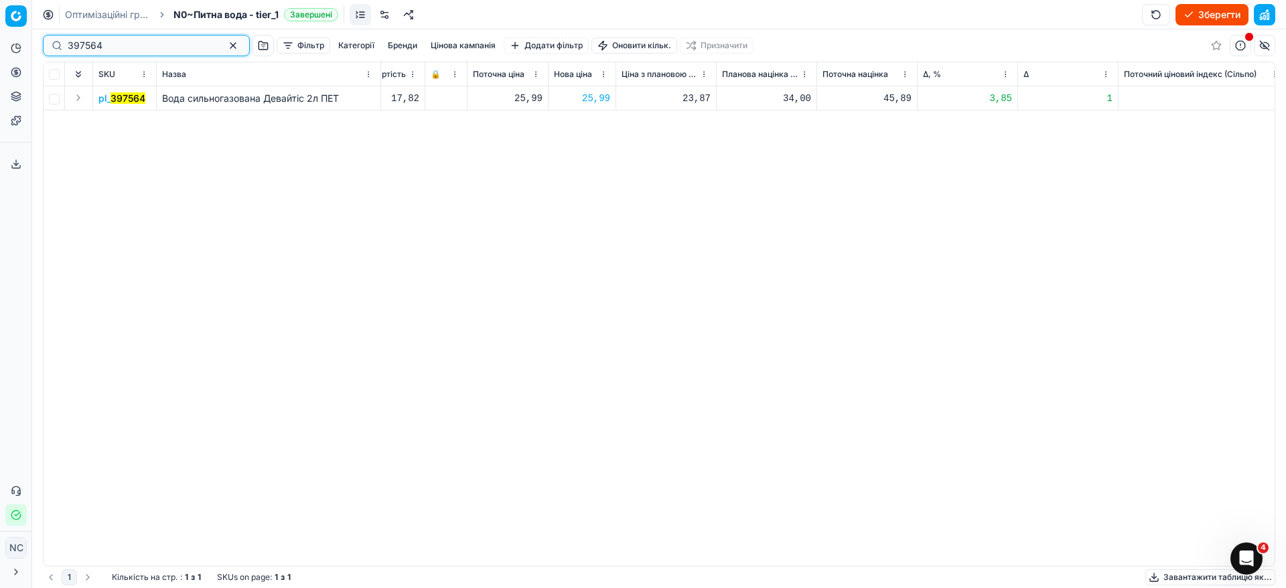
drag, startPoint x: 73, startPoint y: 34, endPoint x: 0, endPoint y: -70, distance: 127.4
click at [0, 0] on html "Pricing platform Аналітика Цінова оптимізація Асортимент продукції Шаблони Серв…" at bounding box center [643, 294] width 1286 height 588
paste input "5"
drag, startPoint x: 125, startPoint y: 48, endPoint x: 0, endPoint y: -82, distance: 180.4
click at [0, 0] on html "Pricing platform Аналітика Цінова оптимізація Асортимент продукції Шаблони Серв…" at bounding box center [643, 294] width 1286 height 588
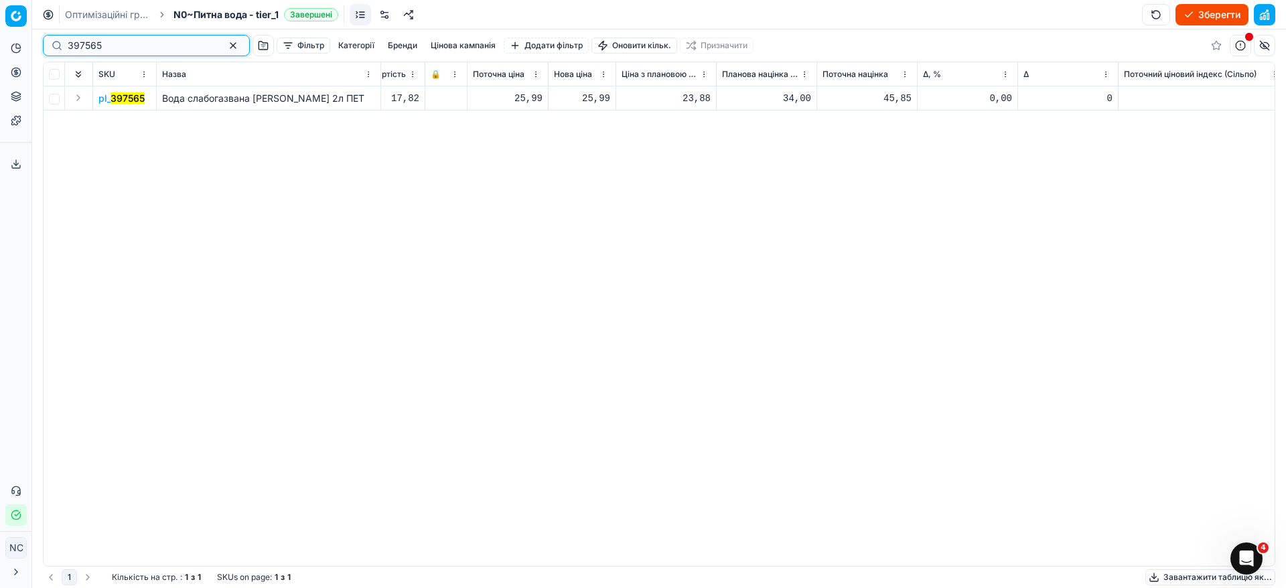
paste input "6"
type input "397566"
click at [225, 44] on button "button" at bounding box center [233, 45] width 16 height 16
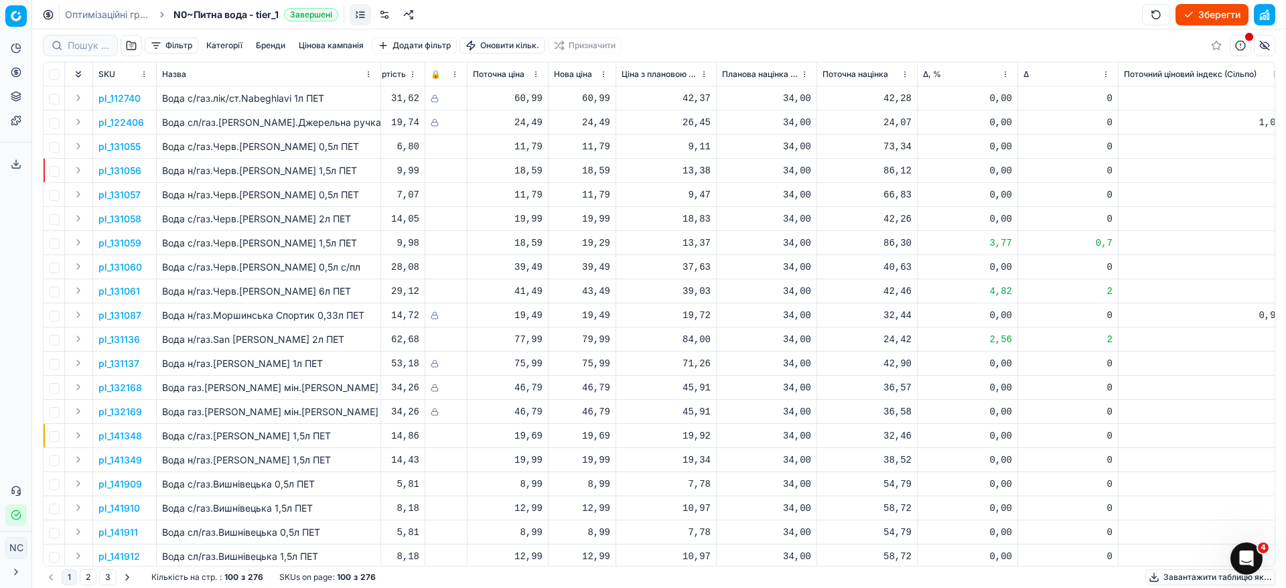
click at [1203, 14] on button "Зберегти" at bounding box center [1211, 14] width 73 height 21
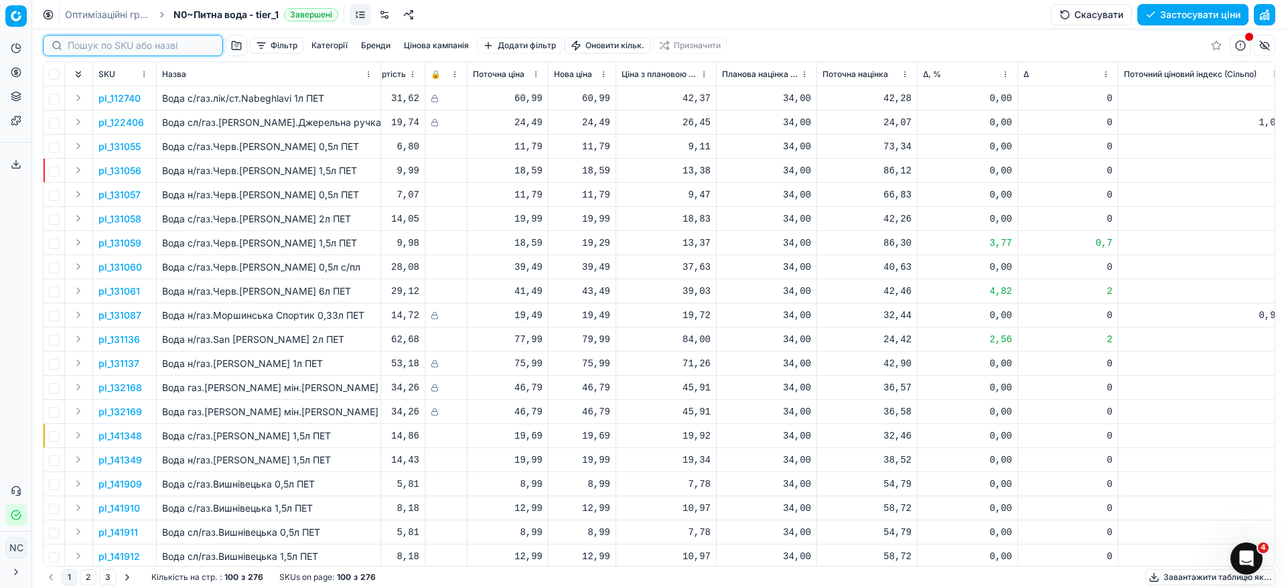
click at [88, 49] on input at bounding box center [141, 45] width 147 height 13
paste input "397564"
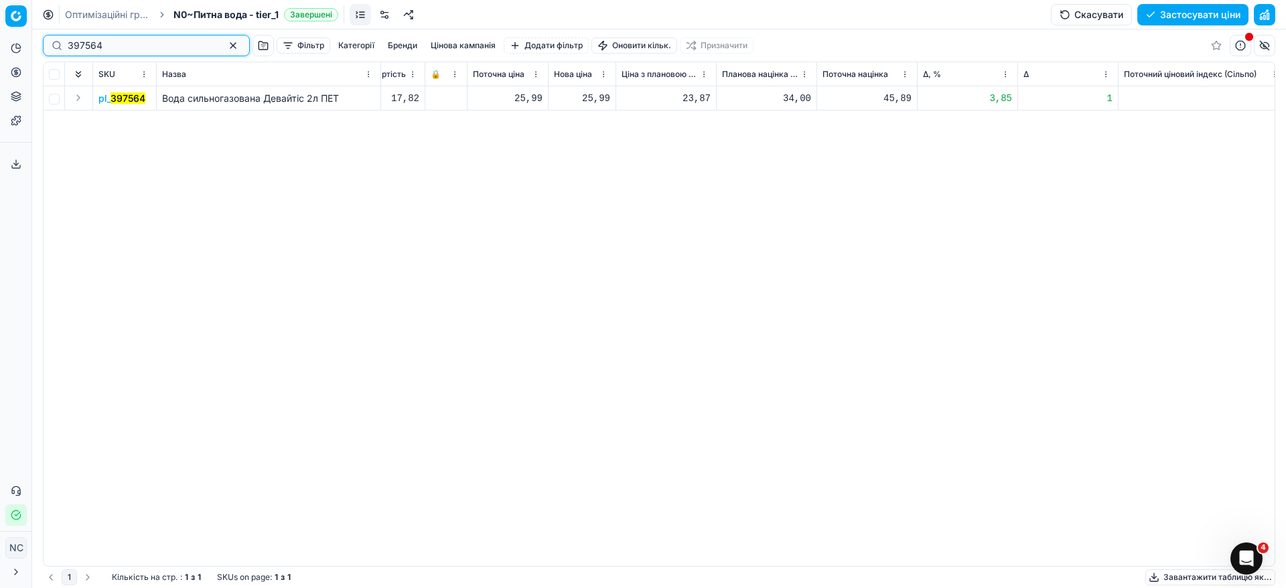
type input "397564"
drag, startPoint x: 584, startPoint y: 100, endPoint x: 611, endPoint y: 100, distance: 27.5
click at [611, 100] on td "25,99" at bounding box center [582, 98] width 68 height 24
click at [589, 99] on div "25,99" at bounding box center [582, 98] width 56 height 13
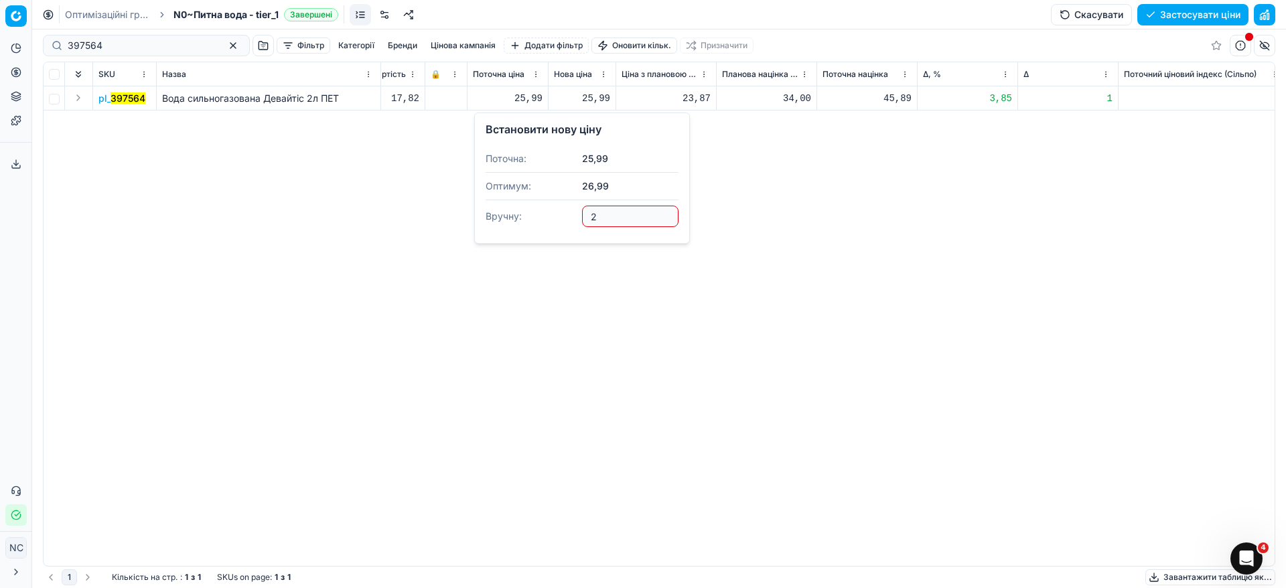
type input "23"
type input "23.99"
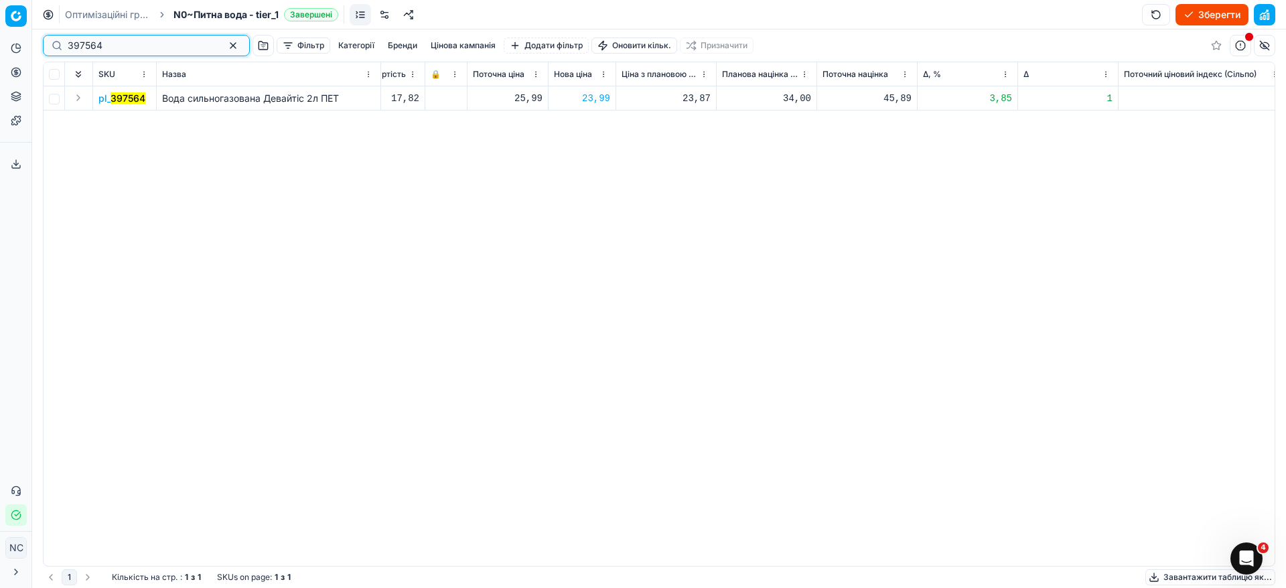
drag, startPoint x: 157, startPoint y: 44, endPoint x: 0, endPoint y: -14, distance: 167.8
click at [0, 0] on html "Pricing platform Аналітика Цінова оптимізація Асортимент продукції Шаблони Серв…" at bounding box center [643, 294] width 1286 height 588
paste input "5"
type input "397565"
click at [581, 96] on div "25,99" at bounding box center [582, 98] width 56 height 13
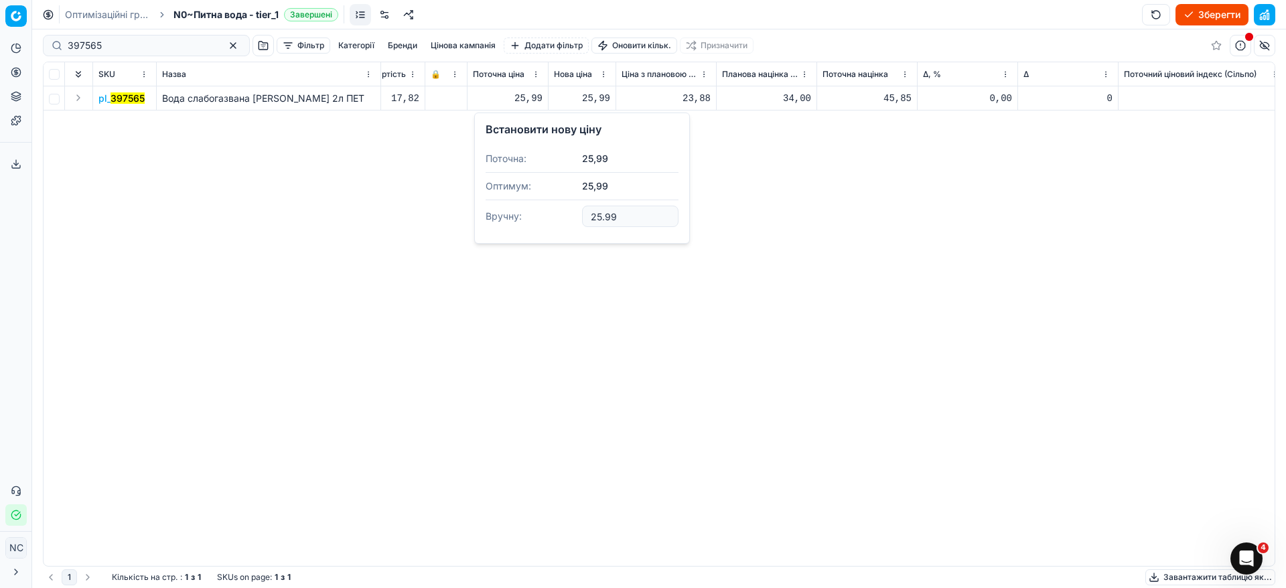
drag, startPoint x: 625, startPoint y: 214, endPoint x: 467, endPoint y: 188, distance: 159.5
click at [498, 187] on dl "Поточна: 25,99 Оптимум: 25,99 Вручну: 25.99" at bounding box center [581, 188] width 193 height 87
type input "23"
type input "23.99"
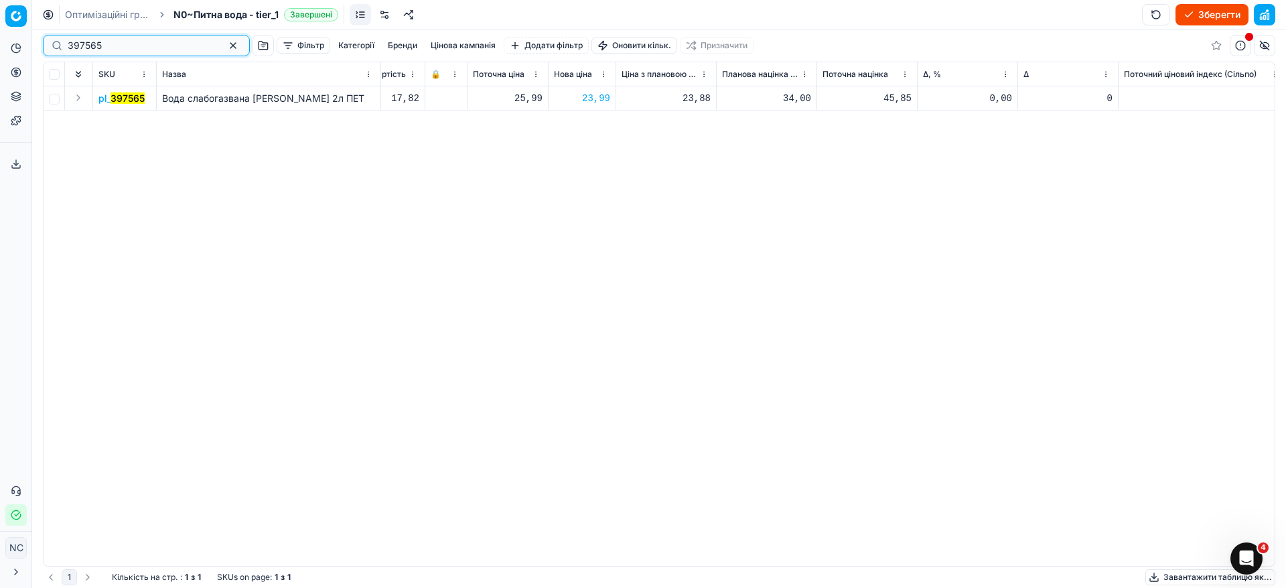
drag, startPoint x: 170, startPoint y: 38, endPoint x: 0, endPoint y: -18, distance: 179.1
click at [0, 0] on html "Pricing platform Аналітика Цінова оптимізація Асортимент продукції Шаблони Серв…" at bounding box center [643, 294] width 1286 height 588
paste input "4"
drag, startPoint x: 145, startPoint y: 46, endPoint x: 0, endPoint y: 12, distance: 148.6
click at [0, 14] on div "Pricing platform Аналітика Цінова оптимізація Асортимент продукції Шаблони Серв…" at bounding box center [643, 294] width 1286 height 588
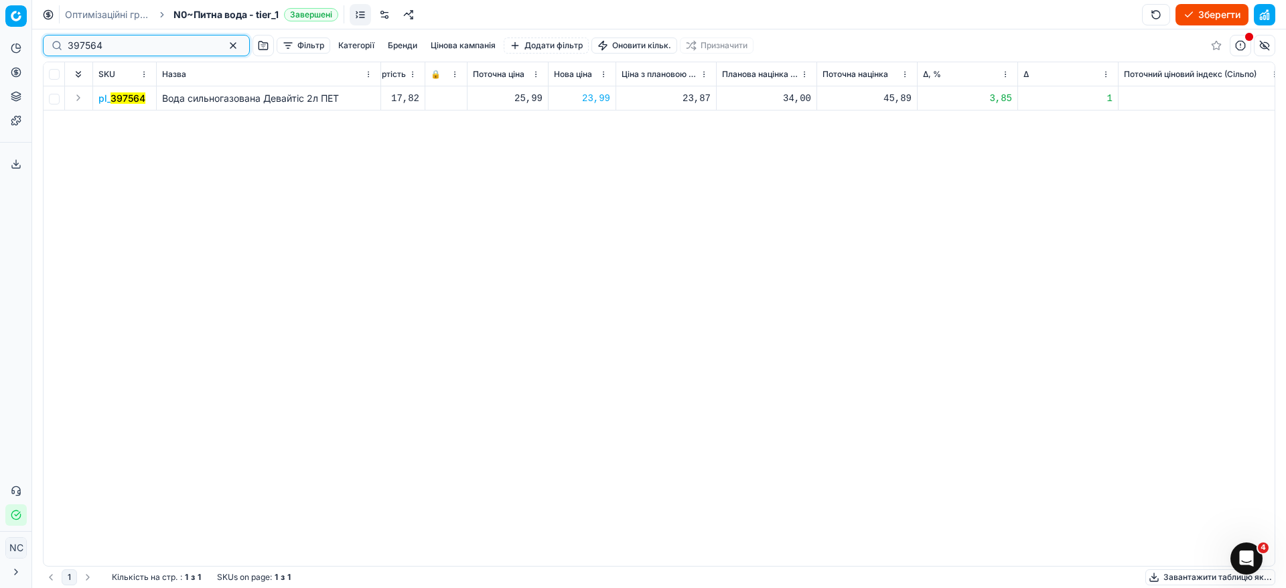
paste input "6"
type input "397566"
click at [594, 99] on div "25,99" at bounding box center [582, 98] width 56 height 13
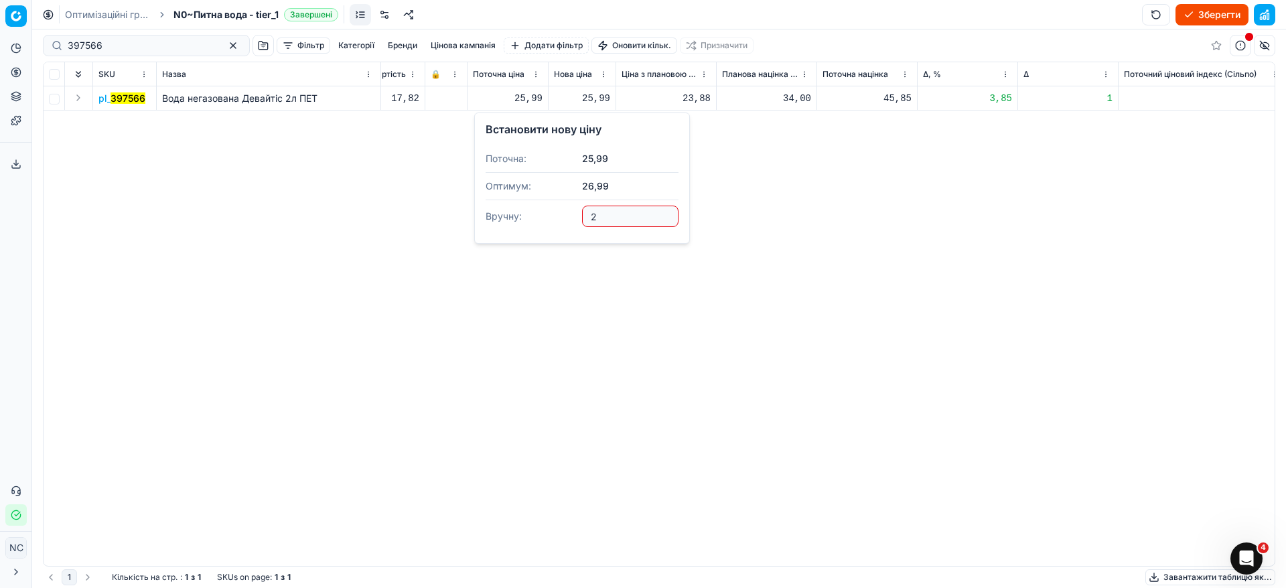
type input "23"
type input "23.99"
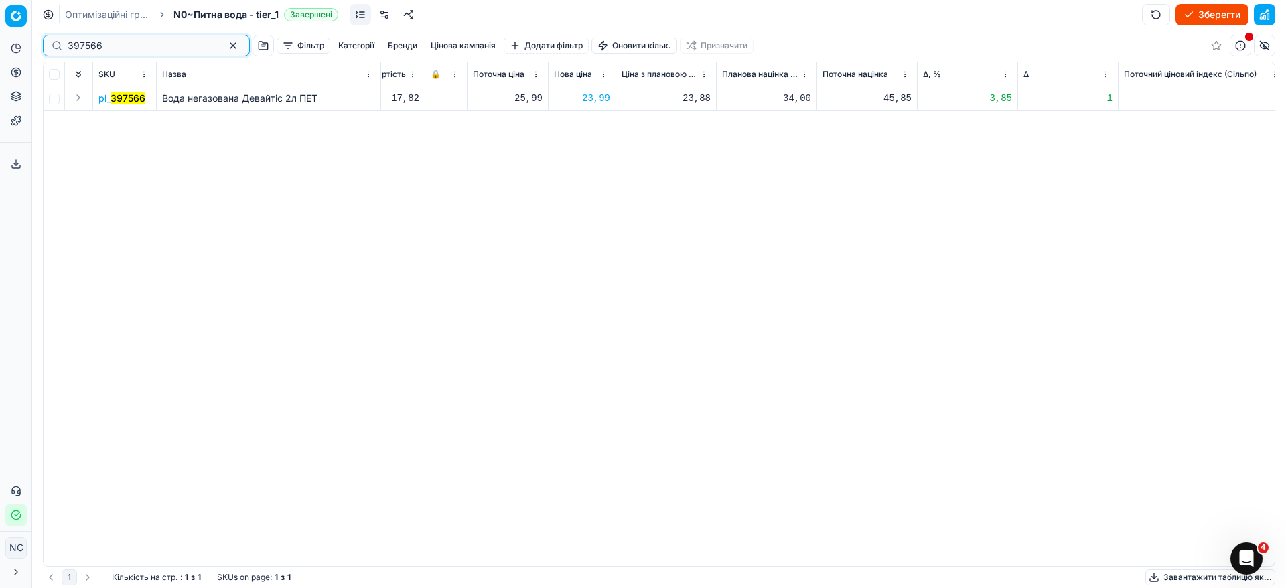
click at [225, 42] on button "button" at bounding box center [233, 45] width 16 height 16
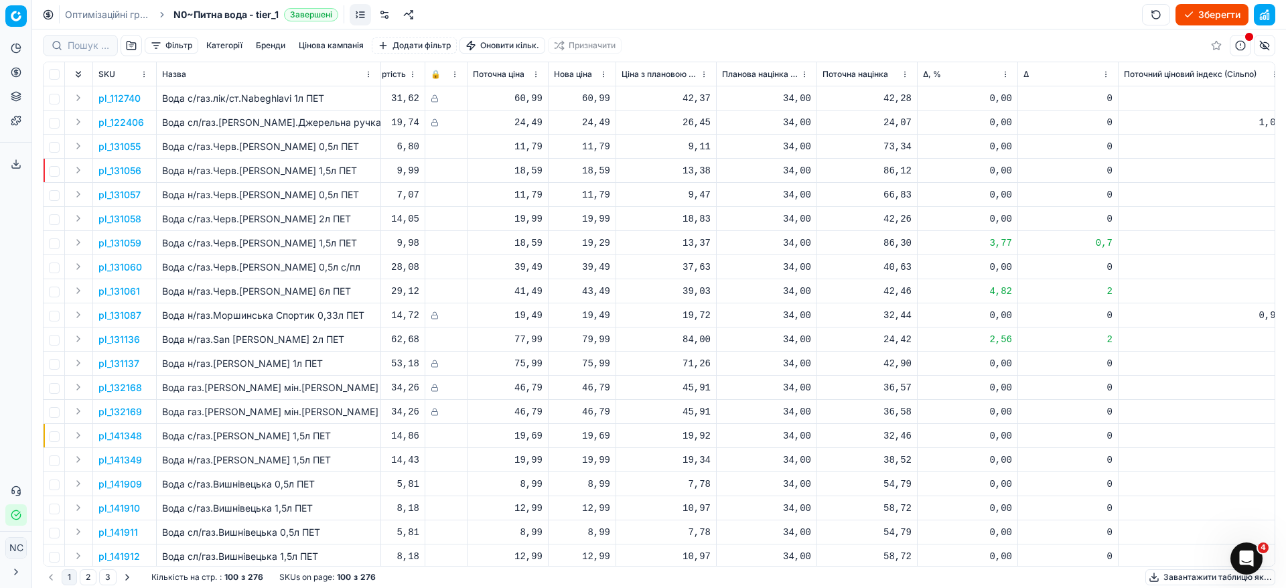
click at [1214, 15] on button "Зберегти" at bounding box center [1211, 14] width 73 height 21
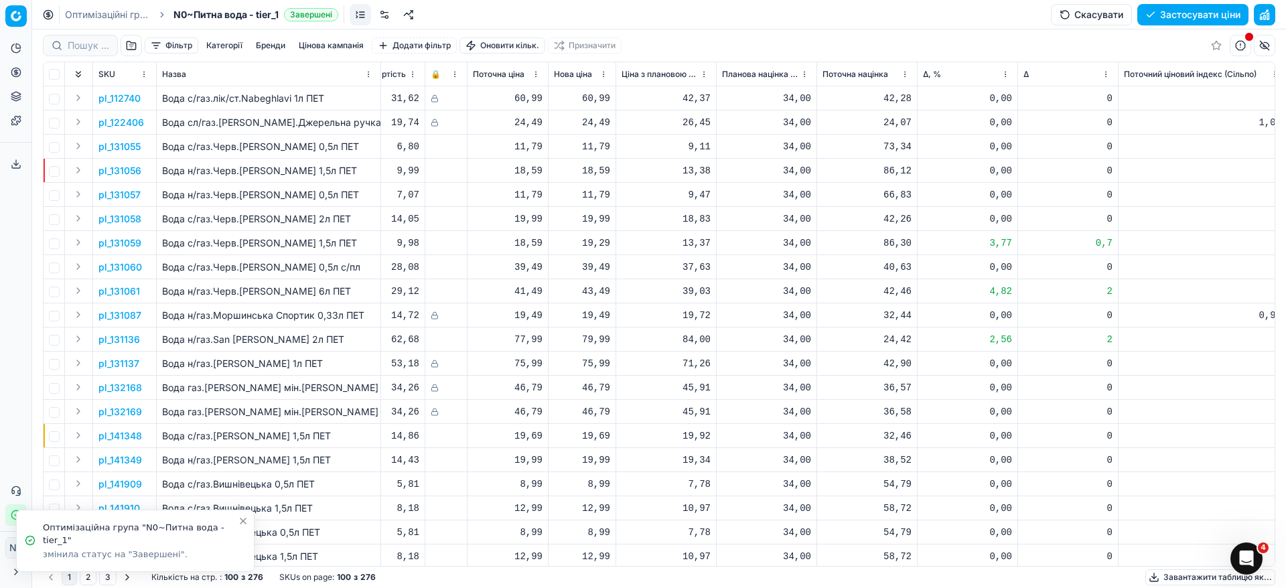
click at [1177, 12] on button "Застосувати ціни" at bounding box center [1192, 14] width 111 height 21
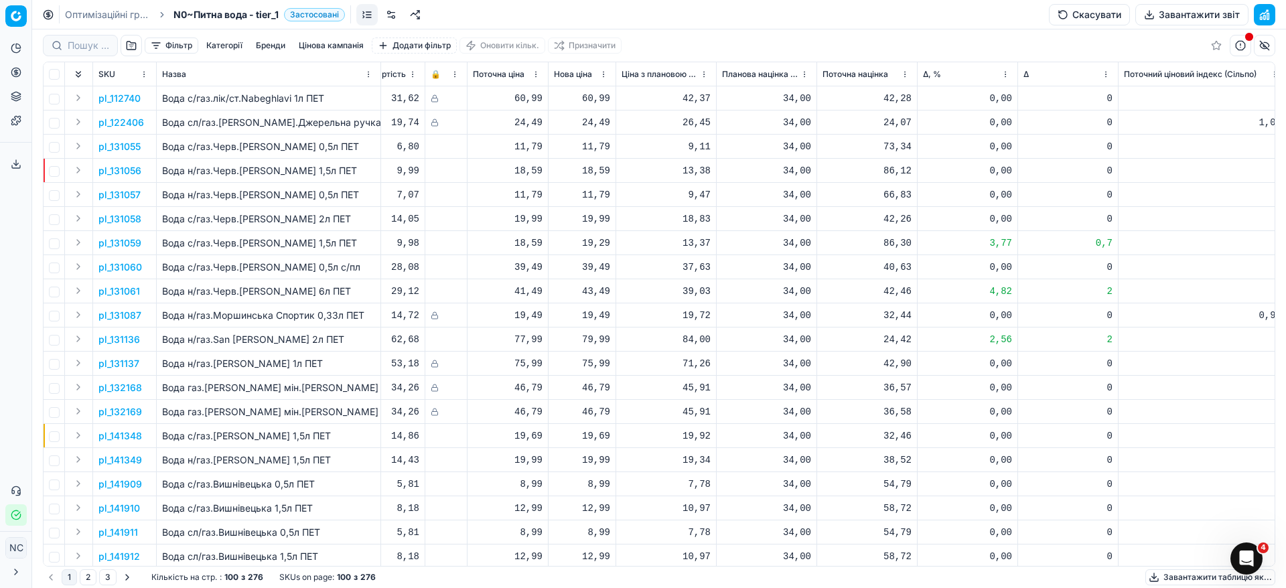
click at [1196, 11] on button "Завантажити звіт" at bounding box center [1191, 14] width 113 height 21
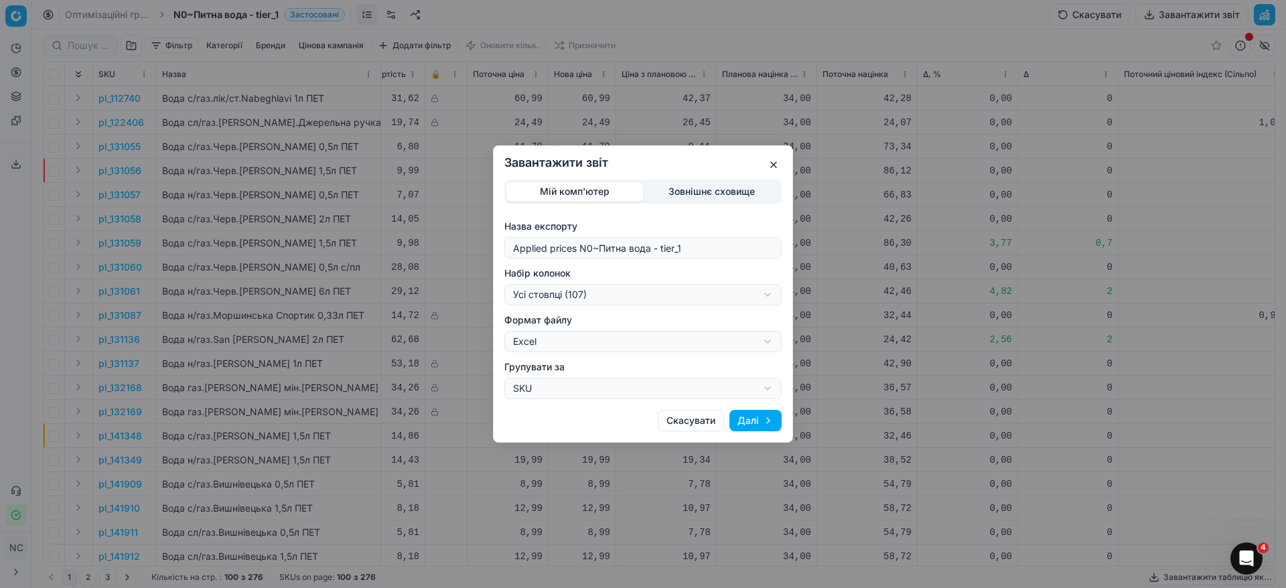
click at [771, 295] on div "Завантажити звіт Мій комп'ютер Зовнішнє сховище Назва експорту Applied prices N…" at bounding box center [643, 294] width 1286 height 588
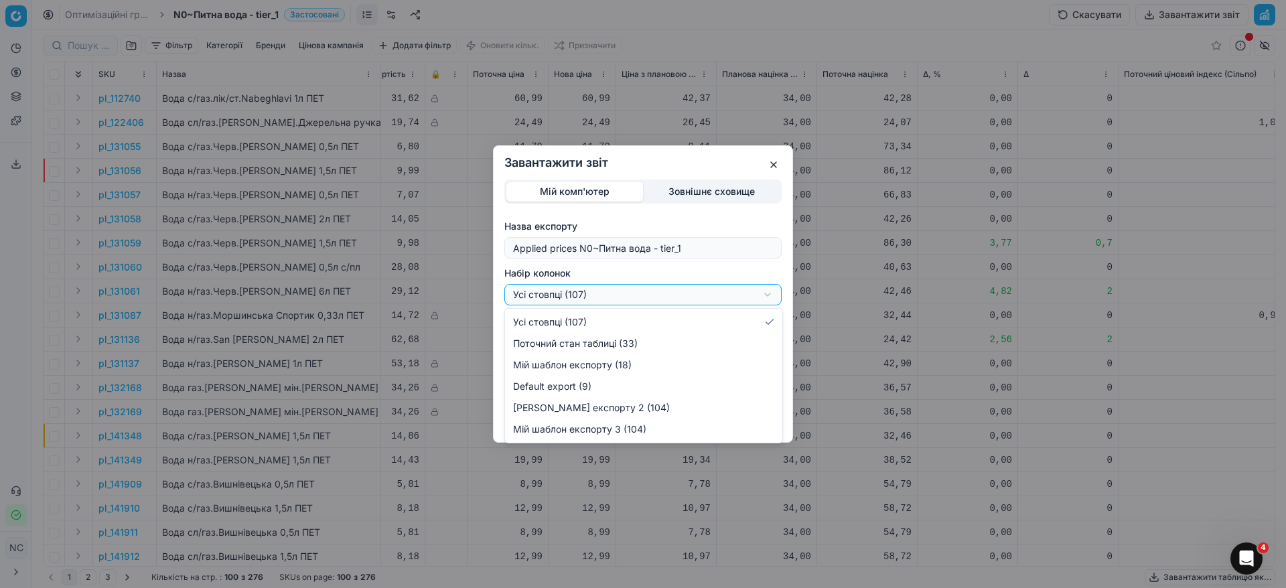
select select "custom"
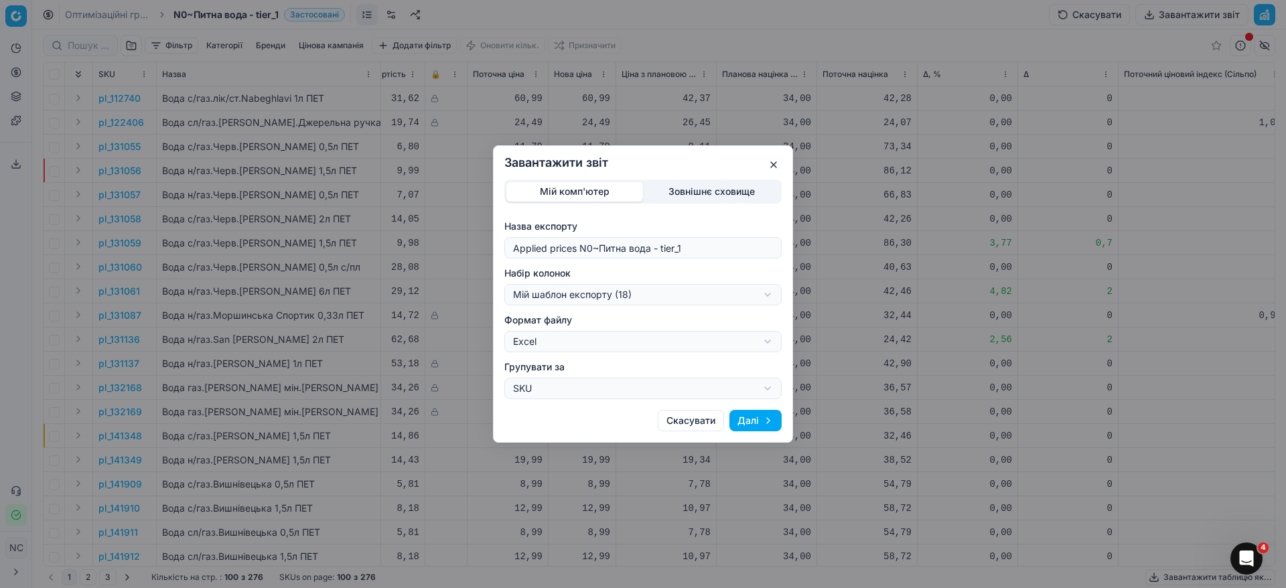
click at [741, 425] on button "Далі" at bounding box center [755, 420] width 52 height 21
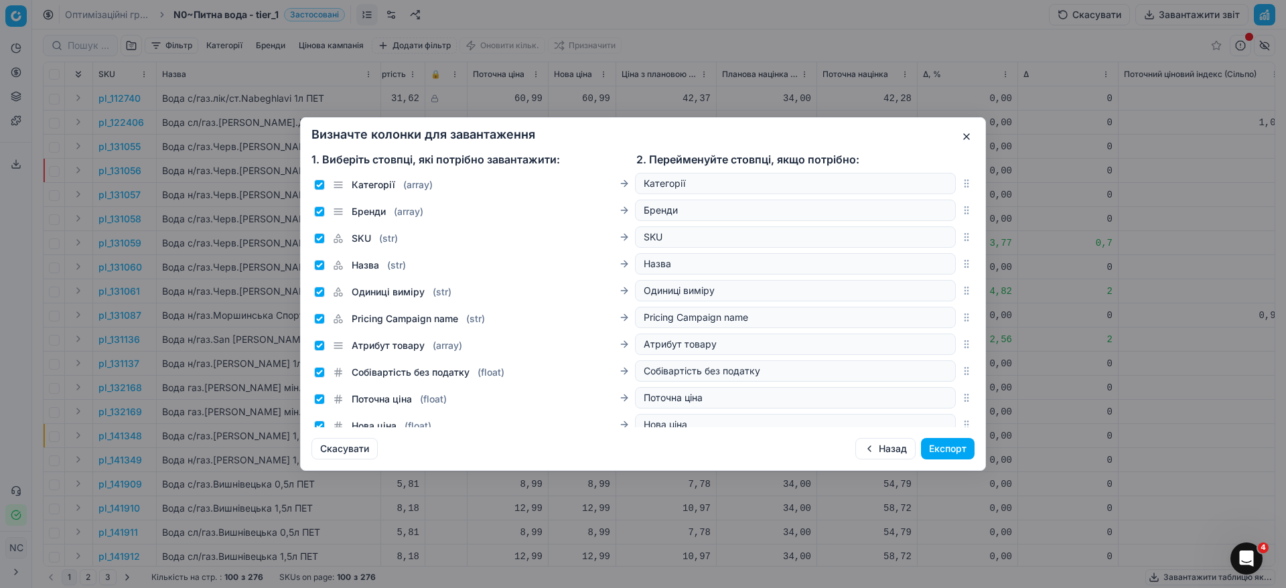
click at [939, 451] on button "Експорт" at bounding box center [948, 448] width 54 height 21
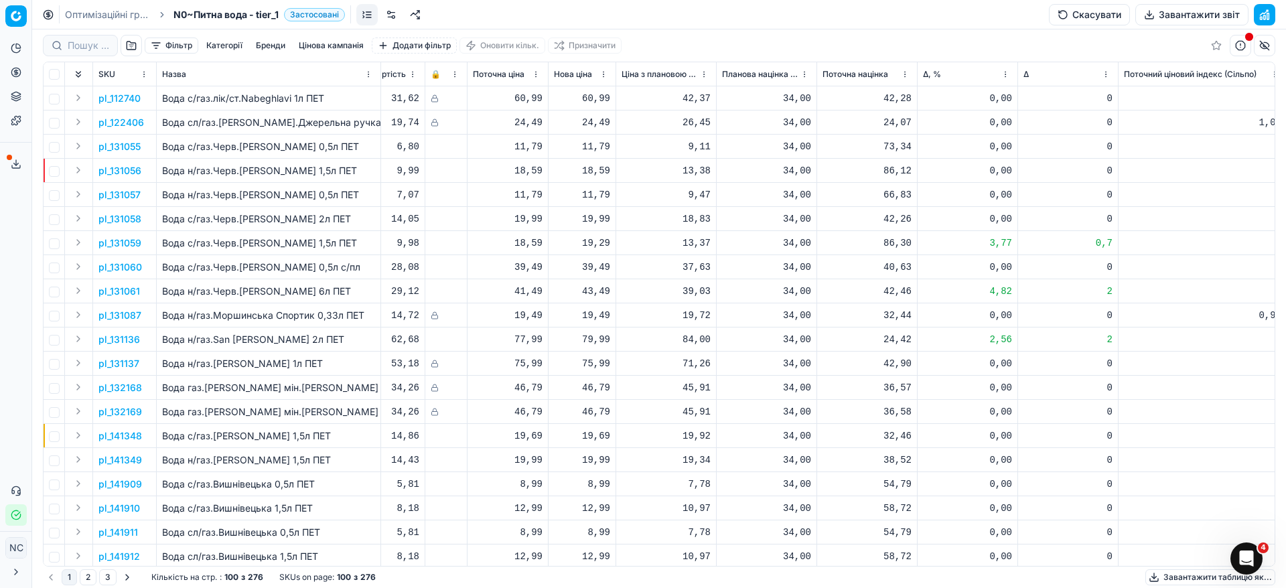
click at [19, 166] on icon at bounding box center [16, 164] width 11 height 11
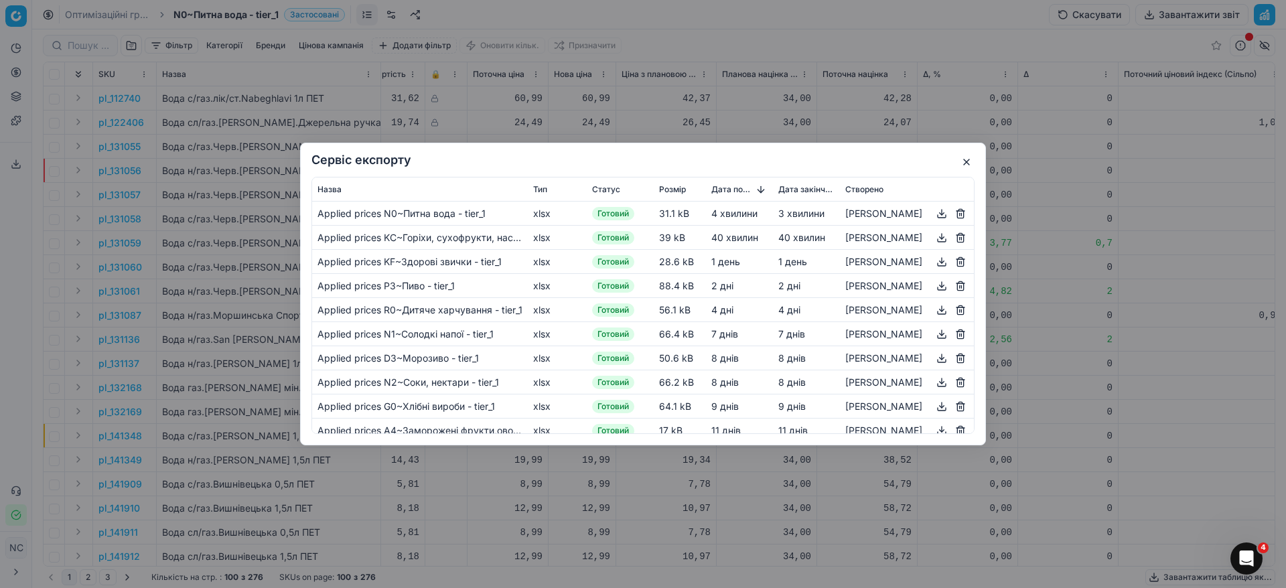
click at [944, 210] on button "button" at bounding box center [941, 214] width 16 height 16
click at [977, 159] on div "Сервіс експорту Назва Тип Статус Розмір Дата початку Дата закінчення Створено A…" at bounding box center [643, 294] width 686 height 303
click at [969, 161] on button "button" at bounding box center [966, 162] width 16 height 16
